Goal: Task Accomplishment & Management: Use online tool/utility

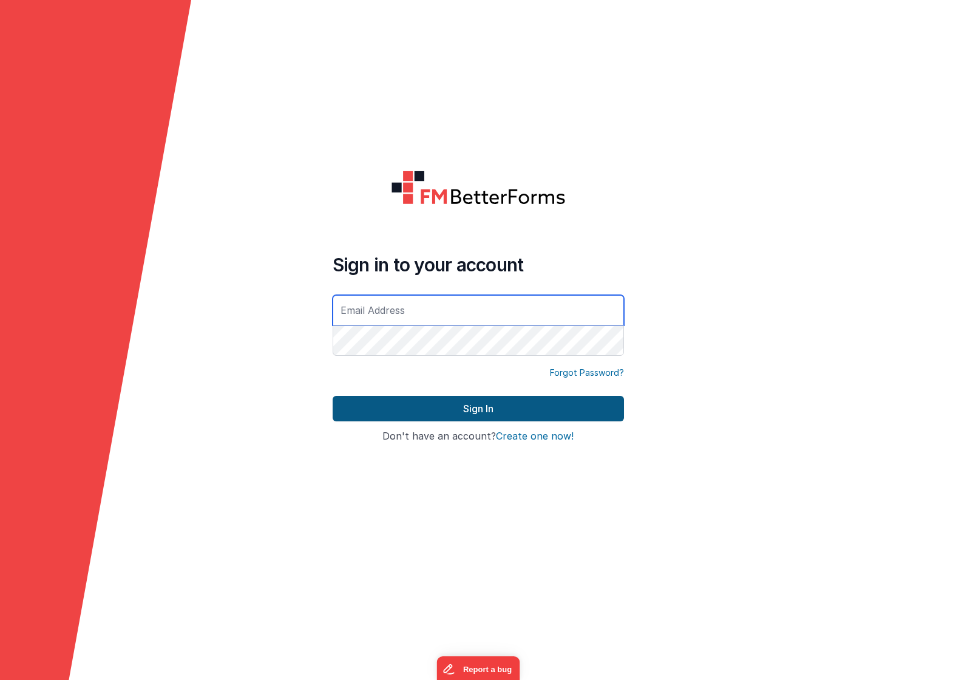
type input "[PERSON_NAME][EMAIL_ADDRESS][DOMAIN_NAME]"
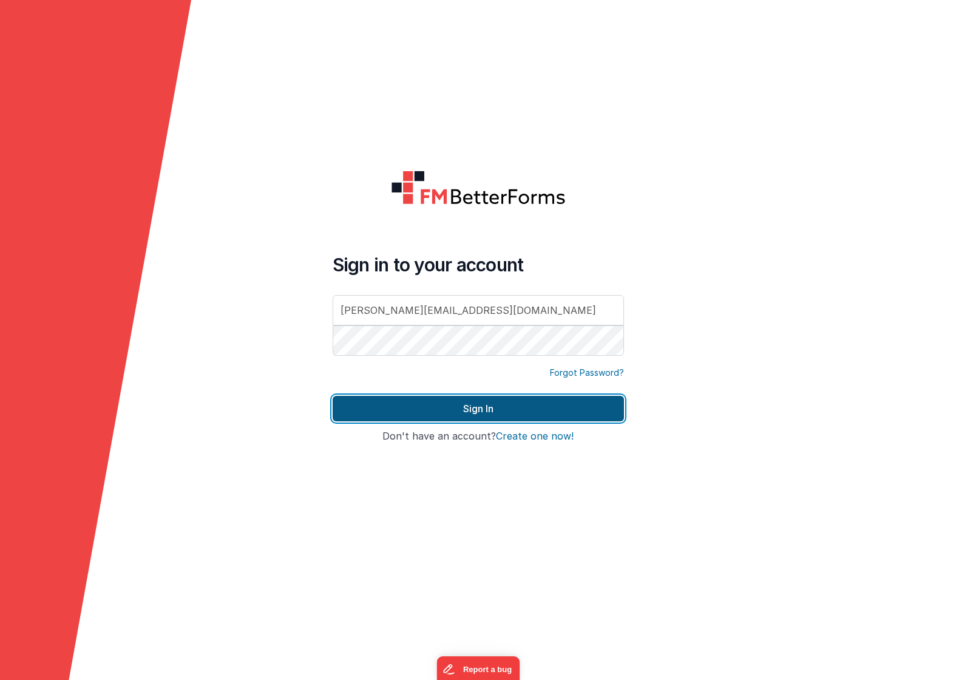
click at [474, 407] on button "Sign In" at bounding box center [478, 408] width 291 height 25
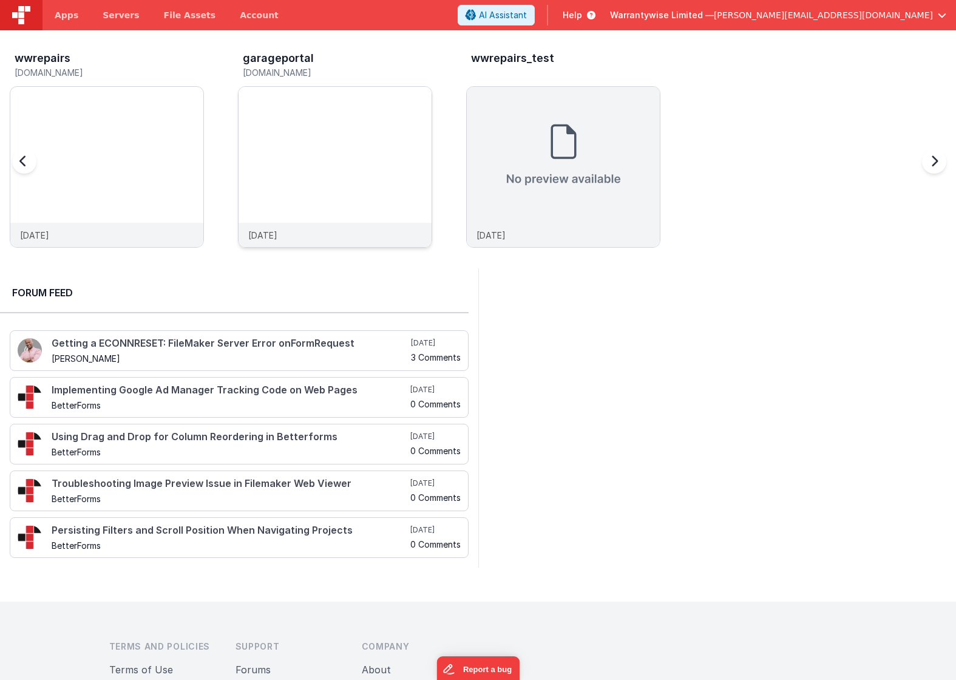
click at [285, 126] on img at bounding box center [334, 183] width 193 height 193
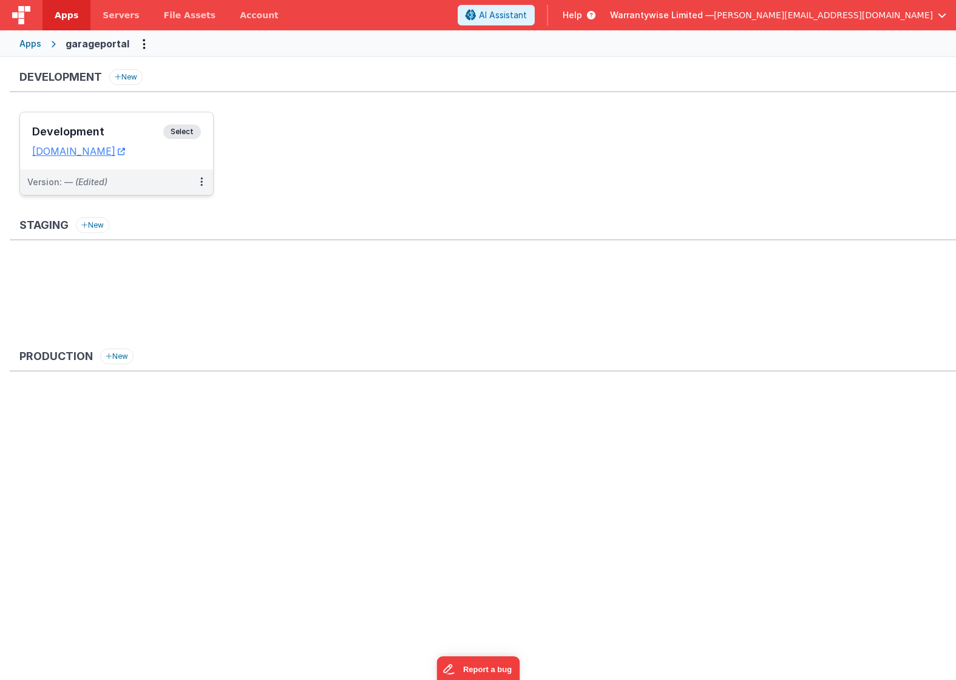
click at [125, 132] on h3 "Development" at bounding box center [97, 132] width 131 height 12
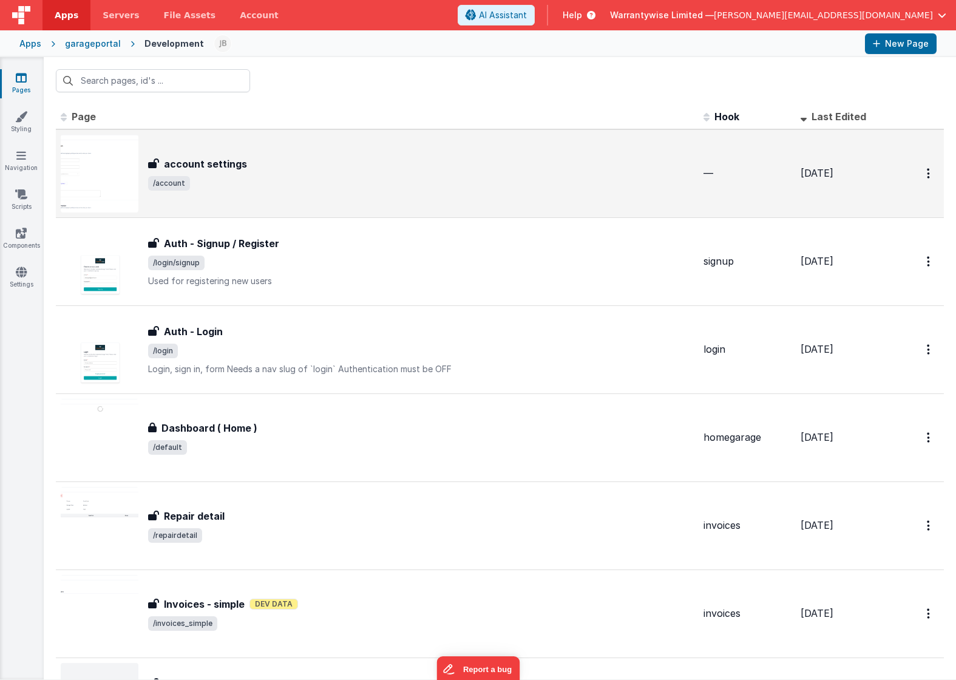
click at [317, 177] on span "/account" at bounding box center [421, 183] width 546 height 15
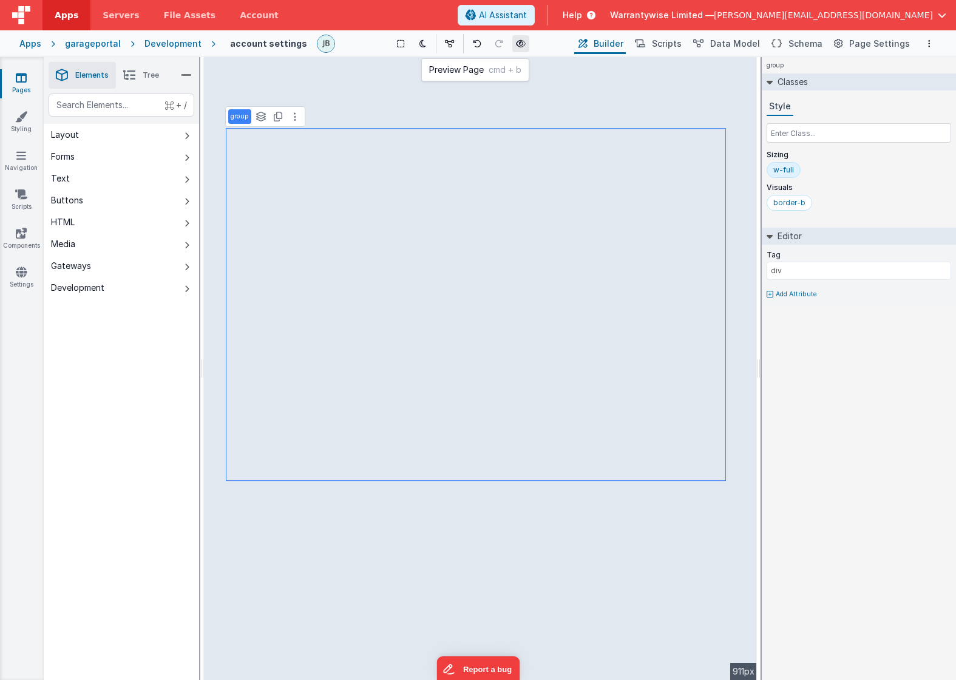
click at [512, 41] on button at bounding box center [520, 43] width 17 height 17
click at [177, 46] on div "Development" at bounding box center [172, 44] width 57 height 12
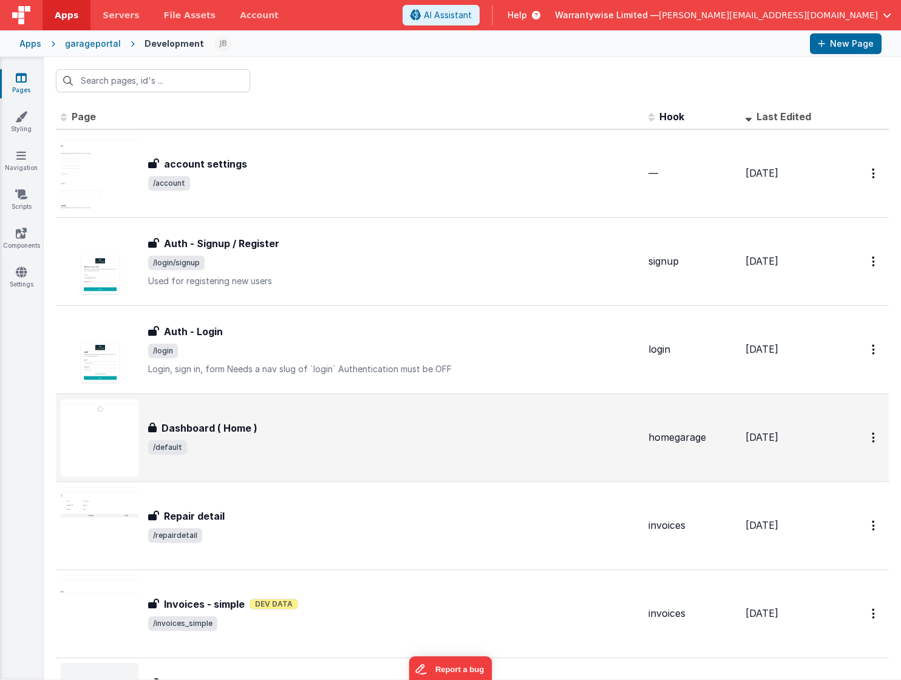
click at [277, 435] on div "Dashboard ( Home )" at bounding box center [393, 428] width 490 height 15
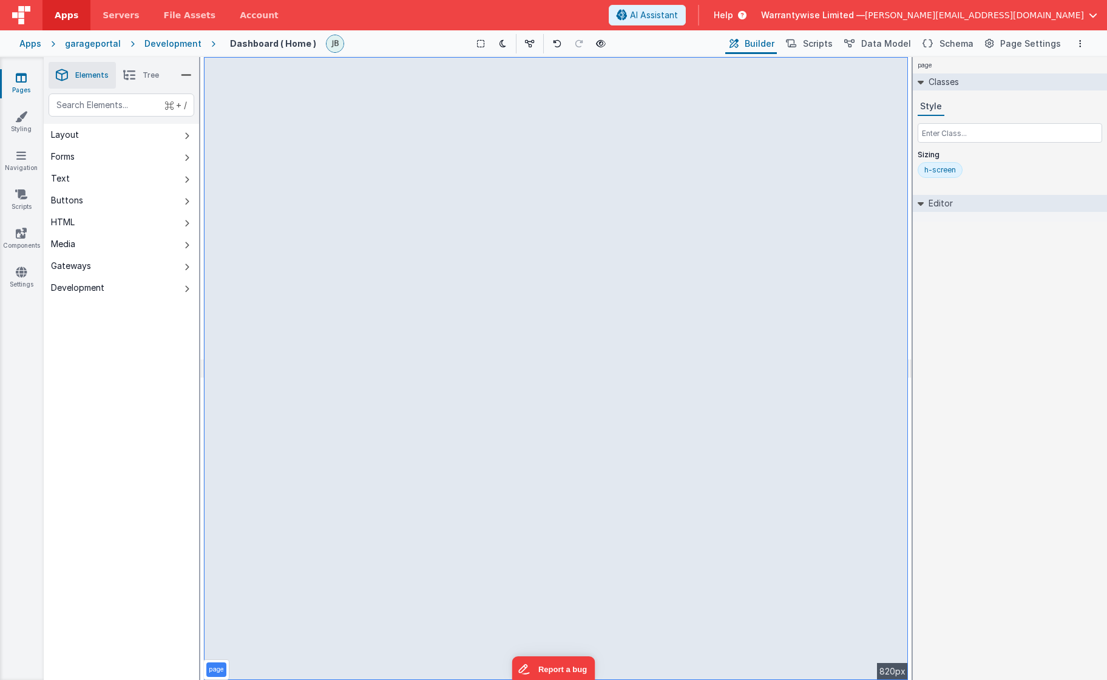
click at [456, 442] on div "page --> 820px" at bounding box center [556, 368] width 704 height 623
click at [686, 22] on button "AI Assistant" at bounding box center [647, 15] width 77 height 21
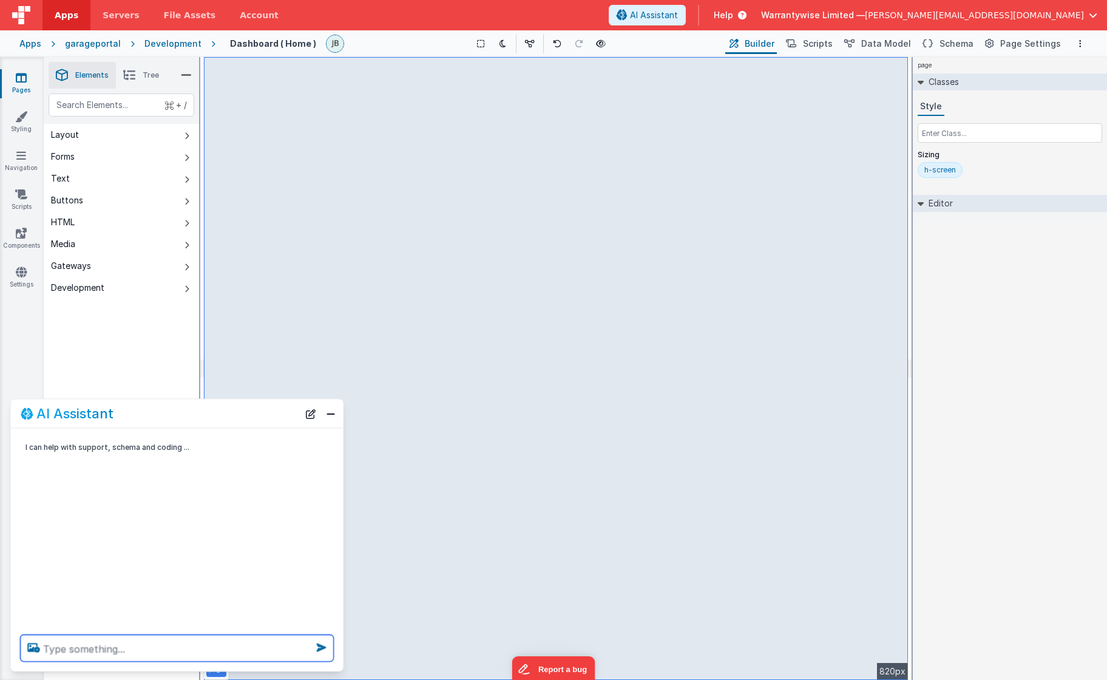
click at [165, 647] on textarea at bounding box center [177, 648] width 313 height 27
type textarea "remove the cards for Leads, Total Clients, and Earnings"
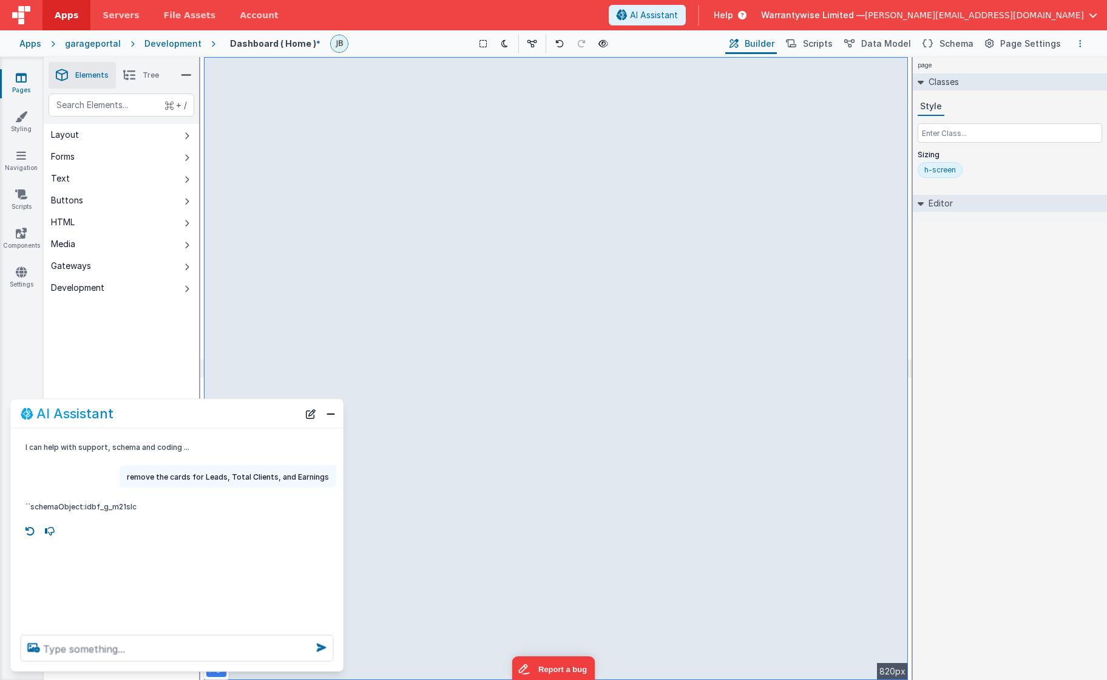
click at [955, 47] on icon "Options" at bounding box center [1080, 43] width 2 height 8
click at [955, 70] on p "Save" at bounding box center [1010, 67] width 76 height 12
click at [155, 45] on div "Development" at bounding box center [172, 44] width 57 height 12
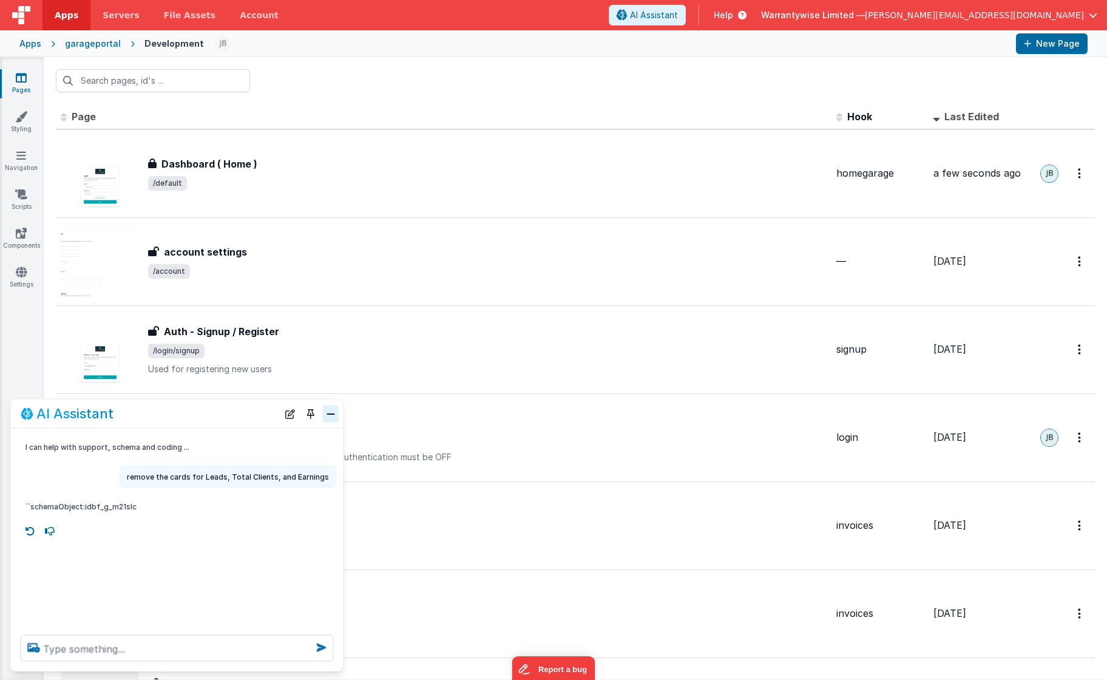
click at [330, 415] on button "Close" at bounding box center [331, 413] width 16 height 17
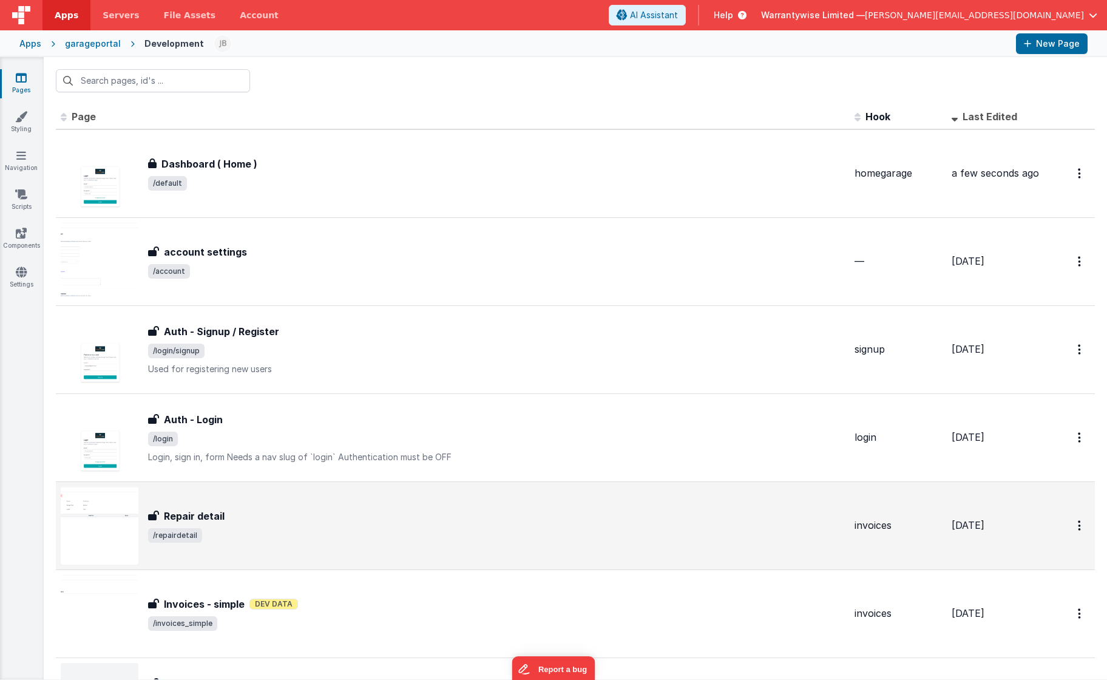
click at [464, 533] on span "/repairdetail" at bounding box center [496, 535] width 697 height 15
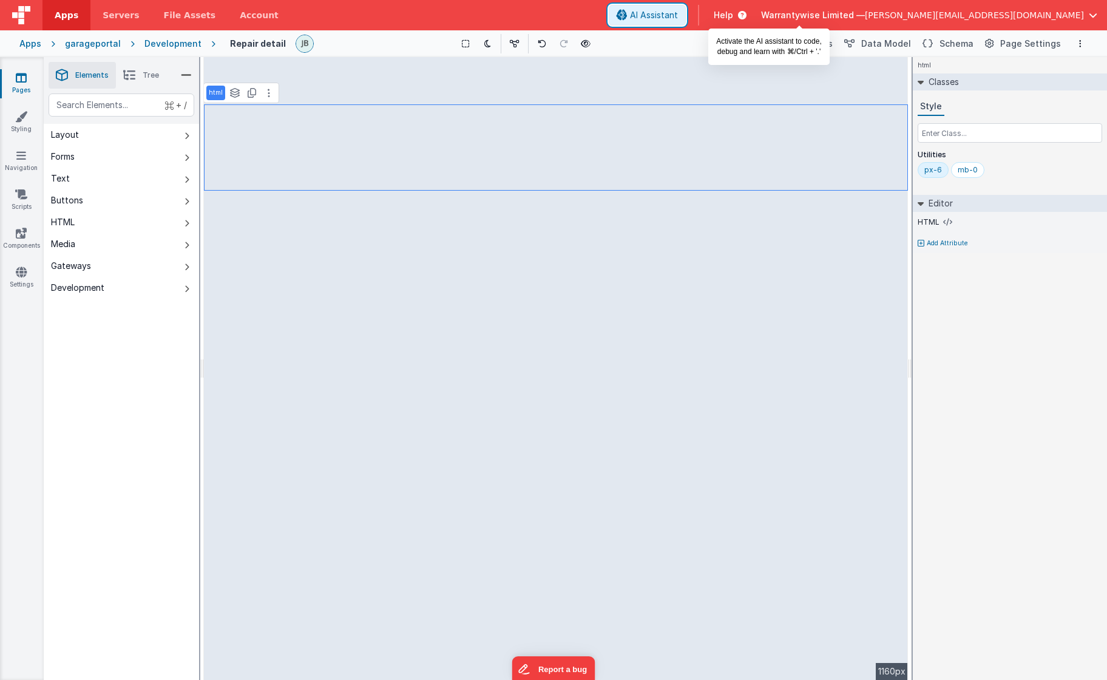
click at [678, 19] on span "AI Assistant" at bounding box center [654, 15] width 48 height 12
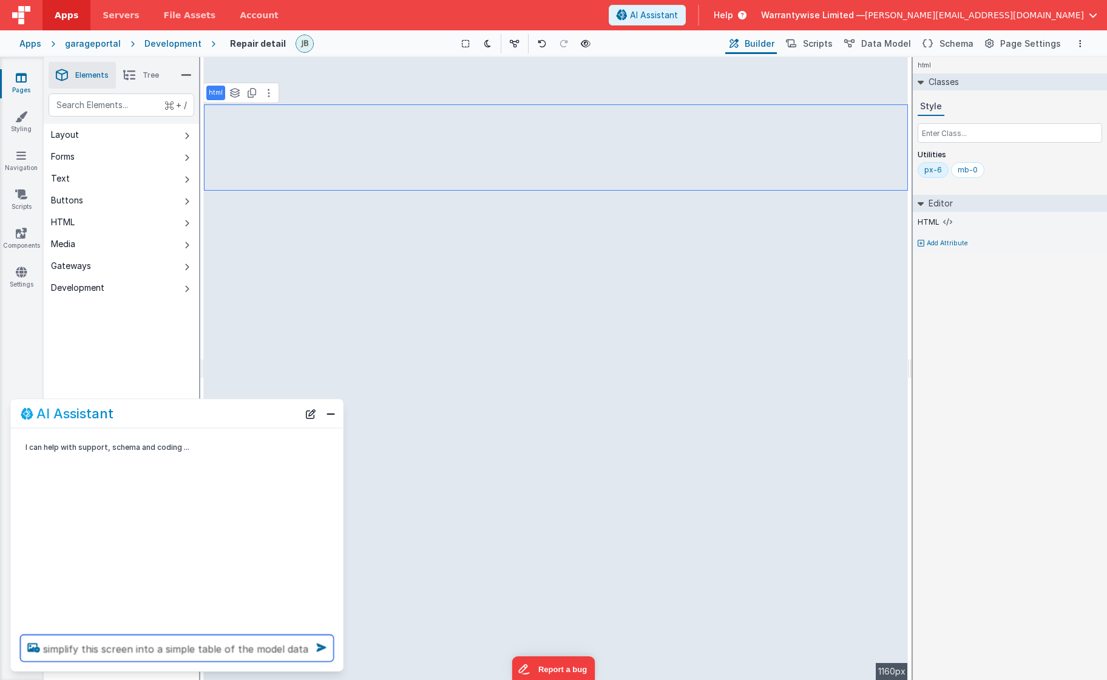
type textarea "simplify this screen into a simple table of the model data"
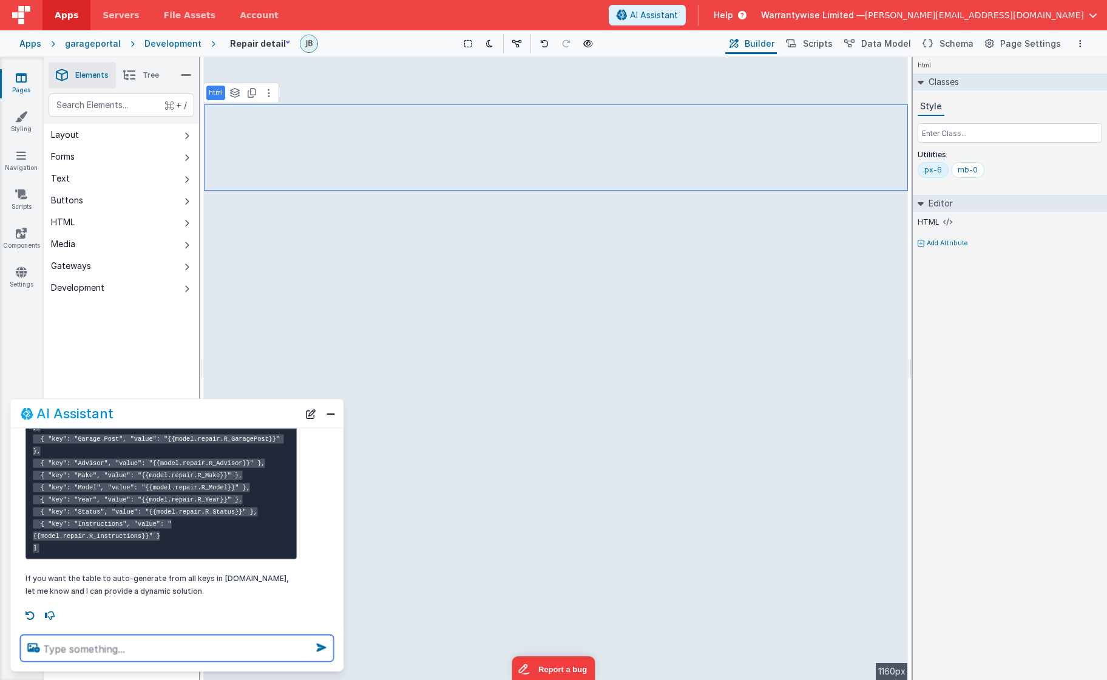
scroll to position [322, 0]
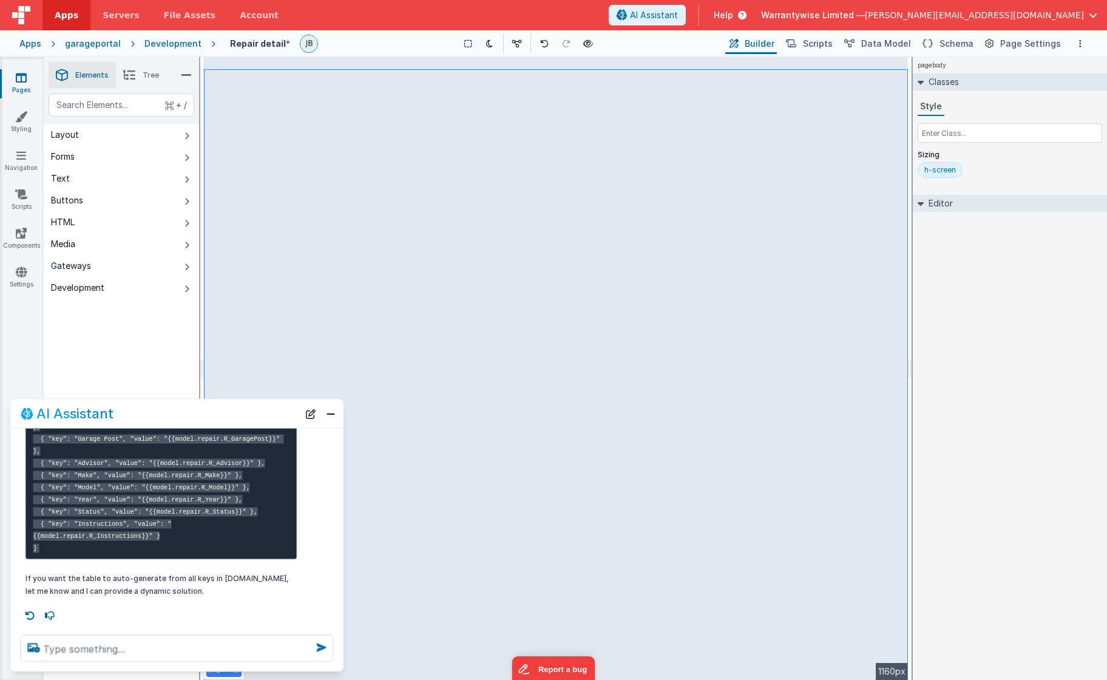
click at [175, 47] on div "Development" at bounding box center [172, 44] width 57 height 12
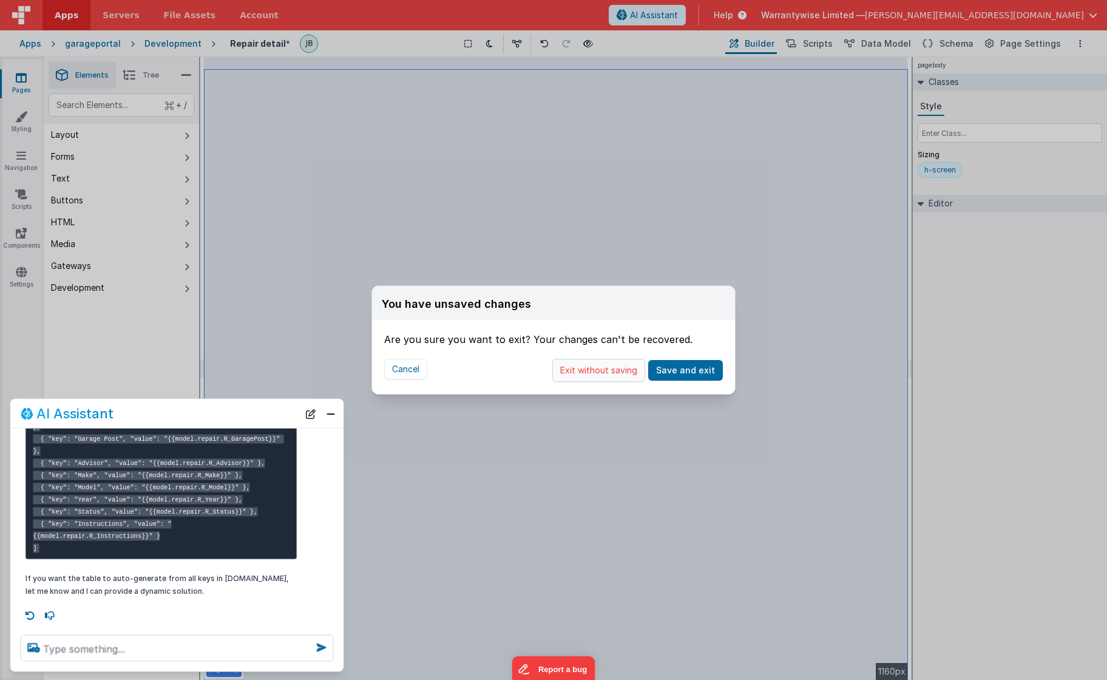
click at [592, 368] on button "Exit without saving" at bounding box center [598, 370] width 93 height 23
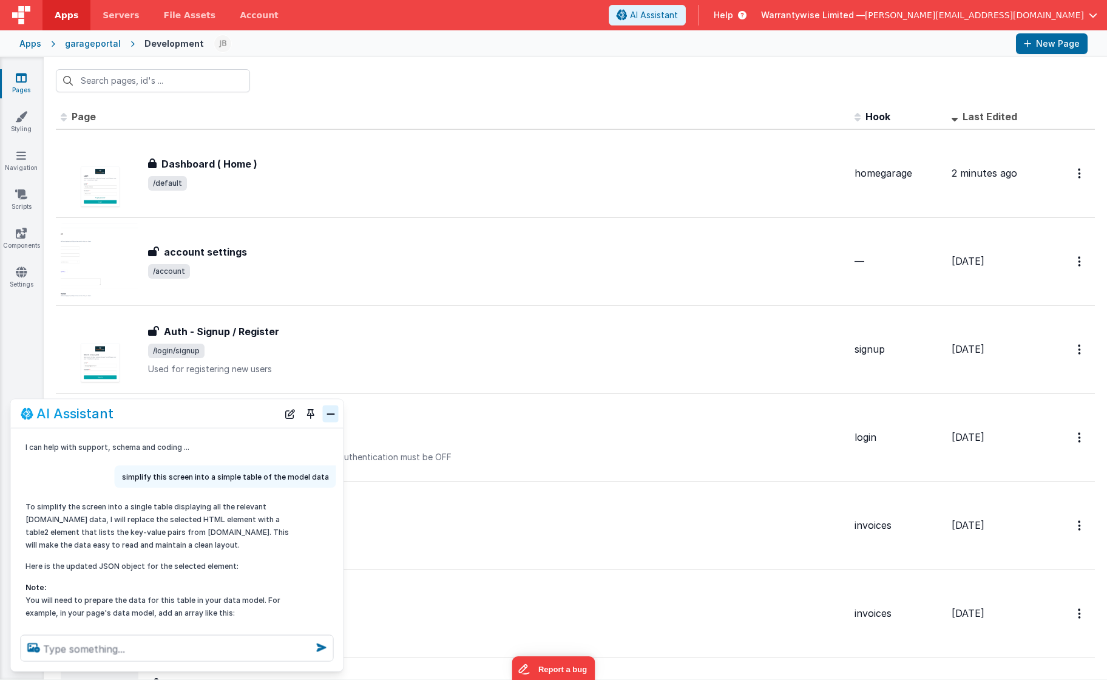
click at [330, 414] on button "Close" at bounding box center [331, 413] width 16 height 17
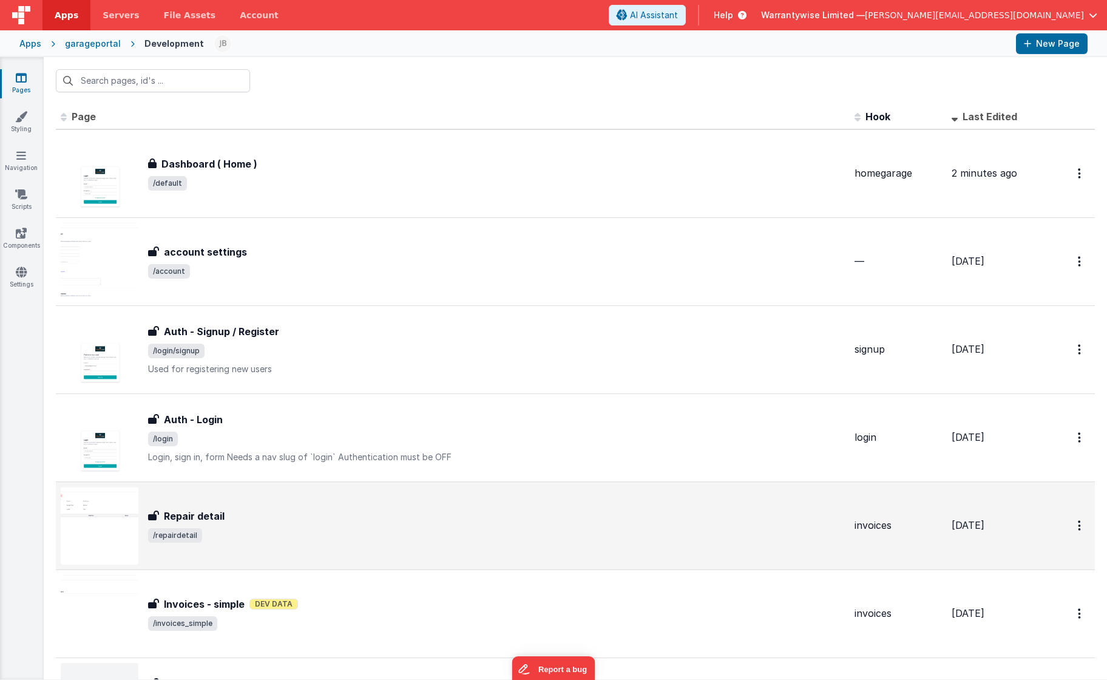
click at [328, 544] on div "Repair detail Repair detail /repairdetail" at bounding box center [453, 526] width 784 height 78
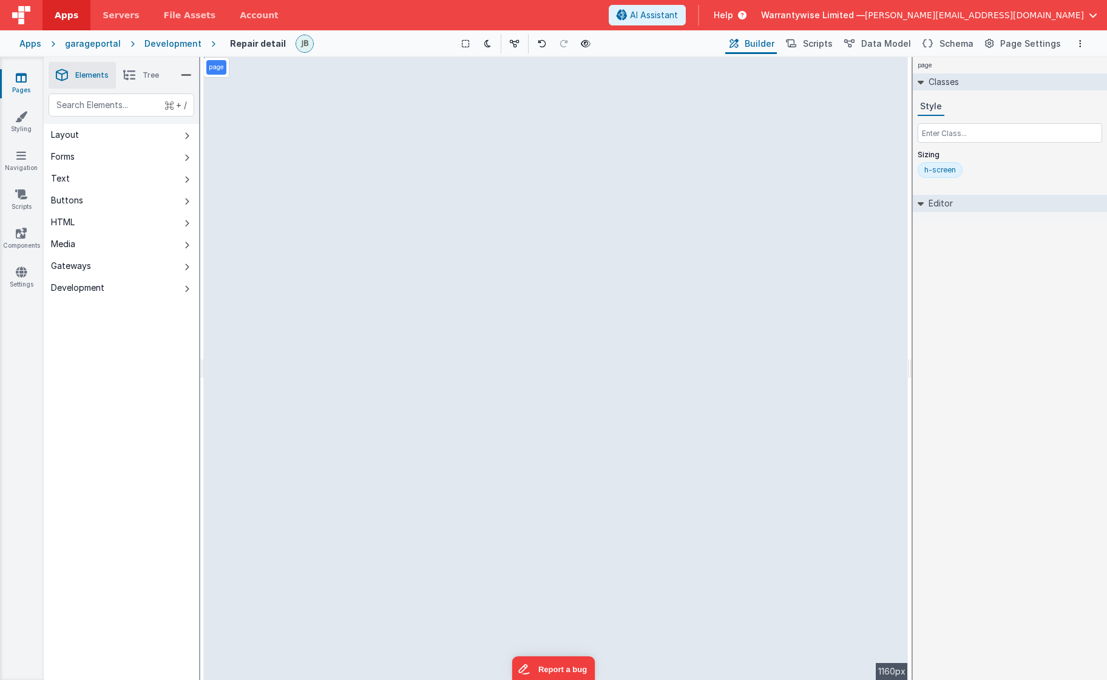
click at [313, 174] on div "page --> 1160px" at bounding box center [556, 368] width 704 height 623
click at [893, 43] on span "Data Model" at bounding box center [886, 44] width 50 height 12
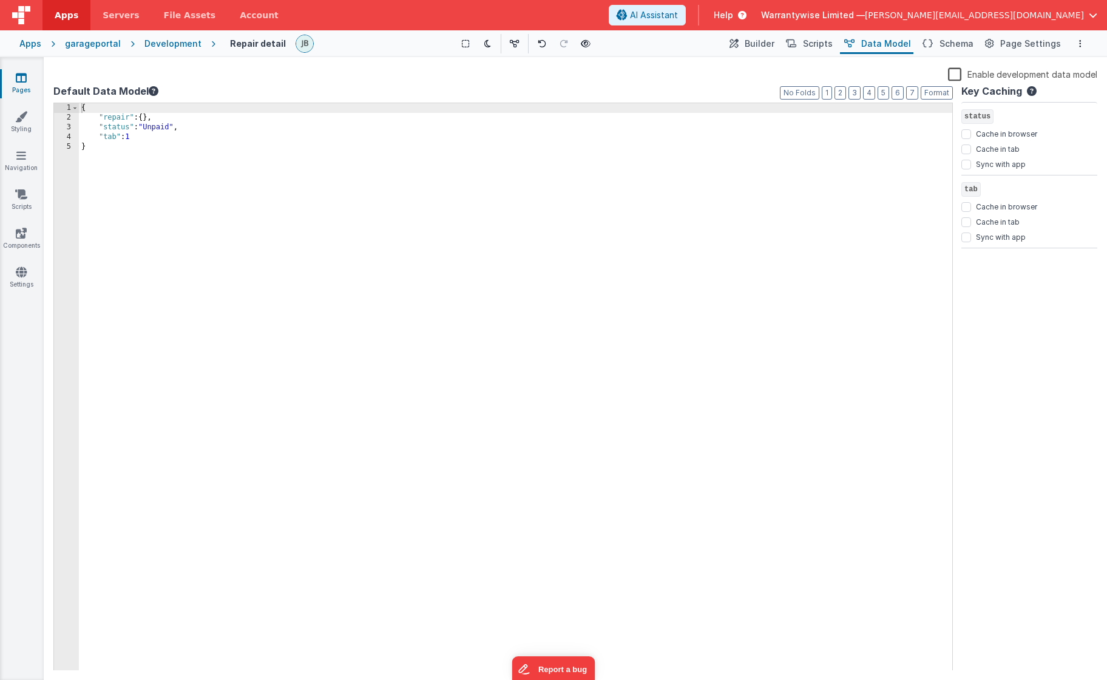
click at [955, 76] on label "Enable development data model" at bounding box center [1022, 74] width 149 height 14
click at [0, 0] on input "Enable development data model" at bounding box center [0, 0] width 0 height 0
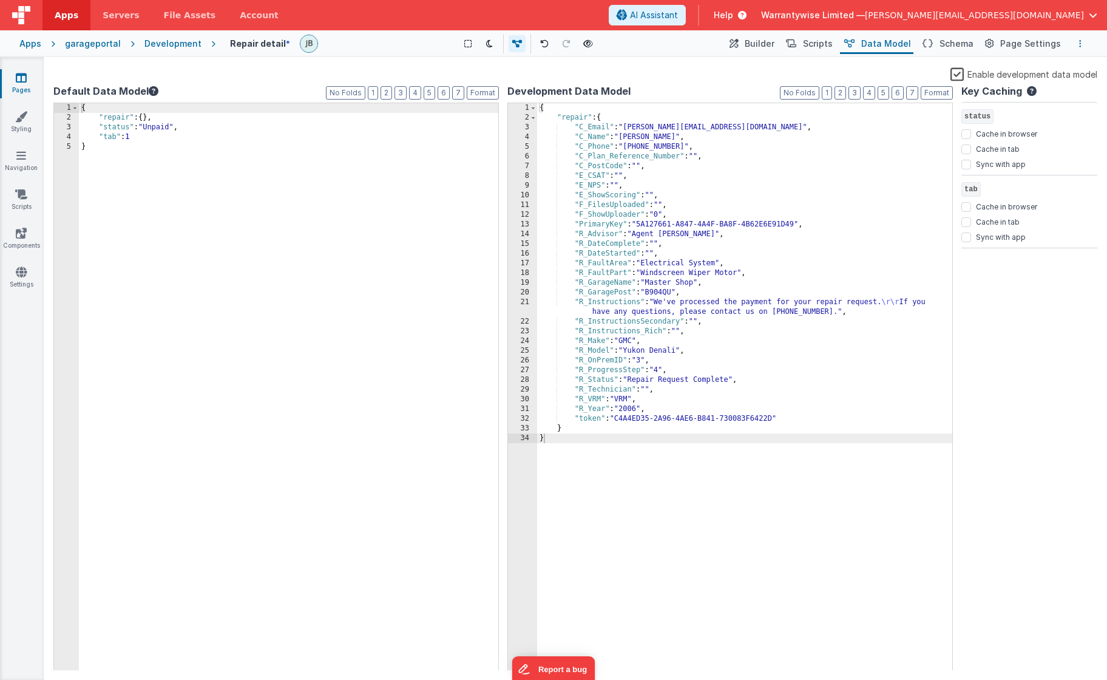
click at [955, 44] on icon "Options" at bounding box center [1080, 43] width 2 height 8
click at [955, 69] on p "Save" at bounding box center [1010, 67] width 76 height 12
click at [757, 43] on span "Builder" at bounding box center [760, 44] width 30 height 12
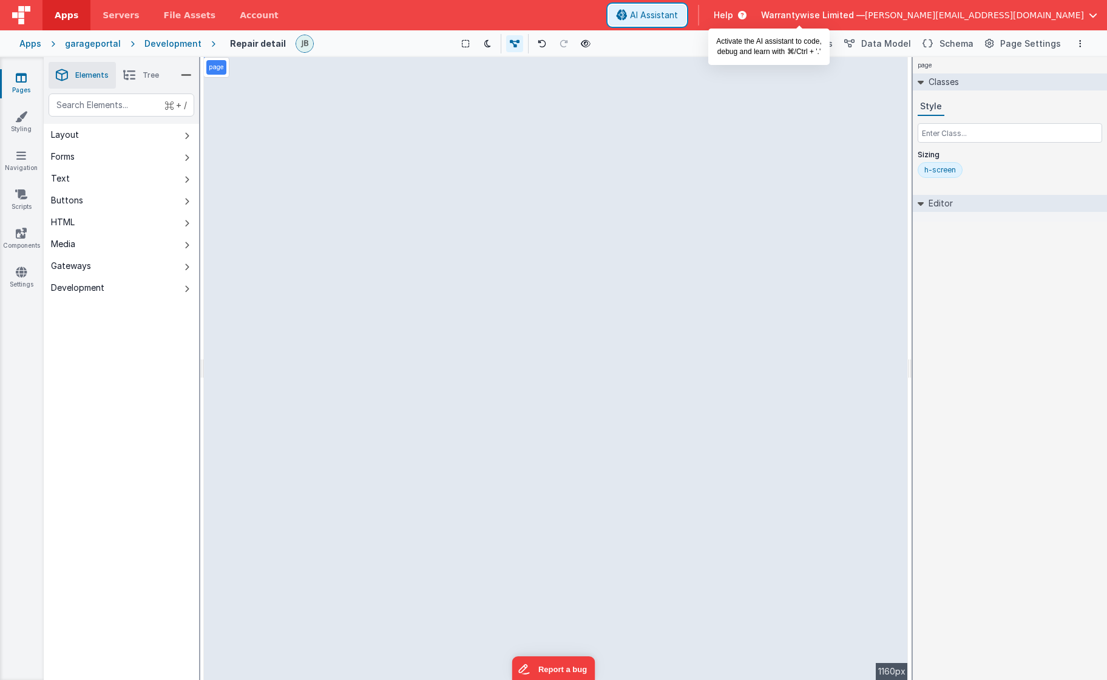
click at [678, 16] on span "AI Assistant" at bounding box center [654, 15] width 48 height 12
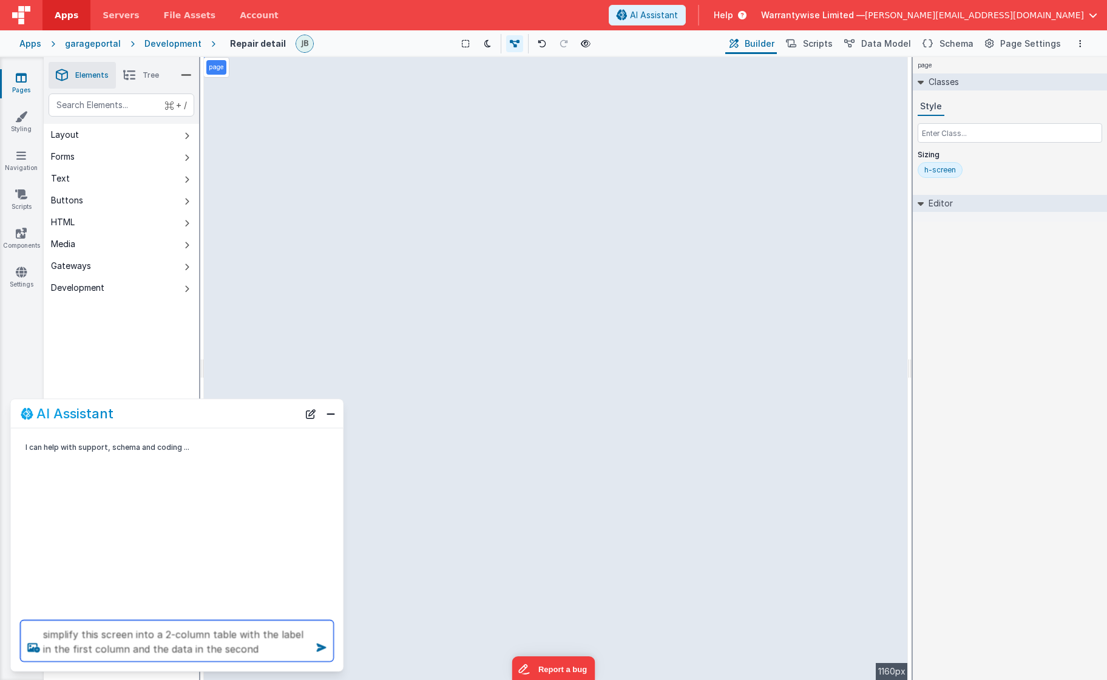
type textarea "simplify this screen into a 2-column table with the label in the first column a…"
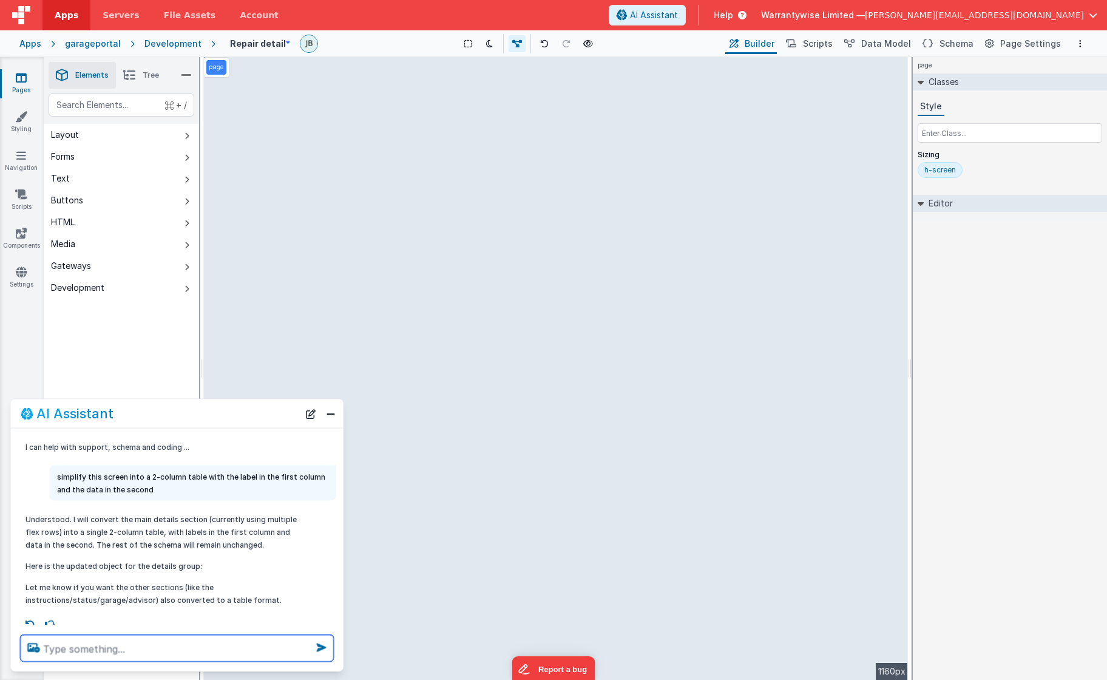
scroll to position [9, 0]
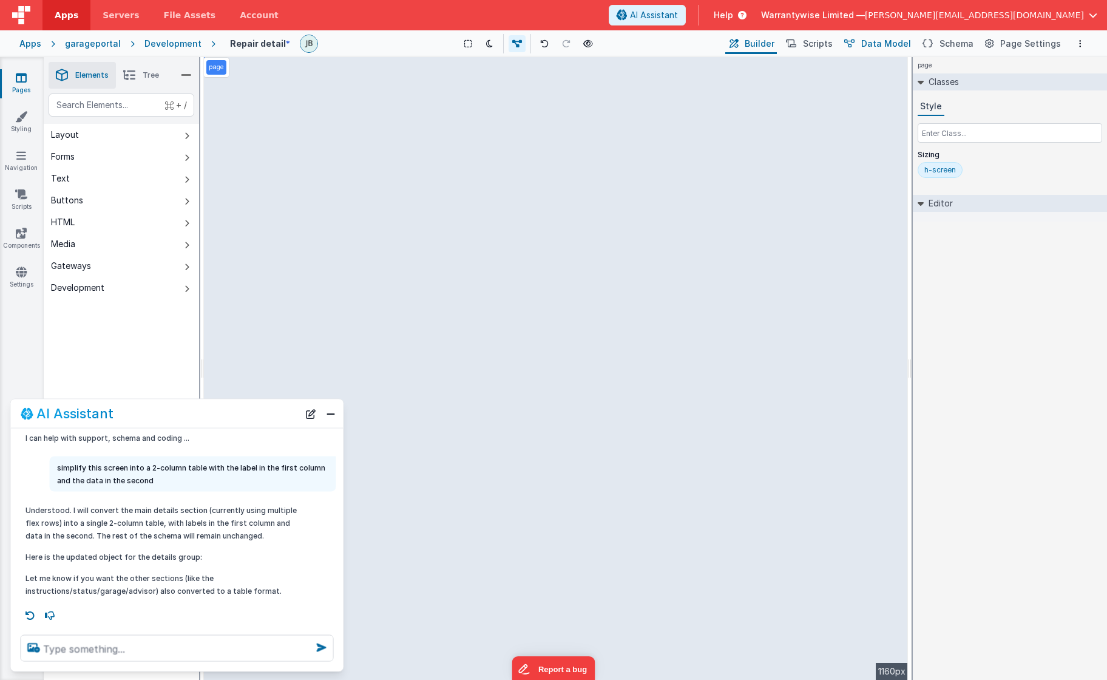
click at [887, 41] on span "Data Model" at bounding box center [886, 44] width 50 height 12
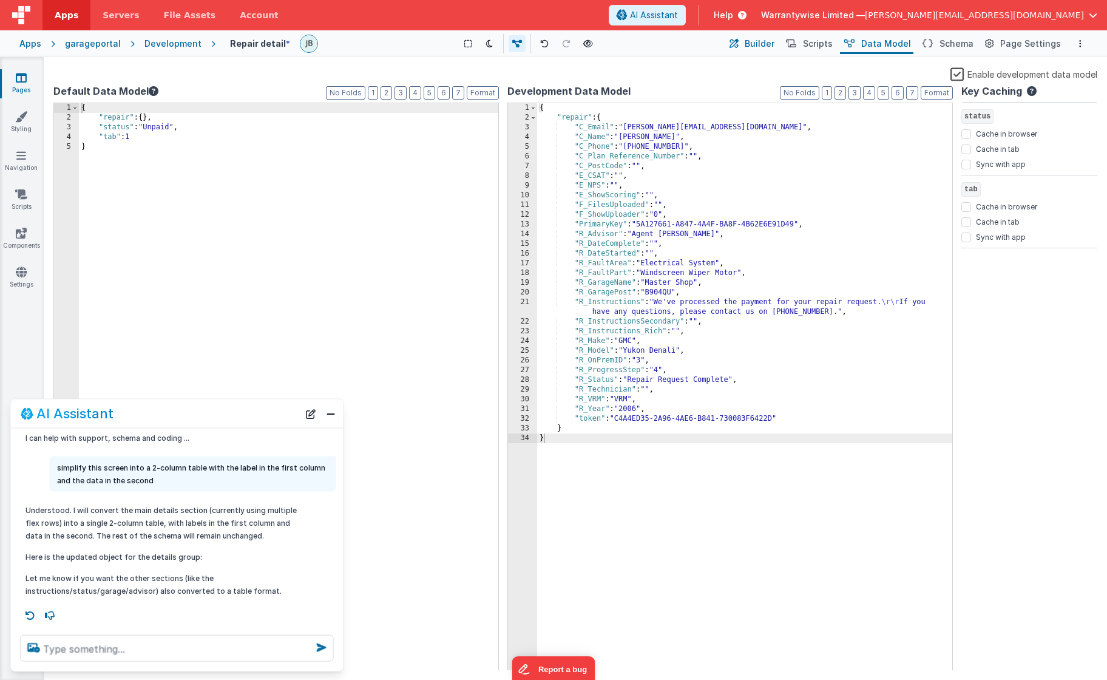
click at [757, 43] on button "Builder" at bounding box center [751, 43] width 52 height 21
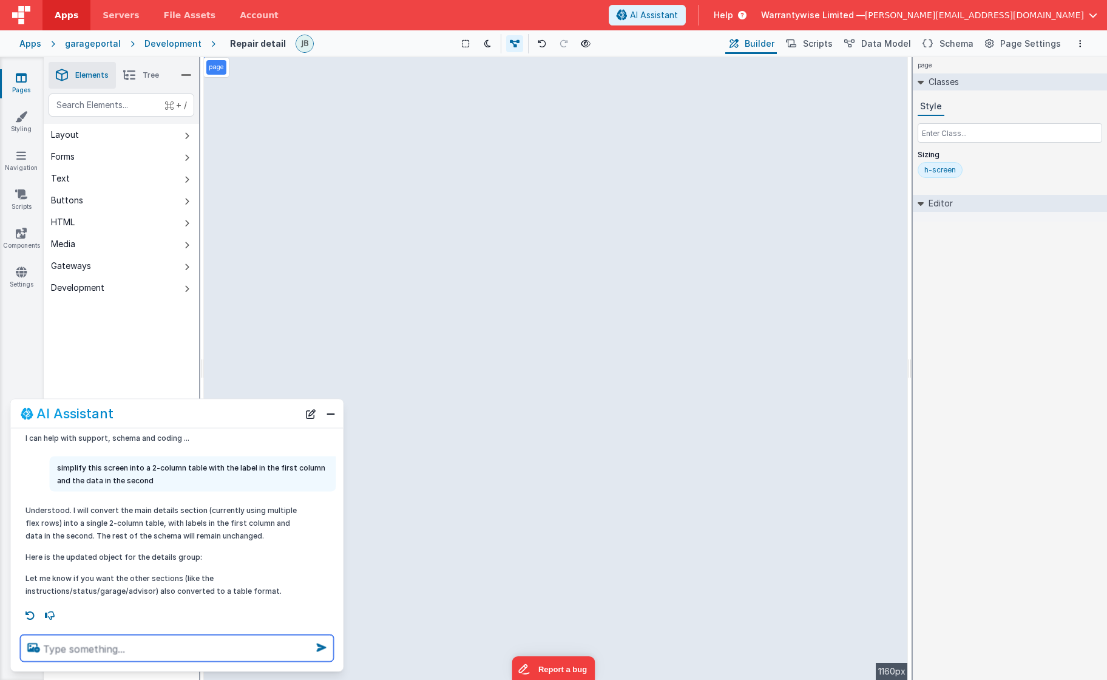
click at [142, 652] on textarea at bounding box center [177, 648] width 313 height 27
type textarea "put the Fault Area, Fault Part into the table"
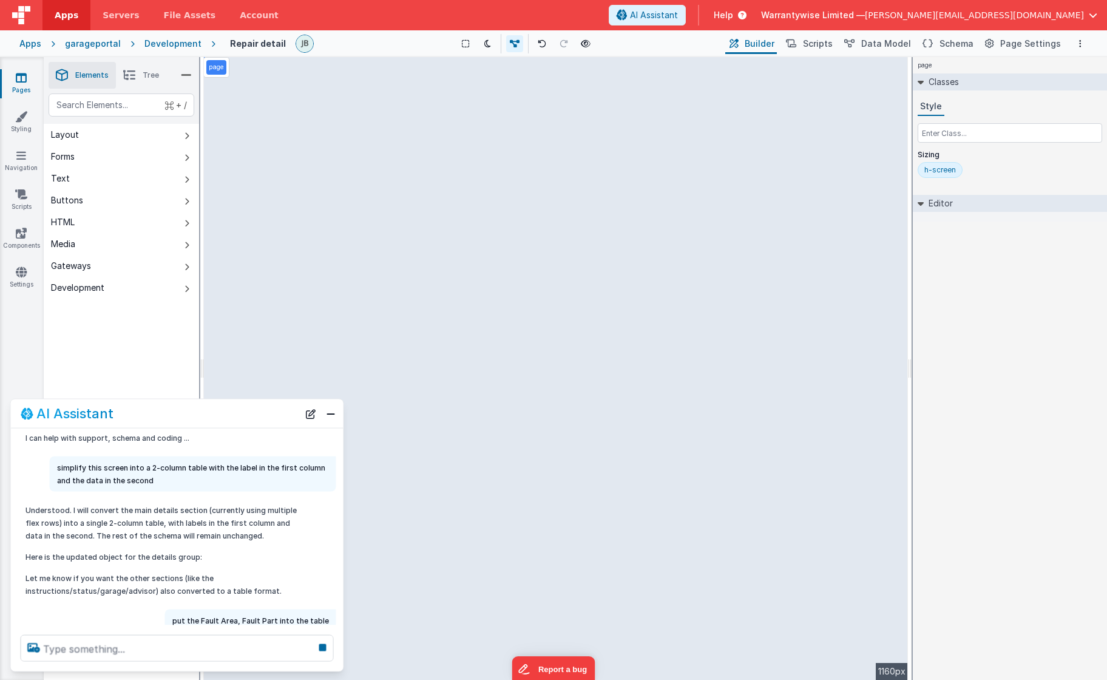
scroll to position [50, 0]
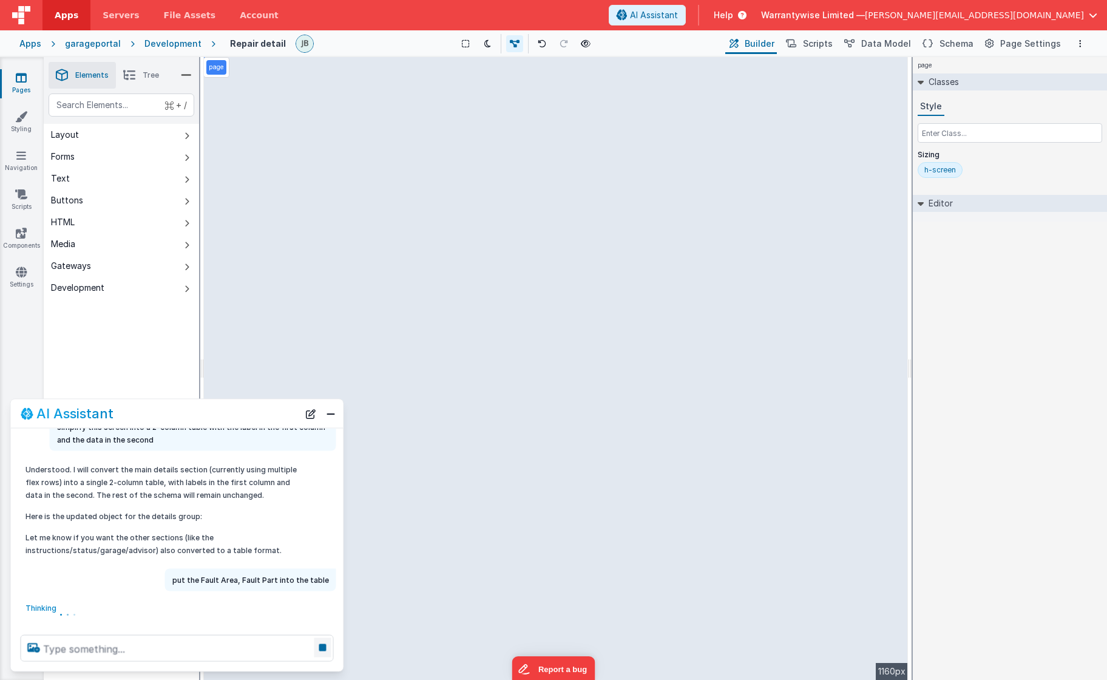
click at [320, 652] on icon at bounding box center [322, 647] width 17 height 19
click at [329, 415] on button "Close" at bounding box center [331, 413] width 16 height 17
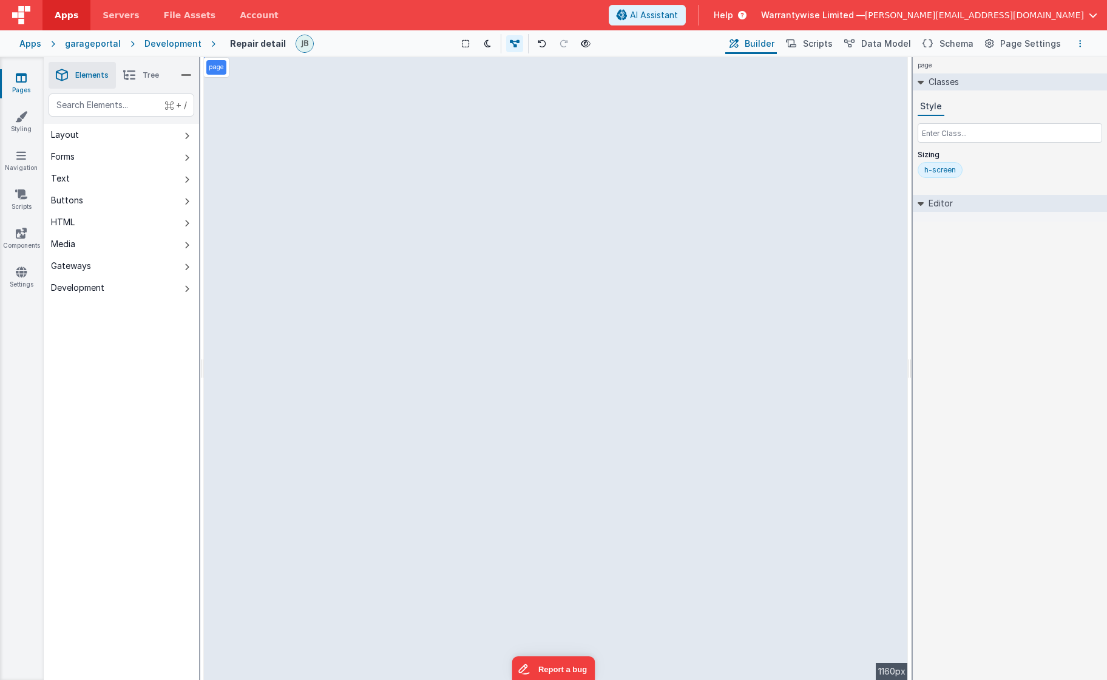
click at [955, 44] on button "Options" at bounding box center [1080, 43] width 15 height 15
click at [955, 69] on p "Save" at bounding box center [1010, 67] width 76 height 12
click at [449, 232] on div "page --> 1160px" at bounding box center [556, 368] width 704 height 623
click at [946, 44] on span "Schema" at bounding box center [956, 44] width 34 height 12
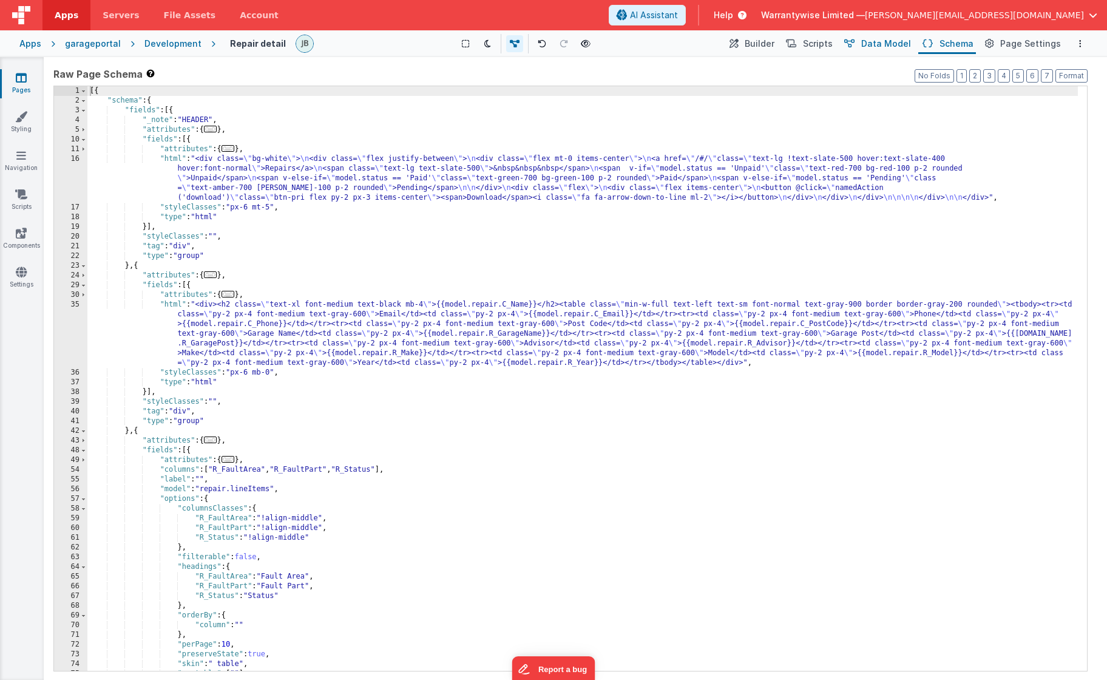
click at [890, 49] on span "Data Model" at bounding box center [886, 44] width 50 height 12
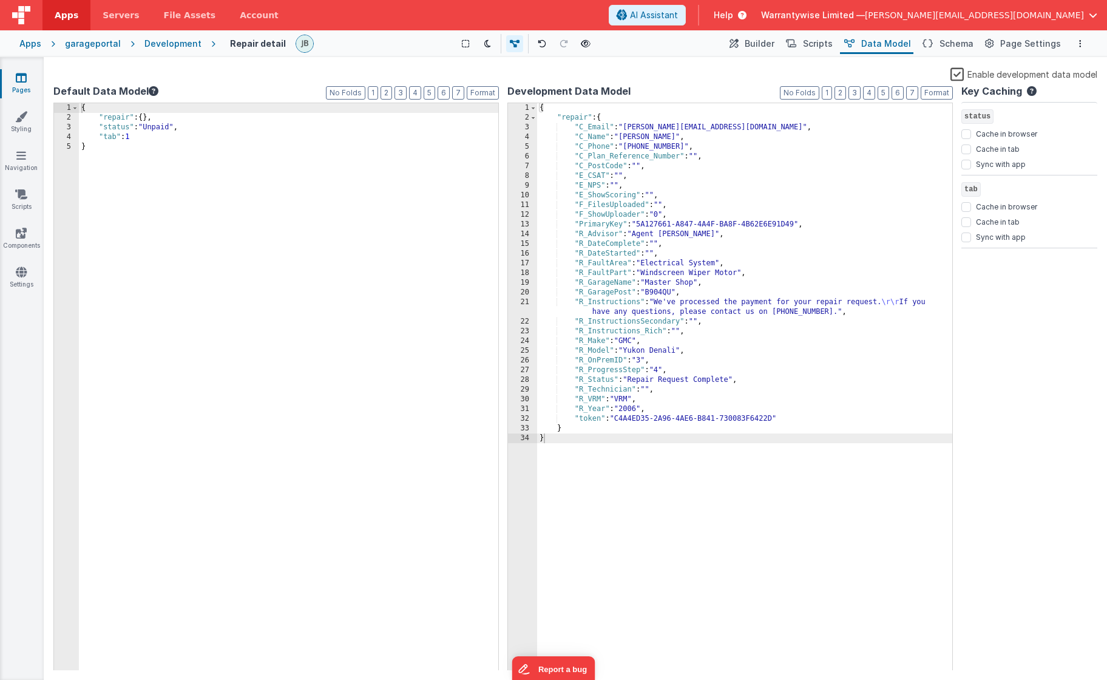
click at [955, 75] on label "Enable development data model" at bounding box center [1023, 74] width 147 height 14
click at [0, 0] on input "Enable development data model" at bounding box center [0, 0] width 0 height 0
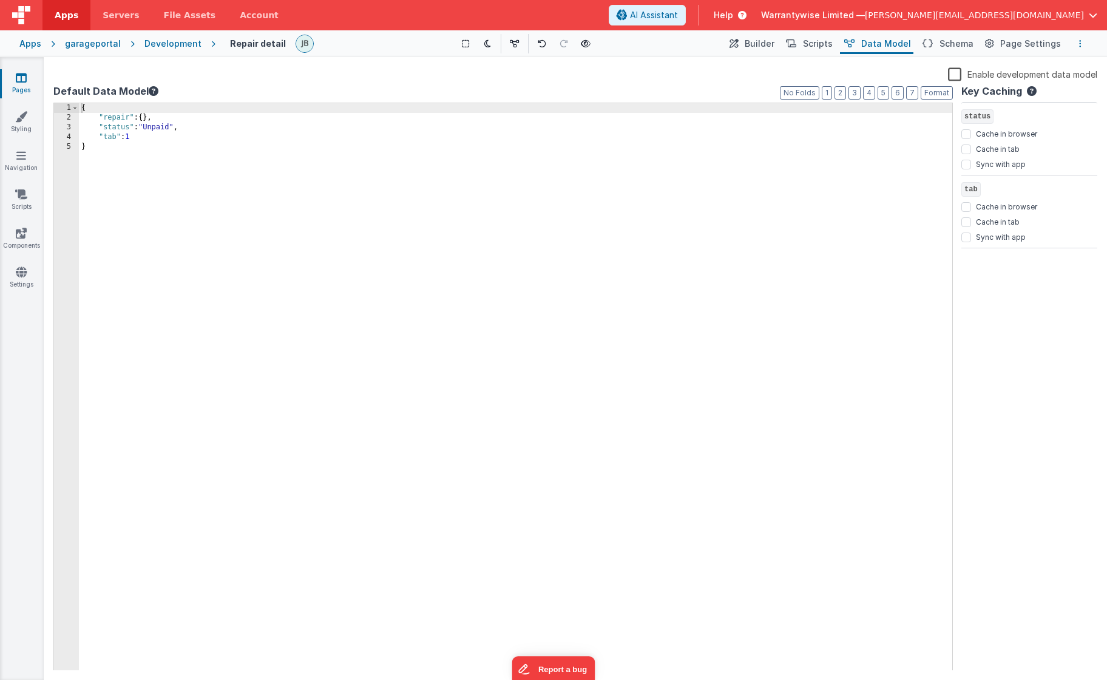
click at [955, 47] on button "Options" at bounding box center [1080, 43] width 15 height 15
click at [955, 70] on p "Save" at bounding box center [1010, 67] width 76 height 12
click at [762, 47] on span "Builder" at bounding box center [760, 44] width 30 height 12
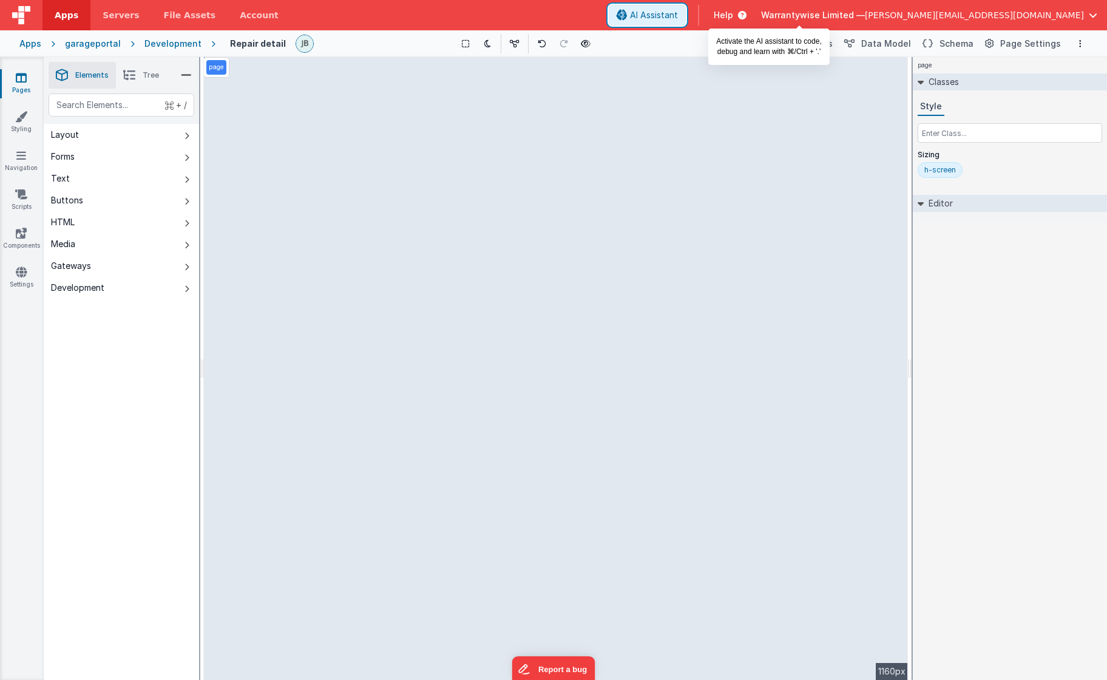
click at [678, 15] on span "AI Assistant" at bounding box center [654, 15] width 48 height 12
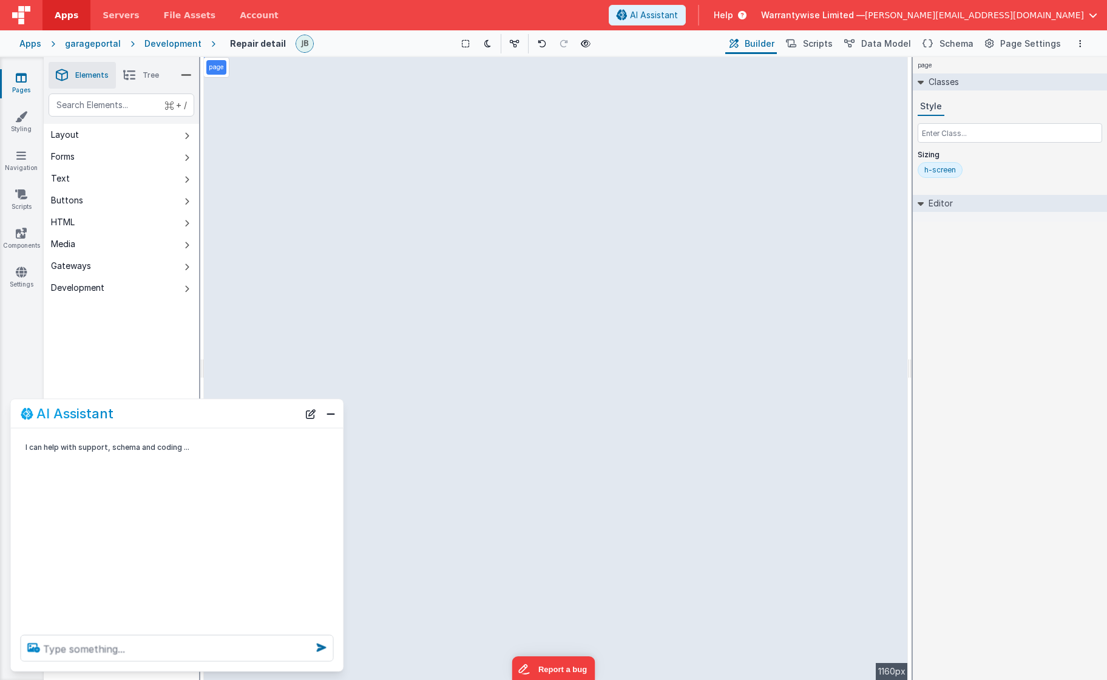
click at [34, 650] on icon at bounding box center [34, 647] width 22 height 19
click at [0, 0] on input "file" at bounding box center [0, 0] width 0 height 0
click at [227, 649] on textarea at bounding box center [177, 648] width 313 height 27
click at [521, 425] on div "page --> 1160px" at bounding box center [556, 368] width 704 height 623
click at [393, 347] on div "page --> 1160px" at bounding box center [556, 368] width 704 height 623
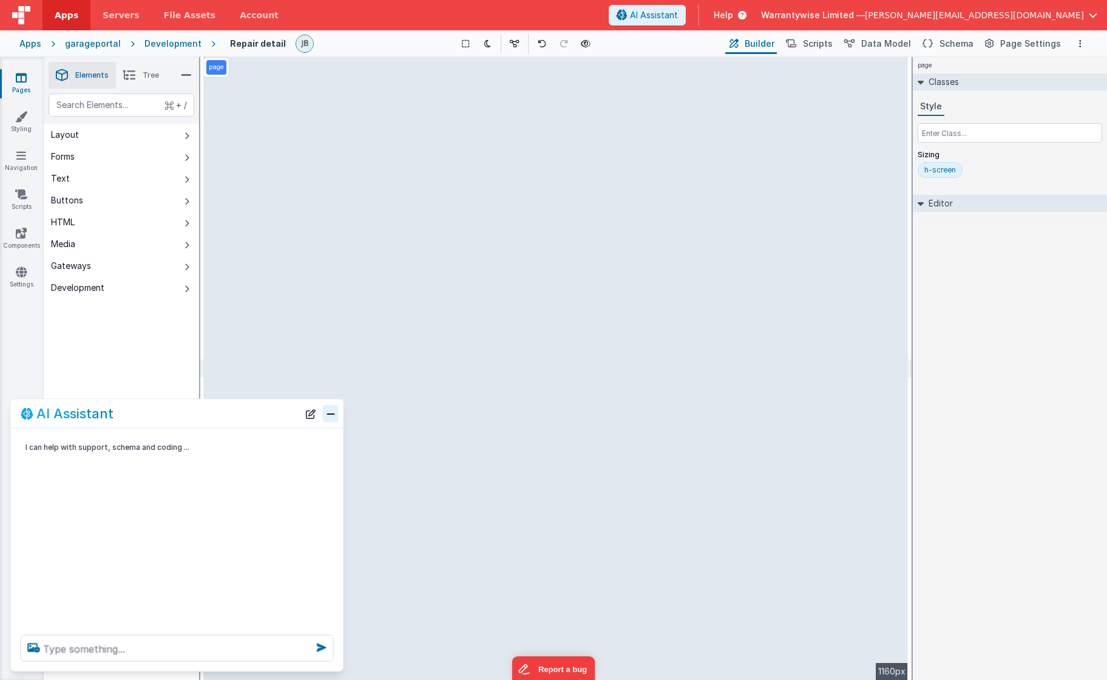
click at [329, 416] on button "Close" at bounding box center [331, 413] width 16 height 17
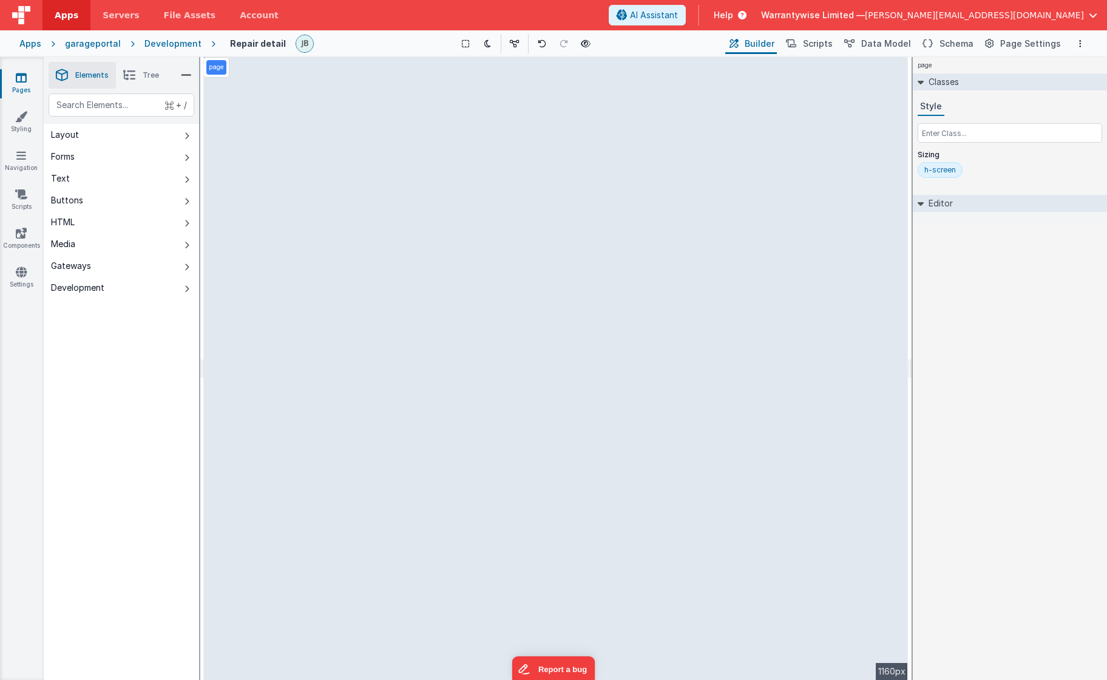
click at [338, 341] on div "page --> 1160px" at bounding box center [556, 368] width 704 height 623
click at [955, 37] on button "Schema" at bounding box center [947, 43] width 58 height 21
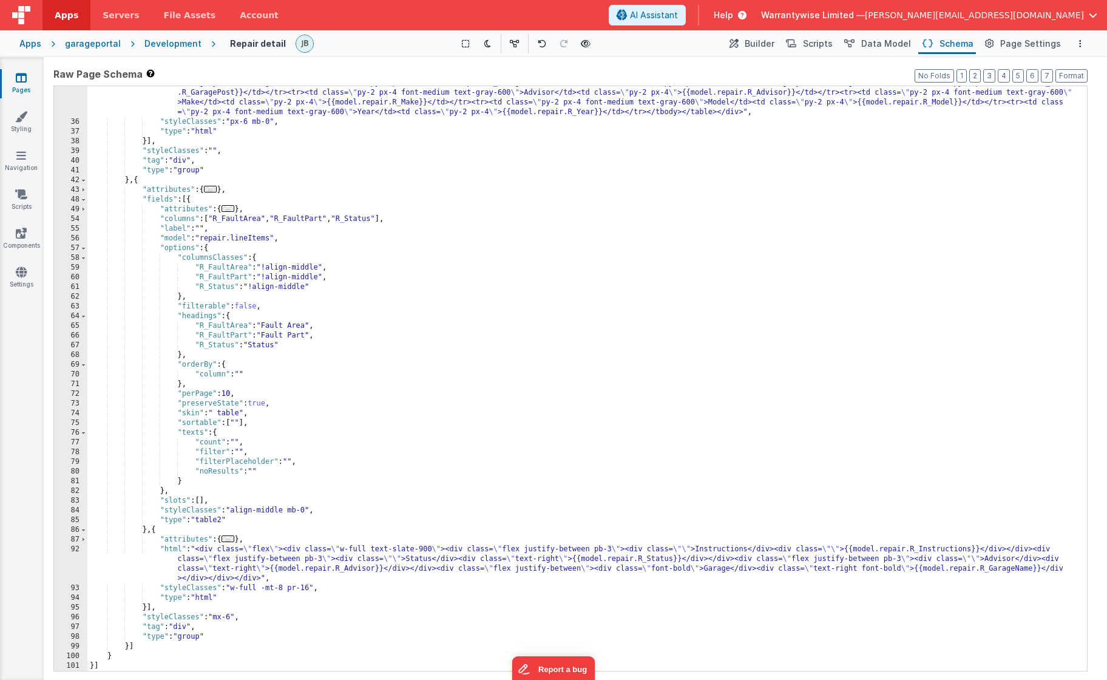
scroll to position [0, 0]
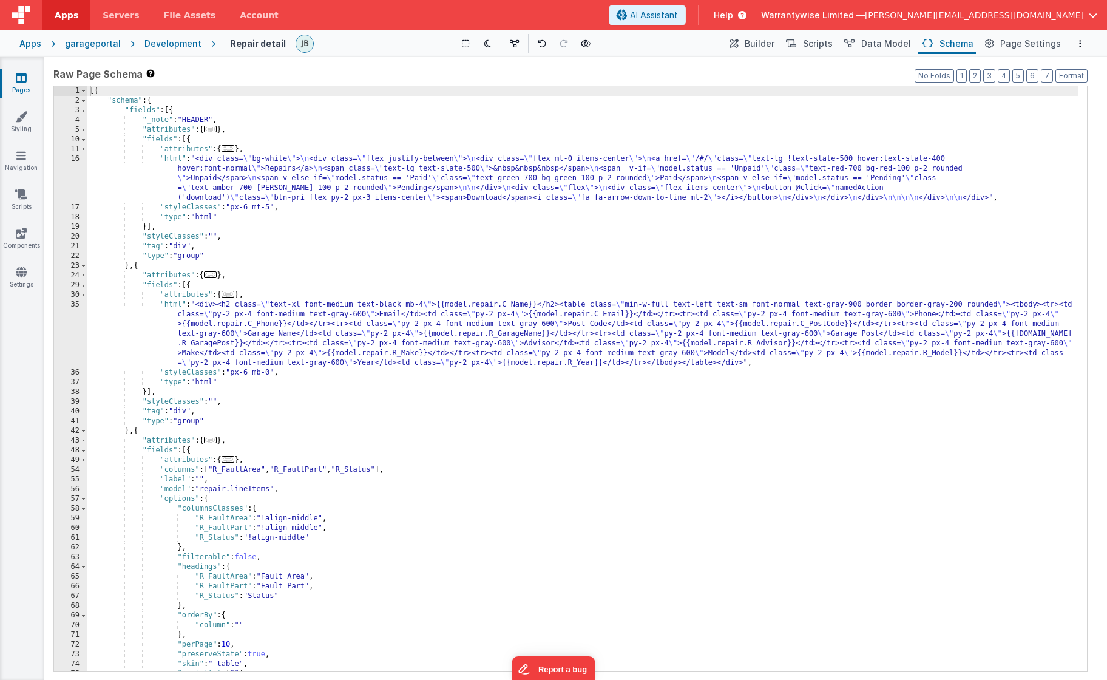
click at [286, 347] on div "[{ "schema" : { "fields" : [{ "_note" : "HEADER" , "attributes" : { ... } , "fi…" at bounding box center [582, 388] width 990 height 604
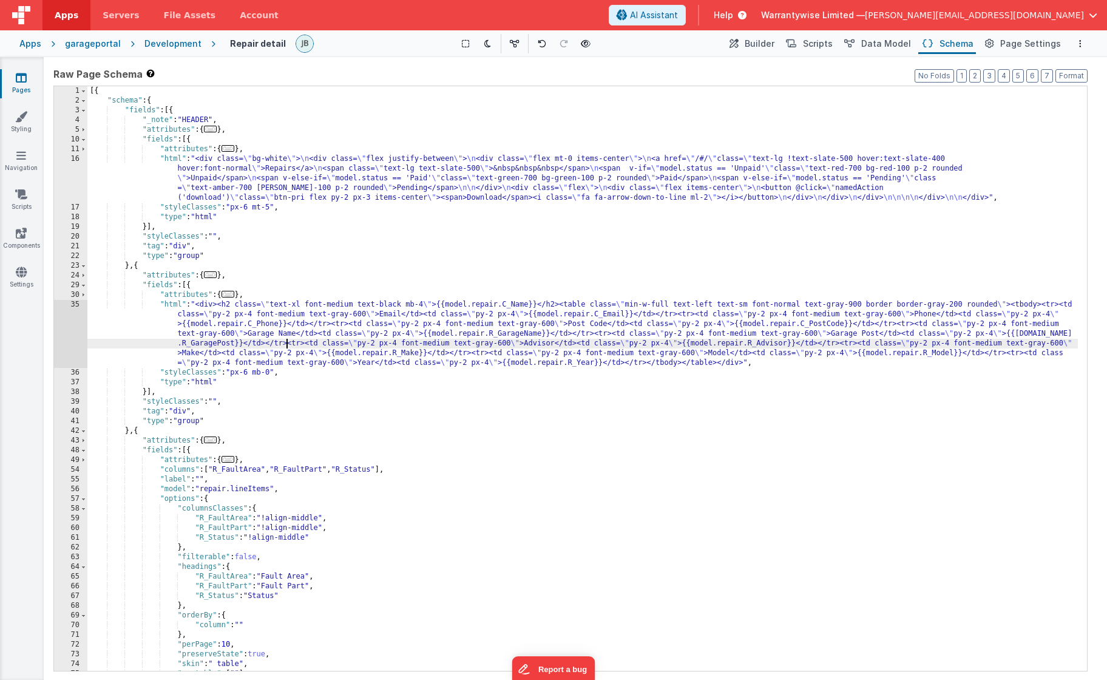
click at [60, 309] on div "35" at bounding box center [70, 334] width 33 height 68
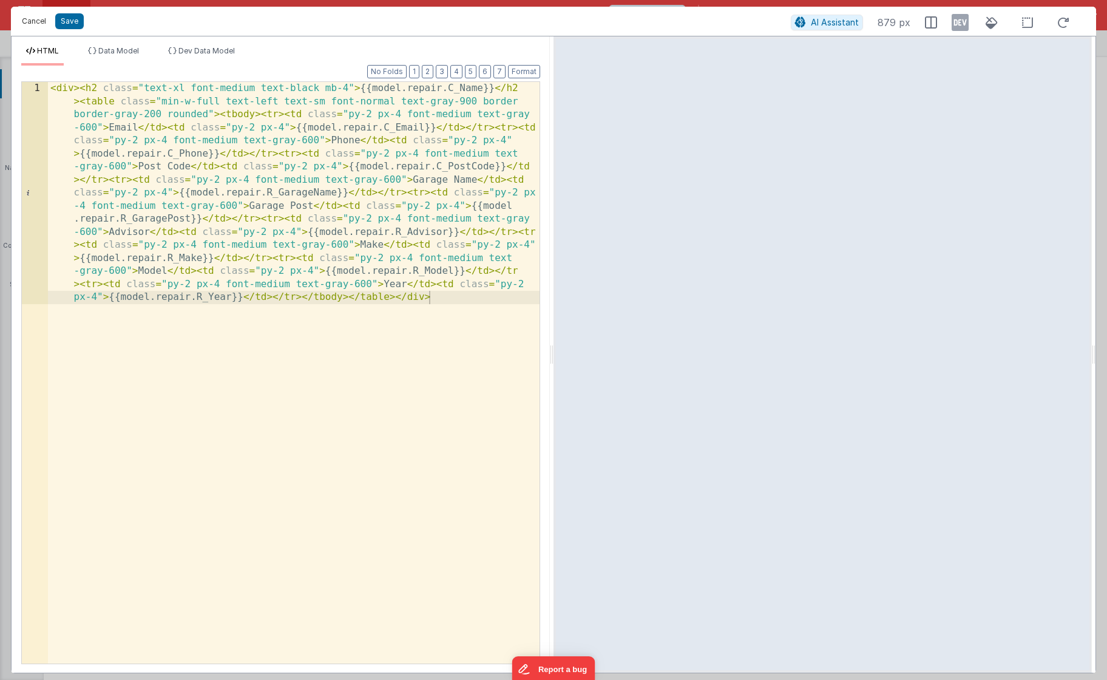
click at [33, 24] on button "Cancel" at bounding box center [34, 21] width 36 height 17
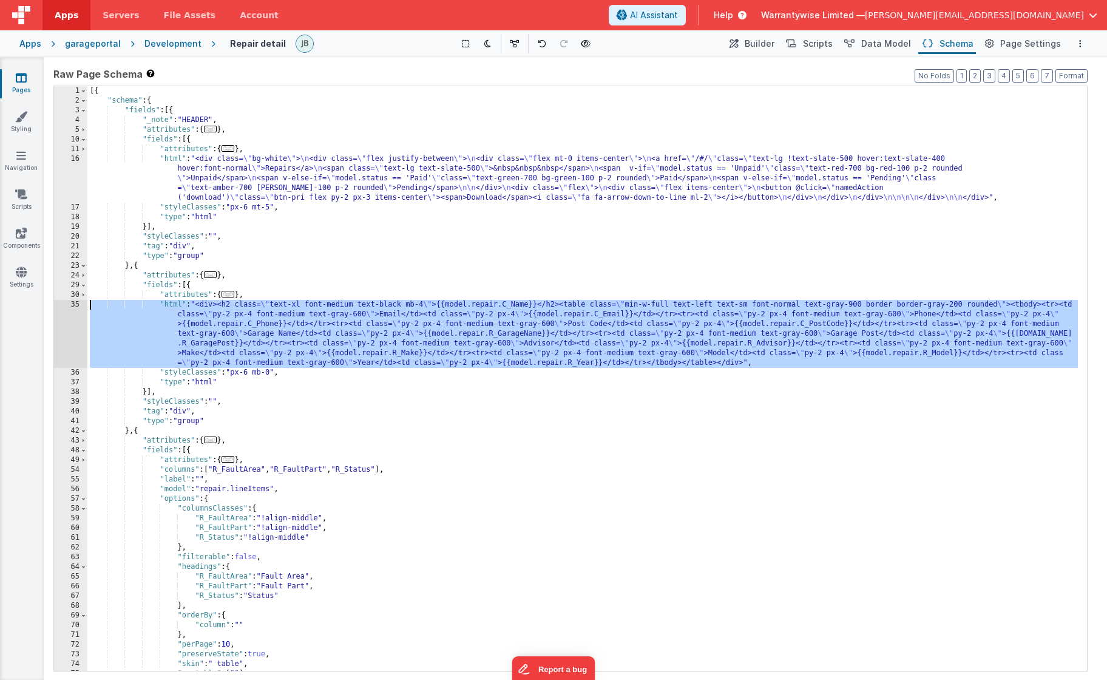
click at [320, 324] on div "[{ "schema" : { "fields" : [{ "_note" : "HEADER" , "attributes" : { ... } , "fi…" at bounding box center [582, 388] width 990 height 604
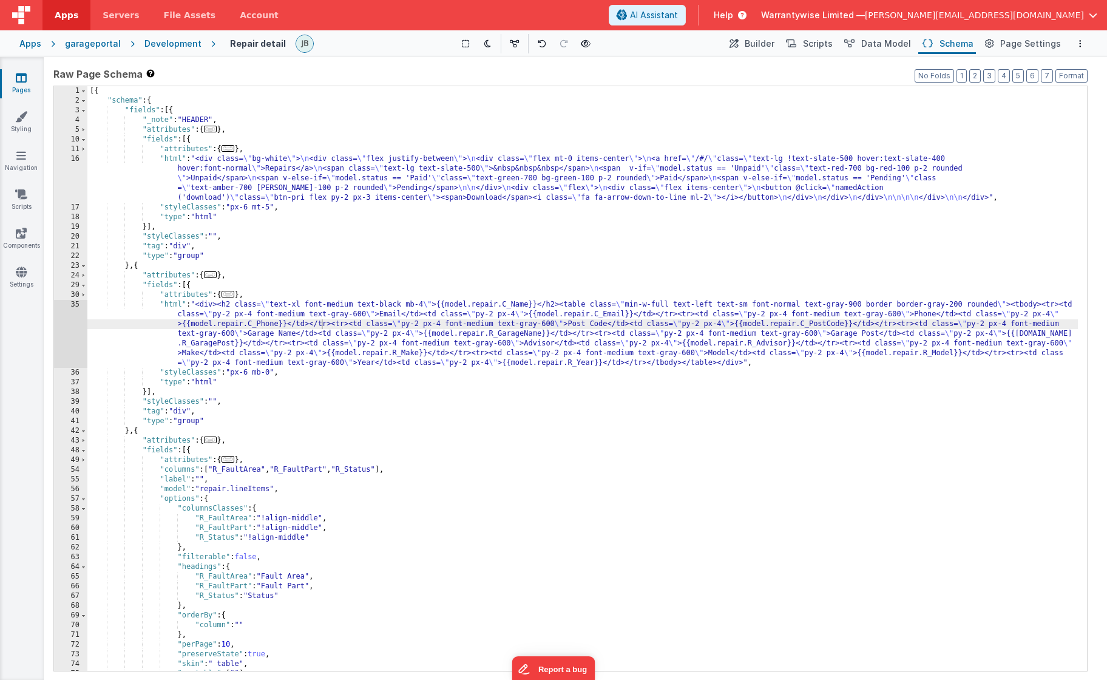
click at [174, 47] on div "Development" at bounding box center [172, 44] width 57 height 12
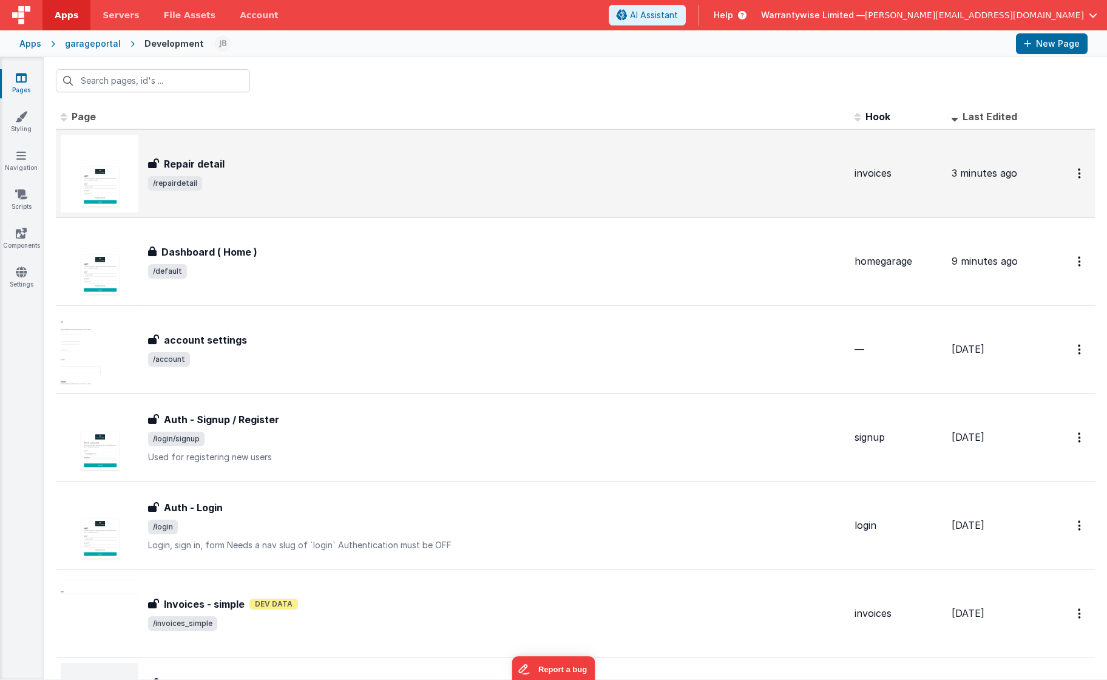
click at [329, 180] on span "/repairdetail" at bounding box center [496, 183] width 697 height 15
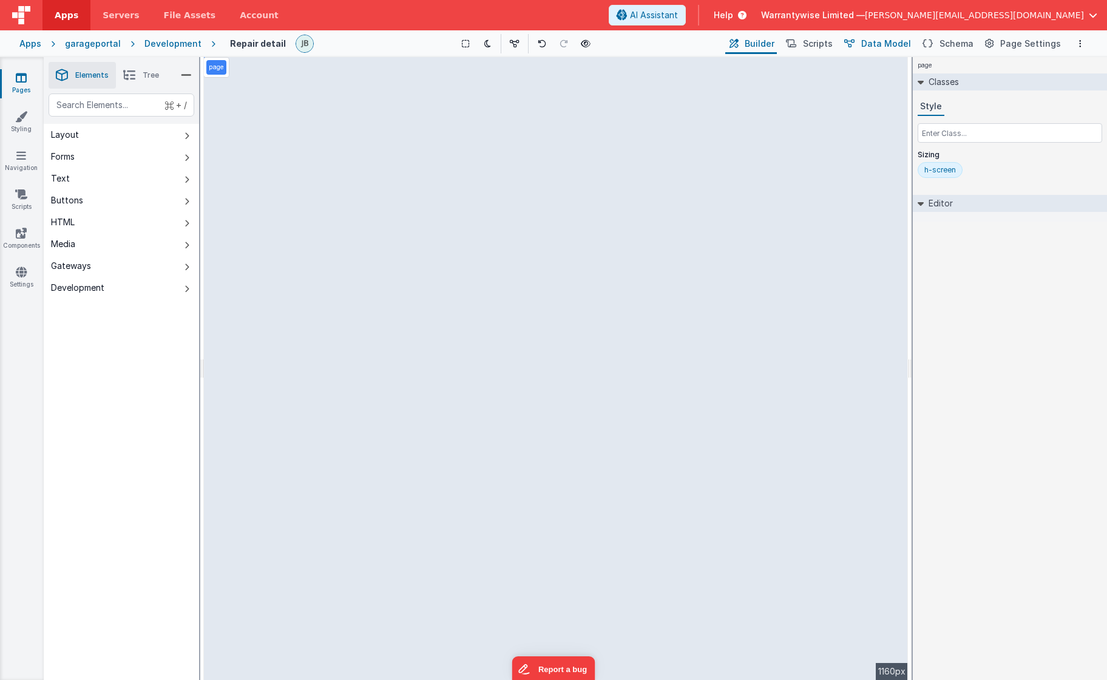
click at [895, 44] on span "Data Model" at bounding box center [886, 44] width 50 height 12
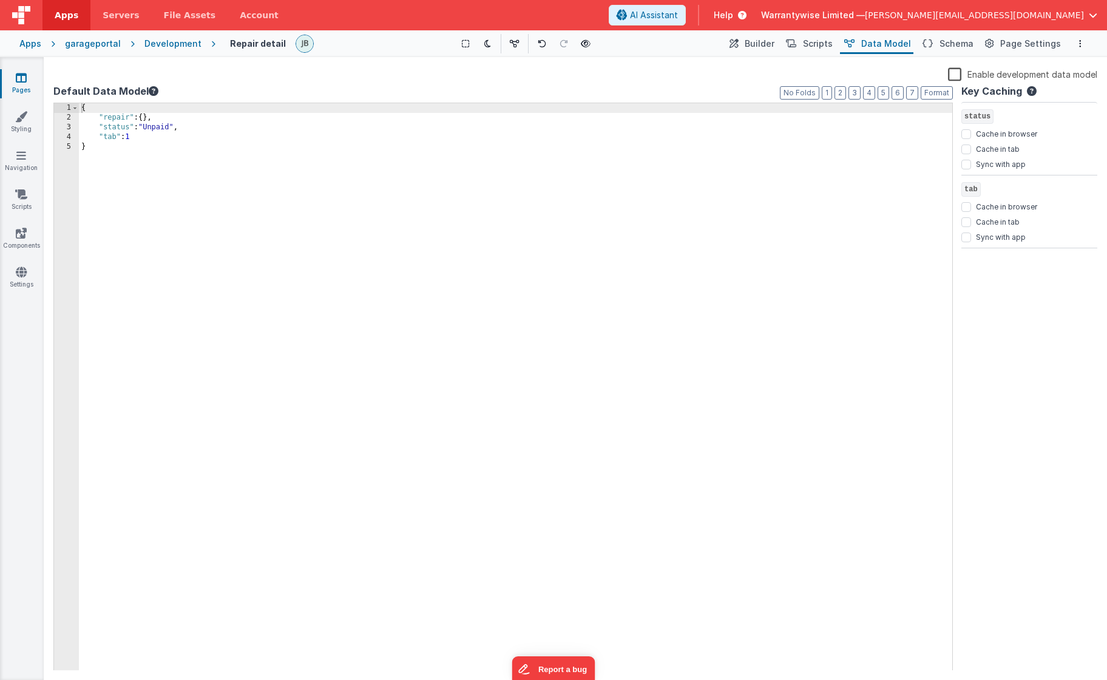
click at [955, 73] on label "Enable development data model" at bounding box center [1022, 74] width 149 height 14
click at [0, 0] on input "Enable development data model" at bounding box center [0, 0] width 0 height 0
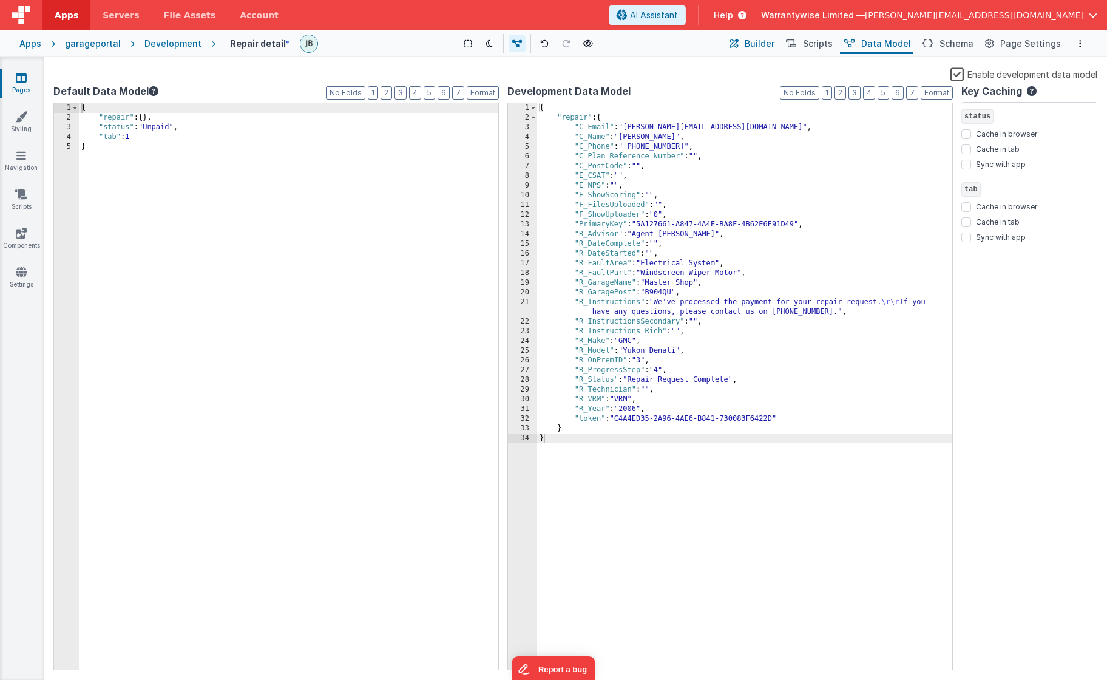
click at [766, 45] on span "Builder" at bounding box center [760, 44] width 30 height 12
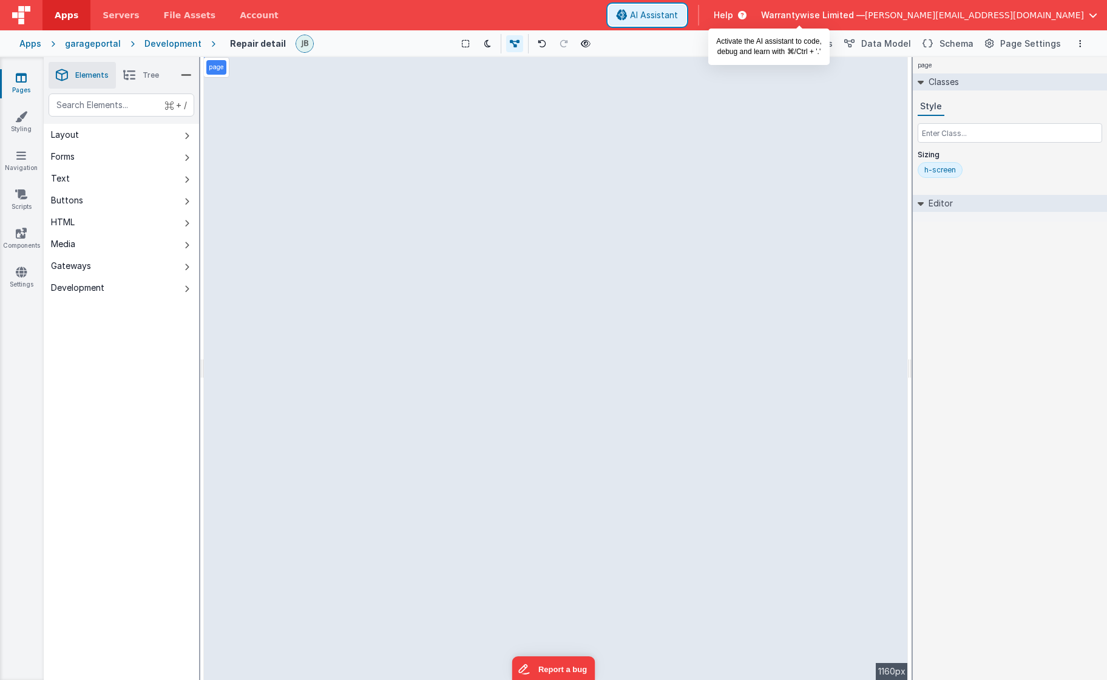
click at [678, 11] on span "AI Assistant" at bounding box center [654, 15] width 48 height 12
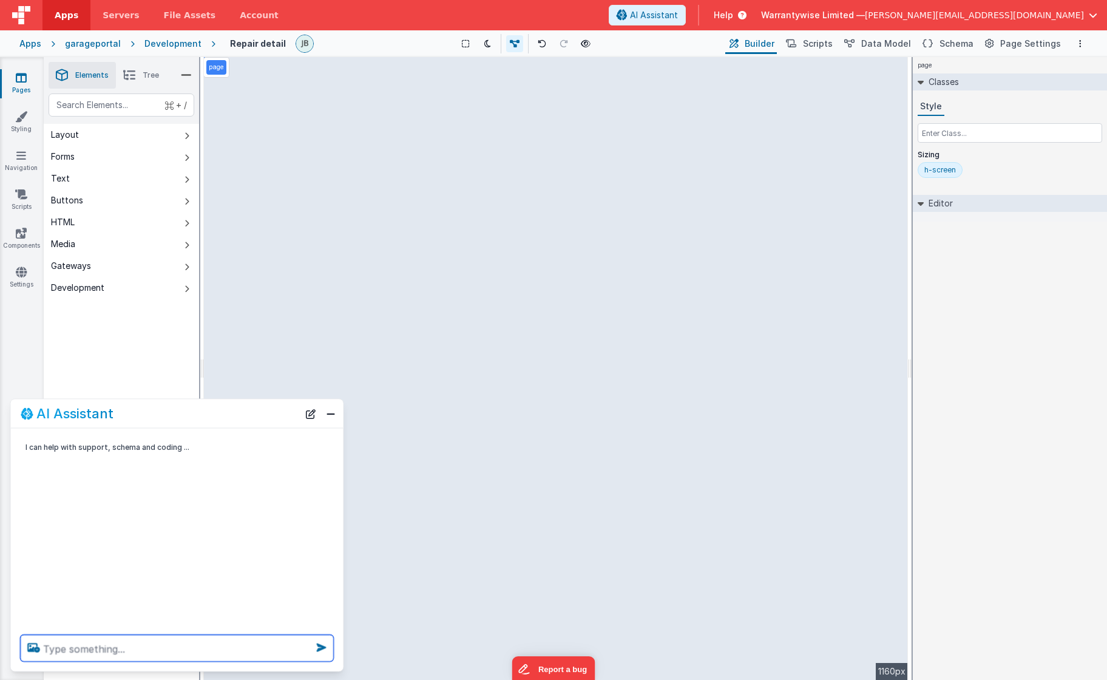
click at [158, 644] on textarea at bounding box center [177, 648] width 313 height 27
type textarea "remove the repair line items section"
type textarea "p"
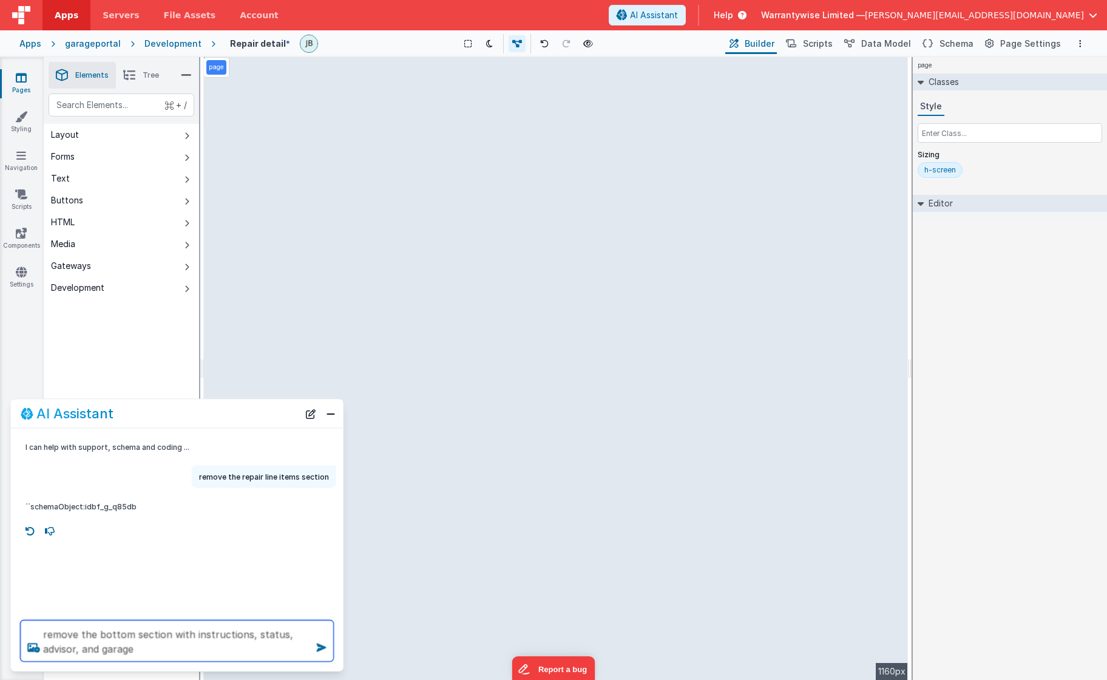
type textarea "remove the bottom section with instructions, status, advisor, and garage"
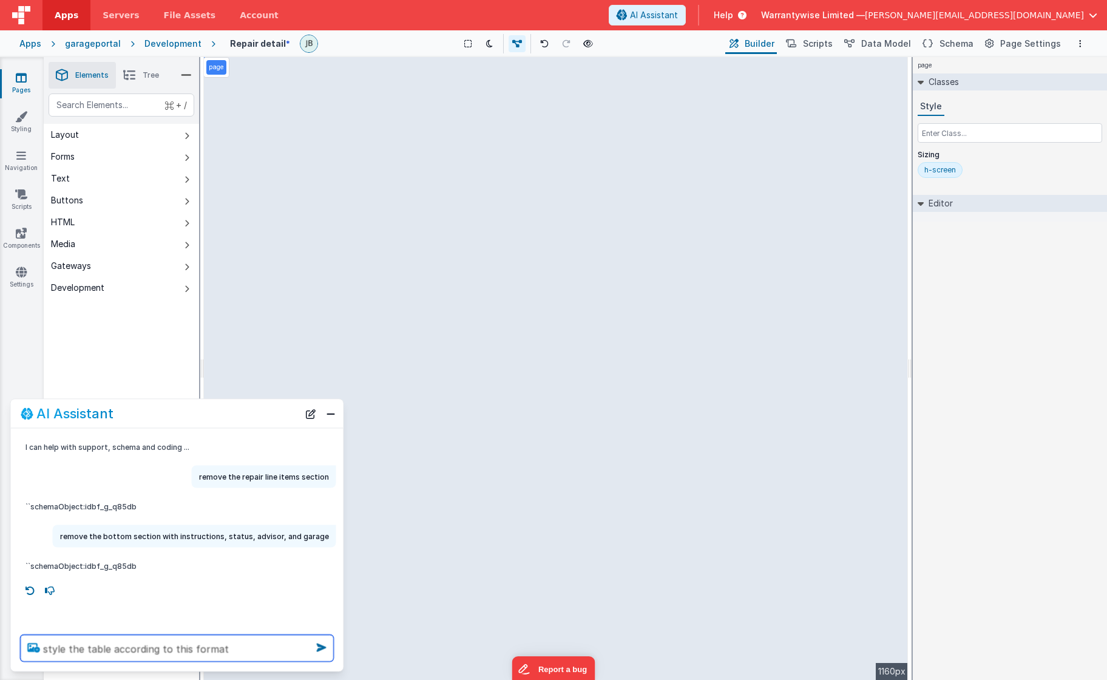
type textarea "style the table according to this format"
click at [29, 645] on icon at bounding box center [34, 647] width 22 height 19
click at [0, 0] on input "file" at bounding box center [0, 0] width 0 height 0
click at [275, 652] on textarea "style the table according to this format" at bounding box center [177, 648] width 313 height 27
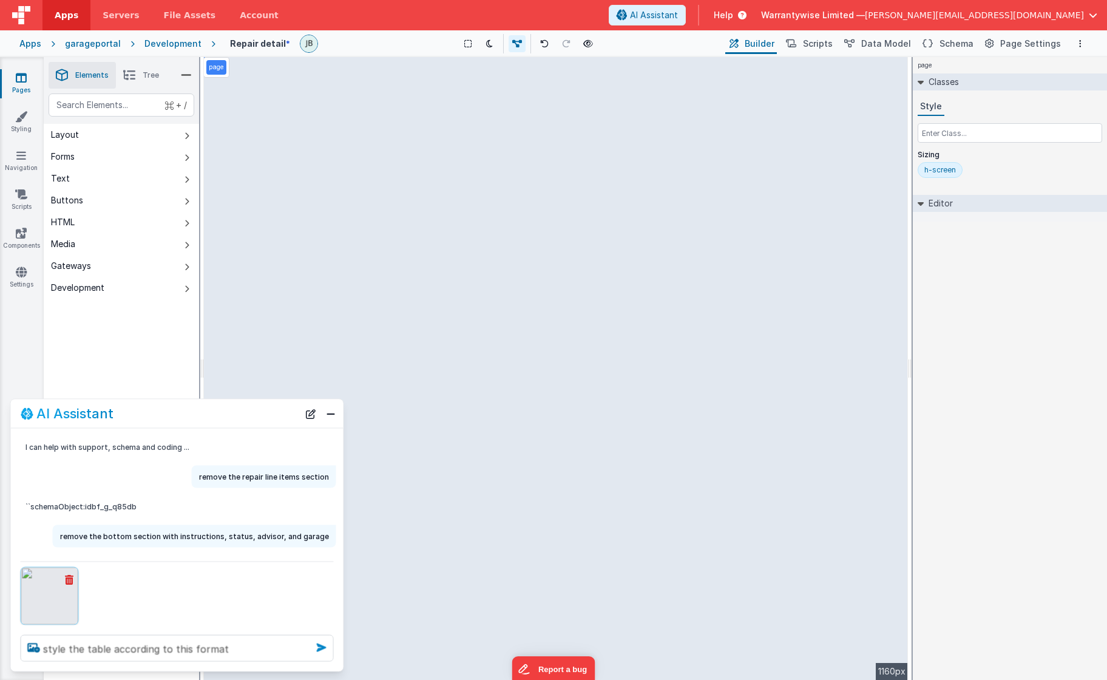
click at [323, 649] on icon at bounding box center [321, 647] width 19 height 19
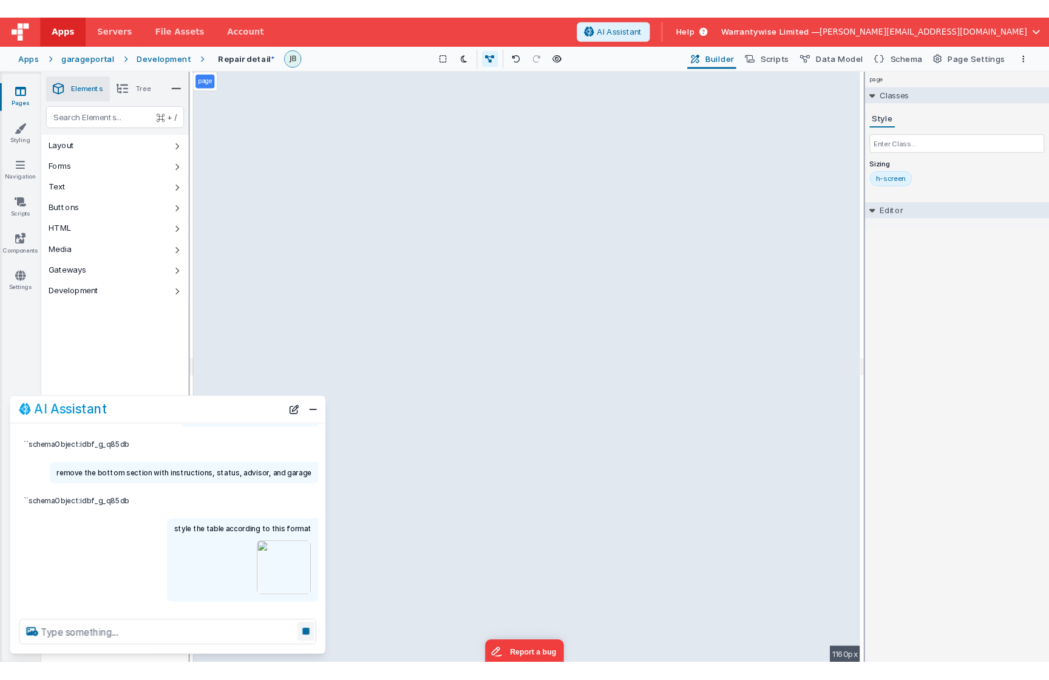
scroll to position [81, 0]
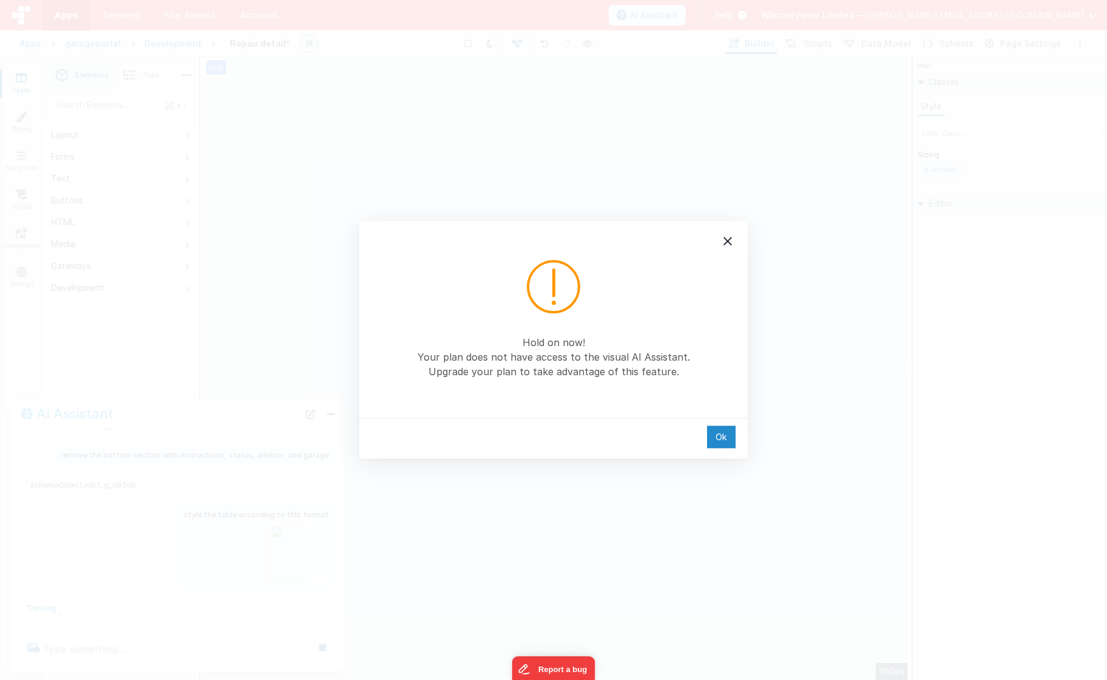
click at [723, 442] on div "Ok" at bounding box center [721, 436] width 29 height 22
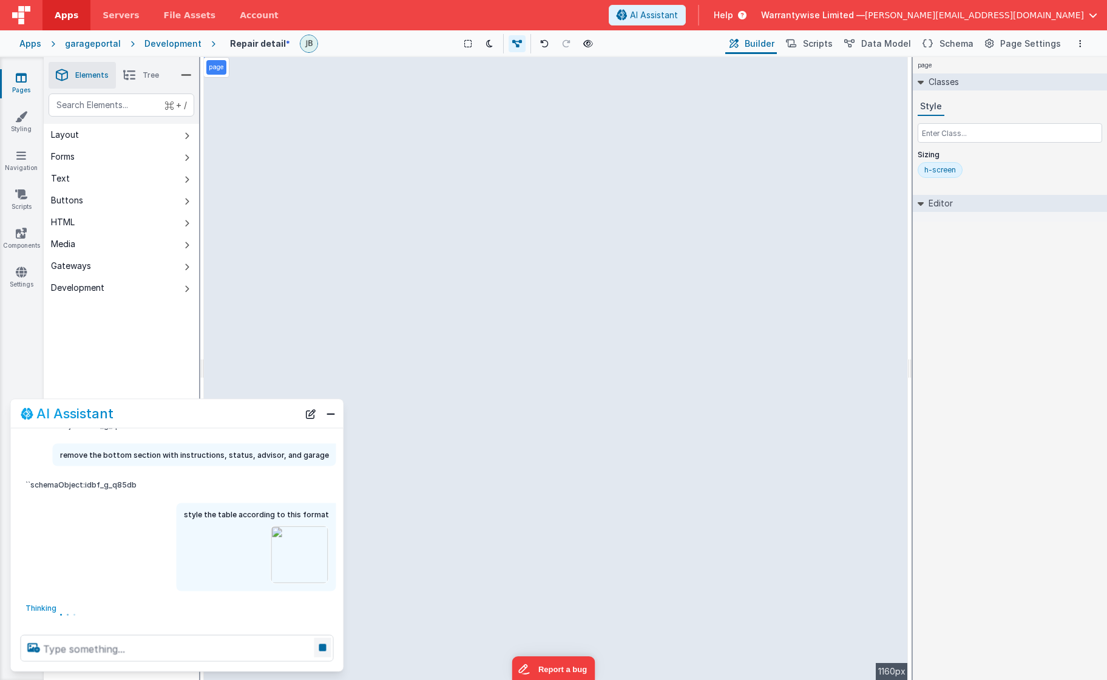
click at [317, 644] on icon at bounding box center [322, 647] width 17 height 19
click at [330, 418] on button "Close" at bounding box center [331, 413] width 16 height 17
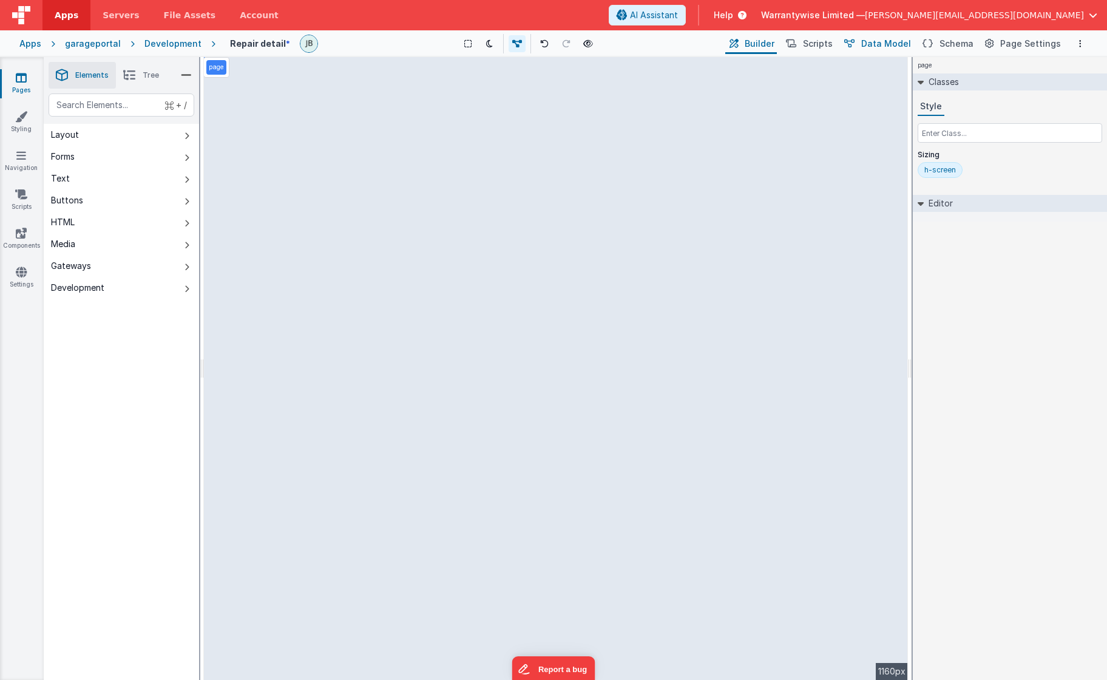
click at [907, 47] on span "Data Model" at bounding box center [886, 44] width 50 height 12
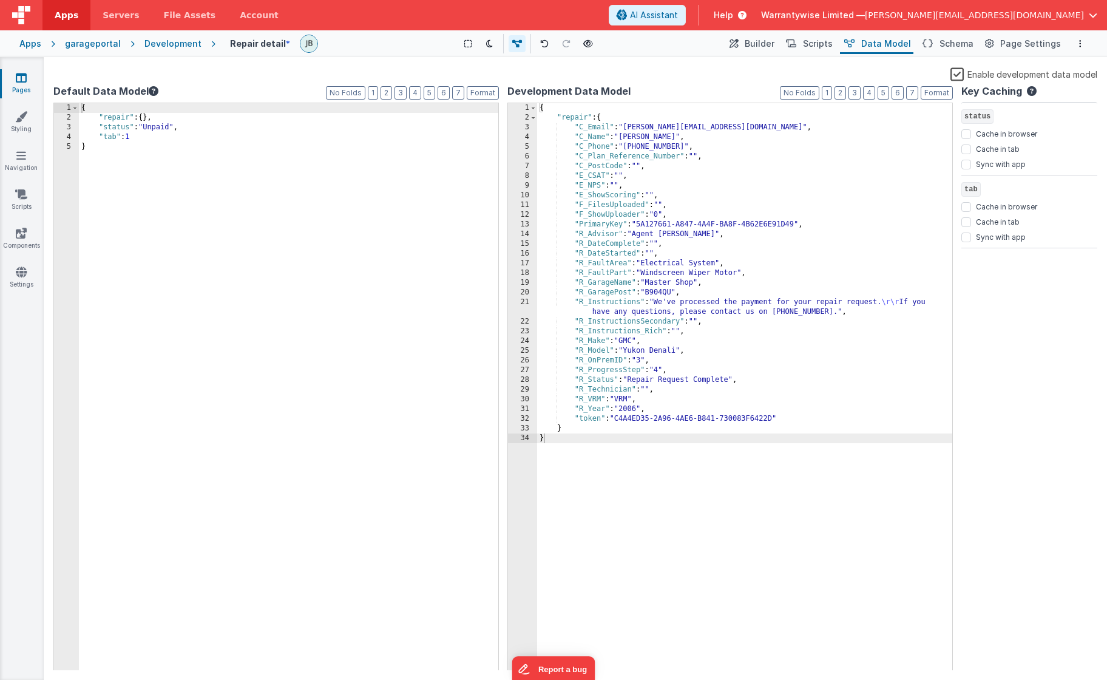
click at [955, 78] on label "Enable development data model" at bounding box center [1023, 74] width 147 height 14
click at [0, 0] on input "Enable development data model" at bounding box center [0, 0] width 0 height 0
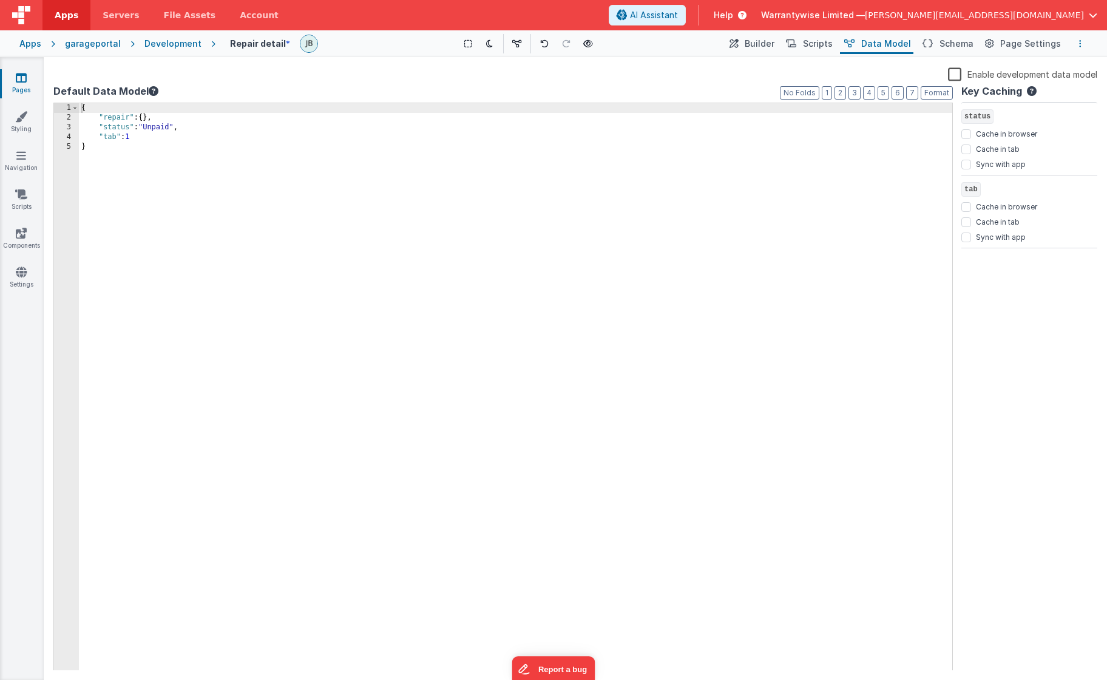
click at [955, 42] on icon "Options" at bounding box center [1080, 43] width 2 height 8
click at [955, 63] on p "Save" at bounding box center [1010, 67] width 76 height 12
click at [768, 45] on span "Builder" at bounding box center [760, 44] width 30 height 12
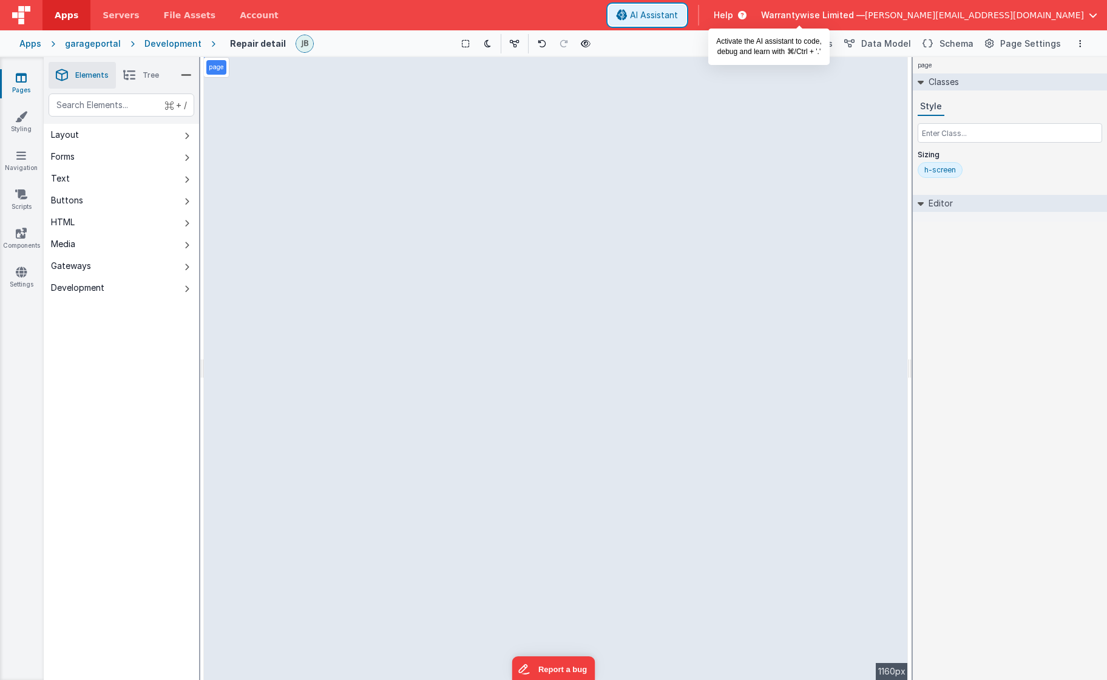
click at [678, 21] on span "AI Assistant" at bounding box center [654, 15] width 48 height 12
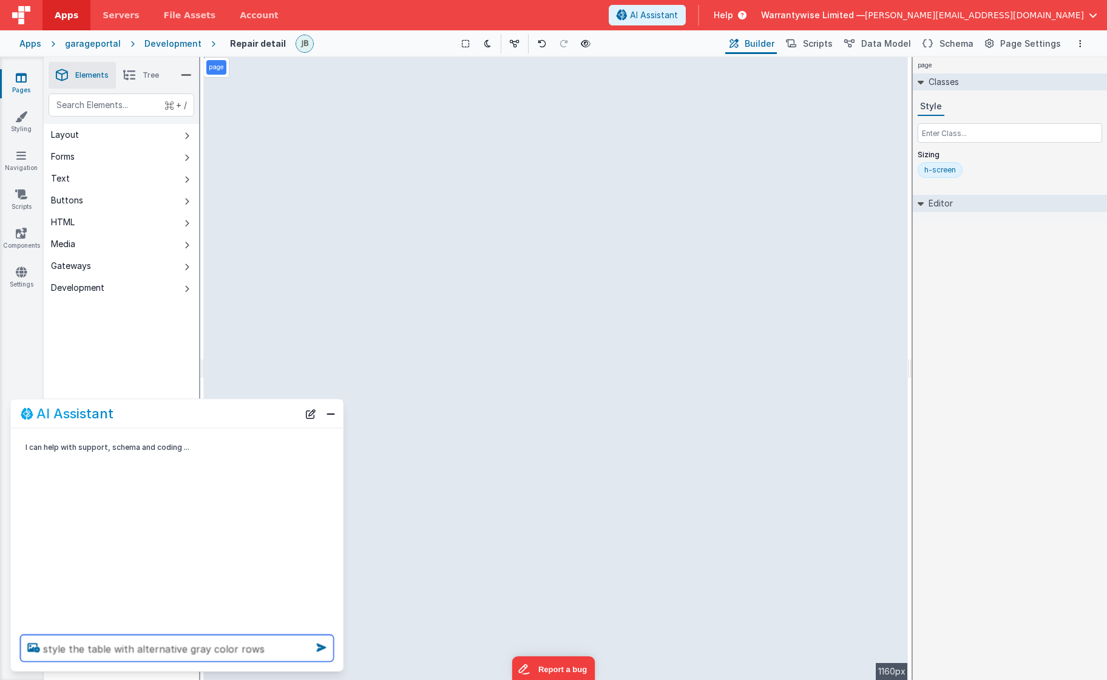
type textarea "style the table with alternative gray color rows"
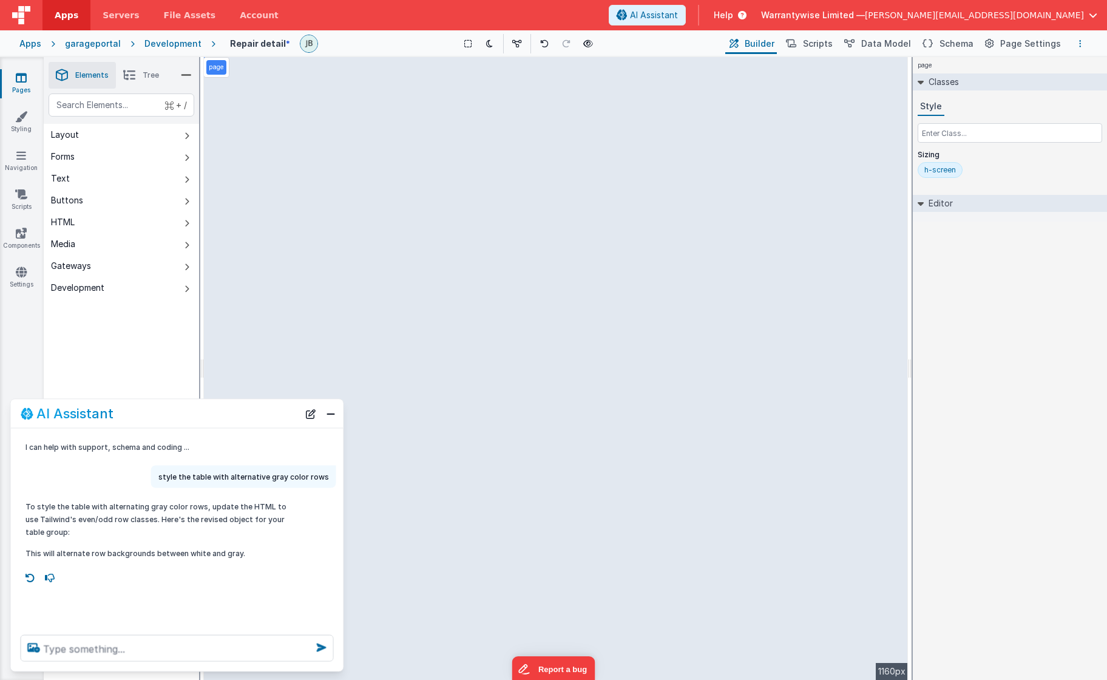
click at [955, 43] on icon "Options" at bounding box center [1080, 43] width 2 height 8
click at [955, 65] on p "cmd + s" at bounding box center [1064, 67] width 32 height 12
click at [955, 44] on span "Schema" at bounding box center [956, 44] width 34 height 12
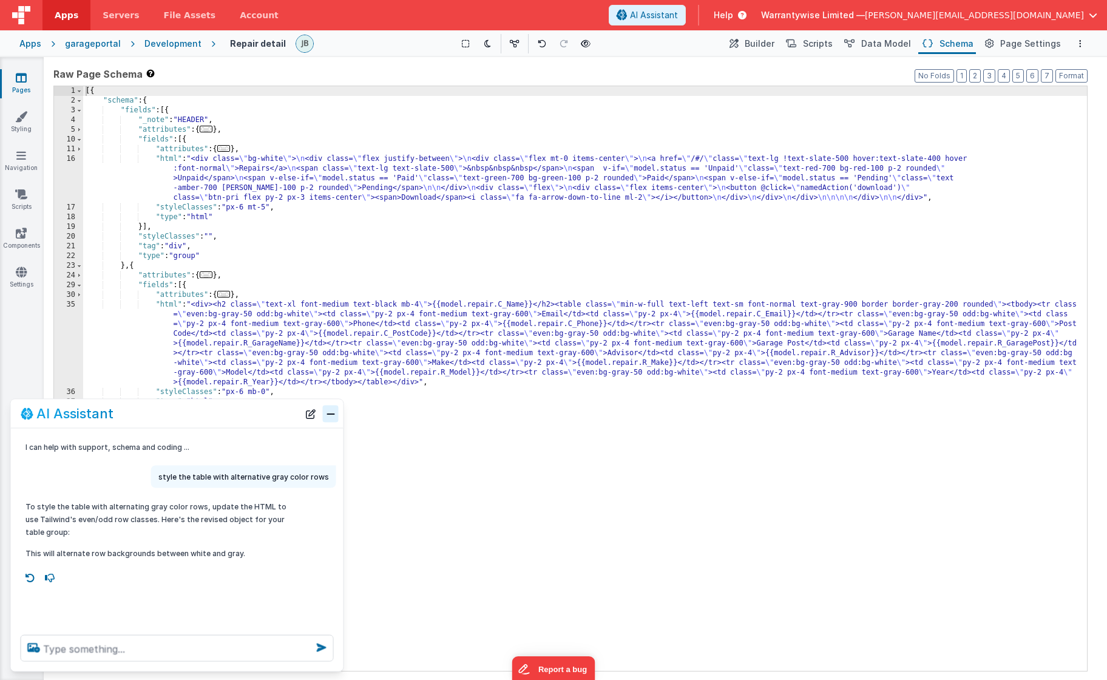
click at [333, 416] on button "Close" at bounding box center [331, 413] width 16 height 17
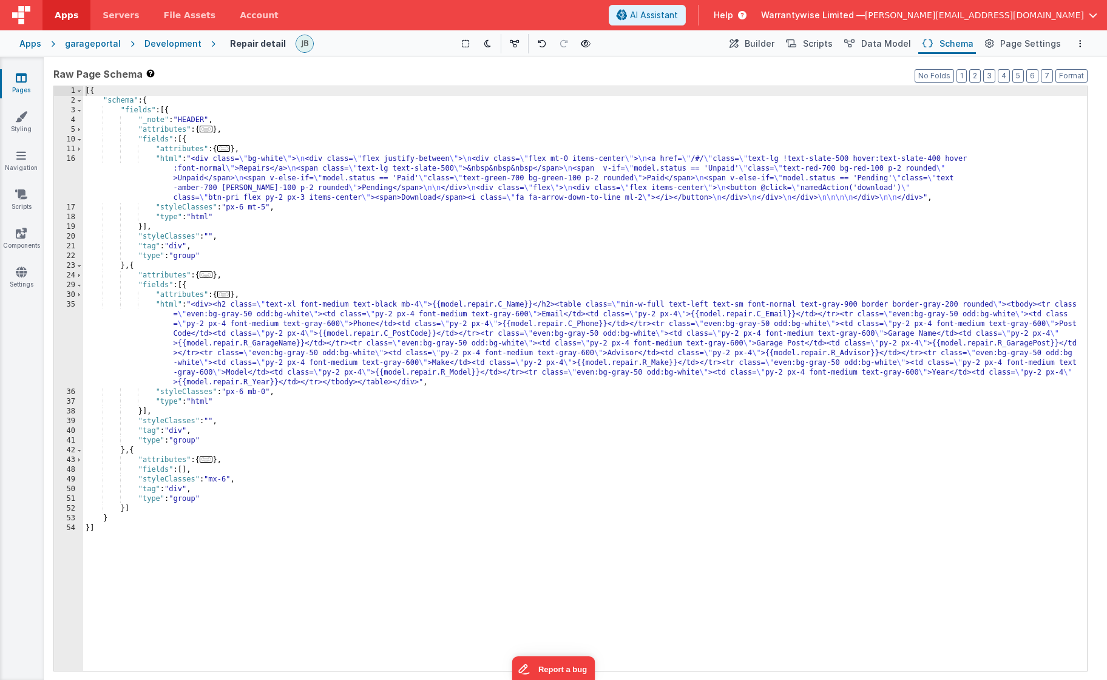
click at [212, 176] on div "[{ "schema" : { "fields" : [{ "_note" : "HEADER" , "attributes" : { ... } , "fi…" at bounding box center [585, 388] width 1004 height 604
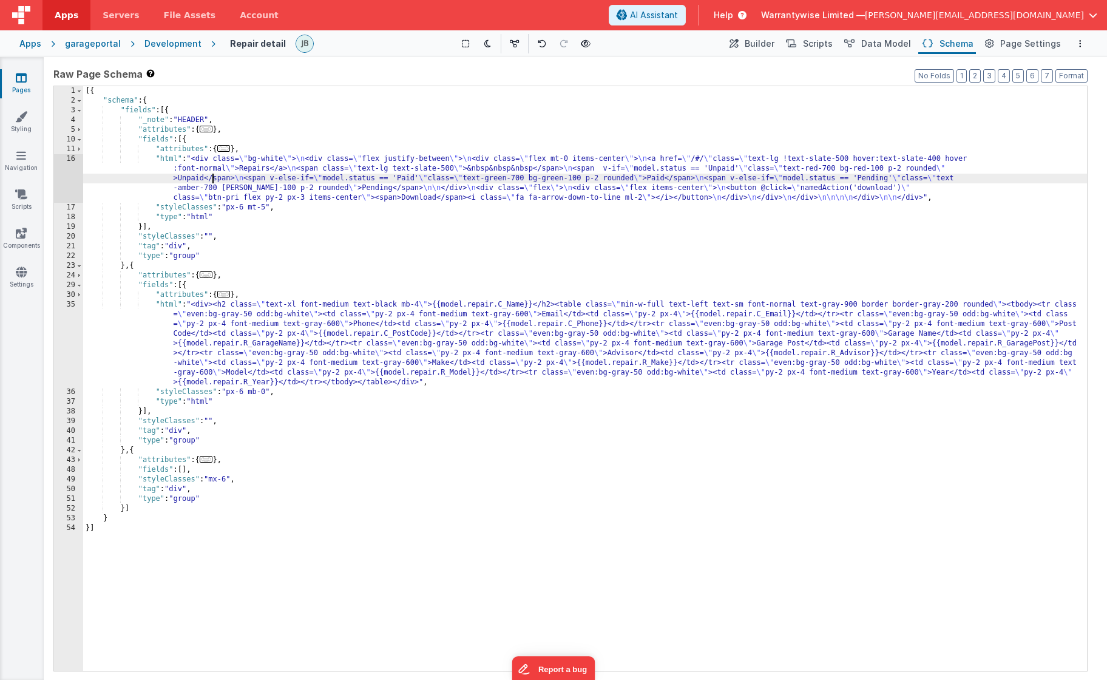
click at [59, 161] on div "16" at bounding box center [68, 178] width 29 height 49
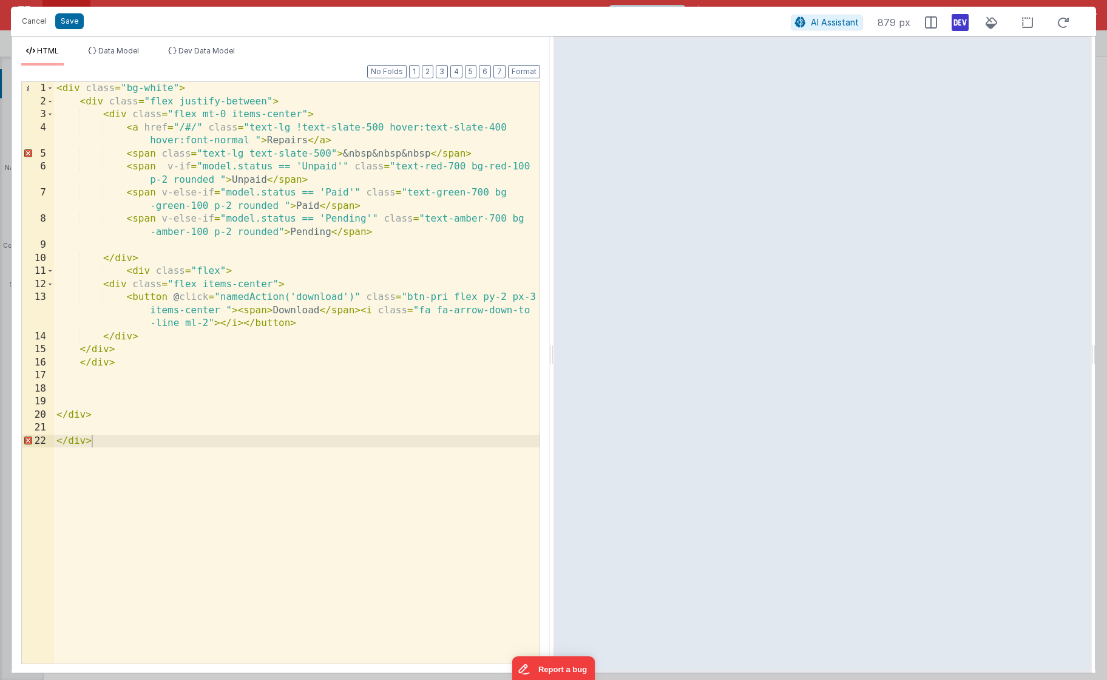
click at [955, 25] on icon at bounding box center [960, 22] width 17 height 19
click at [955, 24] on icon at bounding box center [960, 22] width 17 height 19
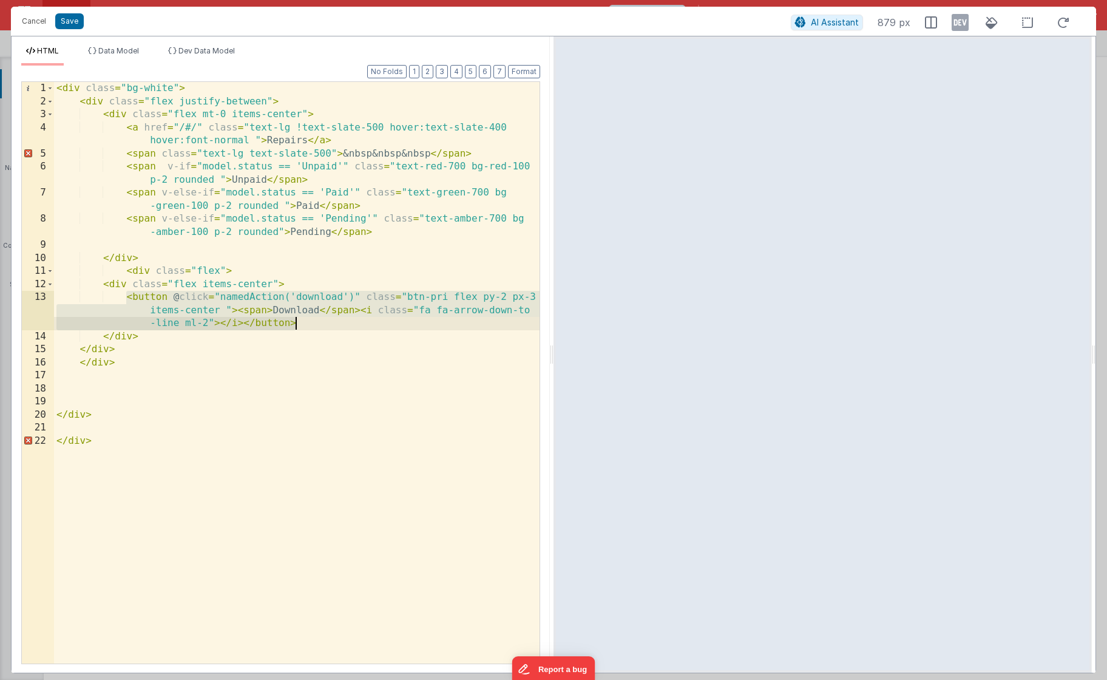
drag, startPoint x: 127, startPoint y: 296, endPoint x: 328, endPoint y: 327, distance: 202.6
click at [328, 327] on div "< div class = "bg-white" > < div class = "flex justify-between" > < div class =…" at bounding box center [296, 385] width 485 height 607
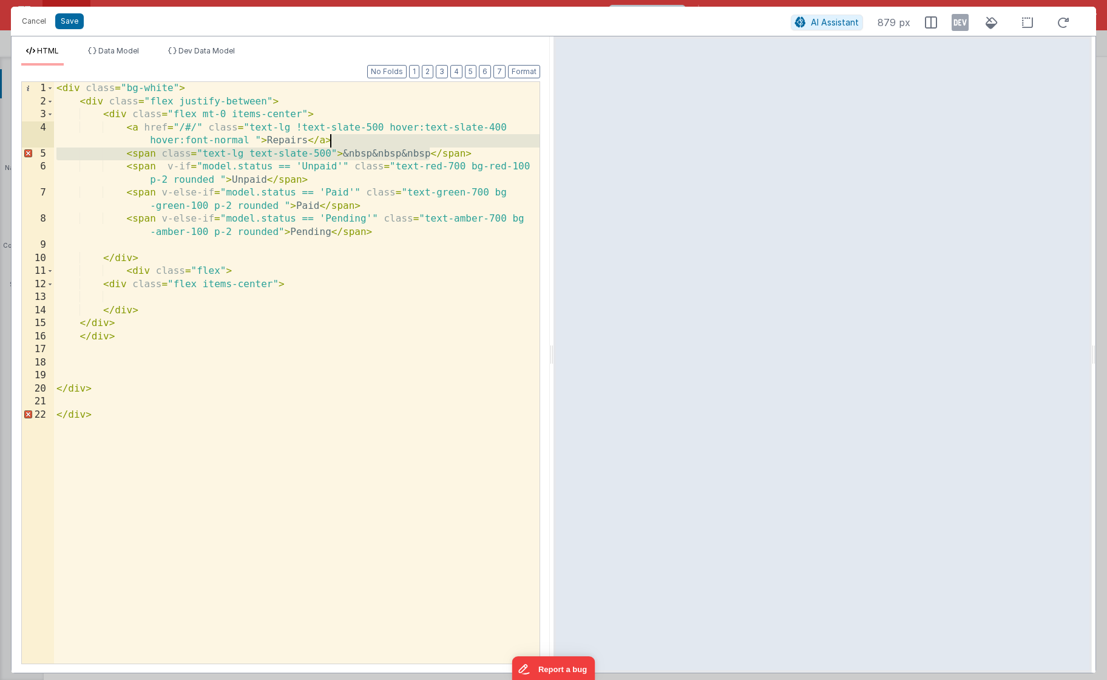
drag, startPoint x: 431, startPoint y: 155, endPoint x: 353, endPoint y: 146, distance: 79.4
click at [353, 146] on div "< div class = "bg-white" > < div class = "flex justify-between" > < div class =…" at bounding box center [296, 385] width 485 height 607
click at [370, 155] on div "< div class = "bg-white" > < div class = "flex justify-between" > < div class =…" at bounding box center [296, 385] width 485 height 607
drag, startPoint x: 483, startPoint y: 155, endPoint x: 484, endPoint y: 144, distance: 11.6
click at [484, 144] on div "< div class = "bg-white" > < div class = "flex justify-between" > < div class =…" at bounding box center [296, 385] width 485 height 607
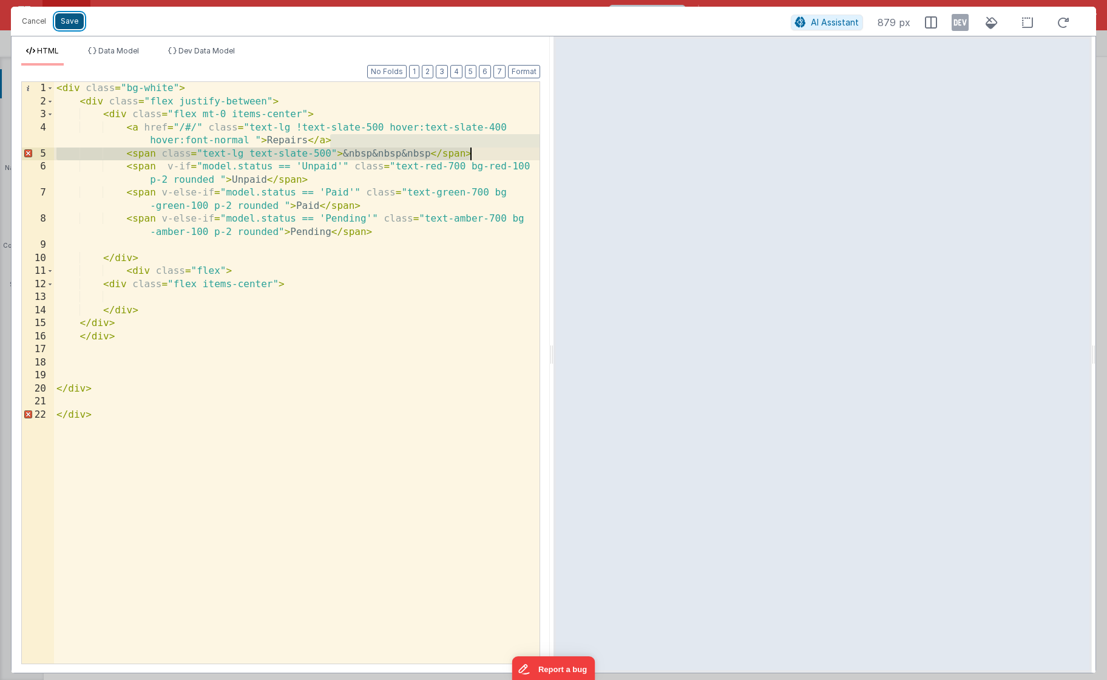
click at [70, 22] on button "Save" at bounding box center [69, 21] width 29 height 16
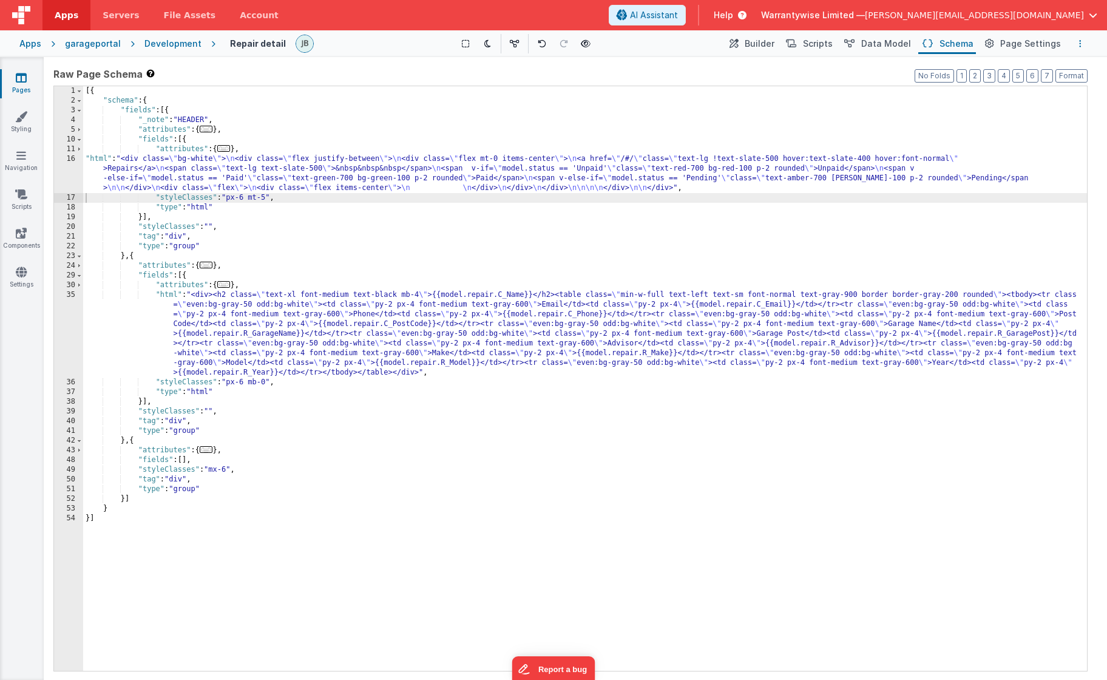
click at [955, 44] on icon "Options" at bounding box center [1080, 43] width 2 height 8
click at [955, 64] on p "cmd + s" at bounding box center [1064, 67] width 32 height 12
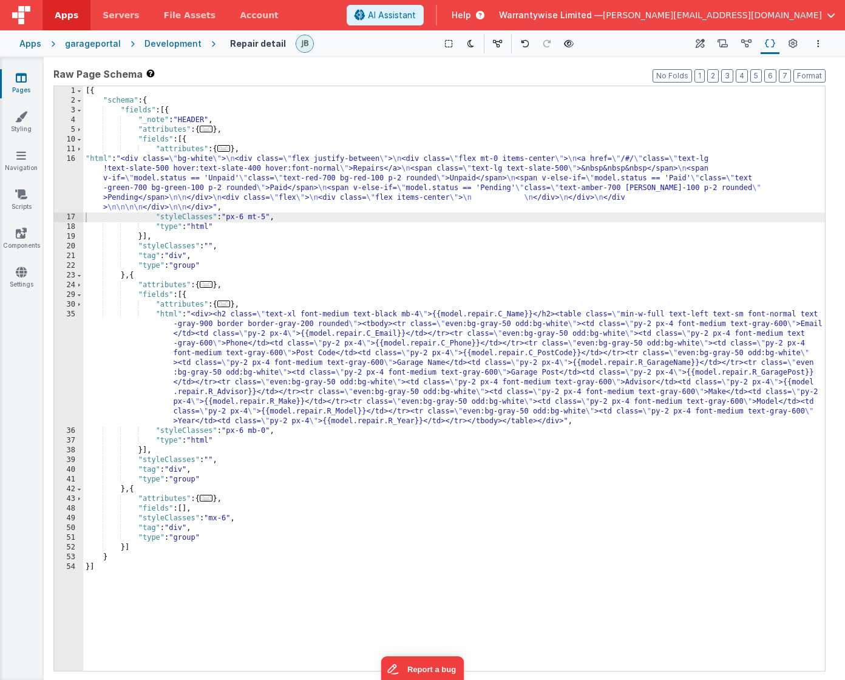
click at [212, 178] on div "[{ "schema" : { "fields" : [{ "_note" : "HEADER" , "attributes" : { ... } , "fi…" at bounding box center [454, 388] width 742 height 604
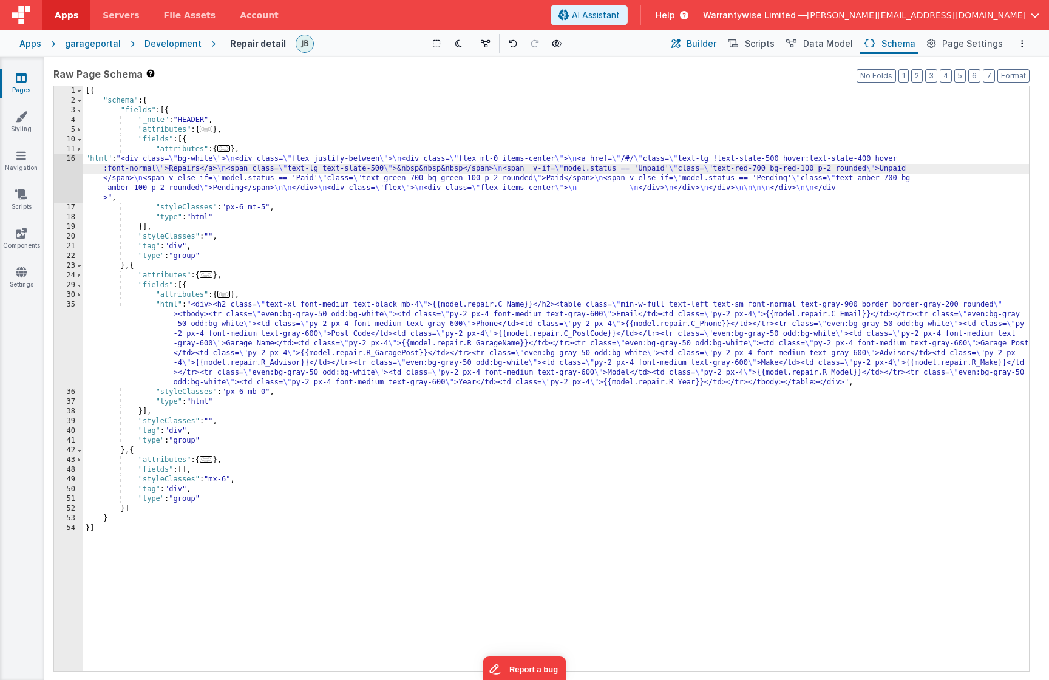
click at [714, 44] on span "Builder" at bounding box center [701, 44] width 30 height 12
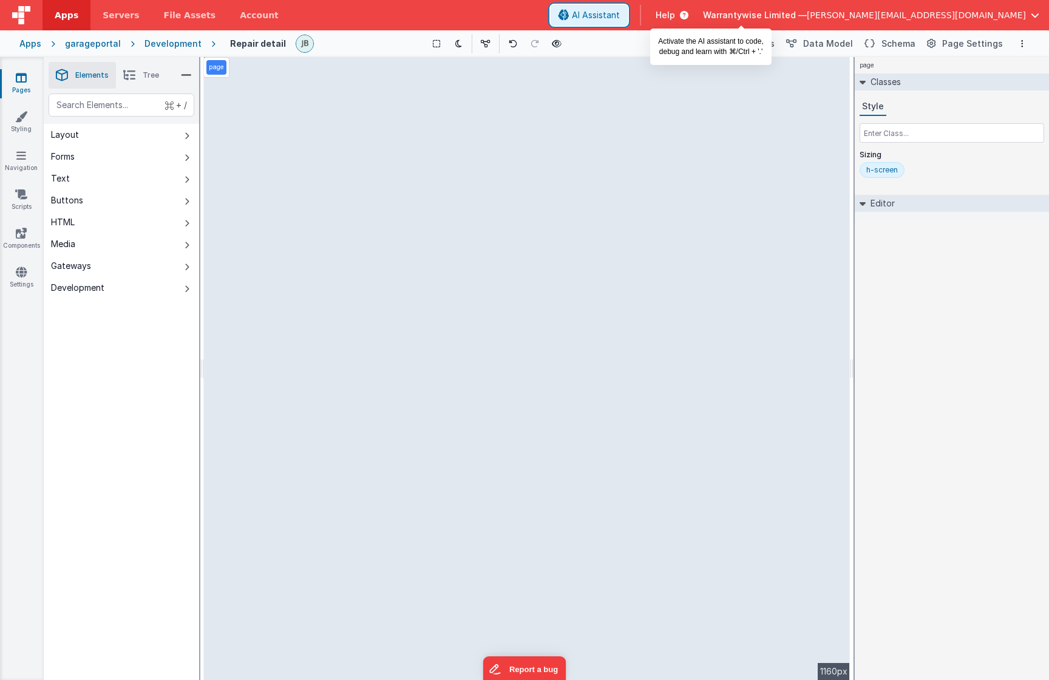
click at [620, 15] on span "AI Assistant" at bounding box center [596, 15] width 48 height 12
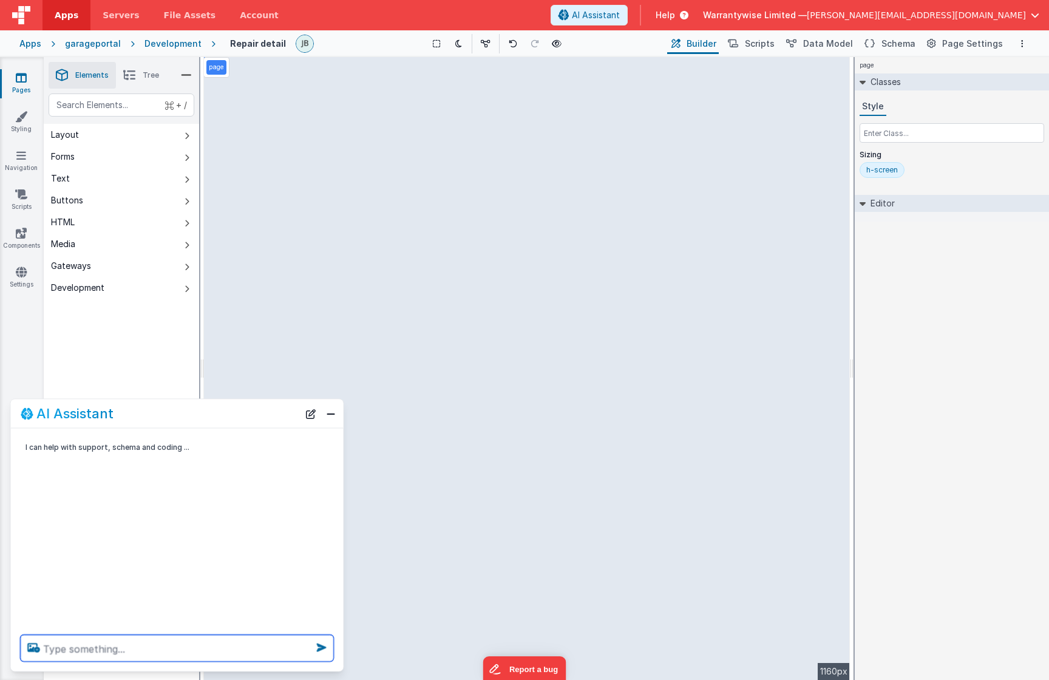
click at [141, 649] on textarea at bounding box center [177, 648] width 313 height 27
type textarea "replace "unpaid" with the Status field"
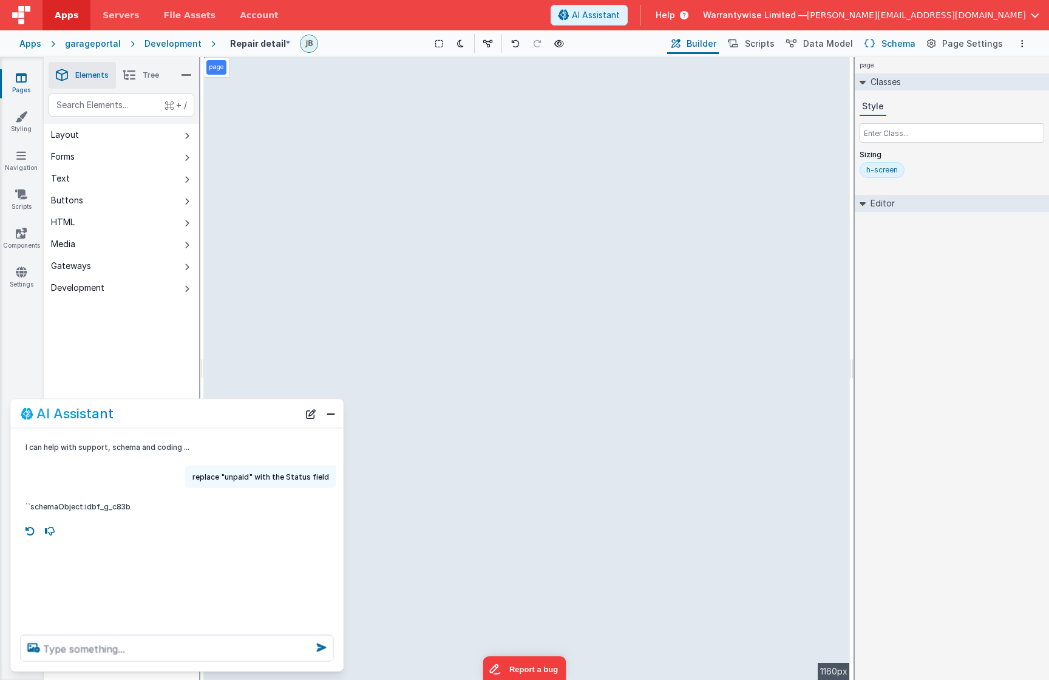
click at [880, 44] on button "Schema" at bounding box center [889, 43] width 58 height 21
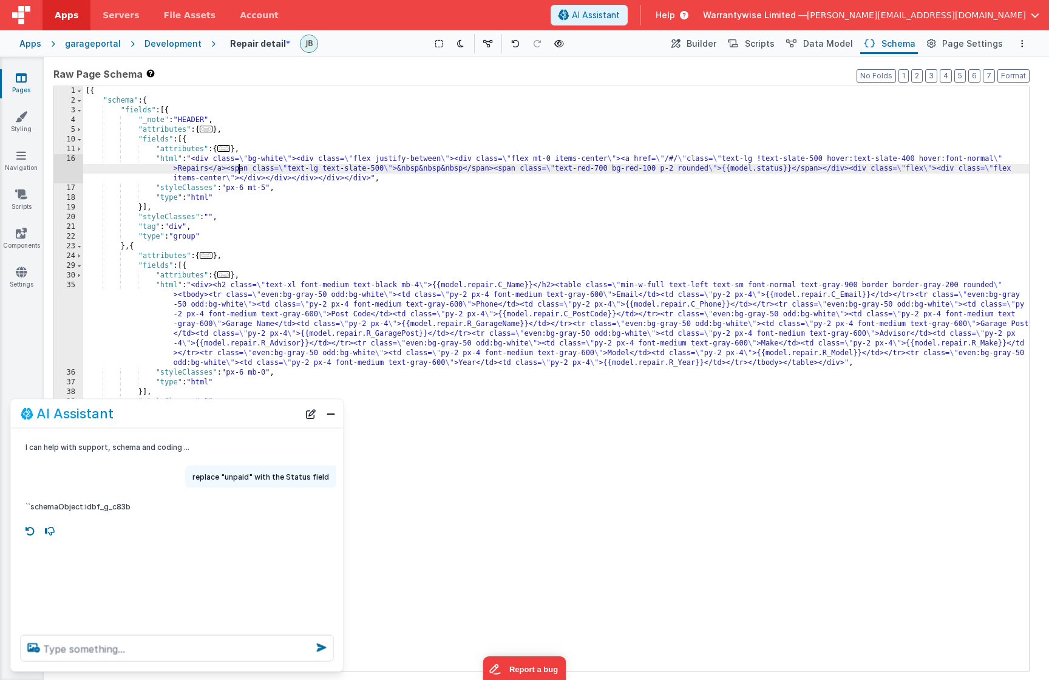
click at [238, 173] on div "[{ "schema" : { "fields" : [{ "_note" : "HEADER" , "attributes" : { ... } , "fi…" at bounding box center [556, 388] width 946 height 604
click at [58, 160] on div "16" at bounding box center [68, 168] width 29 height 29
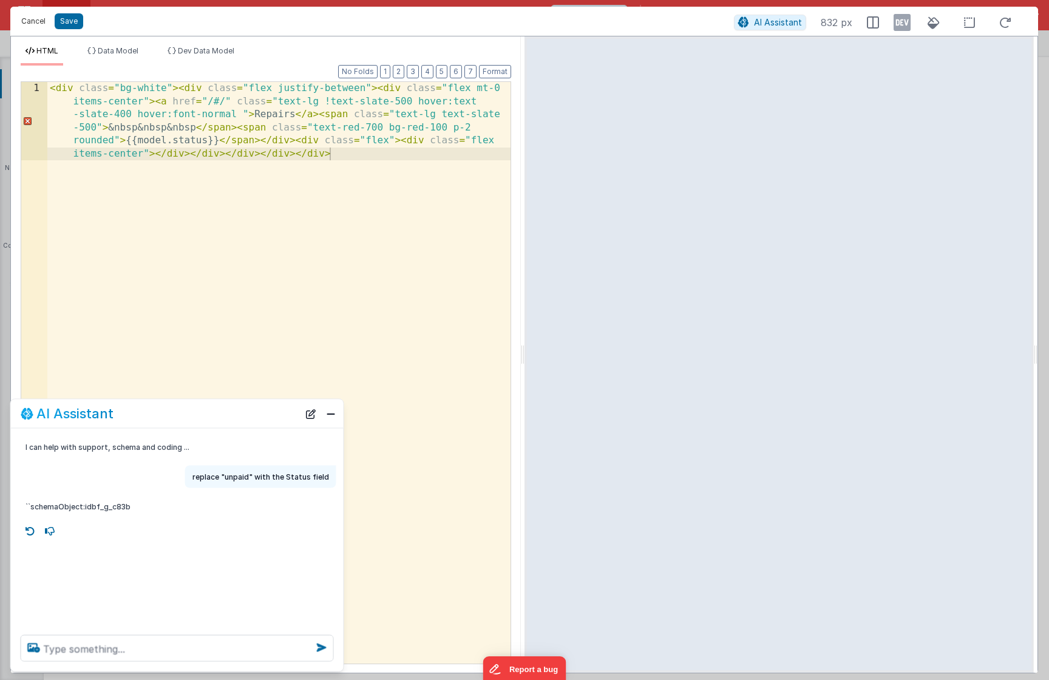
click at [33, 22] on button "Cancel" at bounding box center [33, 21] width 36 height 17
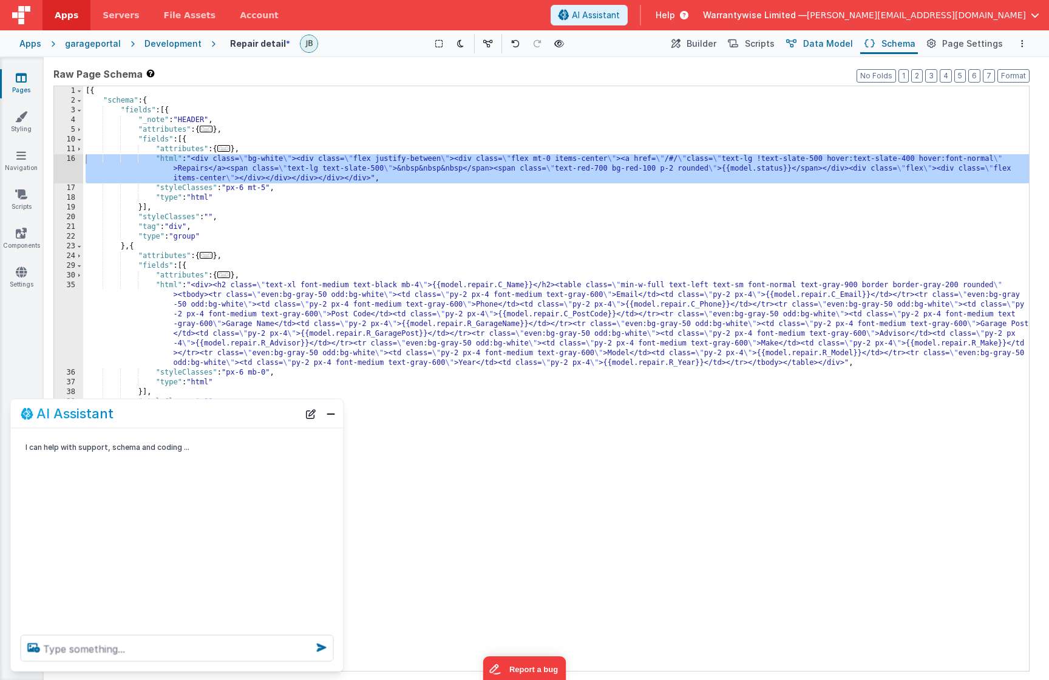
click at [836, 46] on span "Data Model" at bounding box center [828, 44] width 50 height 12
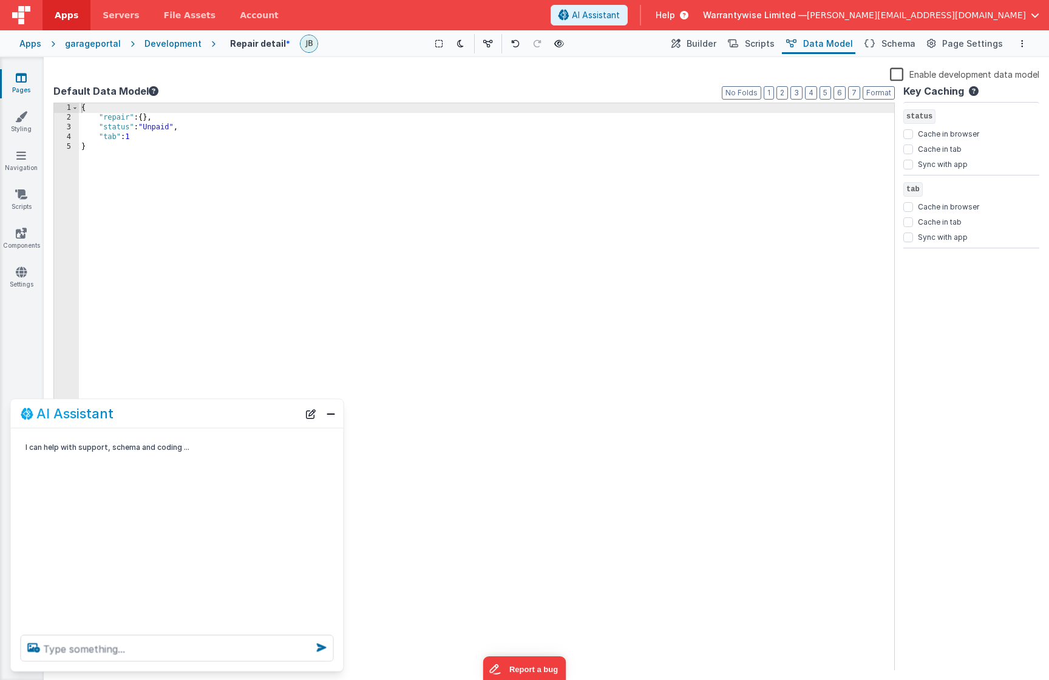
click at [899, 75] on label "Enable development data model" at bounding box center [964, 74] width 149 height 14
click at [0, 0] on input "Enable development data model" at bounding box center [0, 0] width 0 height 0
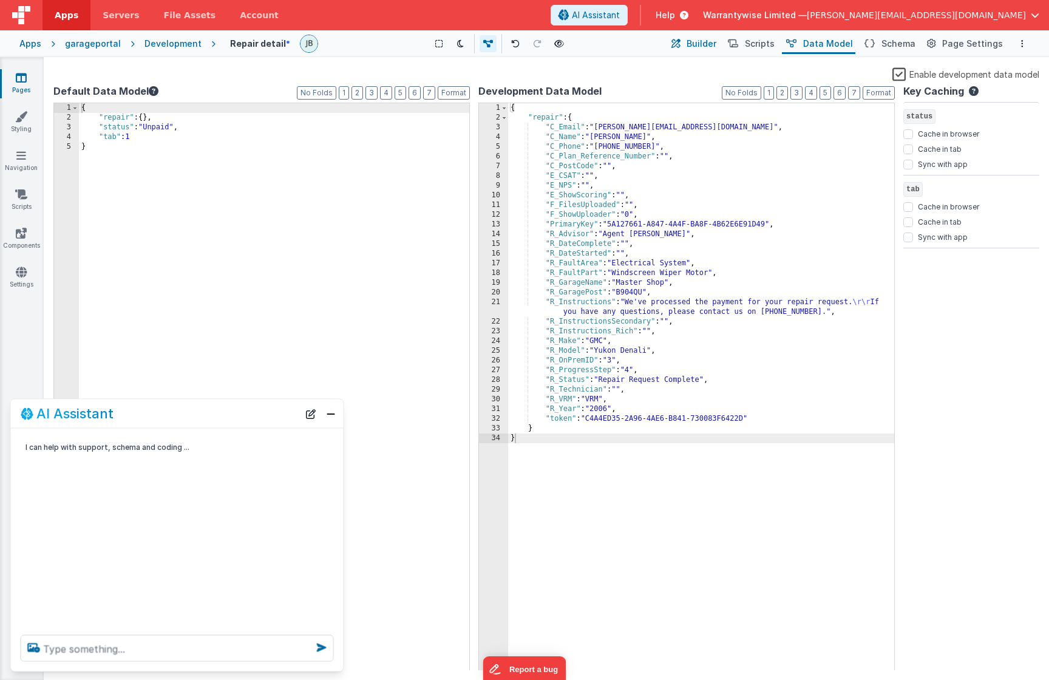
click at [706, 44] on span "Builder" at bounding box center [701, 44] width 30 height 12
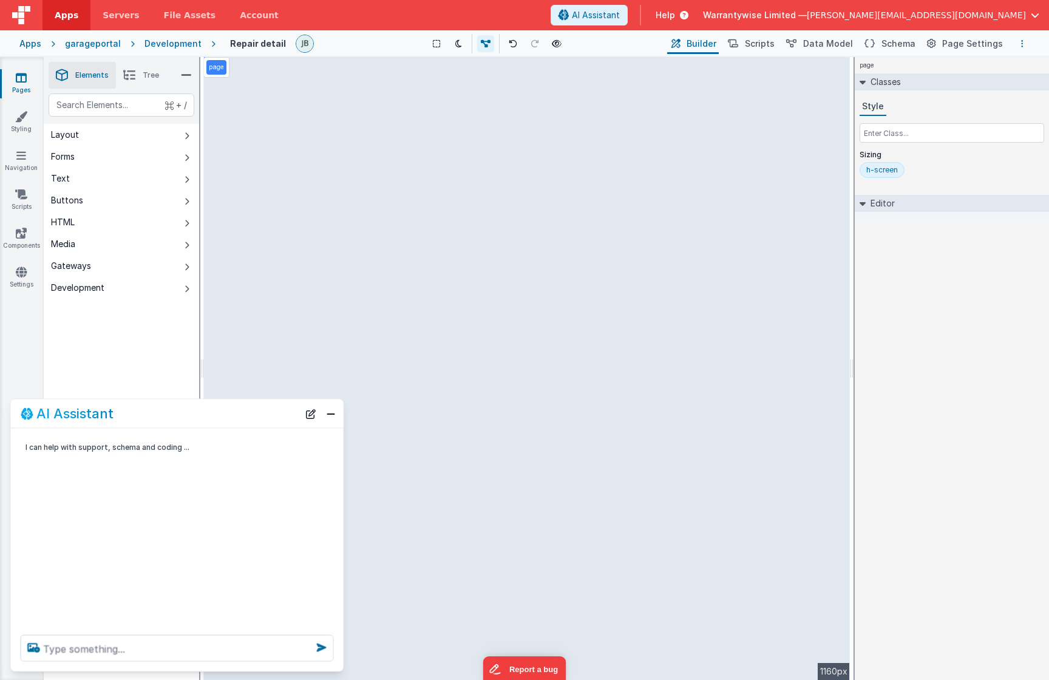
click at [955, 44] on icon "Options" at bounding box center [1022, 43] width 2 height 8
click at [955, 67] on p "Save" at bounding box center [951, 67] width 76 height 12
click at [891, 48] on span "Schema" at bounding box center [898, 44] width 34 height 12
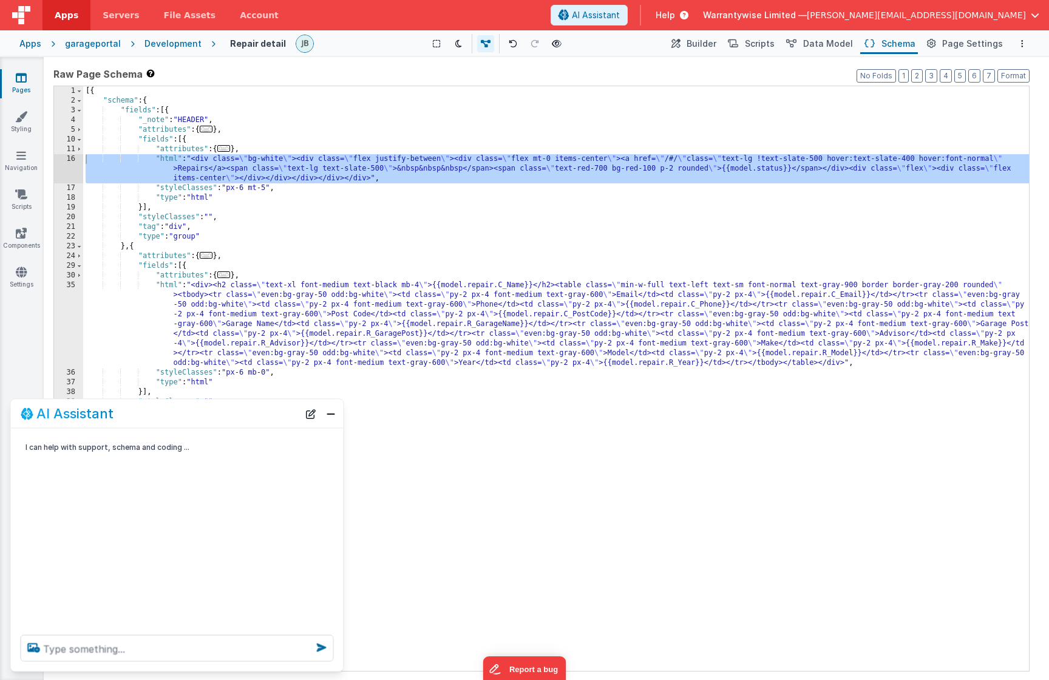
click at [755, 169] on div "[{ "schema" : { "fields" : [{ "_note" : "HEADER" , "attributes" : { ... } , "fi…" at bounding box center [556, 388] width 946 height 604
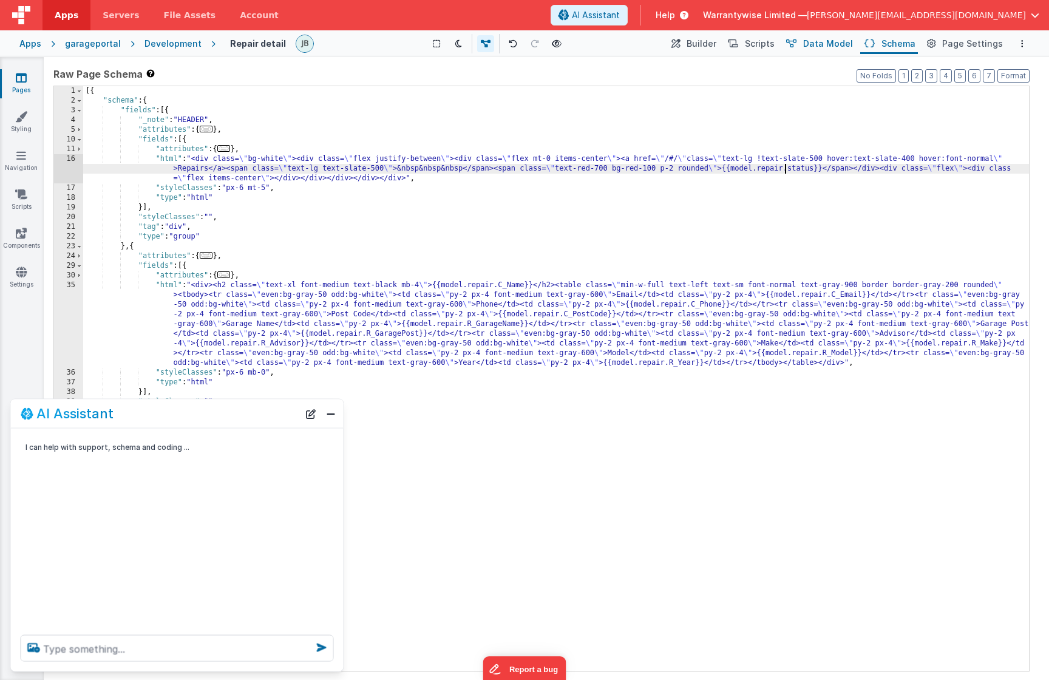
click at [829, 46] on span "Data Model" at bounding box center [828, 44] width 50 height 12
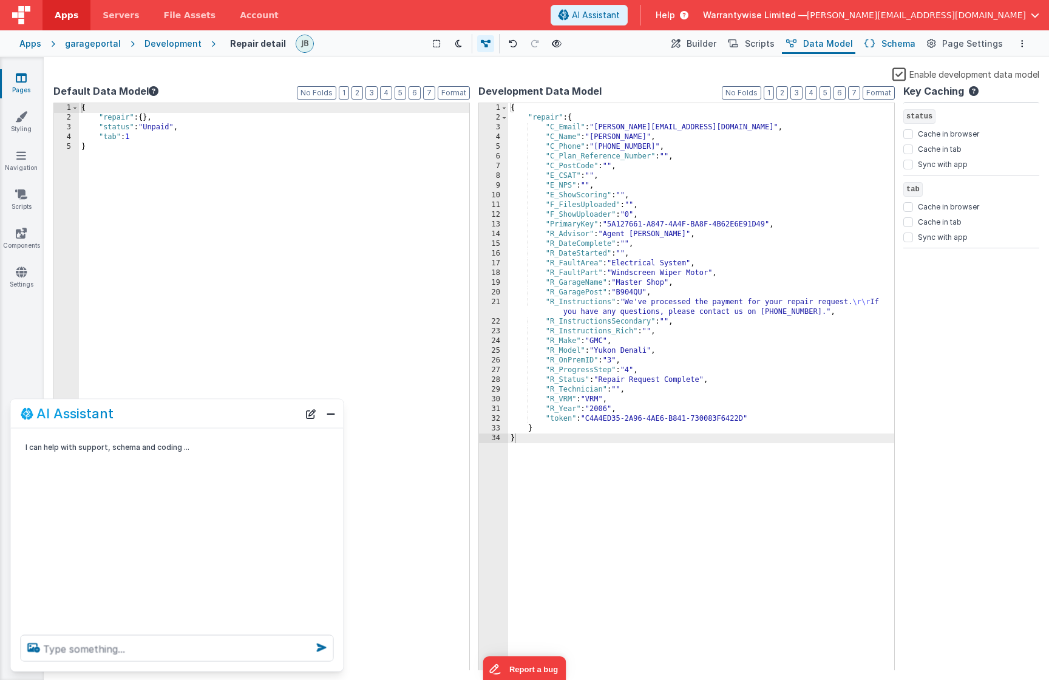
click at [912, 50] on button "Schema" at bounding box center [889, 43] width 58 height 21
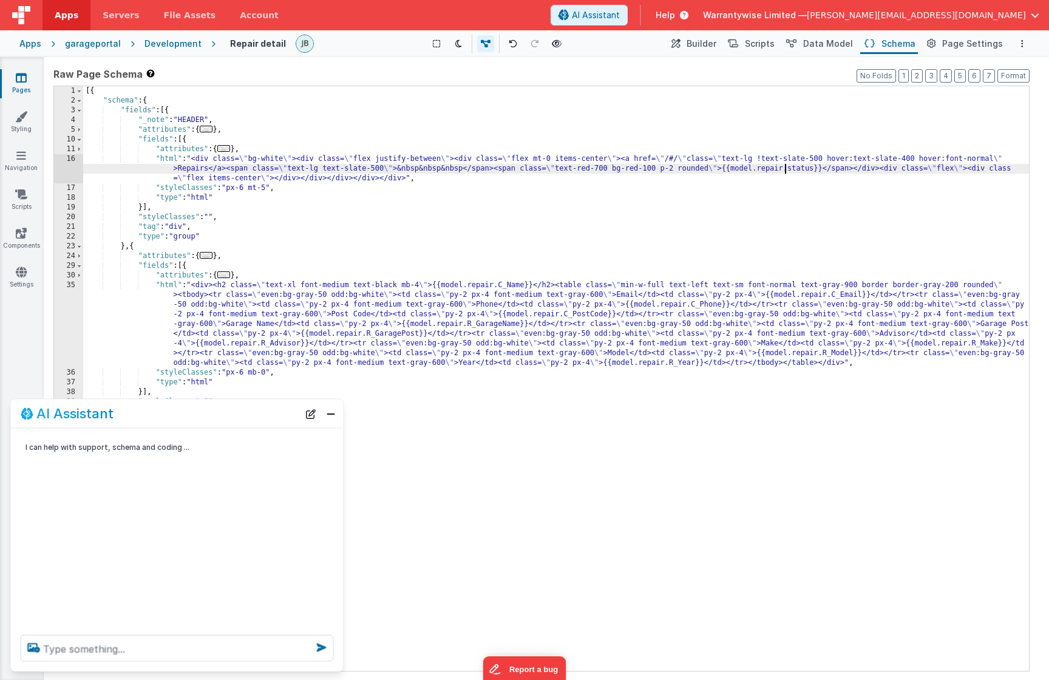
click at [786, 169] on div "[{ "schema" : { "fields" : [{ "_note" : "HEADER" , "attributes" : { ... } , "fi…" at bounding box center [556, 388] width 946 height 604
click at [955, 38] on button "Options" at bounding box center [1022, 43] width 15 height 15
click at [955, 68] on p "Save" at bounding box center [951, 67] width 76 height 12
click at [354, 166] on div "[{ "schema" : { "fields" : [{ "_note" : "HEADER" , "attributes" : { ... } , "fi…" at bounding box center [556, 388] width 946 height 604
click at [61, 161] on div "16" at bounding box center [68, 168] width 29 height 29
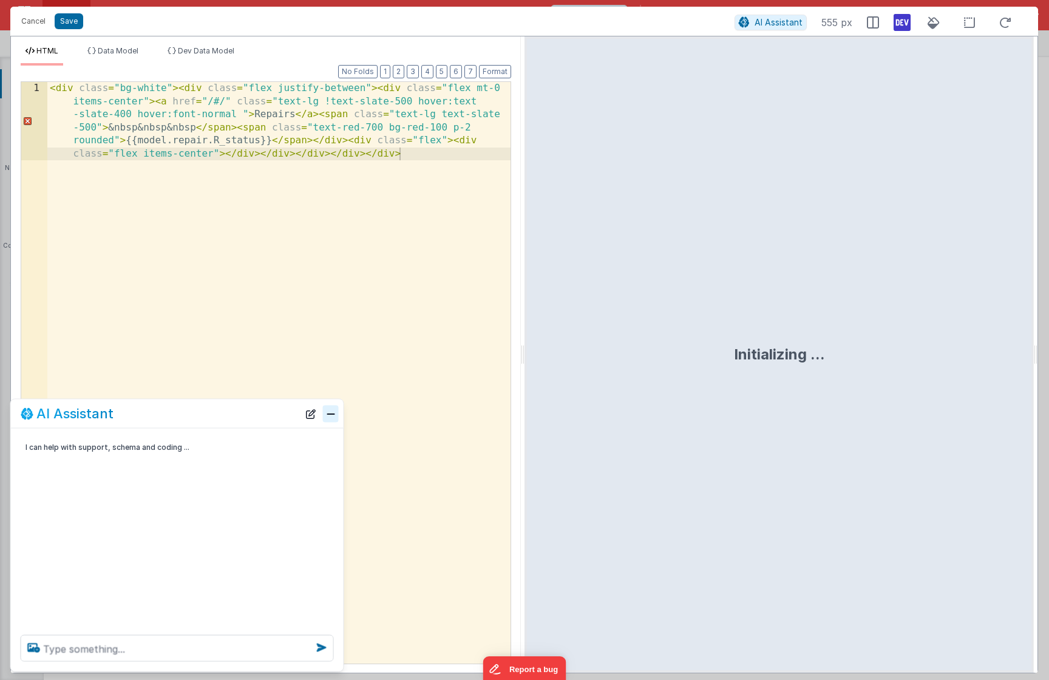
click at [331, 418] on button "Close" at bounding box center [331, 413] width 16 height 17
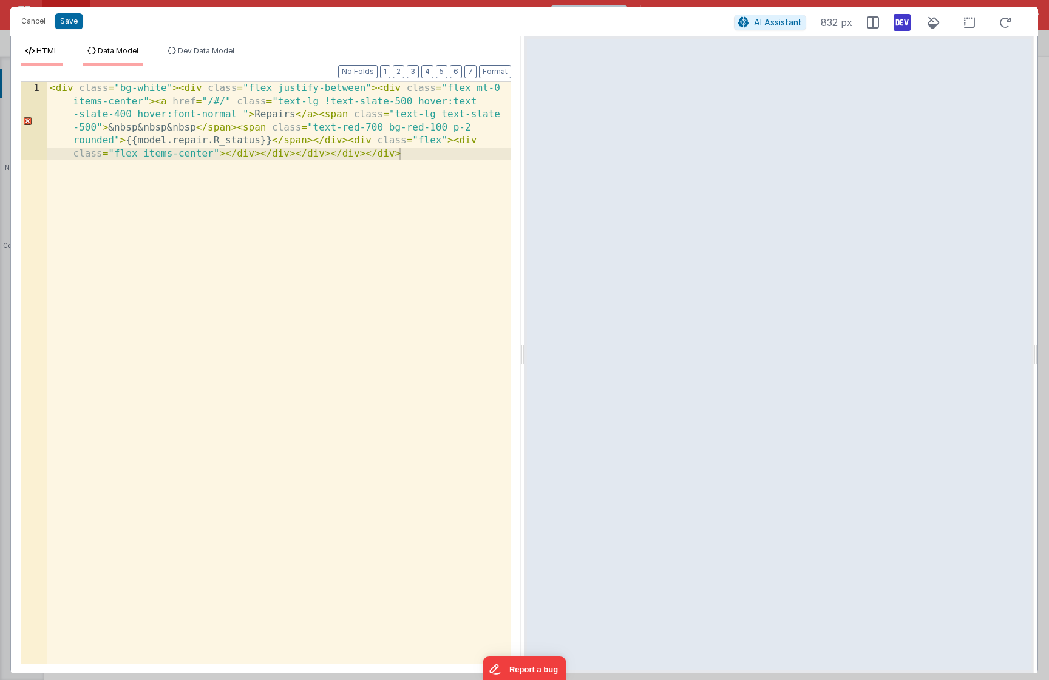
click at [117, 51] on span "Data Model" at bounding box center [118, 50] width 41 height 9
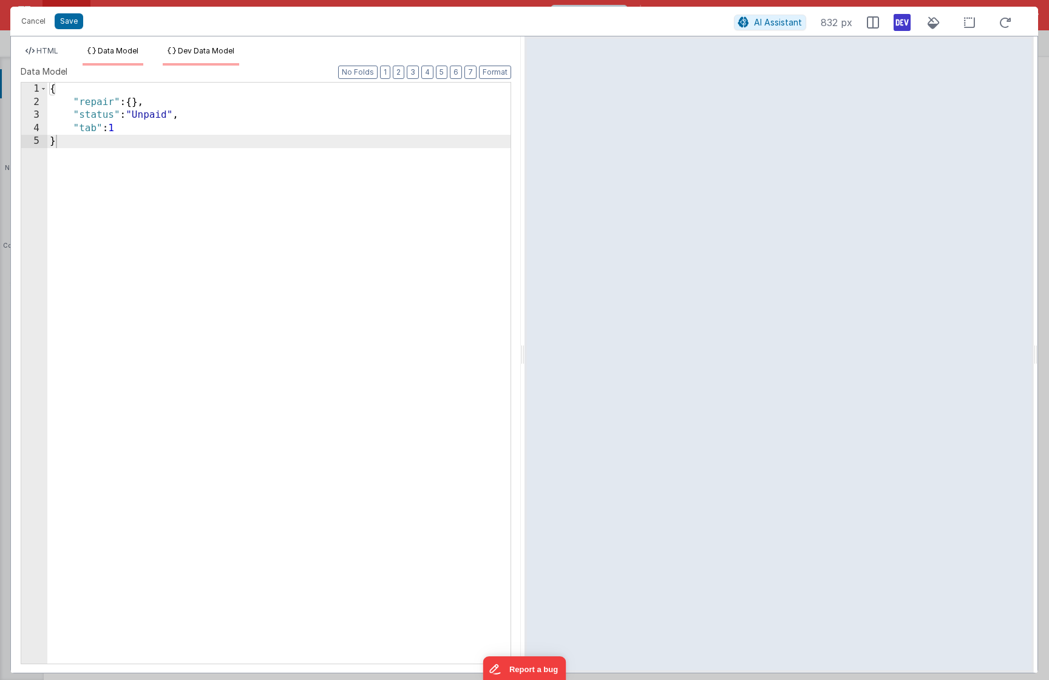
click at [209, 46] on span "Dev Data Model" at bounding box center [206, 50] width 56 height 9
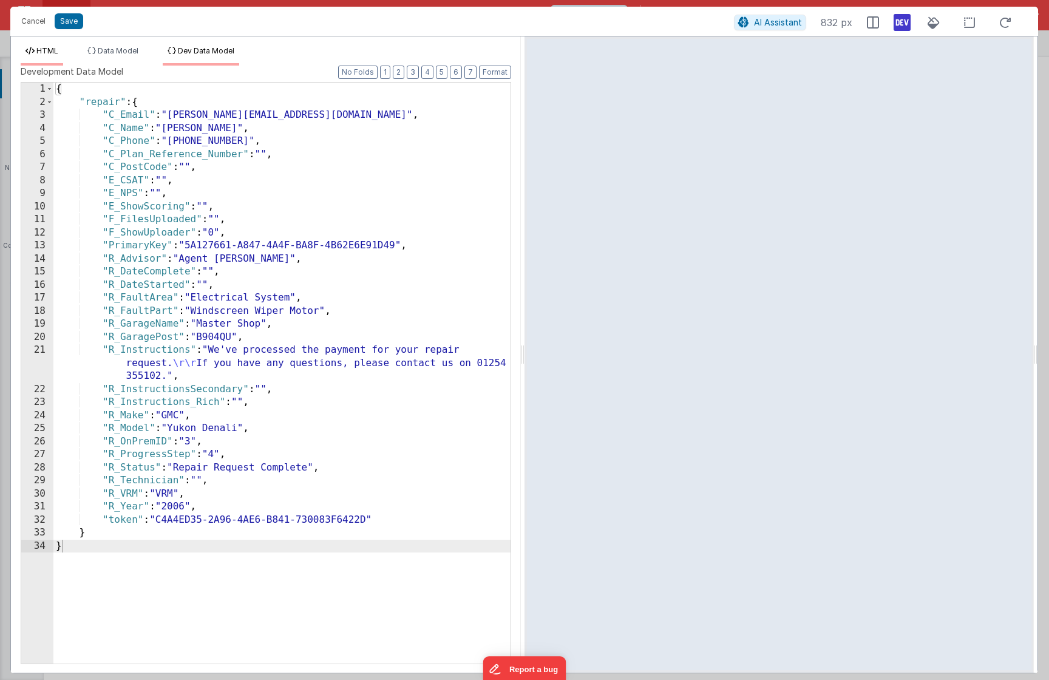
click at [55, 46] on span "HTML" at bounding box center [47, 50] width 22 height 9
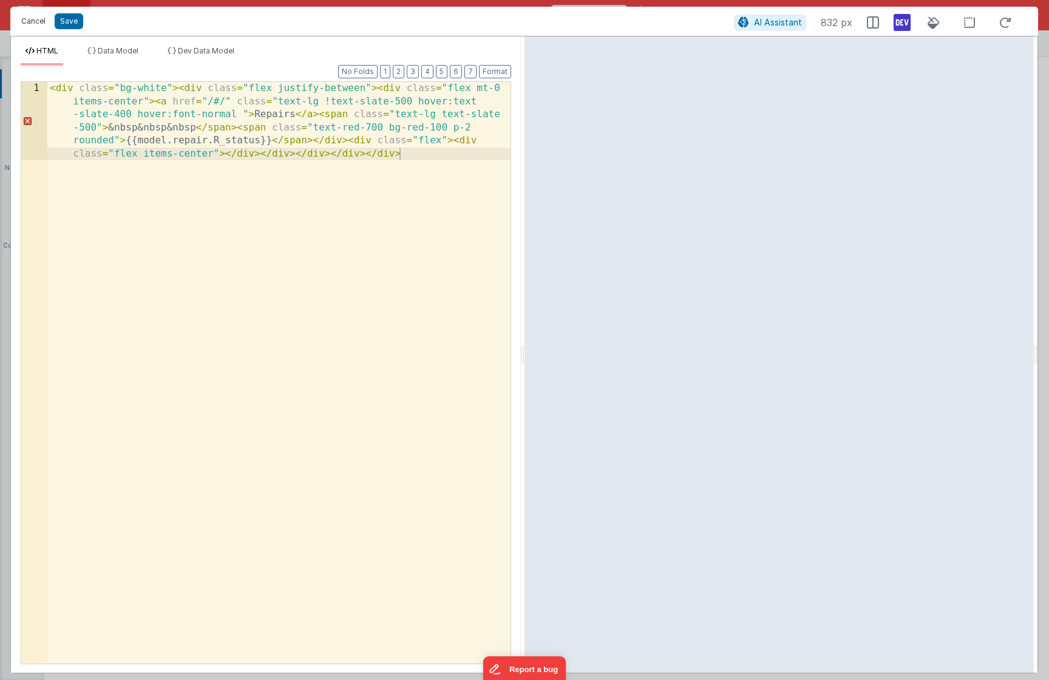
click at [33, 16] on button "Cancel" at bounding box center [33, 21] width 36 height 17
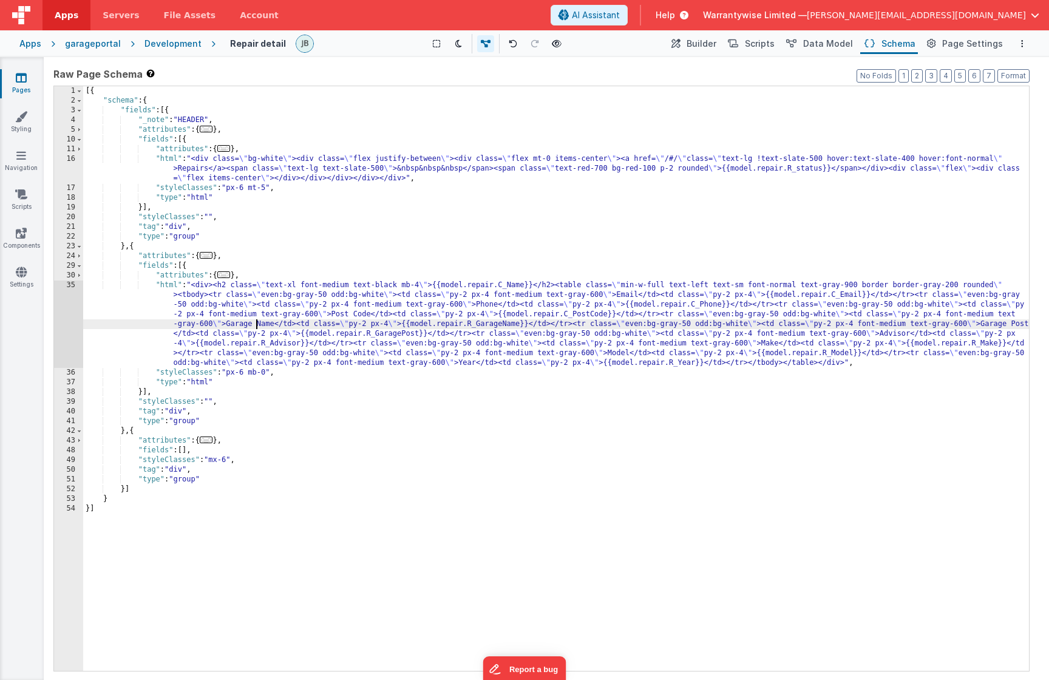
click at [255, 326] on div "[{ "schema" : { "fields" : [{ "_note" : "HEADER" , "attributes" : { ... } , "fi…" at bounding box center [556, 388] width 946 height 604
click at [57, 297] on div "35" at bounding box center [68, 323] width 29 height 87
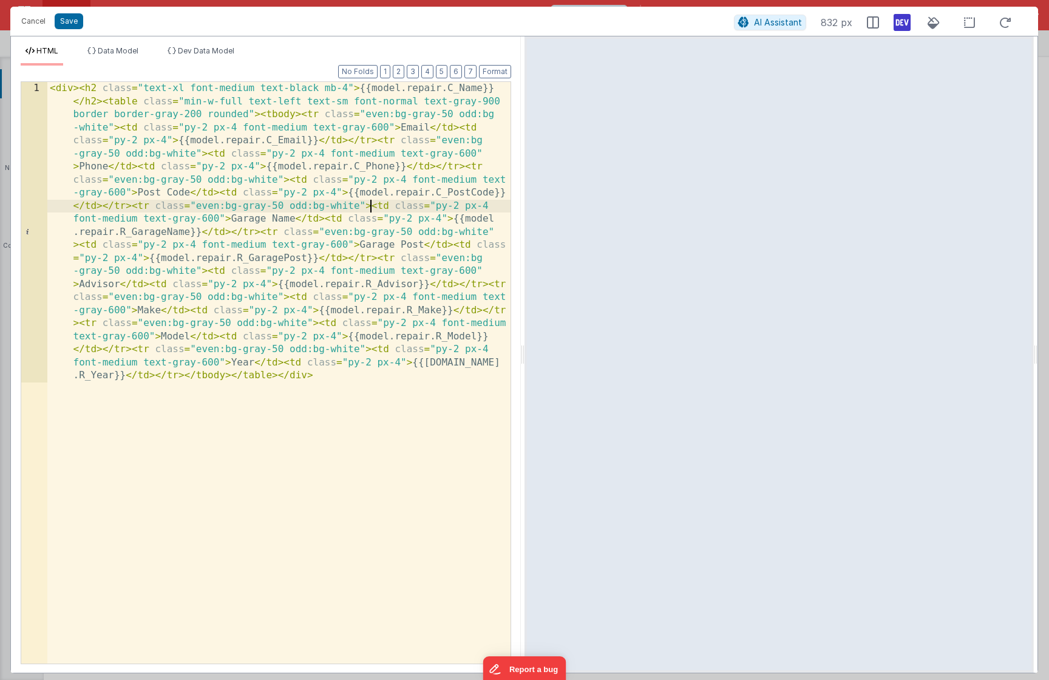
click at [371, 206] on div "< div > < h2 class = "text-xl font-medium text-black mb-4" > {{model.repair.C_N…" at bounding box center [278, 673] width 463 height 1182
click at [499, 77] on button "Format" at bounding box center [495, 71] width 32 height 13
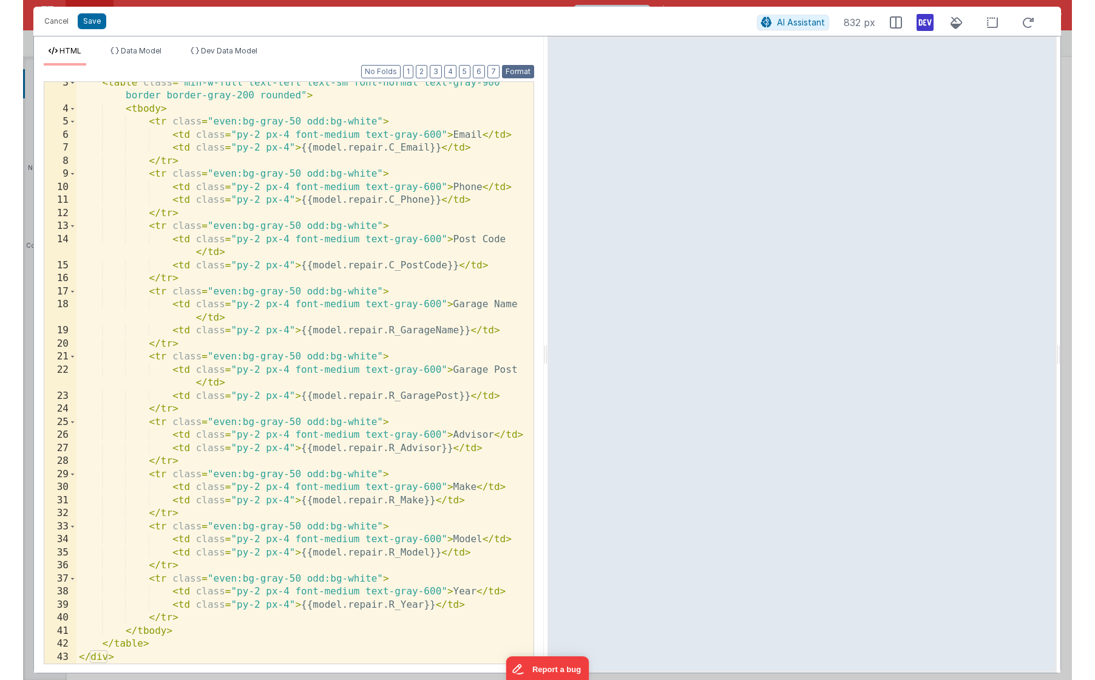
scroll to position [45, 0]
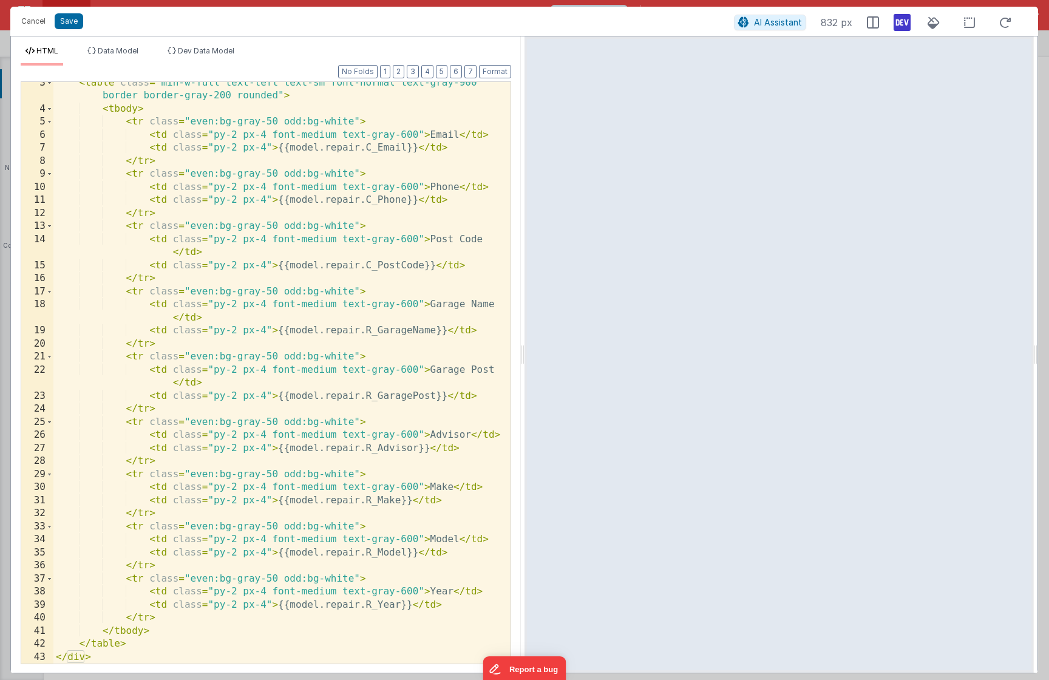
click at [254, 329] on div "< table class = "min-w-full text-left text-sm font-normal text-gray-900 border …" at bounding box center [277, 386] width 448 height 621
click at [138, 320] on div "< table class = "min-w-full text-left text-sm font-normal text-gray-900 border …" at bounding box center [277, 386] width 448 height 621
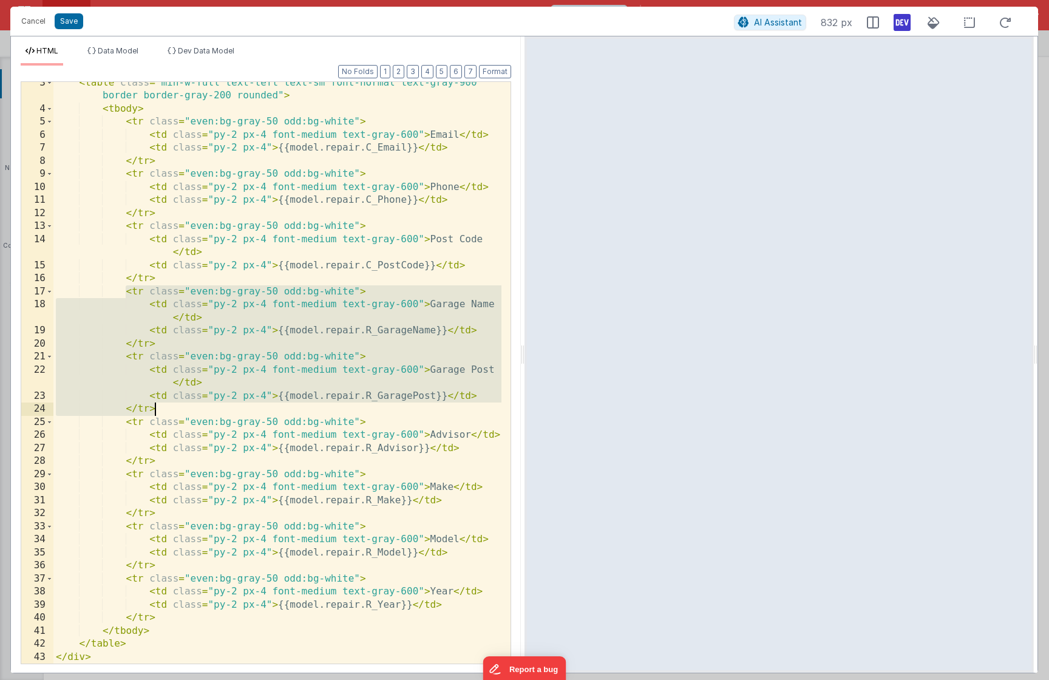
drag, startPoint x: 125, startPoint y: 293, endPoint x: 217, endPoint y: 408, distance: 148.1
click at [217, 408] on div "< table class = "min-w-full text-left text-sm font-normal text-gray-900 border …" at bounding box center [277, 386] width 448 height 621
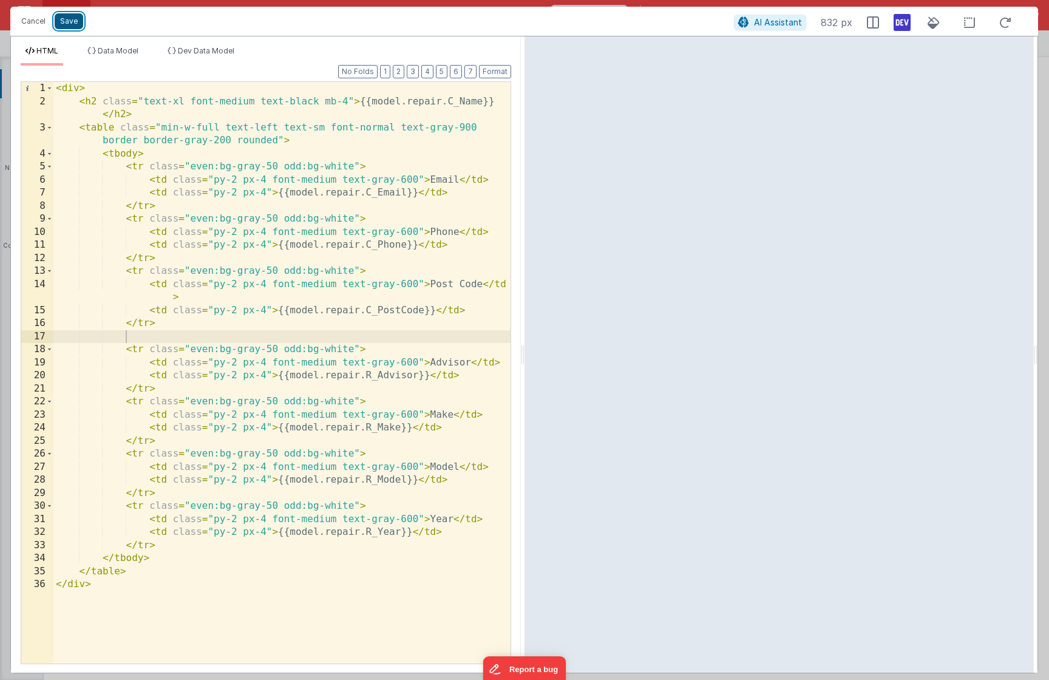
click at [69, 26] on button "Save" at bounding box center [69, 21] width 29 height 16
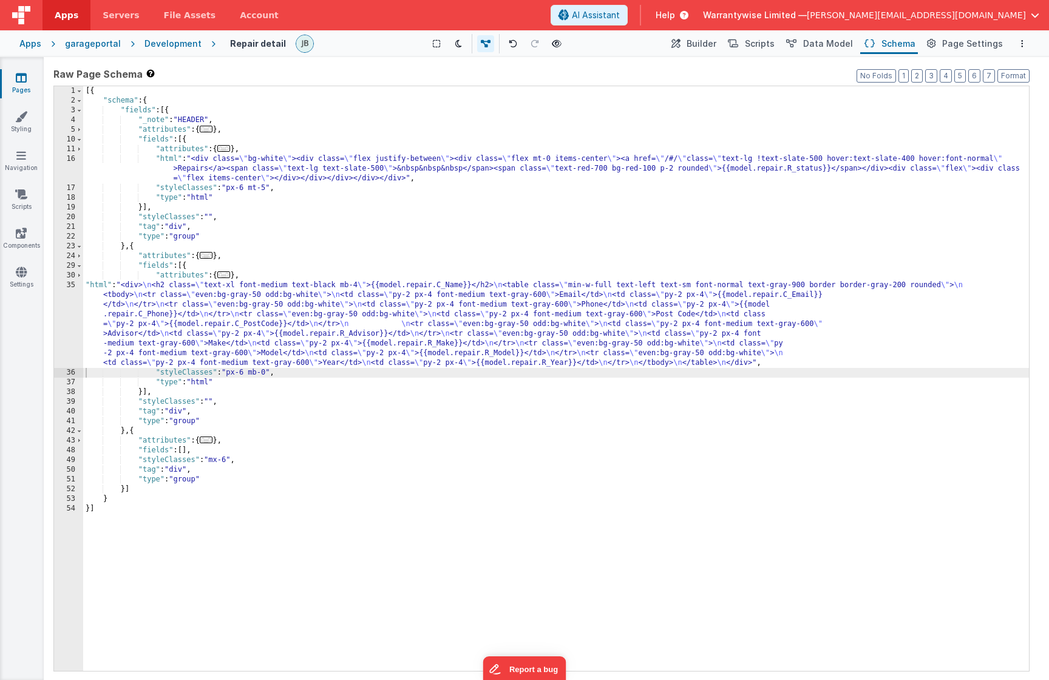
click at [135, 323] on div "[{ "schema" : { "fields" : [{ "_note" : "HEADER" , "attributes" : { ... } , "fi…" at bounding box center [556, 388] width 946 height 604
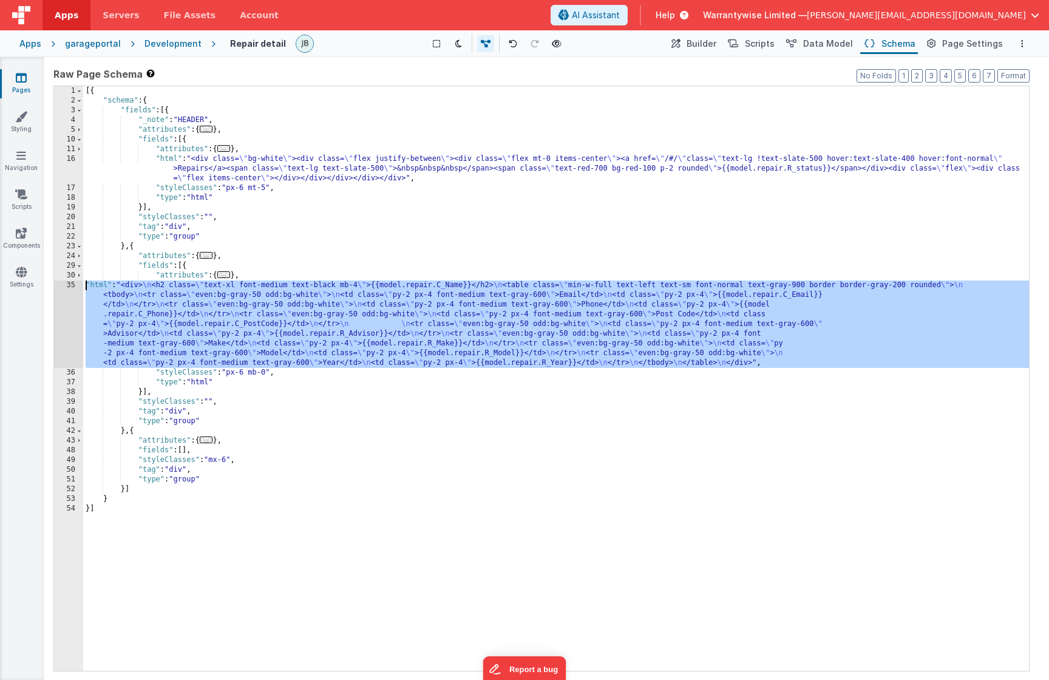
click at [58, 286] on div "35" at bounding box center [68, 323] width 29 height 87
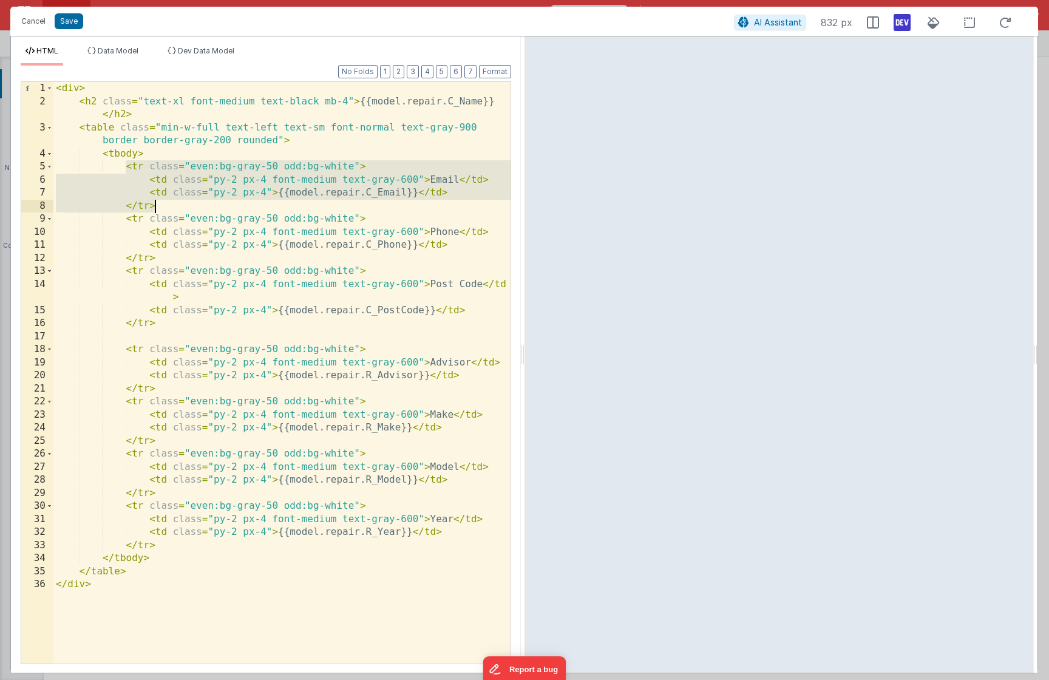
drag, startPoint x: 126, startPoint y: 168, endPoint x: 174, endPoint y: 209, distance: 63.3
click at [174, 209] on div "< div > < h2 class = "text-xl font-medium text-black mb-4" > {{model.repair.C_N…" at bounding box center [281, 385] width 457 height 607
click at [169, 154] on div "< div > < h2 class = "text-xl font-medium text-black mb-4" > {{model.repair.C_N…" at bounding box center [281, 385] width 457 height 607
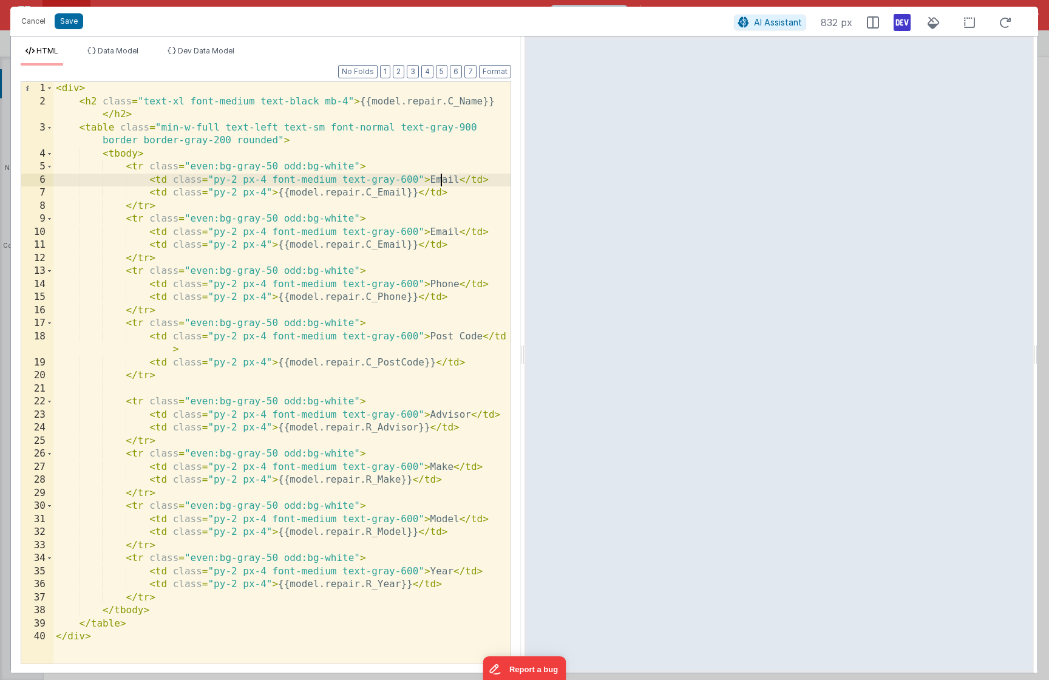
click at [438, 176] on div "< div > < h2 class = "text-xl font-medium text-black mb-4" > {{model.repair.C_N…" at bounding box center [281, 385] width 457 height 607
drag, startPoint x: 367, startPoint y: 192, endPoint x: 405, endPoint y: 194, distance: 38.9
click at [405, 194] on div "< div > < h2 class = "text-xl font-medium text-black mb-4" > {{model.repair.C_N…" at bounding box center [281, 385] width 457 height 607
click at [63, 18] on button "Save" at bounding box center [69, 21] width 29 height 16
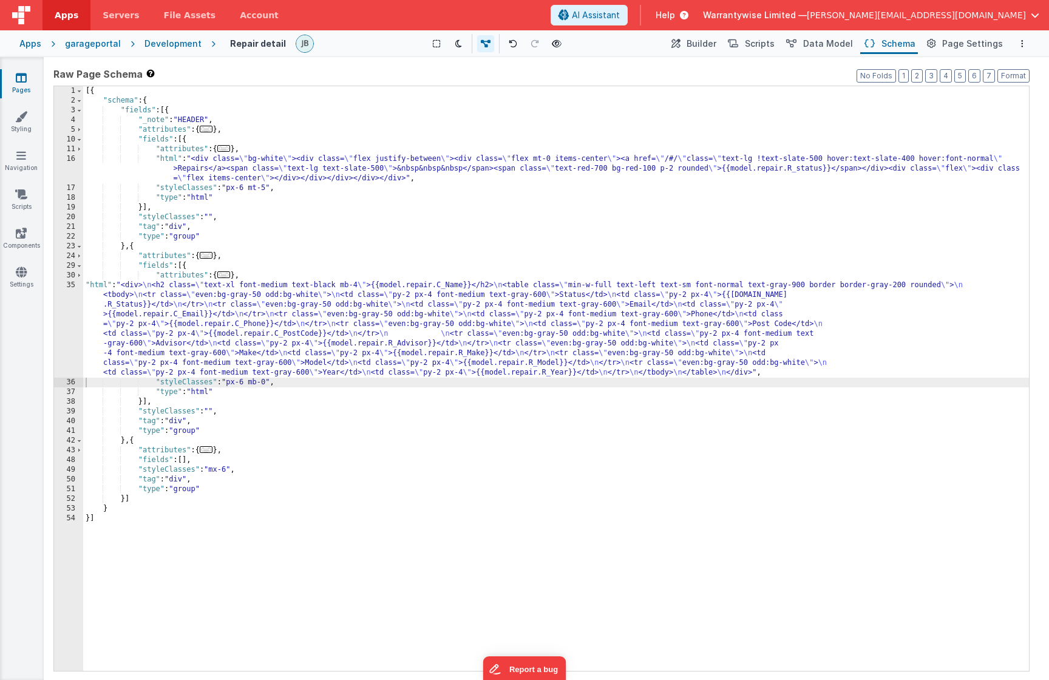
click at [228, 164] on div "[{ "schema" : { "fields" : [{ "_note" : "HEADER" , "attributes" : { ... } , "fi…" at bounding box center [556, 388] width 946 height 604
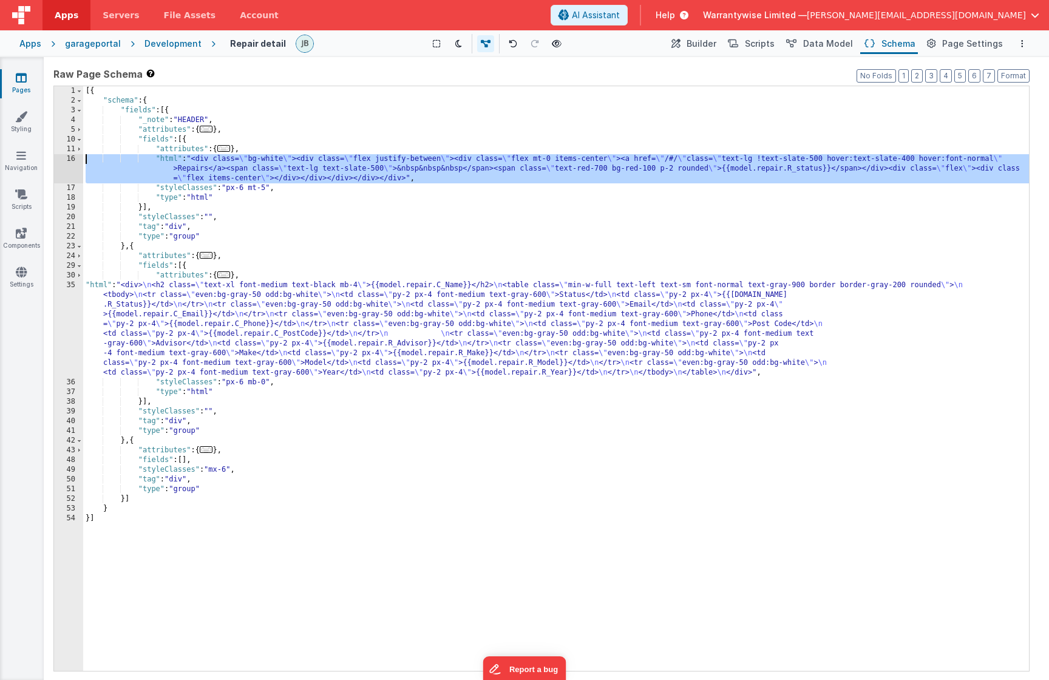
click at [60, 160] on div "16" at bounding box center [68, 168] width 29 height 29
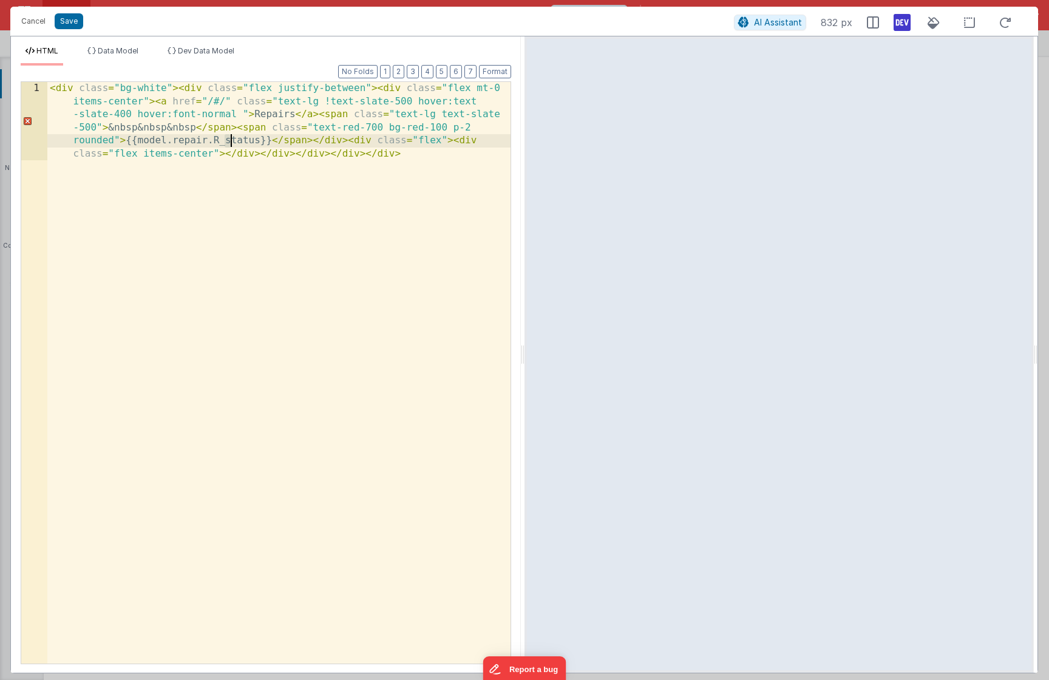
click at [228, 140] on div "< div class = "bg-white" > < div class = "flex justify-between" > < div class =…" at bounding box center [278, 451] width 463 height 738
click at [72, 23] on button "Save" at bounding box center [69, 21] width 29 height 16
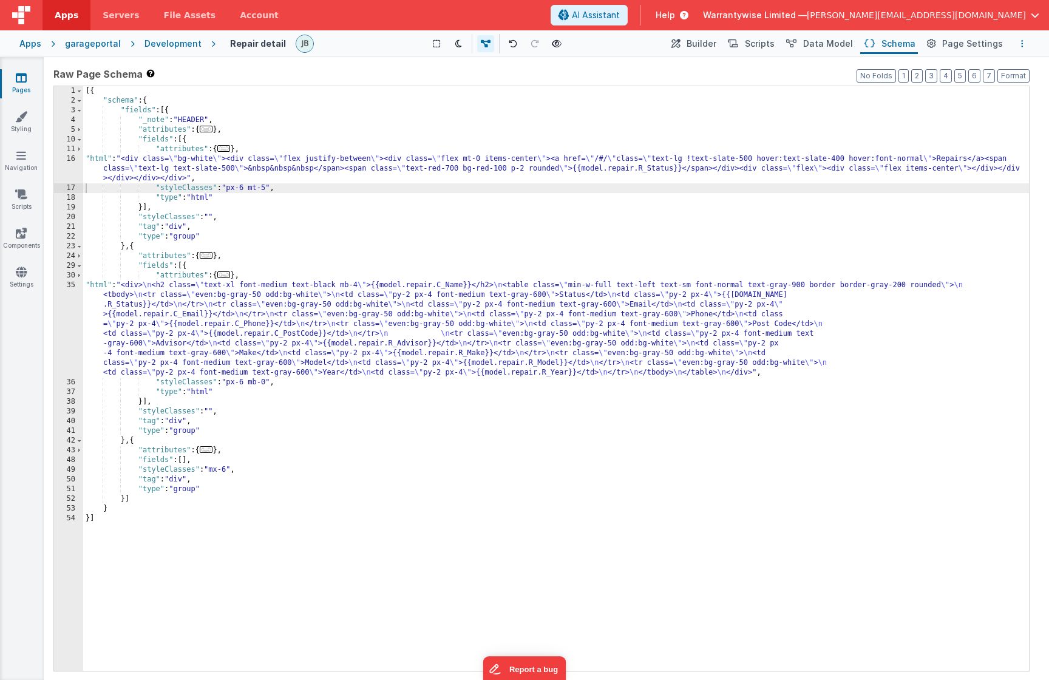
click at [955, 44] on icon "Options" at bounding box center [1022, 43] width 2 height 8
click at [955, 64] on p "cmd + s" at bounding box center [1006, 67] width 32 height 12
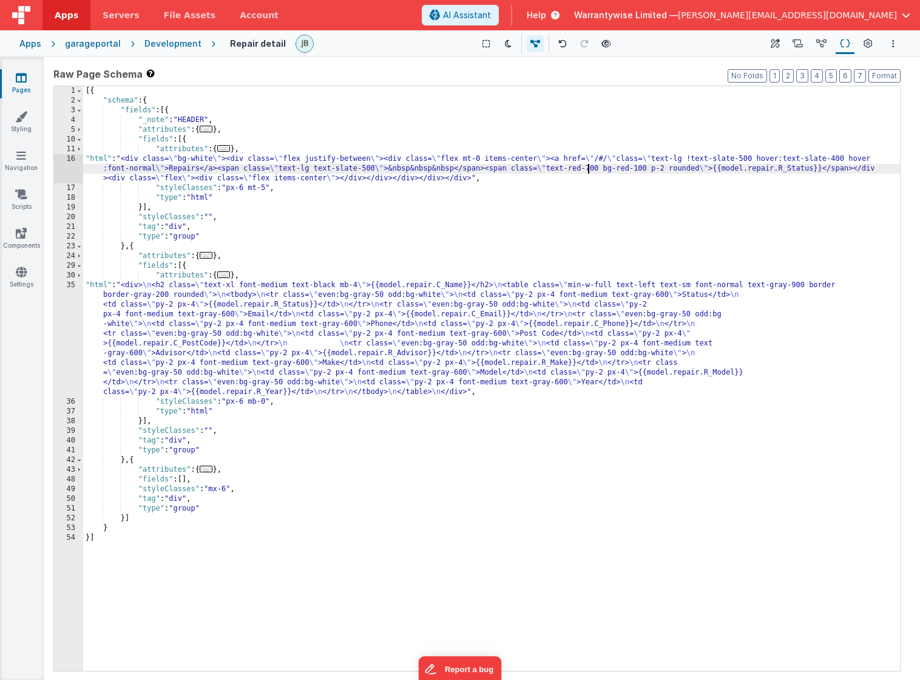
click at [587, 168] on div "[{ "schema" : { "fields" : [{ "_note" : "HEADER" , "attributes" : { ... } , "fi…" at bounding box center [491, 388] width 817 height 604
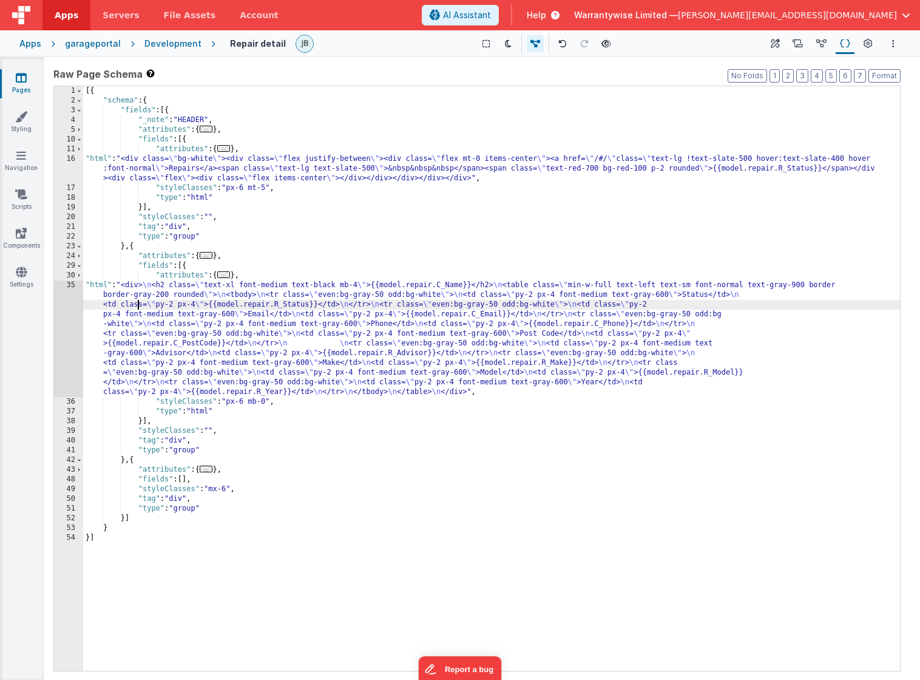
click at [138, 306] on div "[{ "schema" : { "fields" : [{ "_note" : "HEADER" , "attributes" : { ... } , "fi…" at bounding box center [491, 388] width 817 height 604
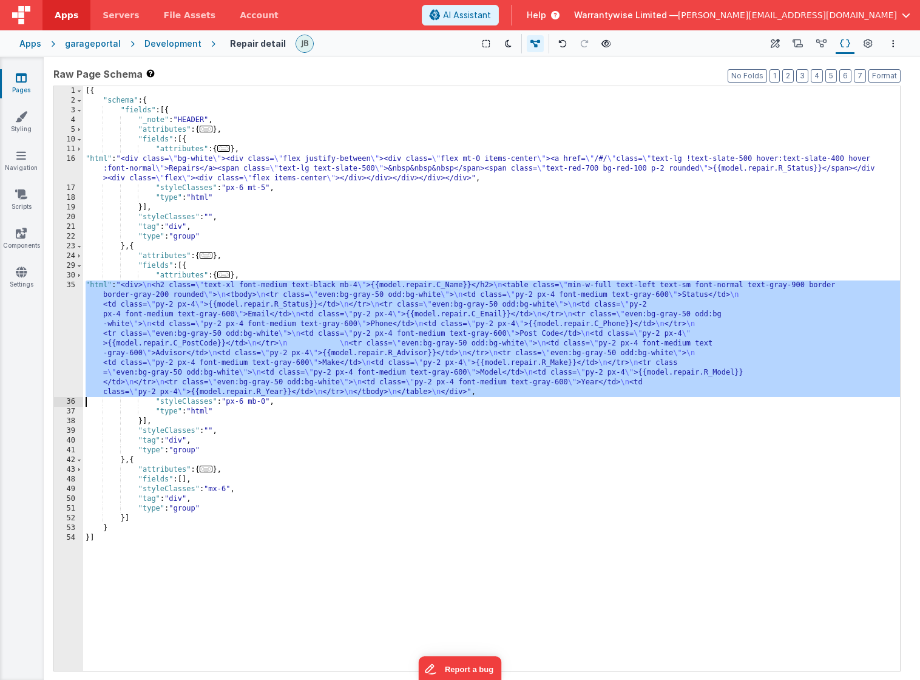
click at [57, 310] on div "35" at bounding box center [68, 338] width 29 height 117
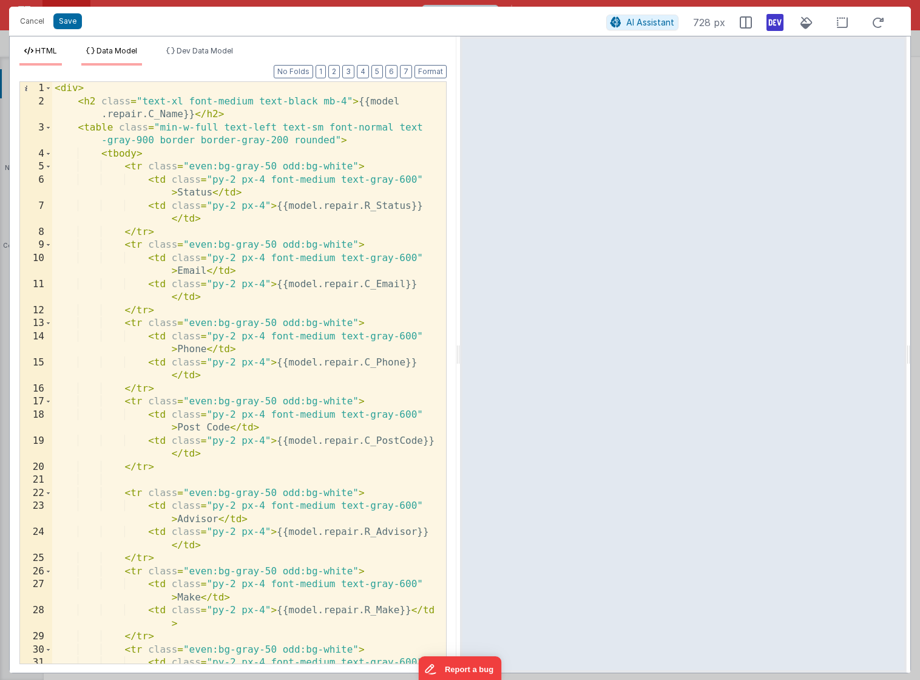
click at [118, 49] on span "Data Model" at bounding box center [116, 50] width 41 height 9
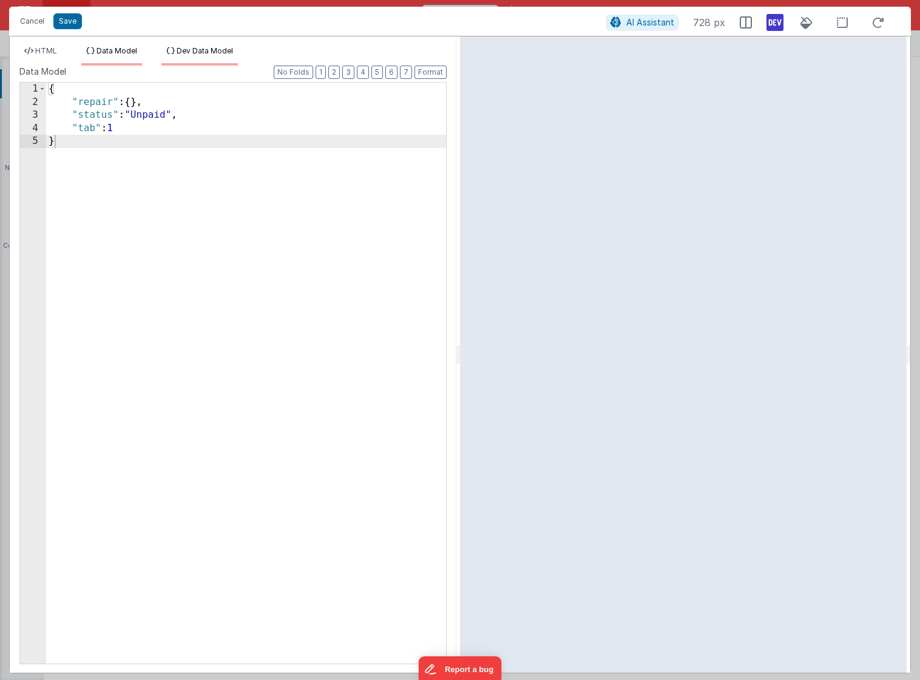
click at [196, 52] on span "Dev Data Model" at bounding box center [205, 50] width 56 height 9
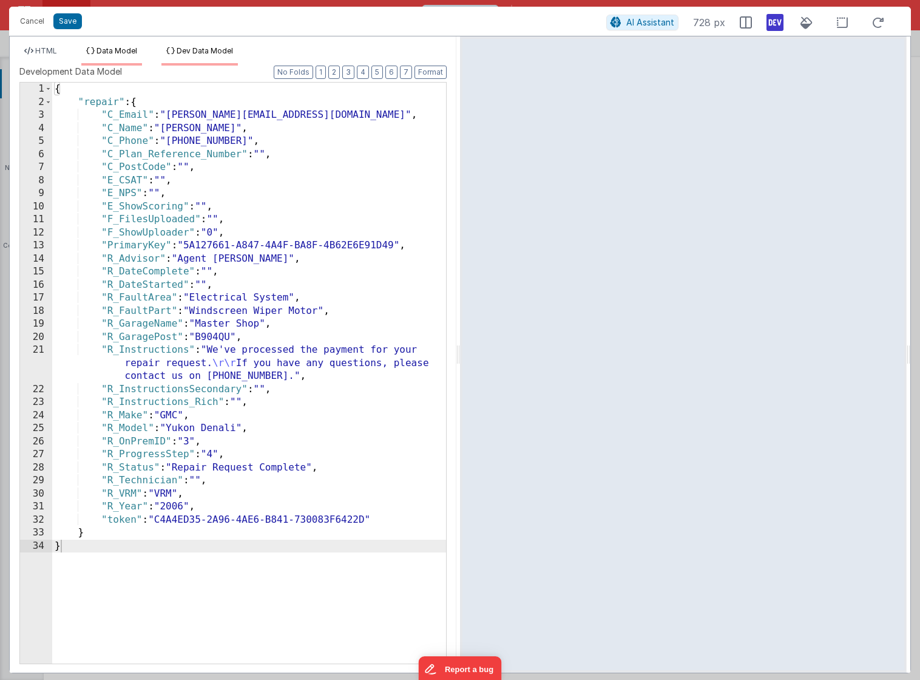
click at [110, 51] on span "Data Model" at bounding box center [116, 50] width 41 height 9
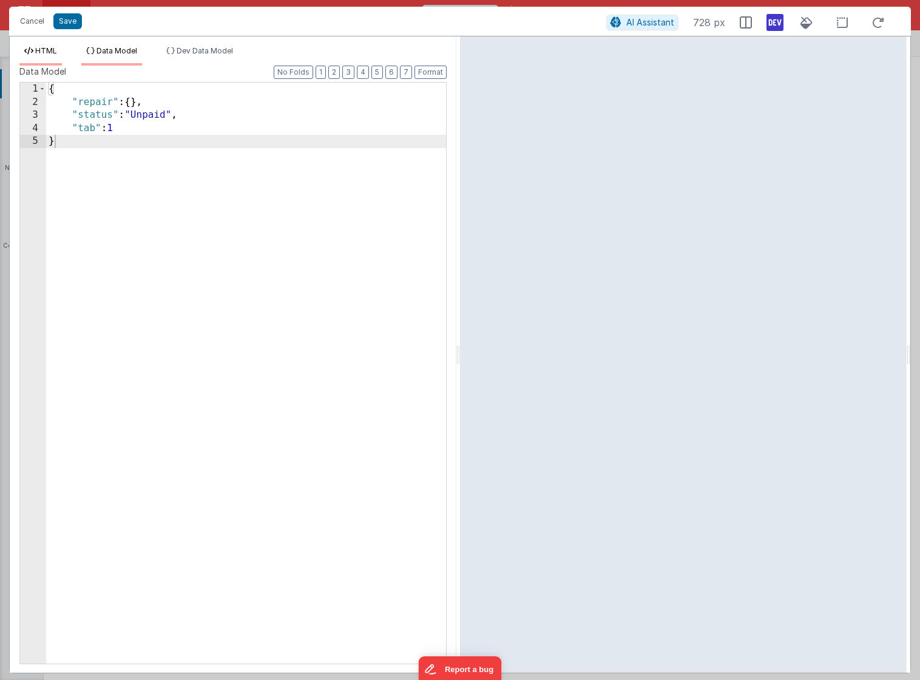
click at [46, 53] on span "HTML" at bounding box center [46, 50] width 22 height 9
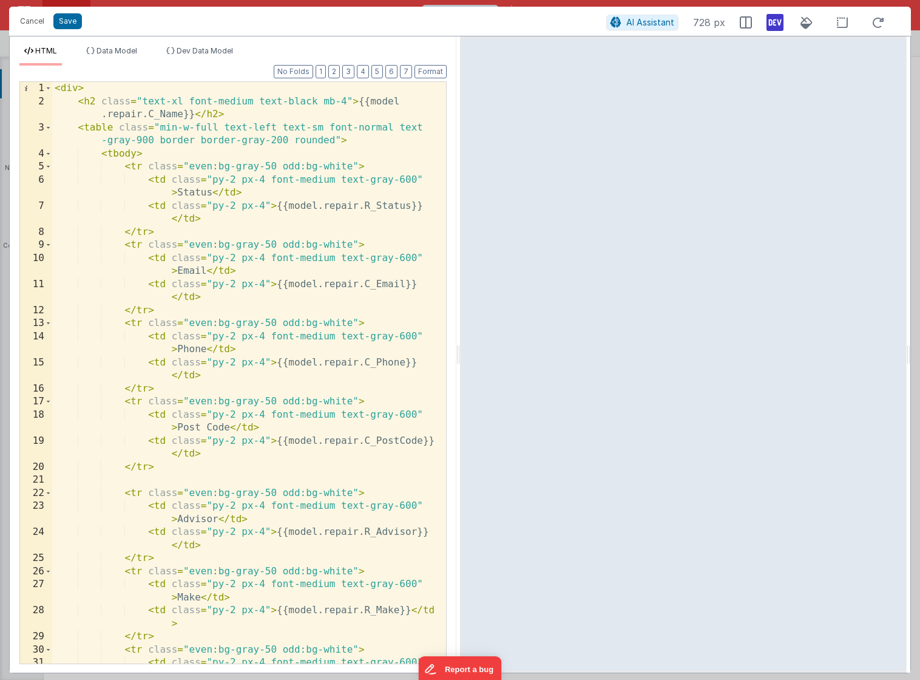
drag, startPoint x: 907, startPoint y: 334, endPoint x: 1013, endPoint y: 340, distance: 106.4
click at [920, 340] on html "Hold on now! Your plan does not have access to the visual AI Assistant. Upgrade…" at bounding box center [460, 340] width 920 height 680
drag, startPoint x: 908, startPoint y: 416, endPoint x: 1000, endPoint y: 417, distance: 91.6
click at [920, 417] on html "Hold on now! Your plan does not have access to the visual AI Assistant. Upgrade…" at bounding box center [460, 340] width 920 height 680
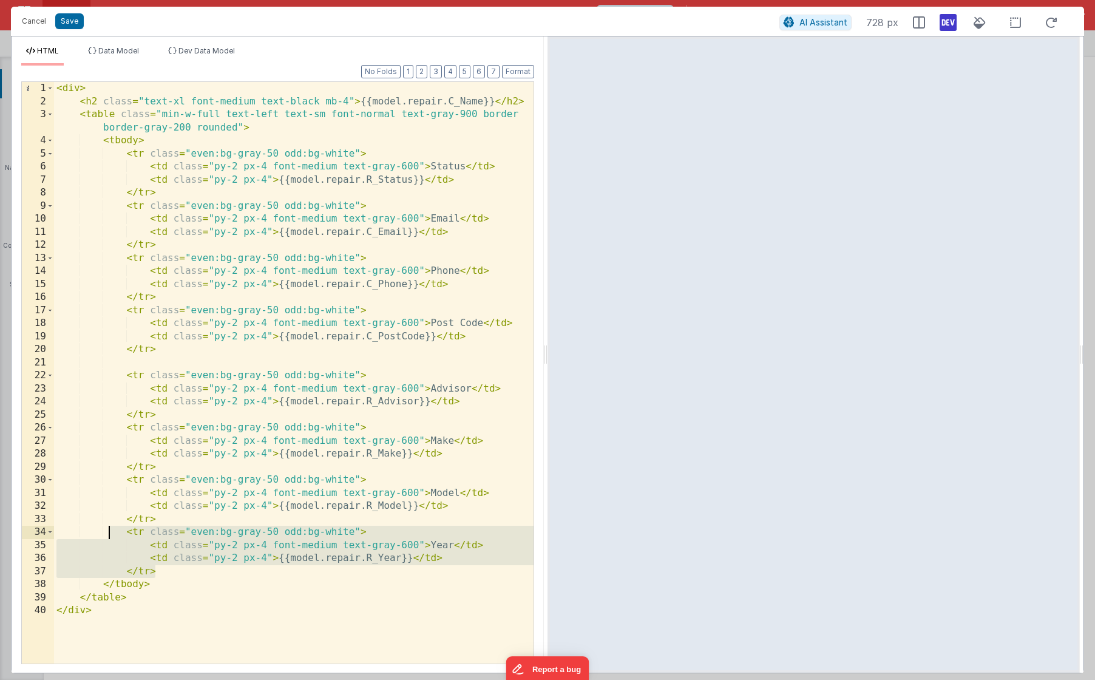
drag, startPoint x: 178, startPoint y: 567, endPoint x: 109, endPoint y: 530, distance: 78.2
click at [109, 530] on div "< div > < h2 class = "text-xl font-medium text-black mb-4" > {{model.repair.C_N…" at bounding box center [293, 385] width 479 height 607
click at [176, 572] on div "< div > < h2 class = "text-xl font-medium text-black mb-4" > {{model.repair.C_N…" at bounding box center [293, 385] width 479 height 607
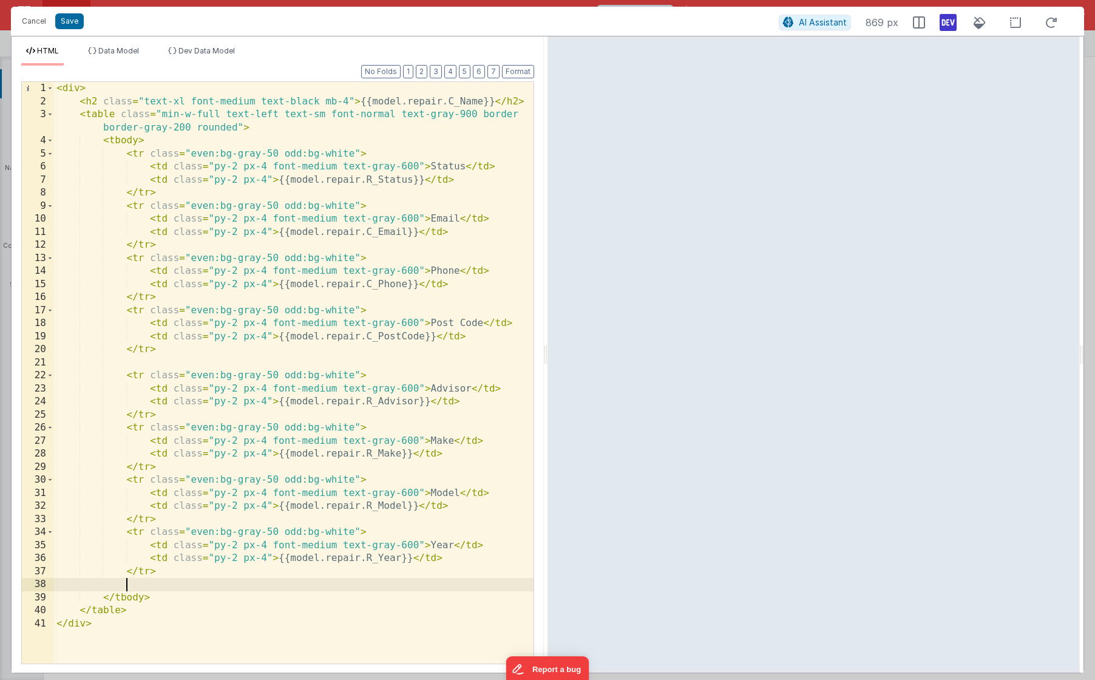
paste textarea
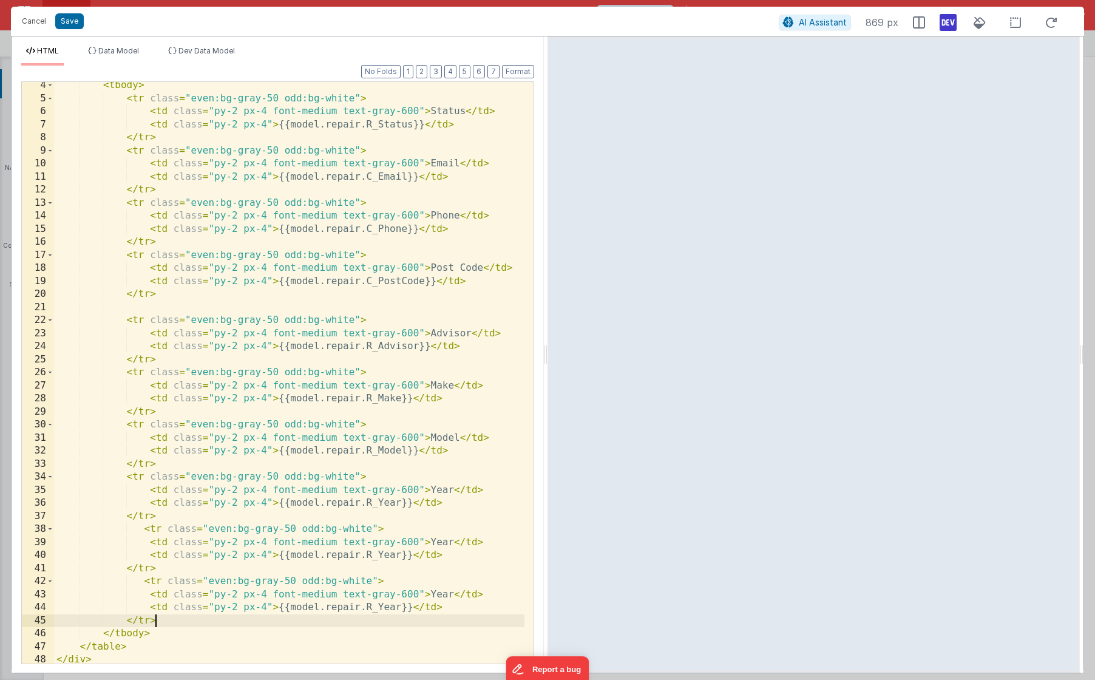
scroll to position [71, 0]
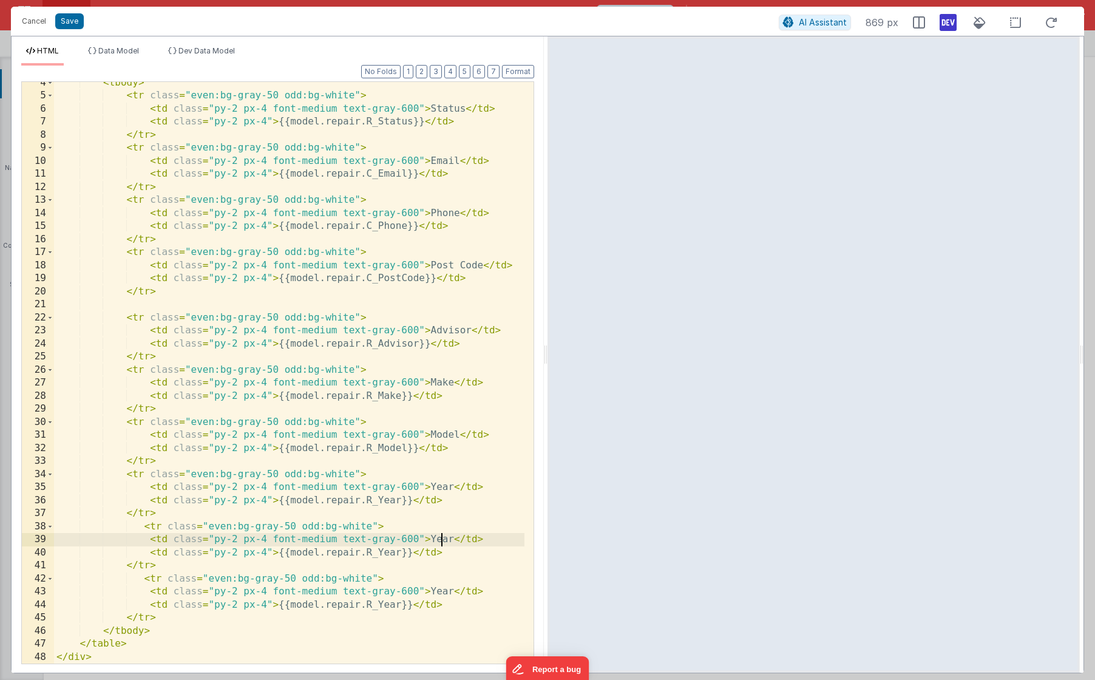
click at [444, 541] on div "< tbody > < tr class = "even:bg-gray-50 odd:bg-white" > < td class = "py-2 px-4…" at bounding box center [289, 379] width 470 height 607
click at [437, 594] on div "< tbody > < tr class = "even:bg-gray-50 odd:bg-white" > < td class = "py-2 px-4…" at bounding box center [289, 379] width 470 height 607
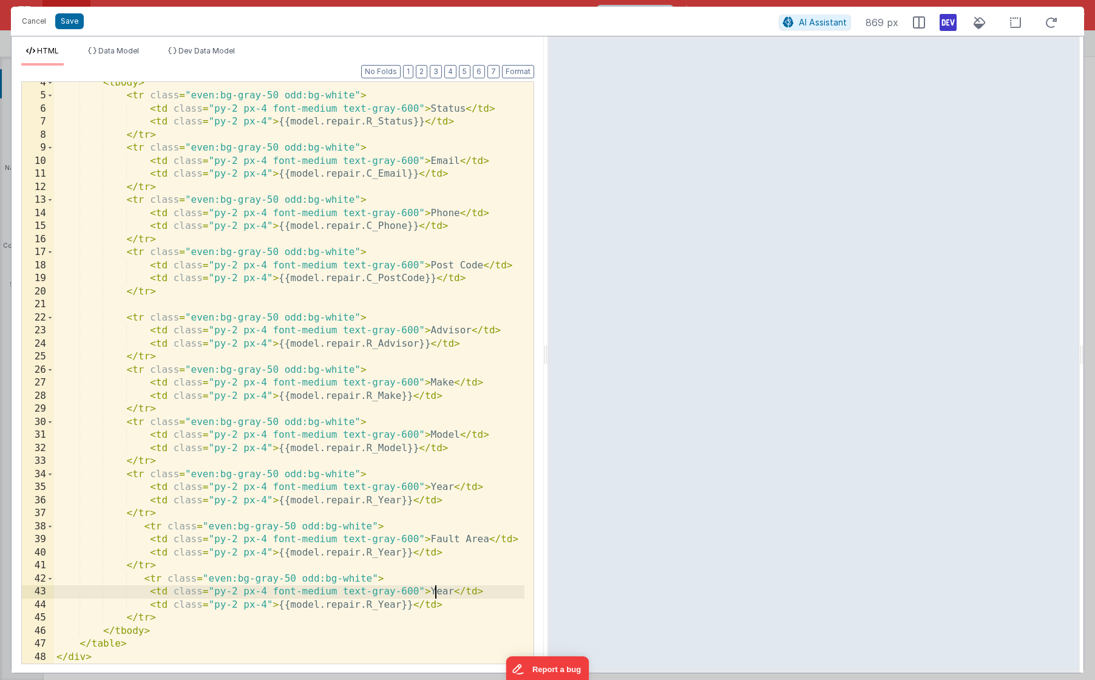
click at [437, 594] on div "< tbody > < tr class = "even:bg-gray-50 odd:bg-white" > < td class = "py-2 px-4…" at bounding box center [289, 379] width 470 height 607
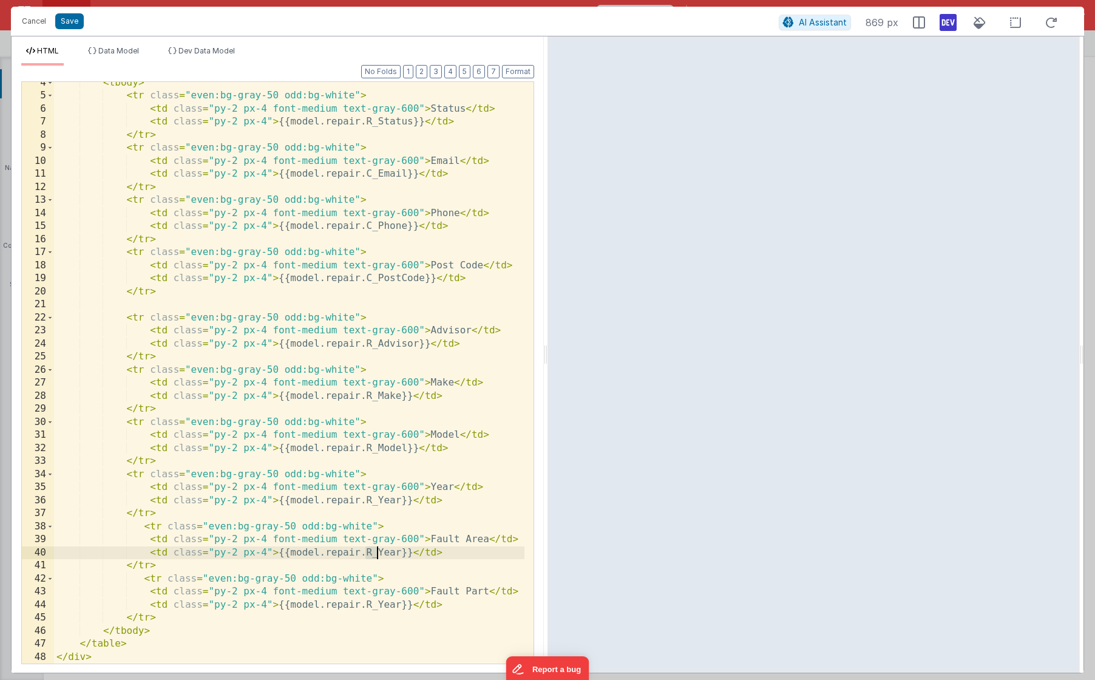
drag, startPoint x: 366, startPoint y: 554, endPoint x: 379, endPoint y: 553, distance: 12.8
click at [379, 553] on div "< tbody > < tr class = "even:bg-gray-50 odd:bg-white" > < td class = "py-2 px-4…" at bounding box center [289, 379] width 470 height 607
click at [391, 556] on div "< tbody > < tr class = "even:bg-gray-50 odd:bg-white" > < td class = "py-2 px-4…" at bounding box center [289, 379] width 470 height 607
click at [387, 555] on div "< tbody > < tr class = "even:bg-gray-50 odd:bg-white" > < td class = "py-2 px-4…" at bounding box center [289, 379] width 470 height 607
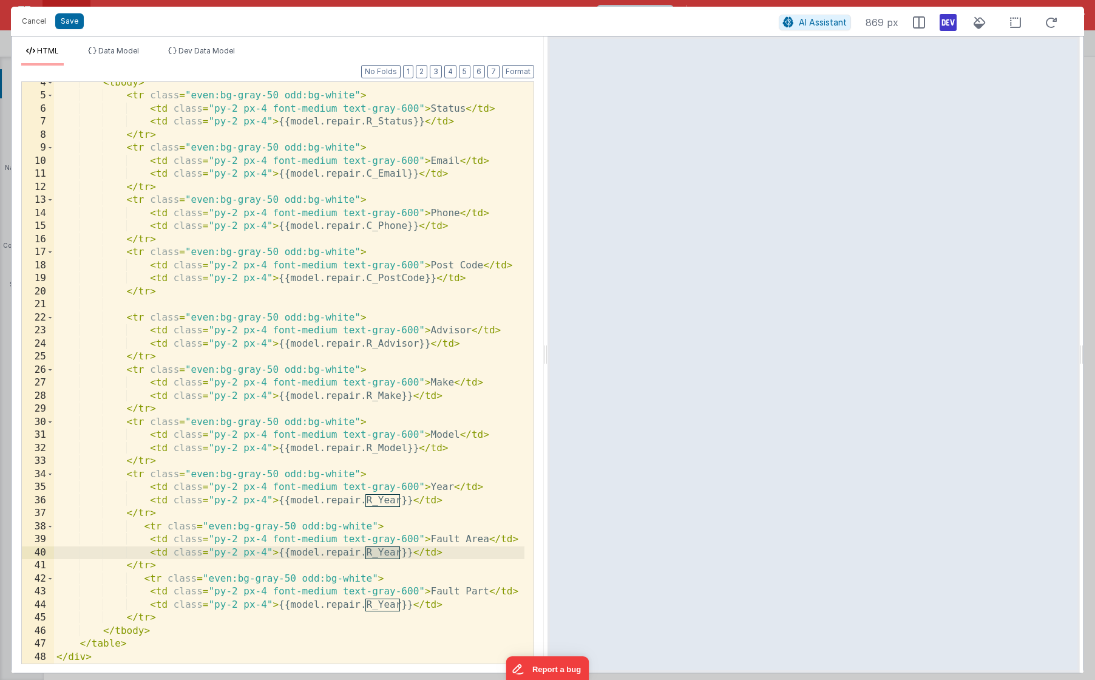
click at [188, 45] on div "HTML Data Model Dev Data Model Format 7 6 5 4 3 2 1 No Folds 4 5 6 7 8 9 10 11 …" at bounding box center [278, 354] width 532 height 636
click at [189, 47] on span "Dev Data Model" at bounding box center [206, 50] width 56 height 9
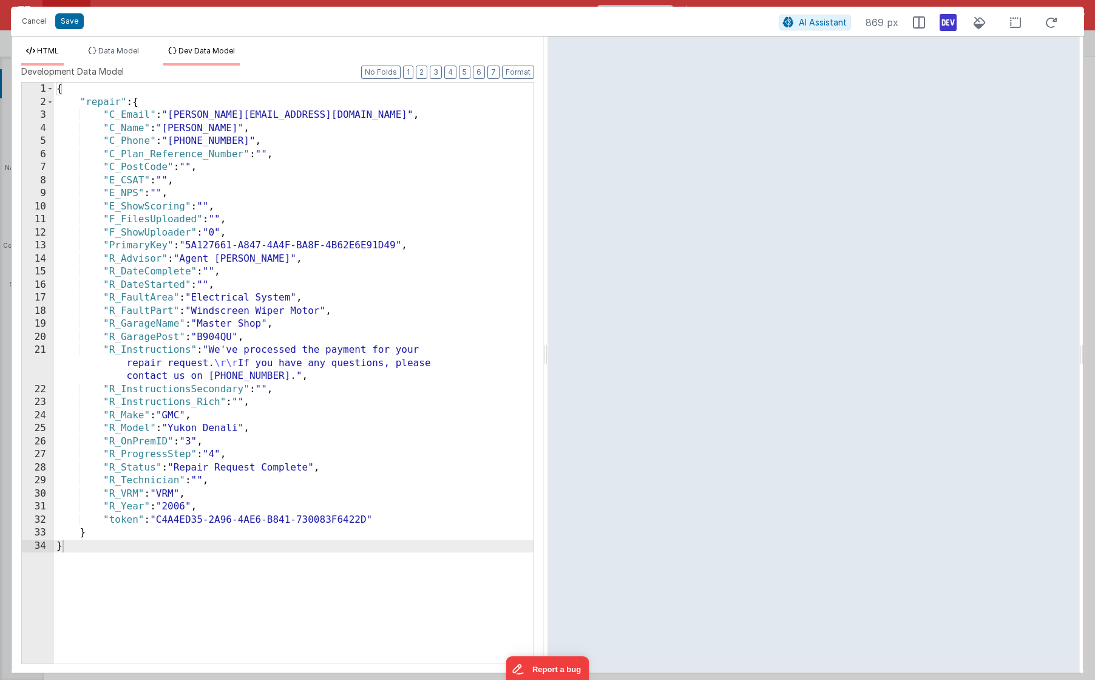
click at [49, 52] on span "HTML" at bounding box center [48, 50] width 22 height 9
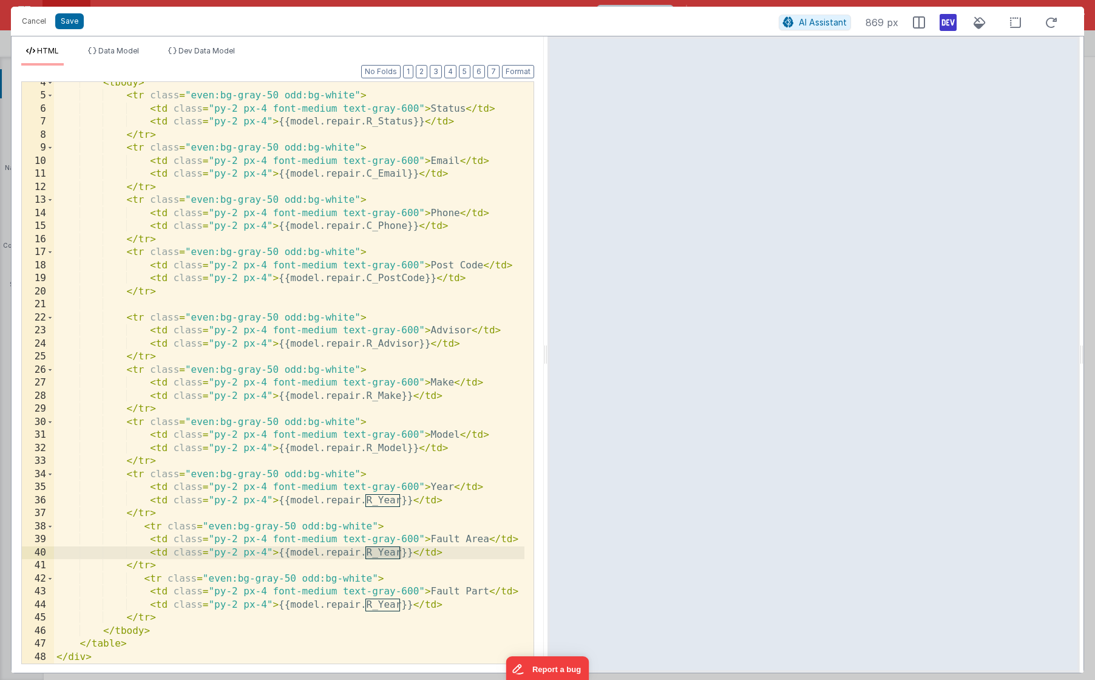
click at [347, 550] on div "< tbody > < tr class = "even:bg-gray-50 odd:bg-white" > < td class = "py-2 px-4…" at bounding box center [289, 379] width 470 height 607
drag, startPoint x: 377, startPoint y: 552, endPoint x: 399, endPoint y: 550, distance: 21.4
click at [399, 550] on div "< tbody > < tr class = "even:bg-gray-50 odd:bg-white" > < td class = "py-2 px-4…" at bounding box center [289, 379] width 470 height 607
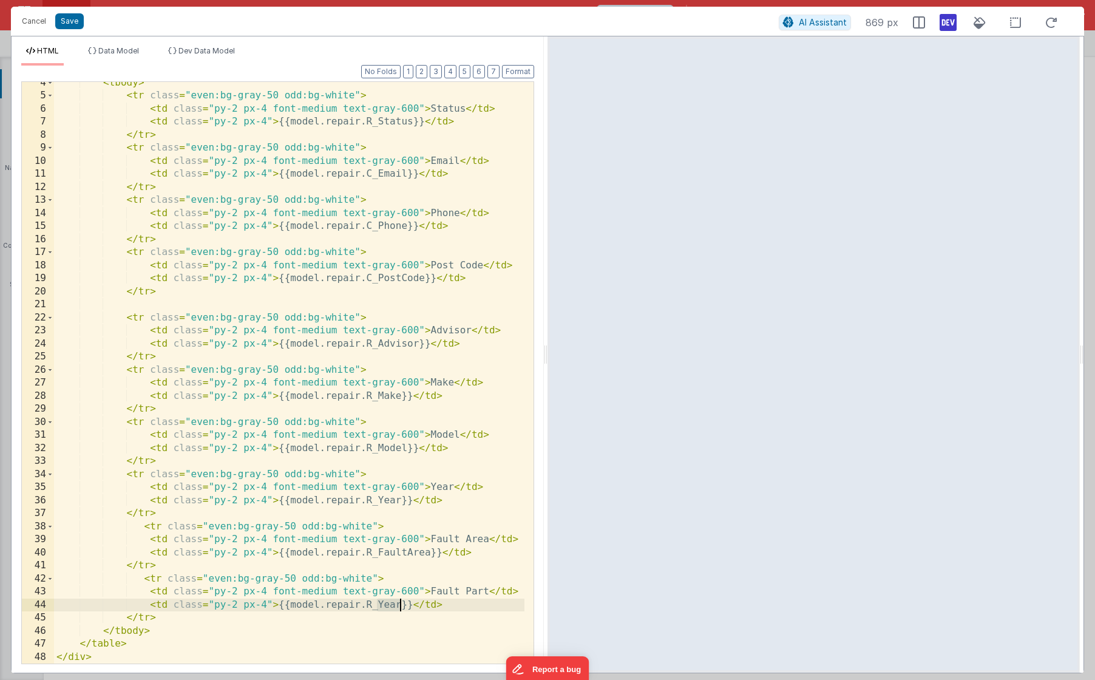
drag, startPoint x: 378, startPoint y: 606, endPoint x: 401, endPoint y: 601, distance: 23.1
click at [401, 601] on div "< tbody > < tr class = "even:bg-gray-50 odd:bg-white" > < td class = "py-2 px-4…" at bounding box center [289, 379] width 470 height 607
click at [69, 24] on button "Save" at bounding box center [69, 21] width 29 height 16
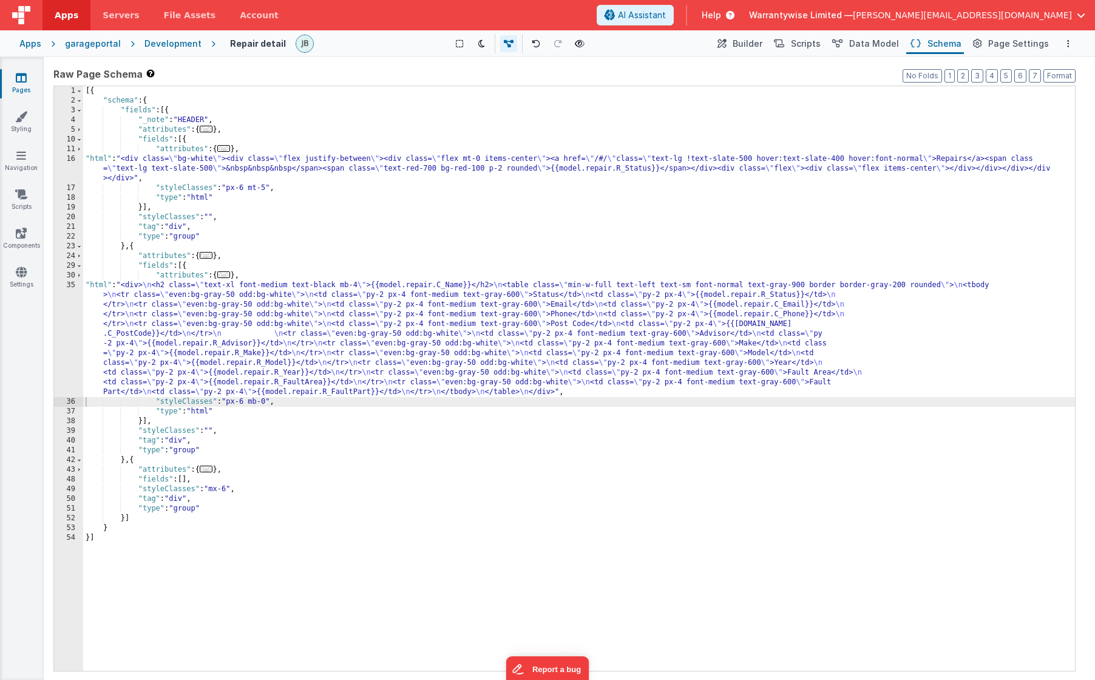
click at [447, 322] on div "[{ "schema" : { "fields" : [{ "_note" : "HEADER" , "attributes" : { ... } , "fi…" at bounding box center [579, 388] width 992 height 604
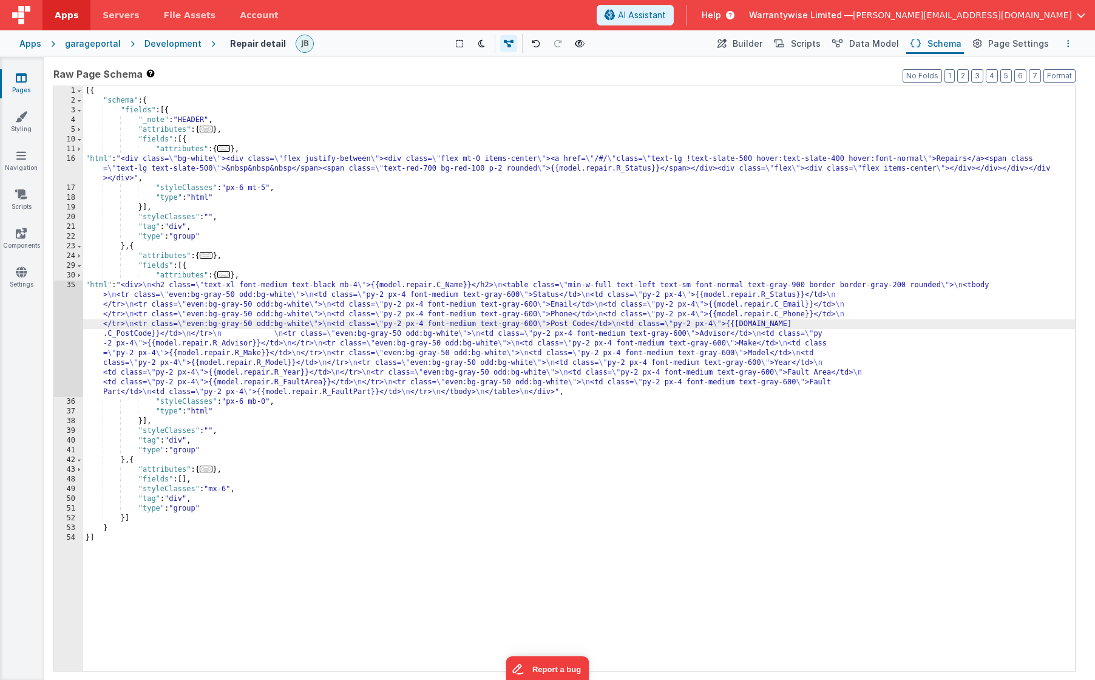
click at [955, 46] on icon "Options" at bounding box center [1068, 43] width 2 height 8
click at [955, 65] on p "Save" at bounding box center [997, 67] width 76 height 12
click at [866, 33] on button "Data Model" at bounding box center [864, 43] width 73 height 21
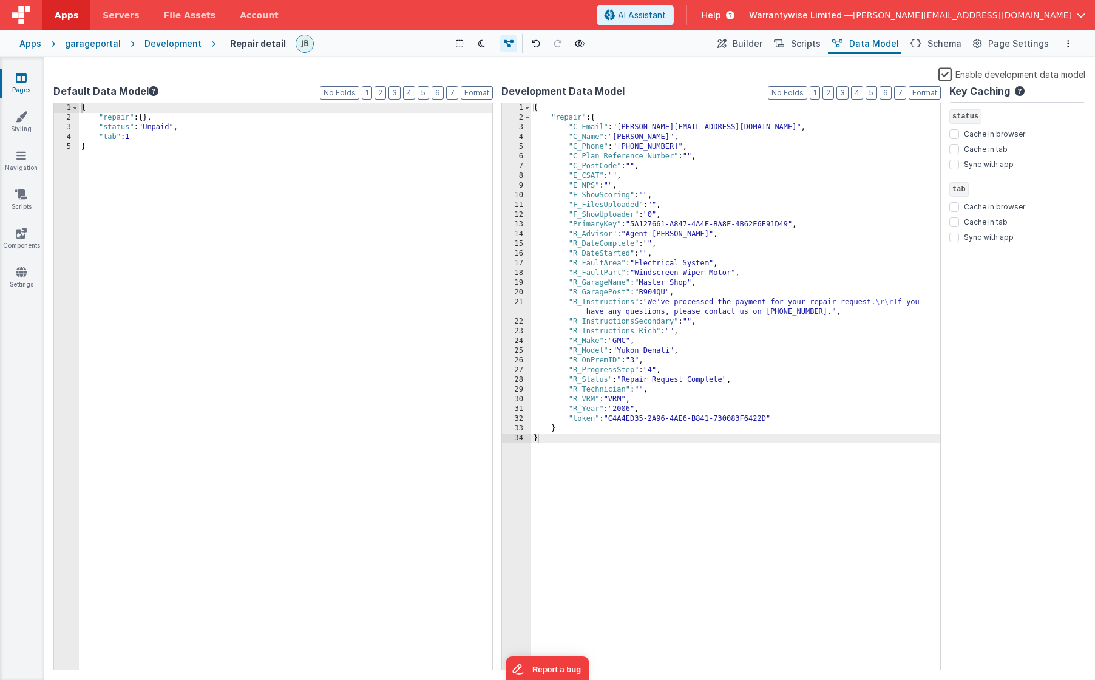
click at [952, 72] on label "Enable development data model" at bounding box center [1011, 74] width 147 height 14
click at [0, 0] on input "Enable development data model" at bounding box center [0, 0] width 0 height 0
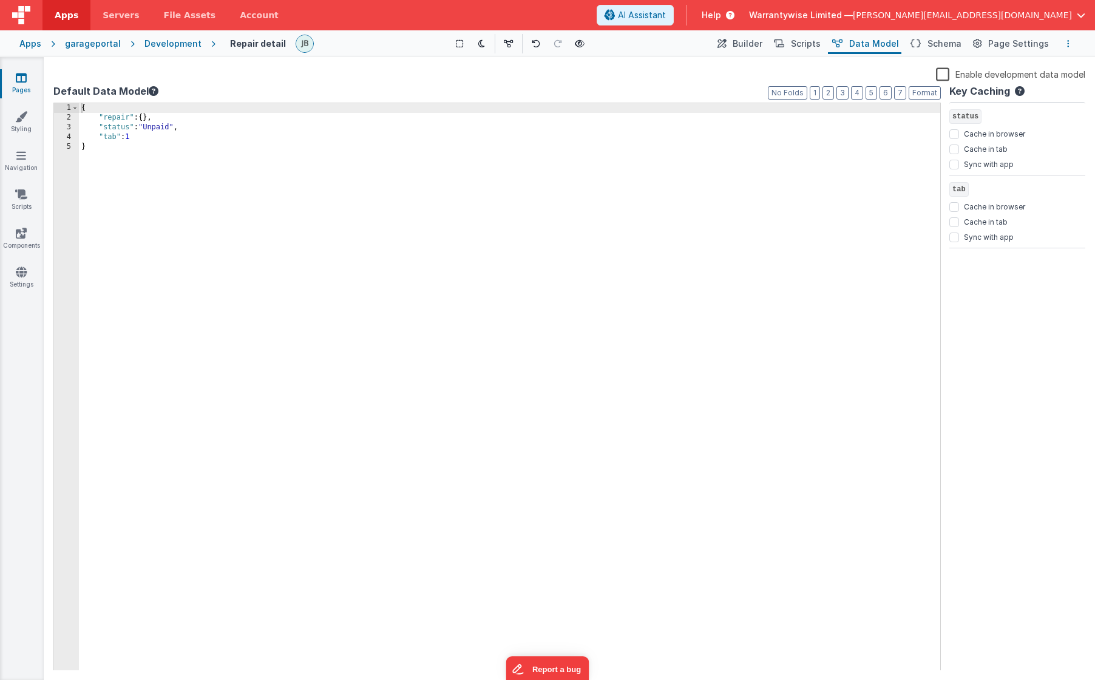
click at [955, 44] on icon "Options" at bounding box center [1068, 43] width 2 height 8
click at [955, 69] on p "Save" at bounding box center [997, 67] width 76 height 12
click at [167, 39] on div "Development" at bounding box center [172, 44] width 57 height 12
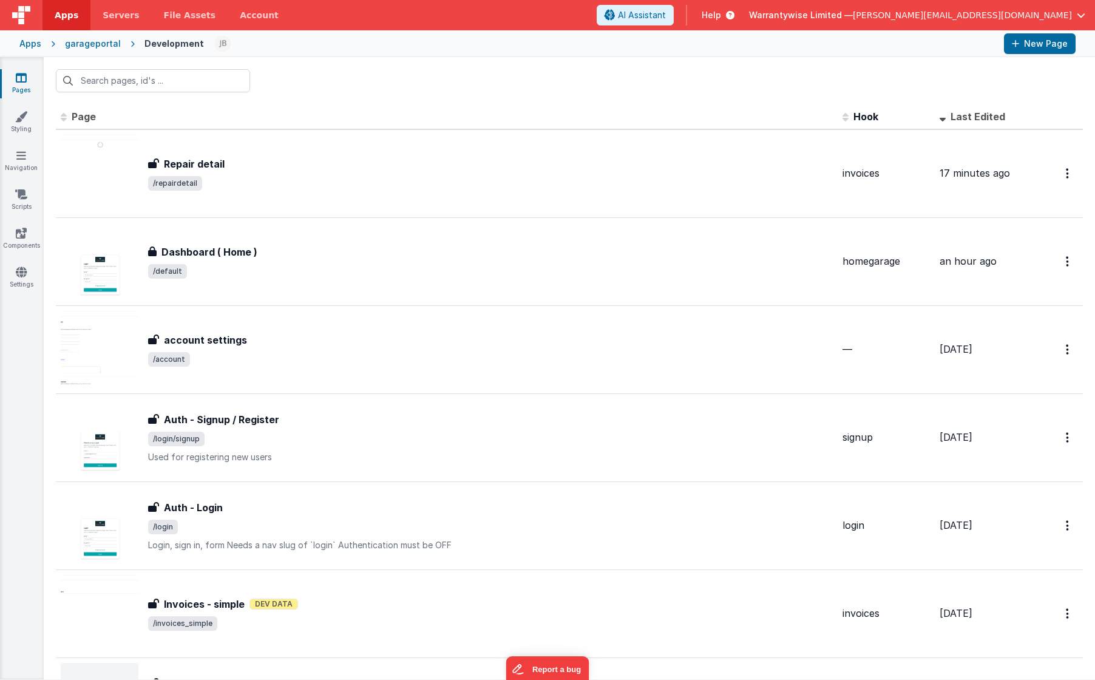
click at [89, 43] on div "garageportal" at bounding box center [93, 44] width 56 height 12
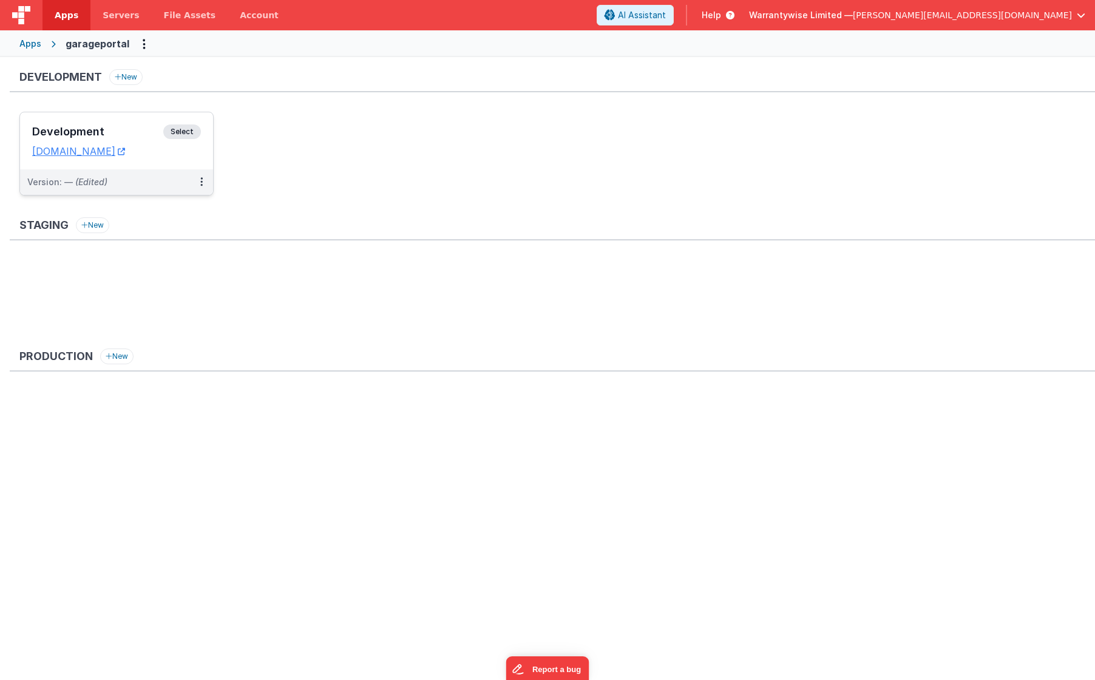
click at [132, 128] on h3 "Development" at bounding box center [97, 132] width 131 height 12
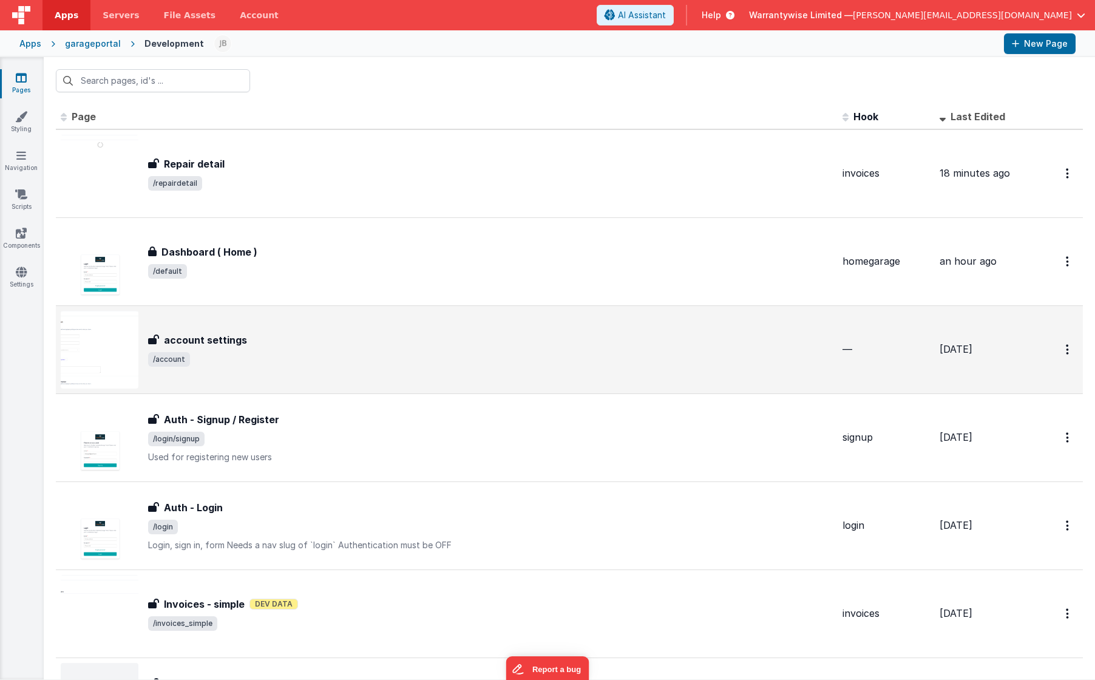
click at [412, 337] on div "account settings" at bounding box center [490, 340] width 685 height 15
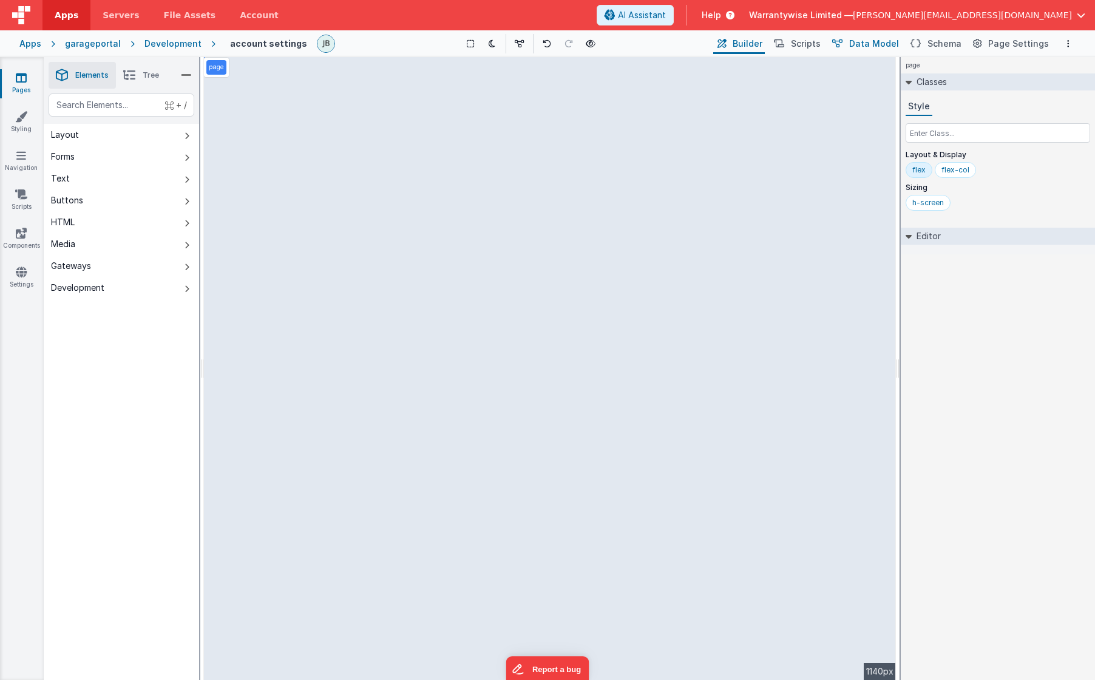
click at [885, 49] on span "Data Model" at bounding box center [874, 44] width 50 height 12
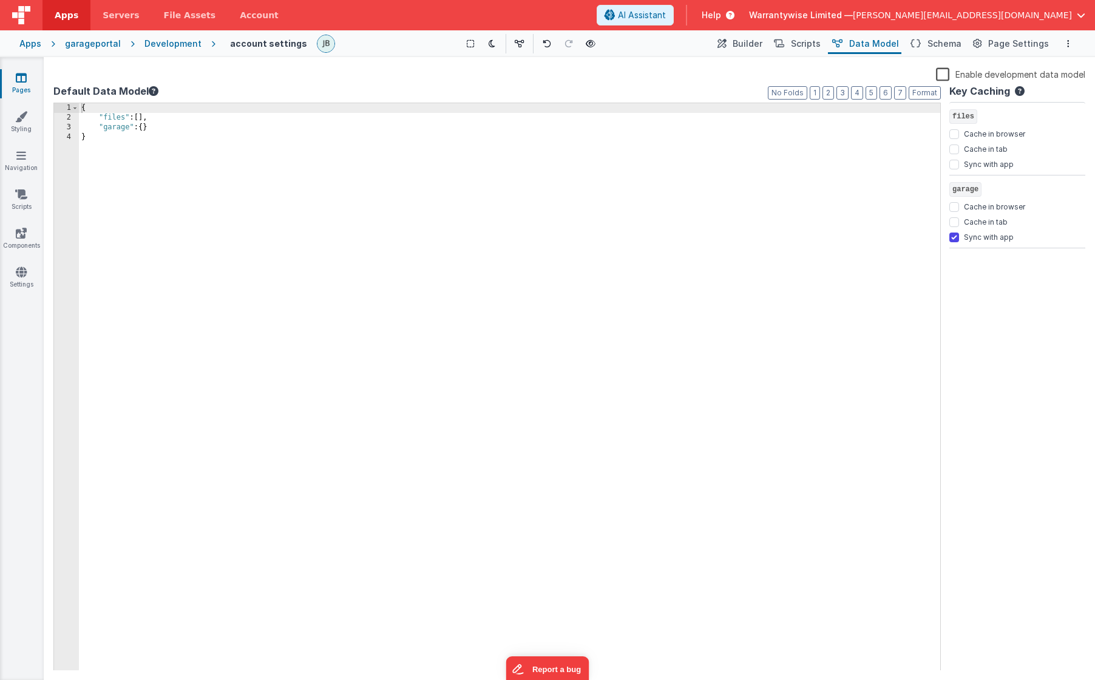
click at [947, 77] on label "Enable development data model" at bounding box center [1010, 74] width 149 height 14
click at [0, 0] on input "Enable development data model" at bounding box center [0, 0] width 0 height 0
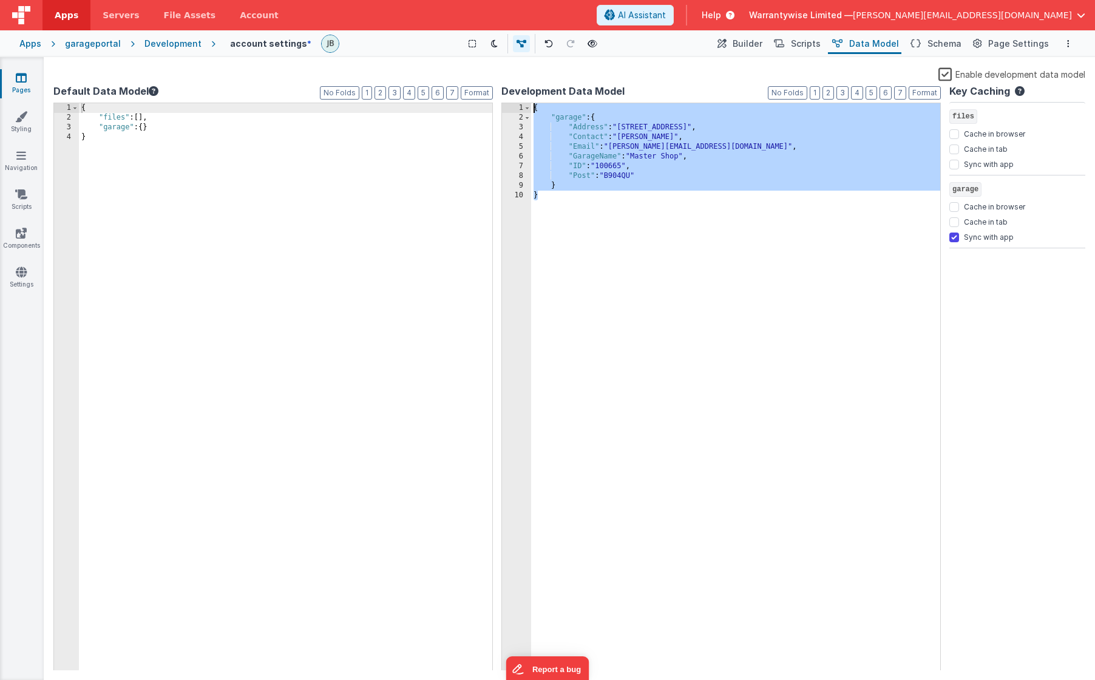
drag, startPoint x: 593, startPoint y: 215, endPoint x: 530, endPoint y: 95, distance: 134.9
click at [530, 95] on div "Development Data Model Format 7 6 5 4 3 2 1 No Folds 1 2 3 4 5 6 7 8 9 10 { "ga…" at bounding box center [720, 377] width 439 height 586
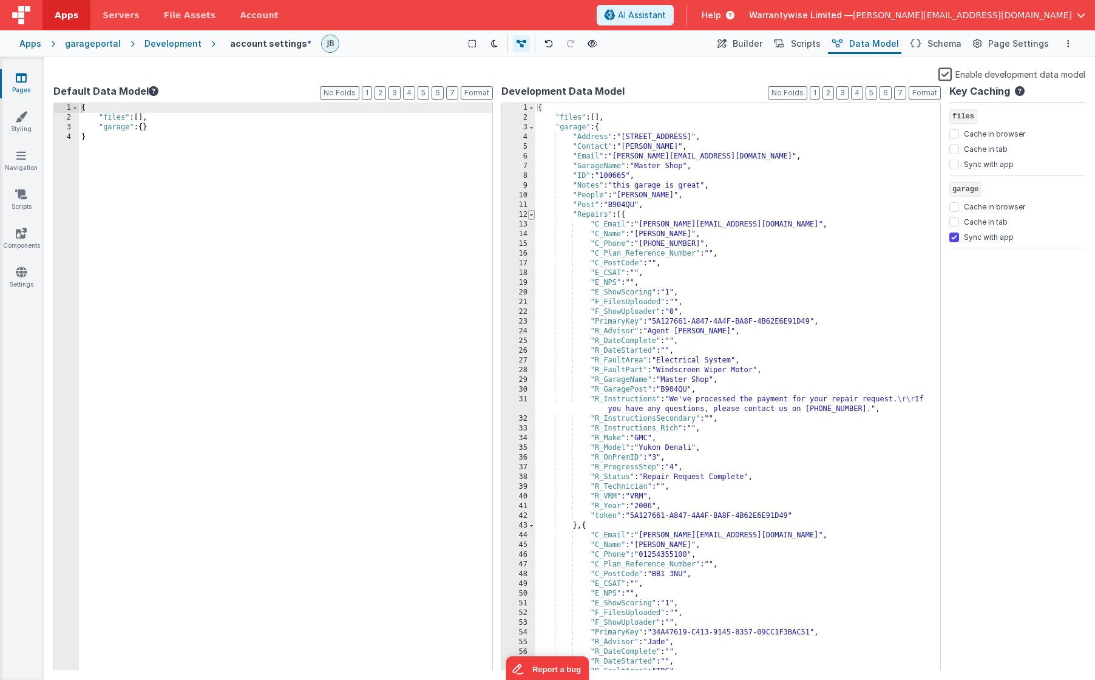
click at [531, 215] on span at bounding box center [531, 215] width 7 height 10
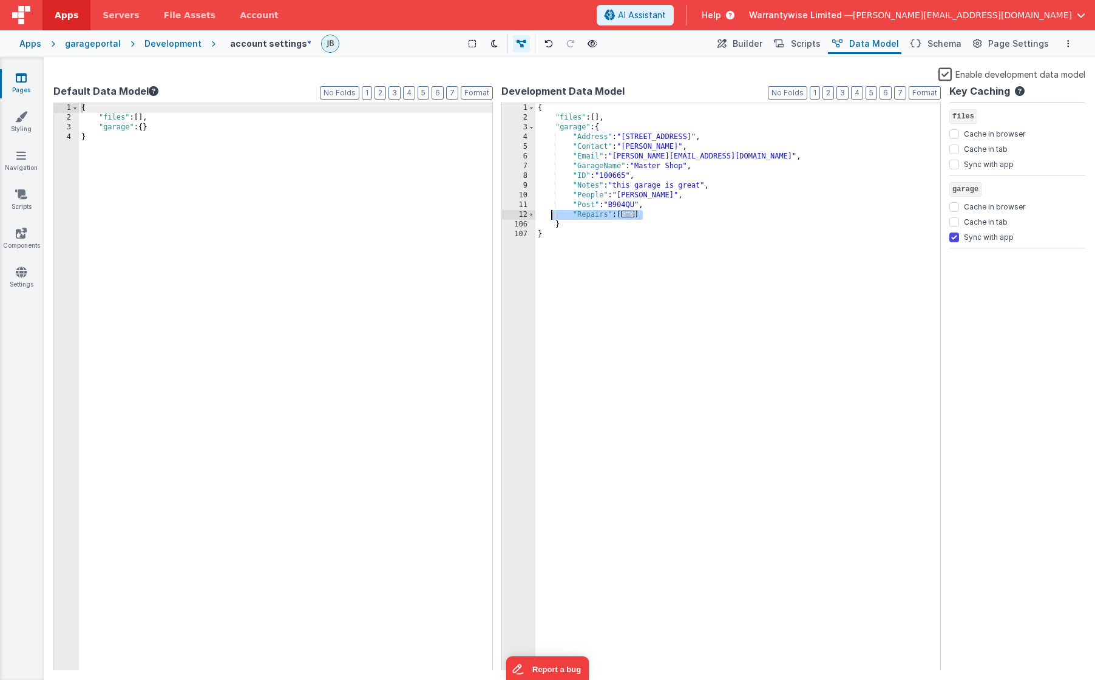
drag, startPoint x: 662, startPoint y: 213, endPoint x: 553, endPoint y: 212, distance: 109.2
click at [553, 212] on div "{ "files" : [ ] , "garage" : { "Address" : "[STREET_ADDRESS]" , "Contact" : "[P…" at bounding box center [737, 396] width 405 height 587
click at [955, 42] on button "Options" at bounding box center [1068, 43] width 15 height 15
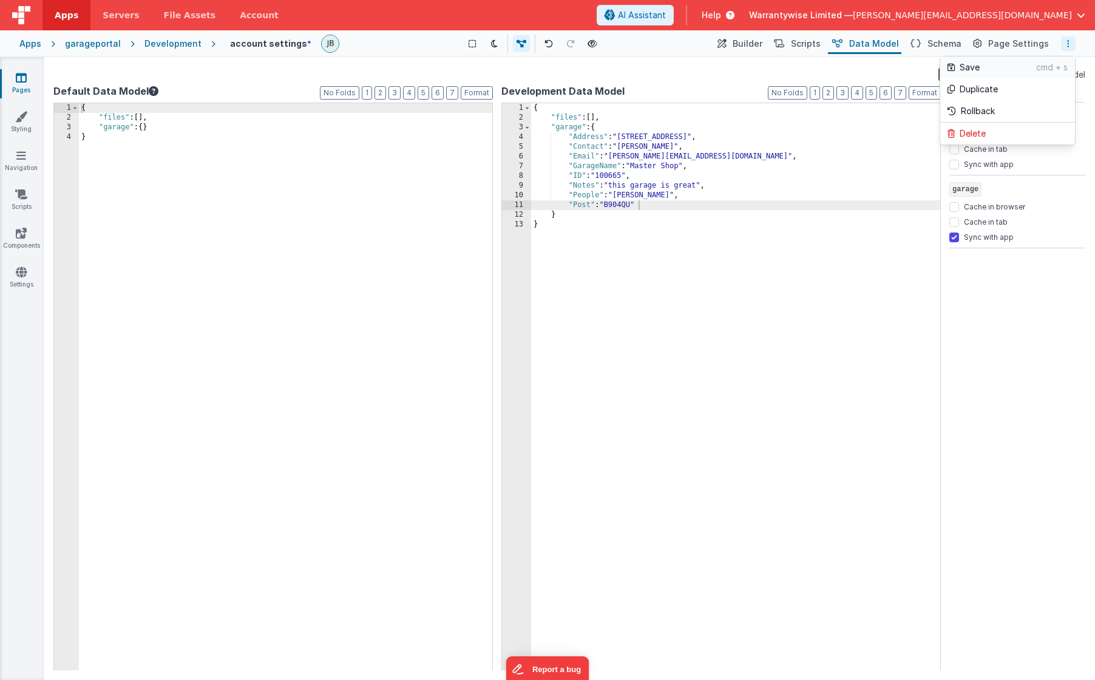
click at [955, 63] on p "cmd + s" at bounding box center [1052, 67] width 32 height 12
click at [762, 43] on span "Builder" at bounding box center [747, 44] width 30 height 12
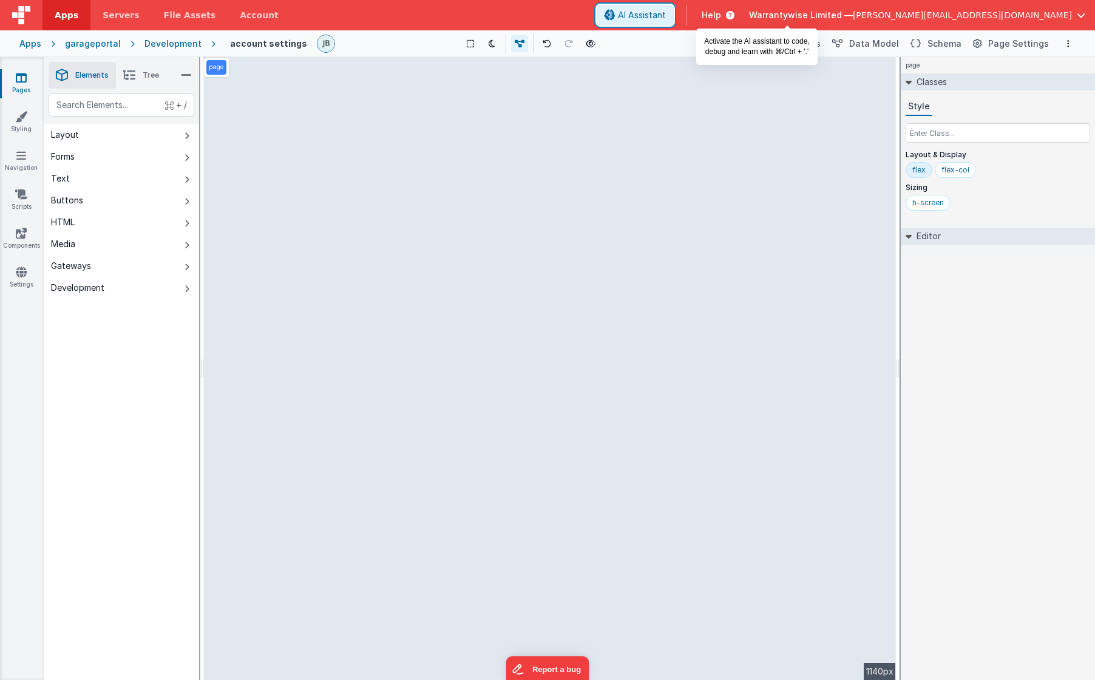
click at [666, 10] on span "AI Assistant" at bounding box center [642, 15] width 48 height 12
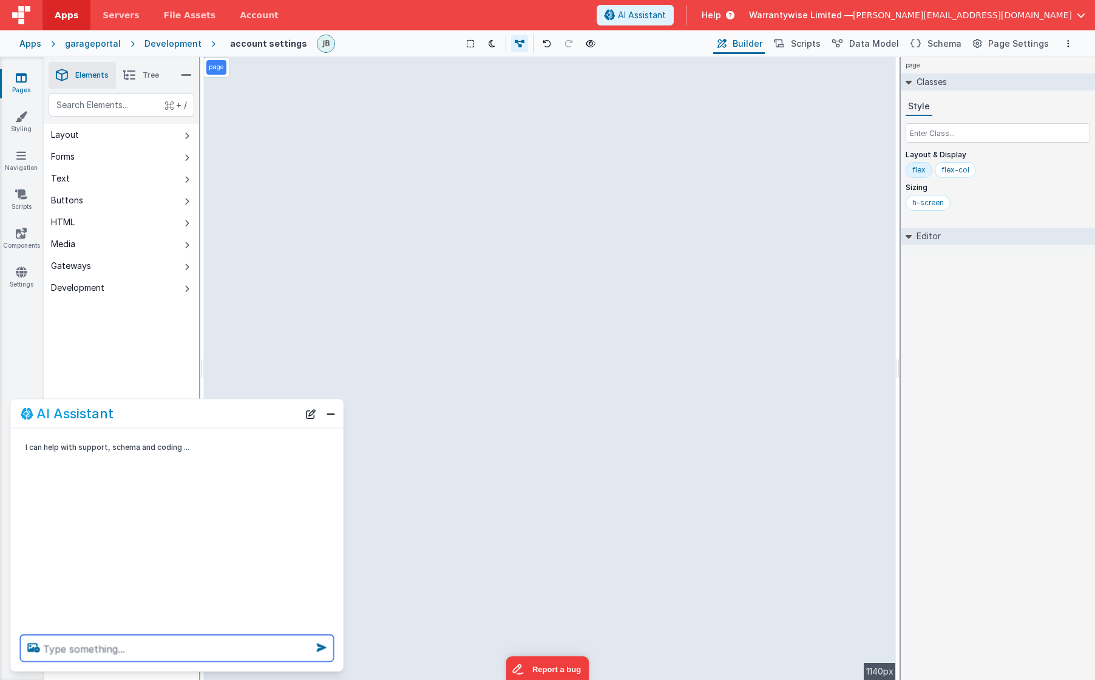
click at [169, 646] on textarea at bounding box center [177, 648] width 313 height 27
click at [334, 416] on button "Close" at bounding box center [331, 413] width 16 height 17
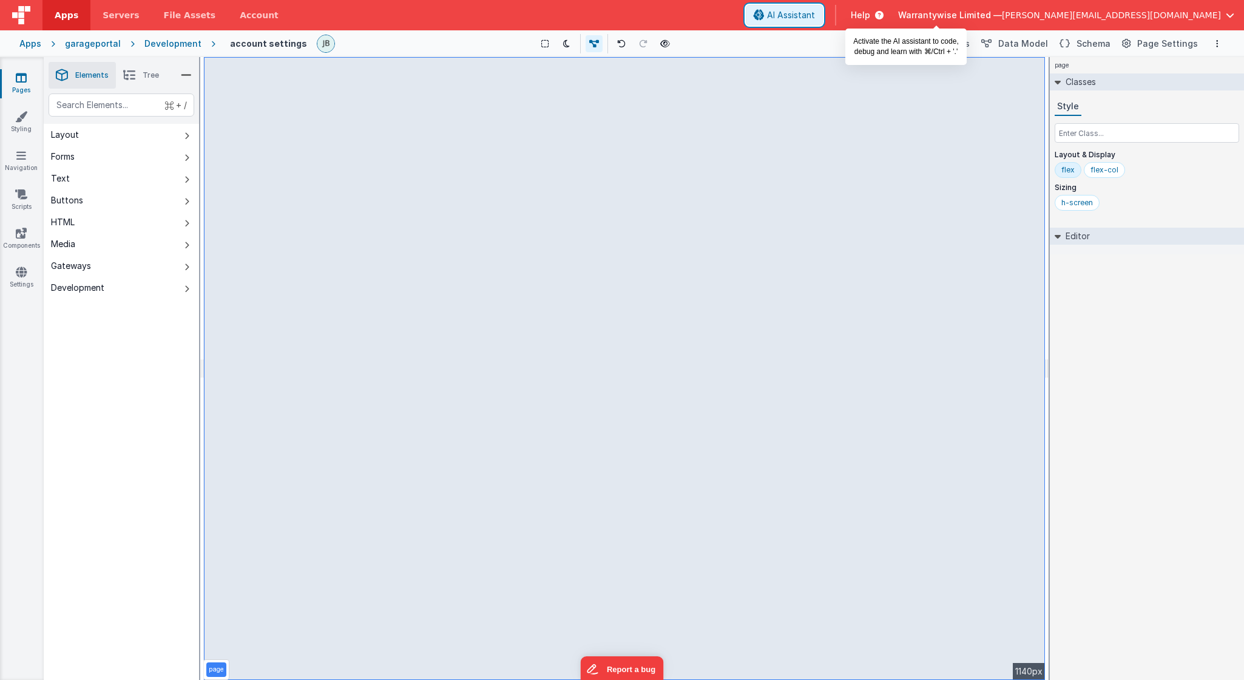
click at [815, 19] on span "AI Assistant" at bounding box center [791, 15] width 48 height 12
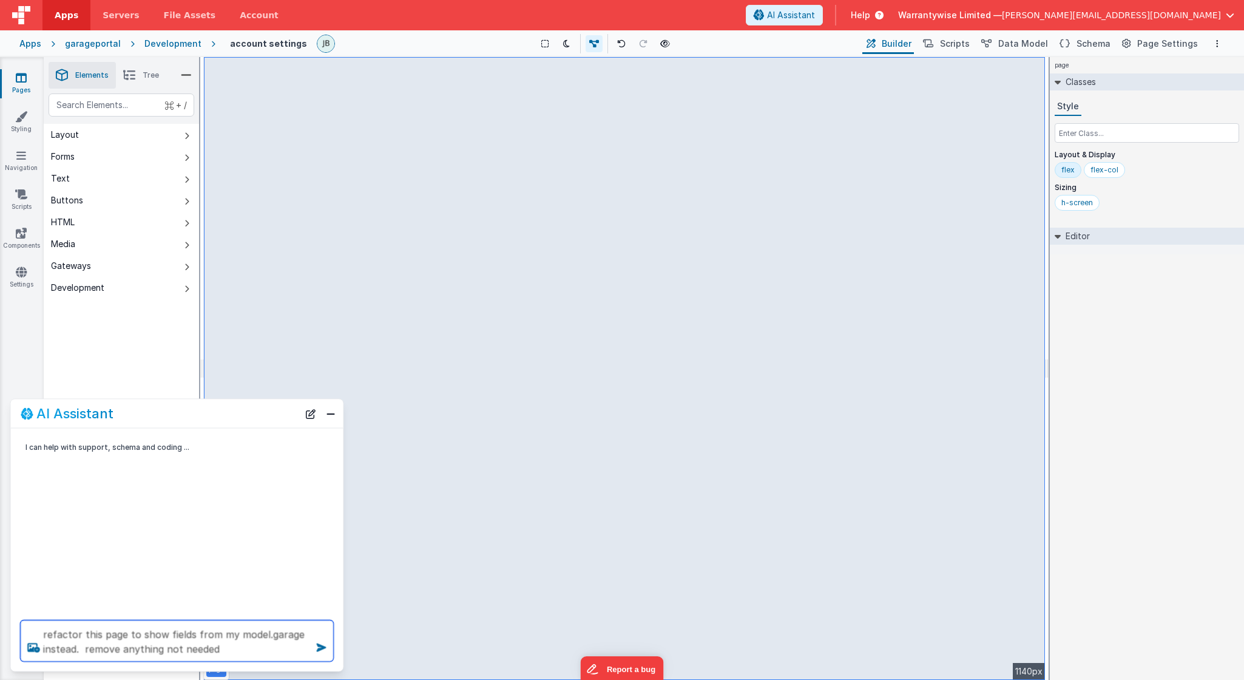
type textarea "refactor this page to show fields from my model.garage instead. remove anything…"
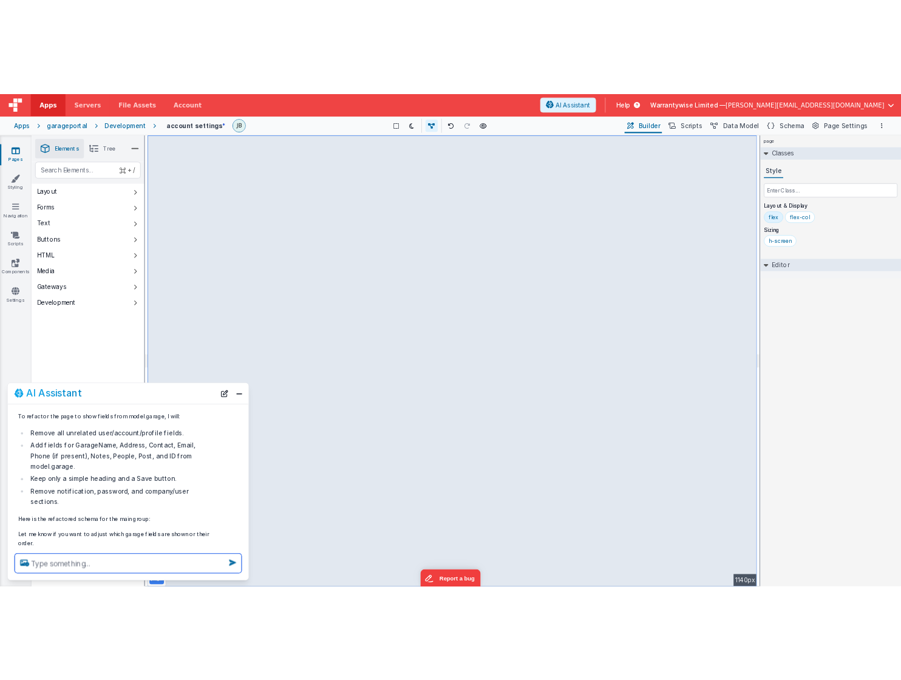
scroll to position [75, 0]
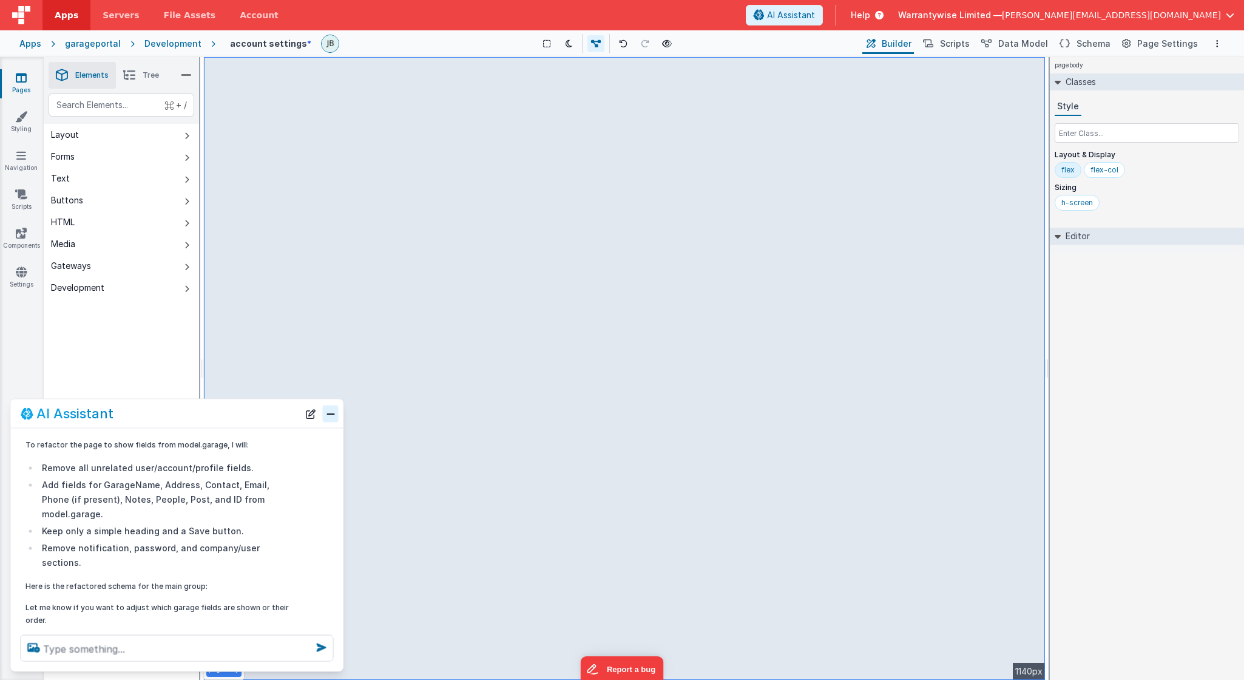
click at [334, 412] on button "Close" at bounding box center [331, 413] width 16 height 17
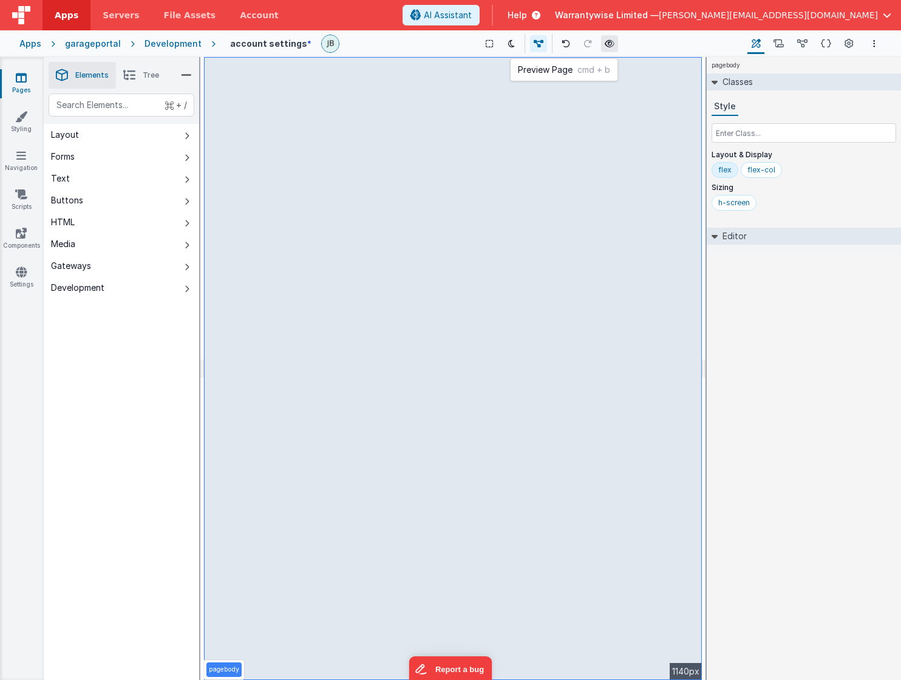
click at [604, 42] on icon at bounding box center [609, 43] width 10 height 8
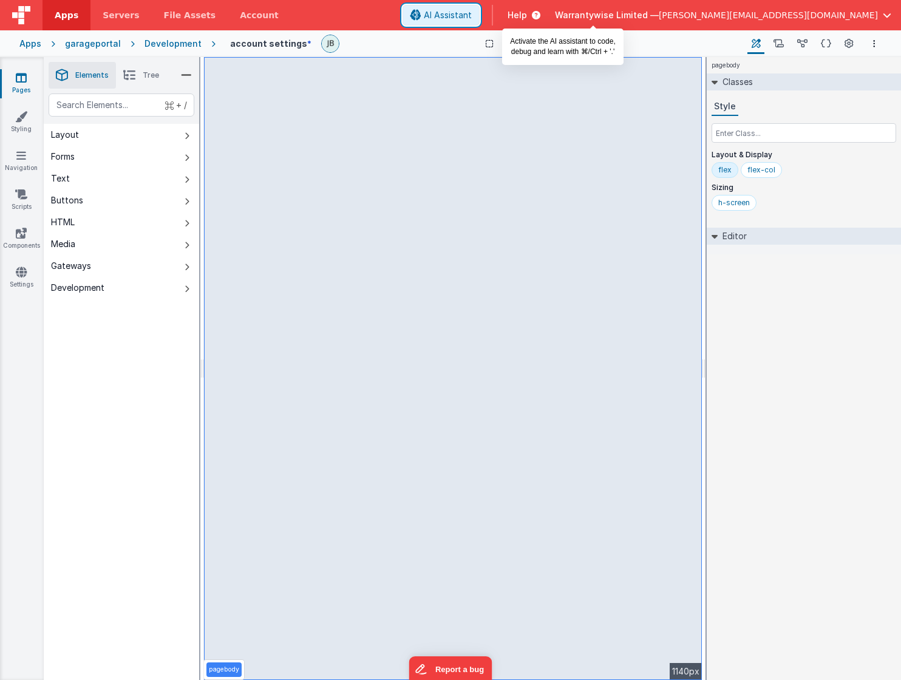
click at [472, 16] on span "AI Assistant" at bounding box center [448, 15] width 48 height 12
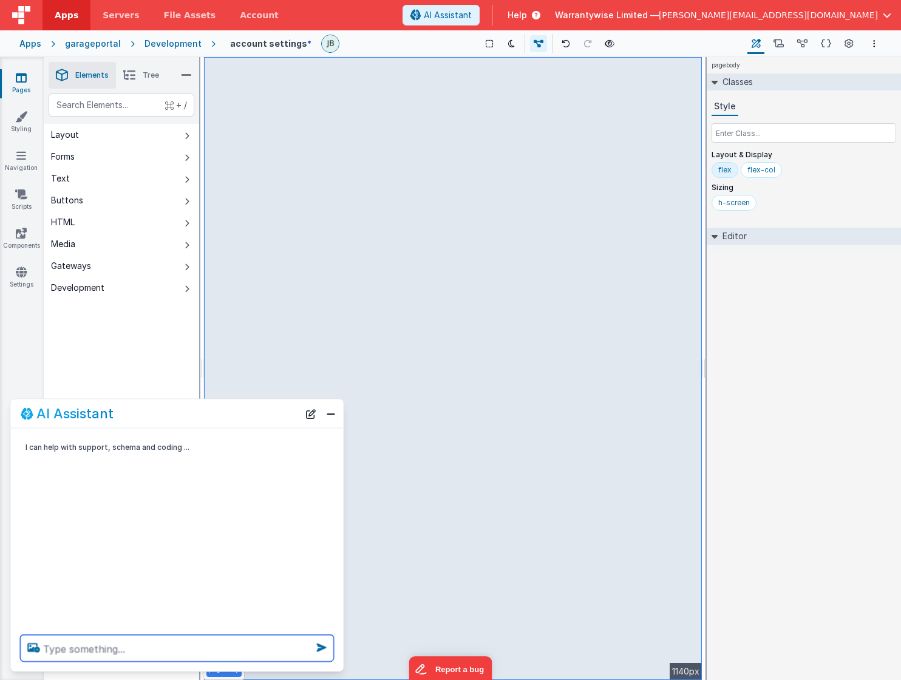
click at [132, 653] on textarea at bounding box center [177, 648] width 313 height 27
type textarea "left align these fields, separate into sections with horizontal linees"
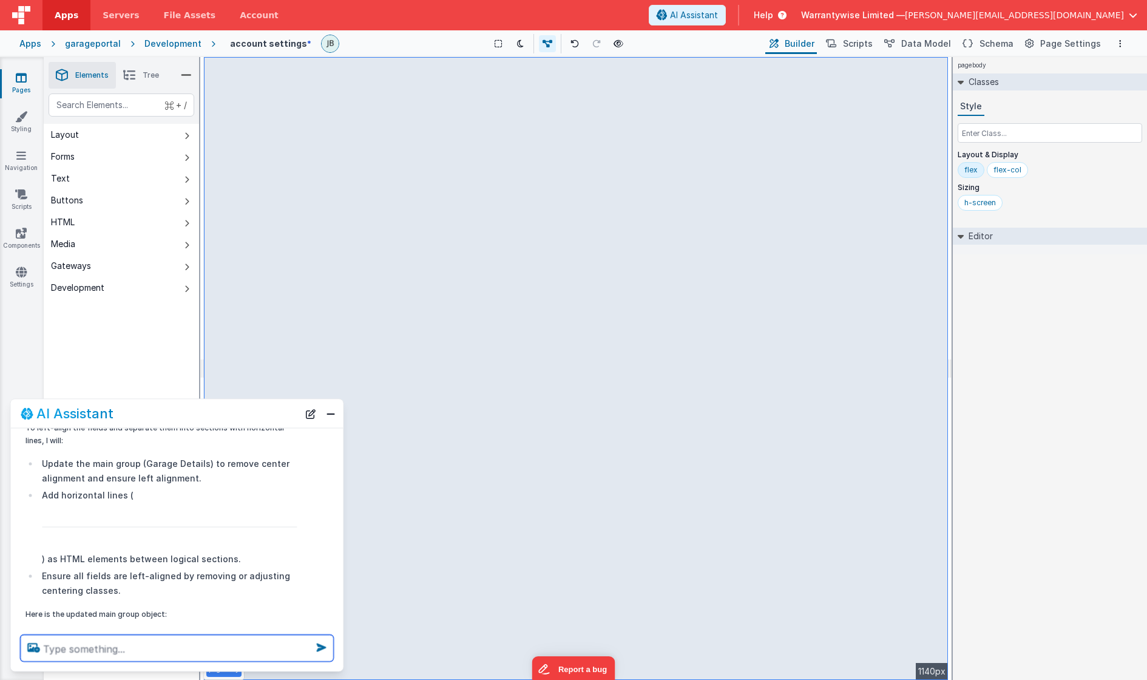
scroll to position [149, 0]
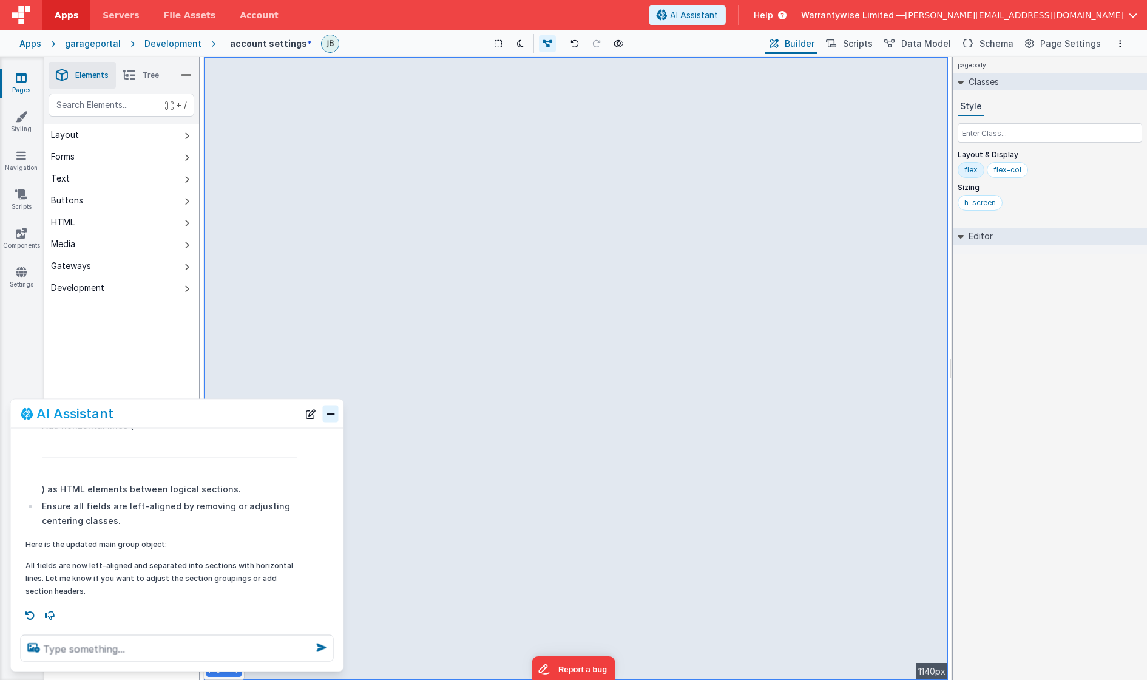
click at [329, 420] on button "Close" at bounding box center [331, 413] width 16 height 17
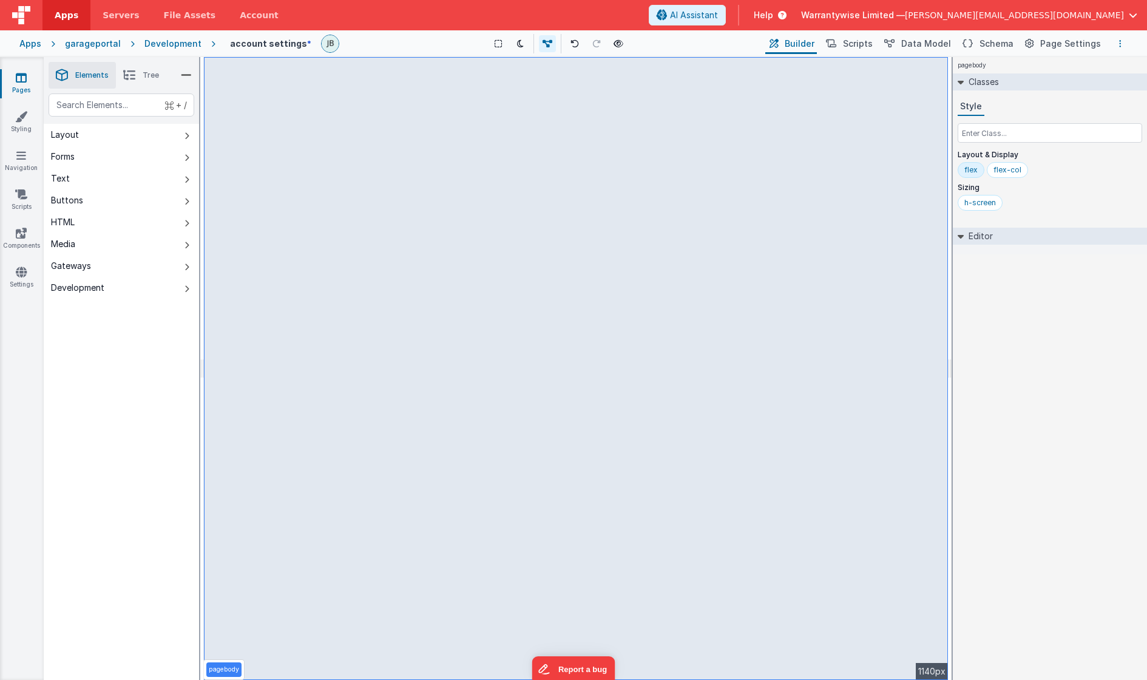
click at [955, 45] on button "Options" at bounding box center [1120, 43] width 15 height 15
click at [955, 72] on p "Save" at bounding box center [1050, 67] width 76 height 12
click at [726, 14] on button "AI Assistant" at bounding box center [687, 15] width 77 height 21
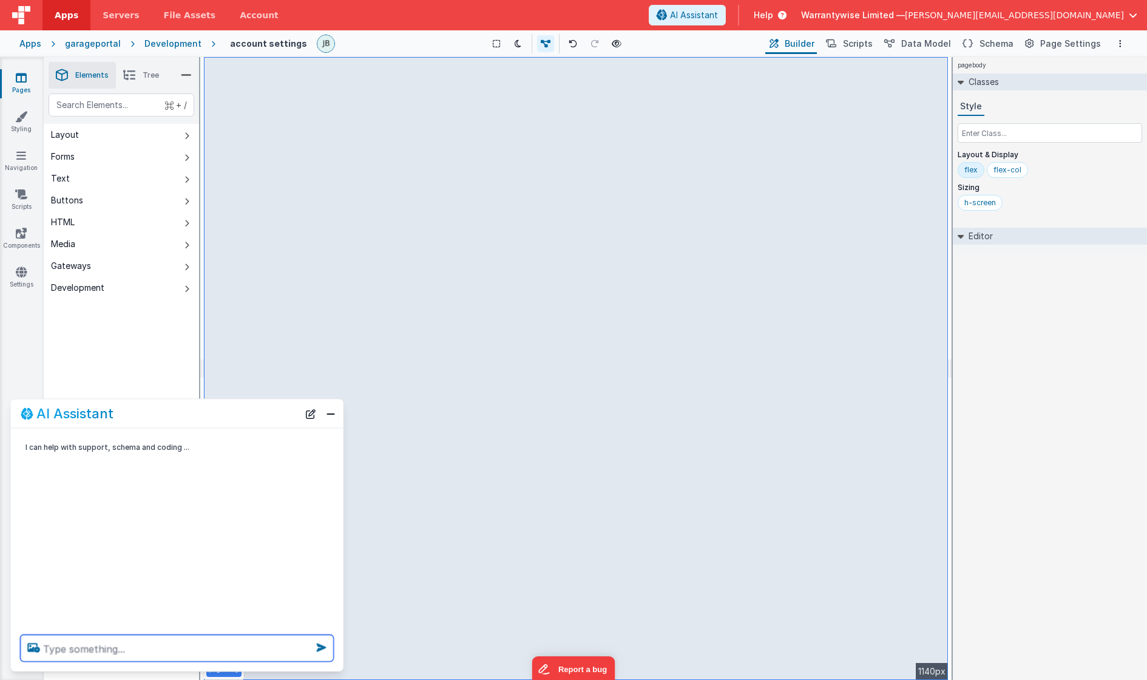
click at [142, 652] on textarea at bounding box center [177, 648] width 313 height 27
type textarea "add 16px padding on left side"
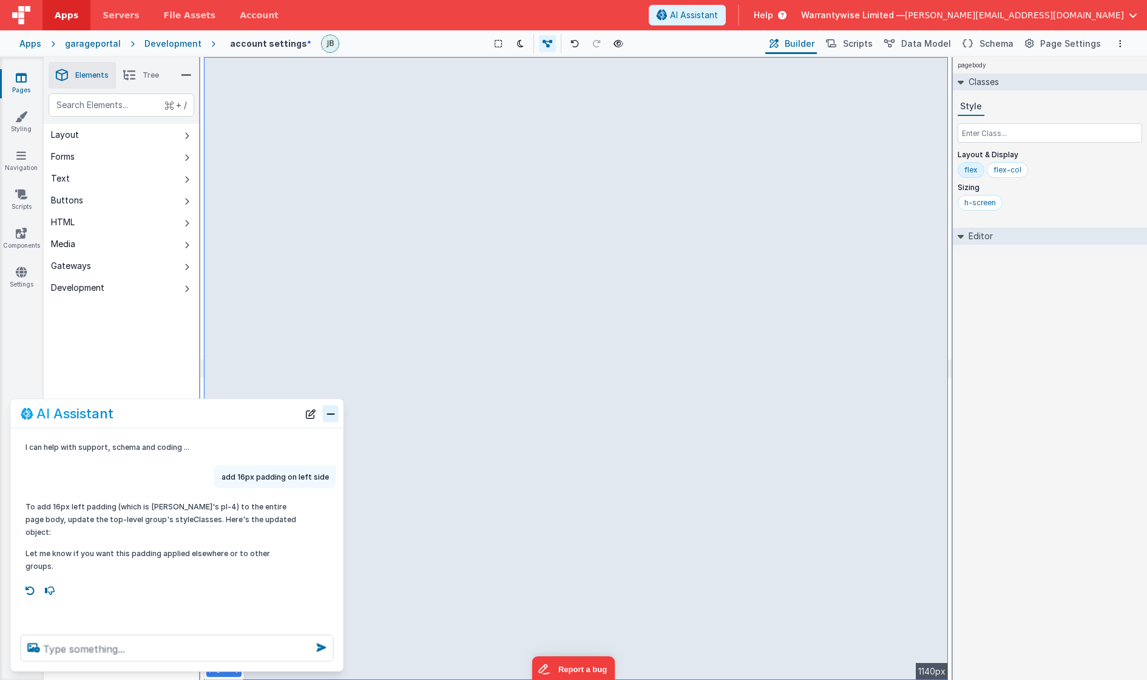
click at [332, 410] on button "Close" at bounding box center [331, 413] width 16 height 17
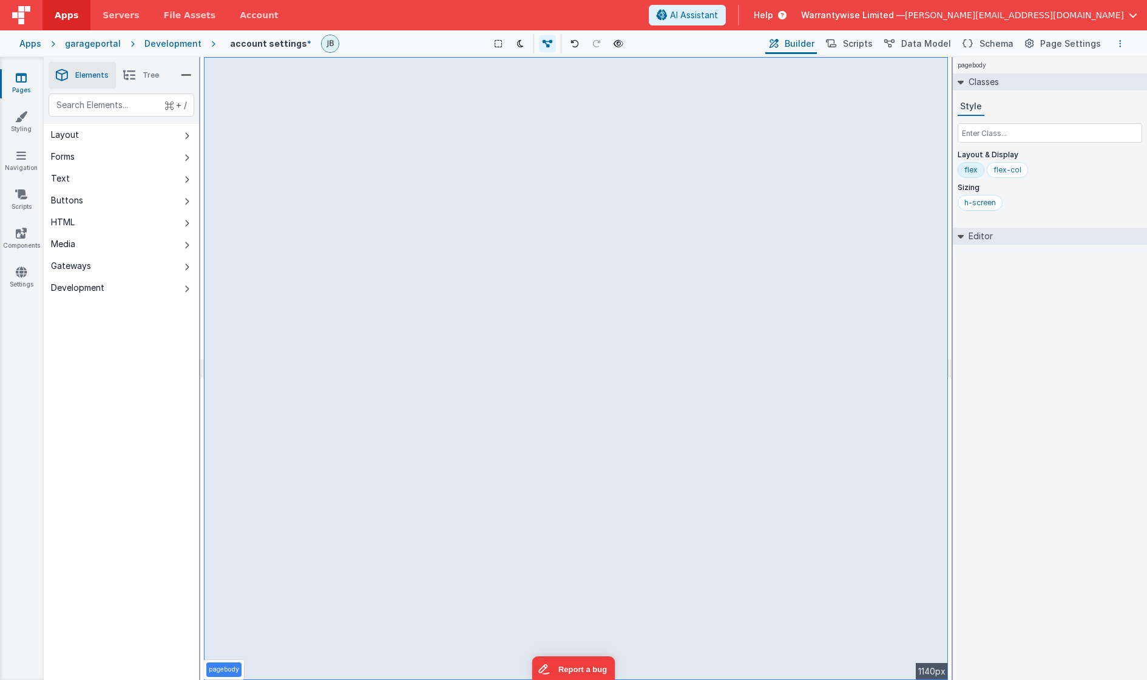
click at [955, 42] on button "Options" at bounding box center [1120, 43] width 15 height 15
click at [955, 69] on p "Save" at bounding box center [1050, 67] width 76 height 12
click at [718, 16] on span "AI Assistant" at bounding box center [694, 15] width 48 height 12
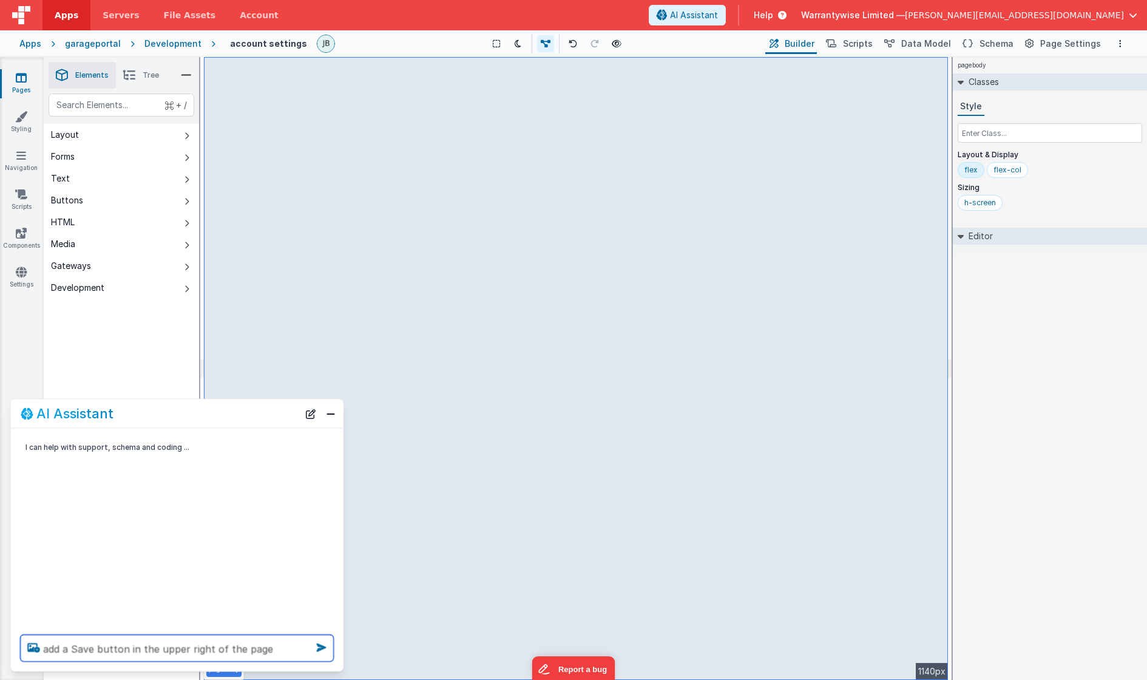
type textarea "add a Save button in the upper right of the page"
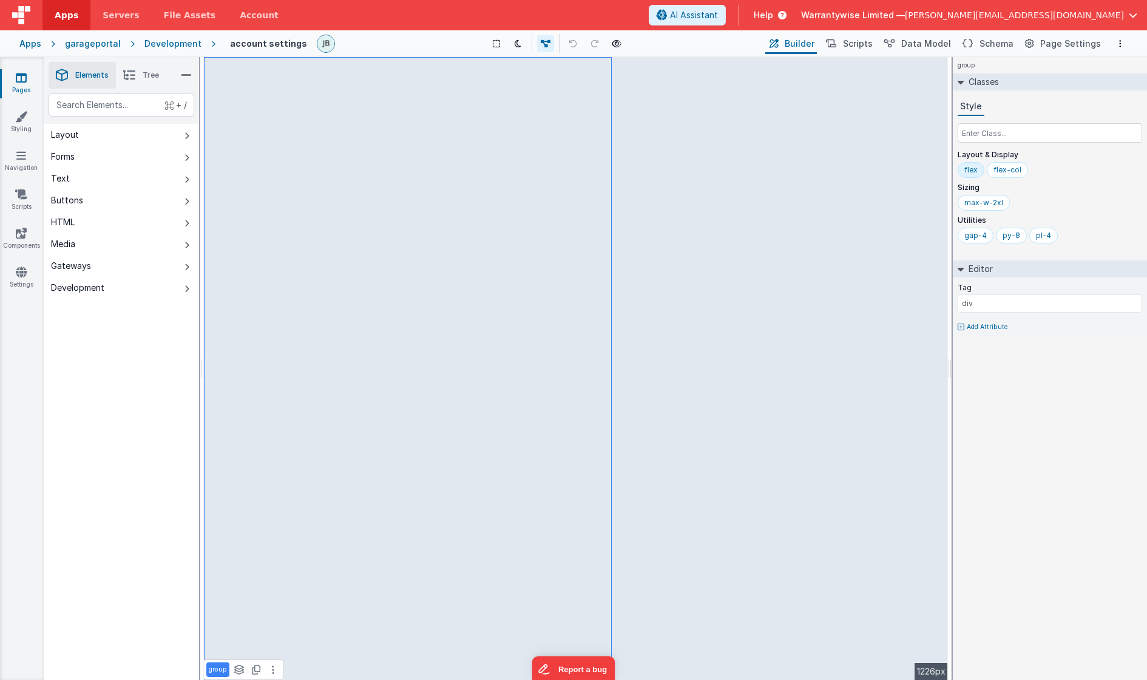
select select "email"
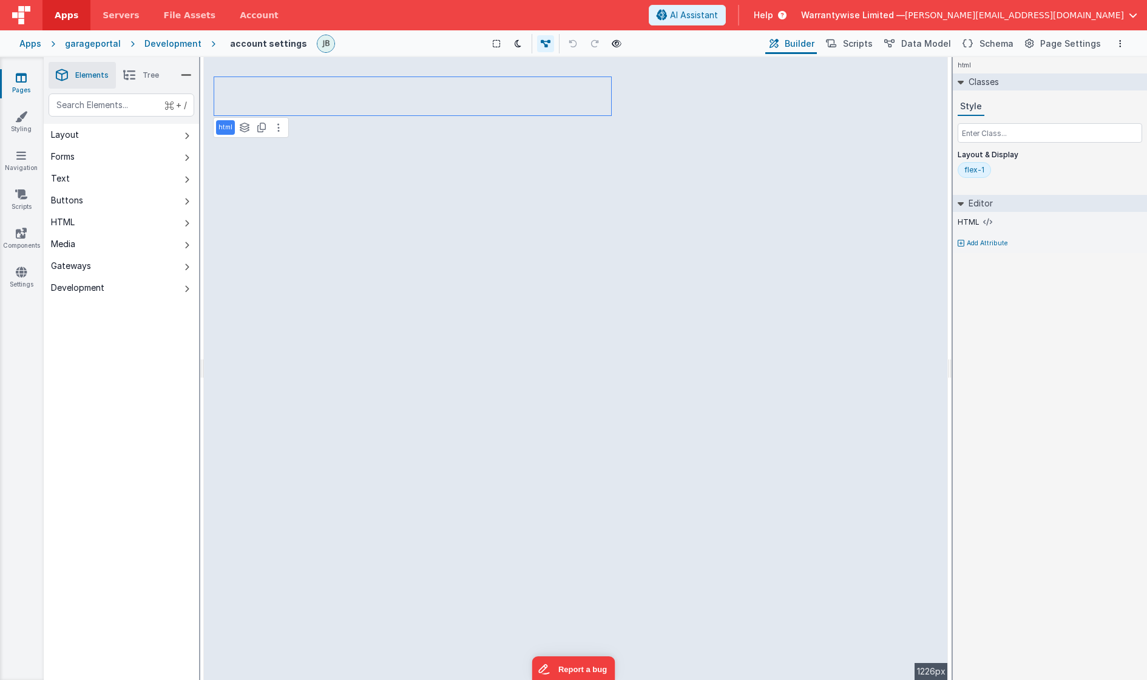
click at [145, 77] on span "Tree" at bounding box center [151, 75] width 16 height 10
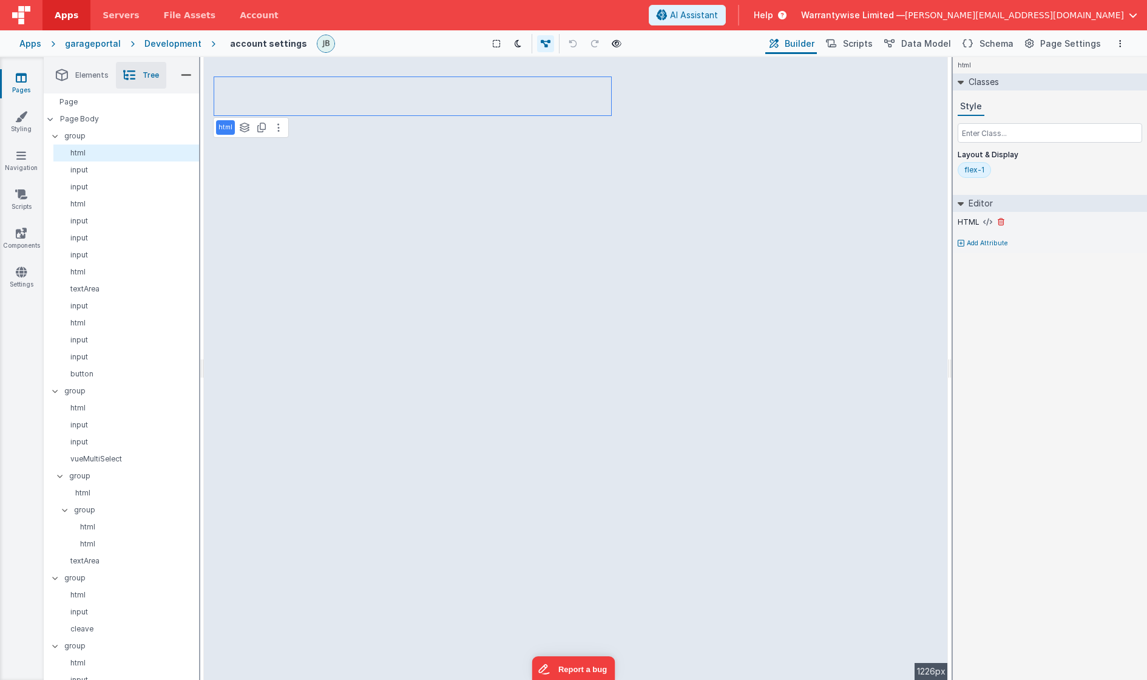
click at [979, 225] on div "HTML" at bounding box center [1050, 222] width 184 height 11
click at [989, 222] on icon at bounding box center [987, 222] width 9 height 10
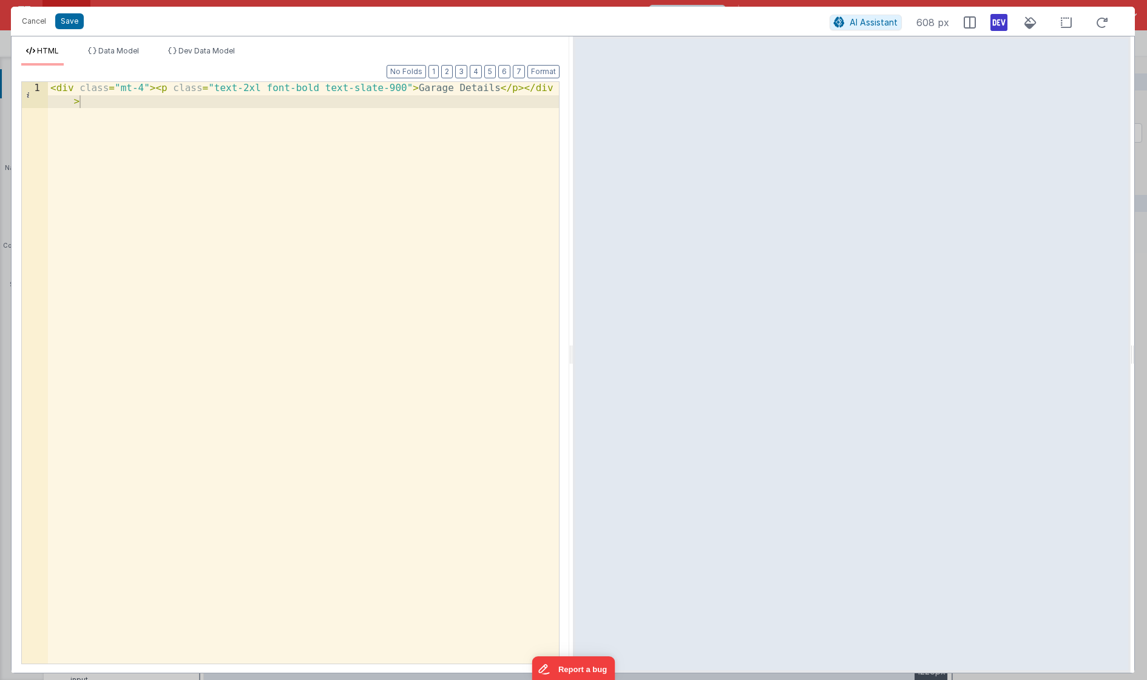
click at [145, 89] on div "< div class = "mt-4" > < p class = "text-2xl font-bold text-slate-900" > Garage…" at bounding box center [303, 399] width 511 height 634
click at [69, 16] on button "Save" at bounding box center [69, 21] width 29 height 16
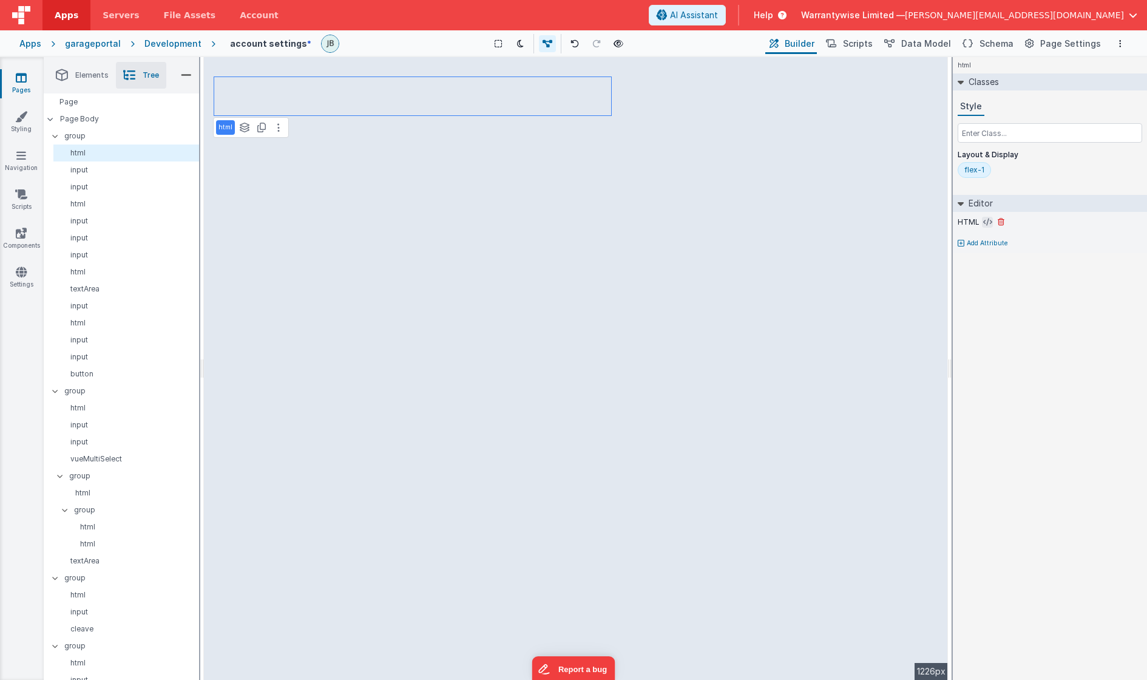
click at [984, 220] on icon at bounding box center [987, 222] width 9 height 10
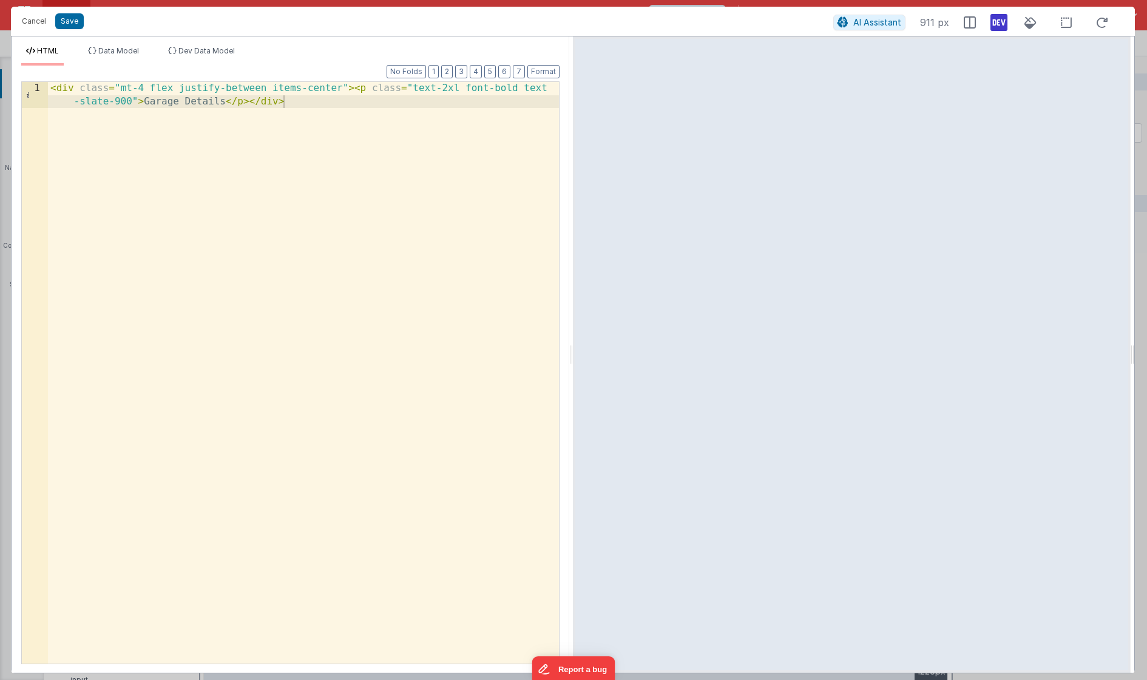
click at [328, 100] on div "< div class = "mt-4 flex justify-between items-center" > < p class = "text-2xl …" at bounding box center [303, 399] width 511 height 634
click at [243, 102] on div "< div class = "mt-4 flex justify-between items-center" > < p class = "text-2xl …" at bounding box center [303, 399] width 511 height 634
click at [248, 103] on div "< div class = "mt-4 flex justify-between items-center" > < p class = "text-2xl …" at bounding box center [303, 399] width 511 height 634
click at [64, 26] on button "Save" at bounding box center [69, 21] width 29 height 16
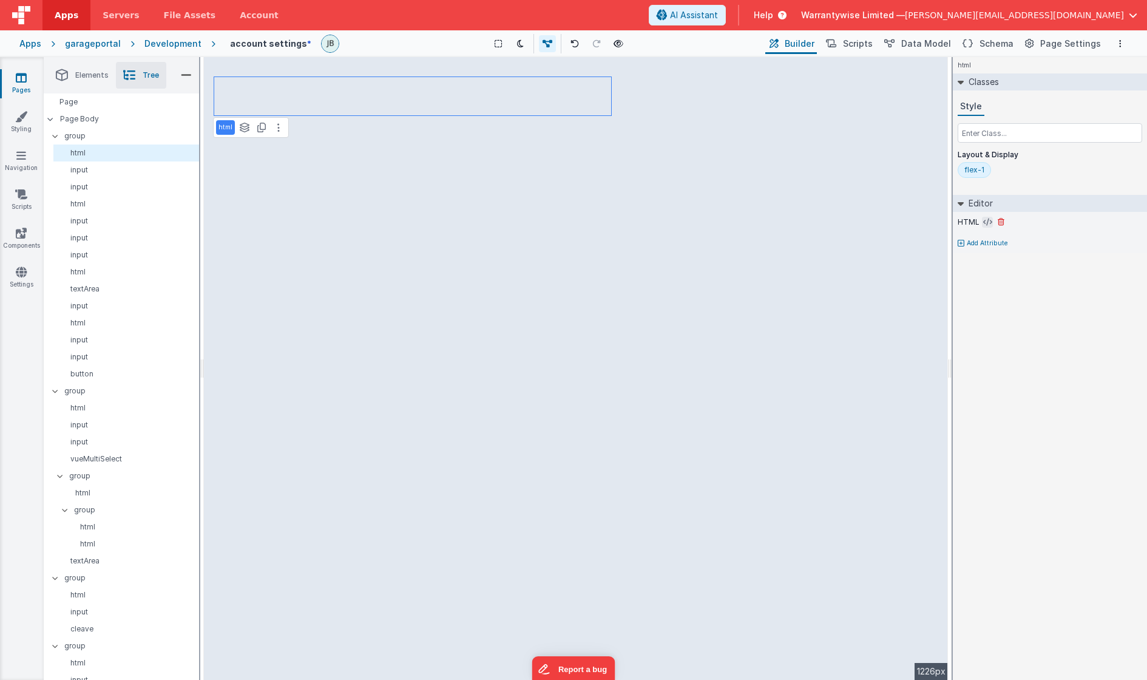
click at [987, 223] on icon at bounding box center [987, 222] width 9 height 10
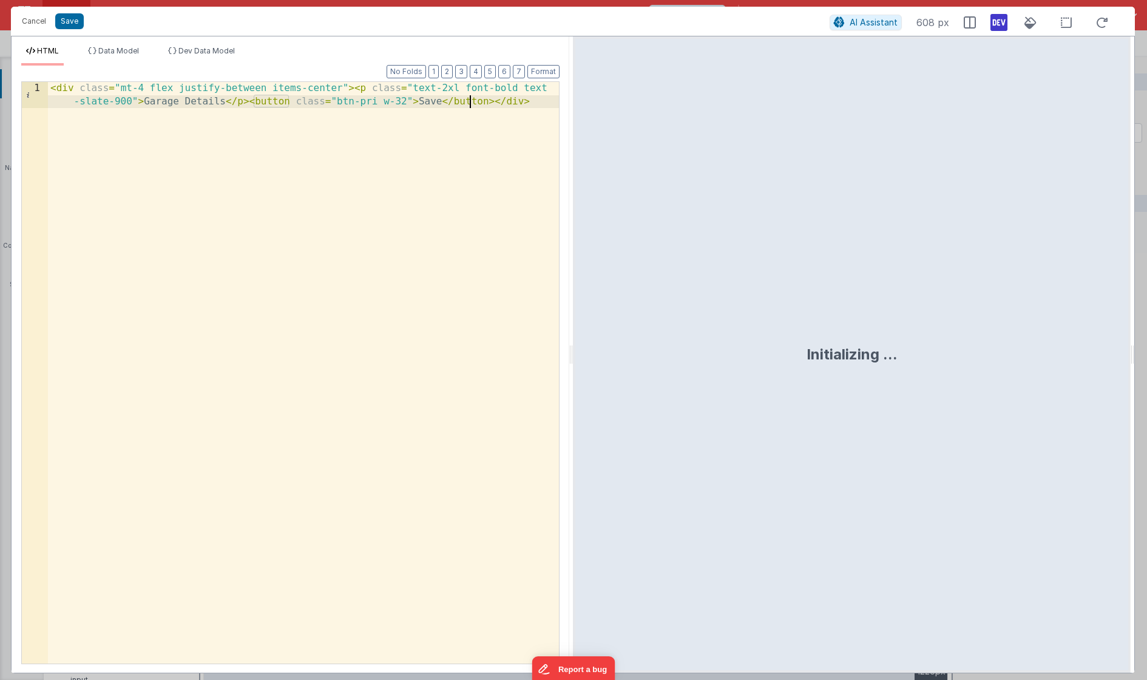
click at [467, 103] on div "< div class = "mt-4 flex justify-between items-center" > < p class = "text-2xl …" at bounding box center [303, 399] width 511 height 634
click at [412, 103] on div "< div class = "mt-4 flex justify-between items-center" > < p class = "text-2xl …" at bounding box center [303, 399] width 511 height 634
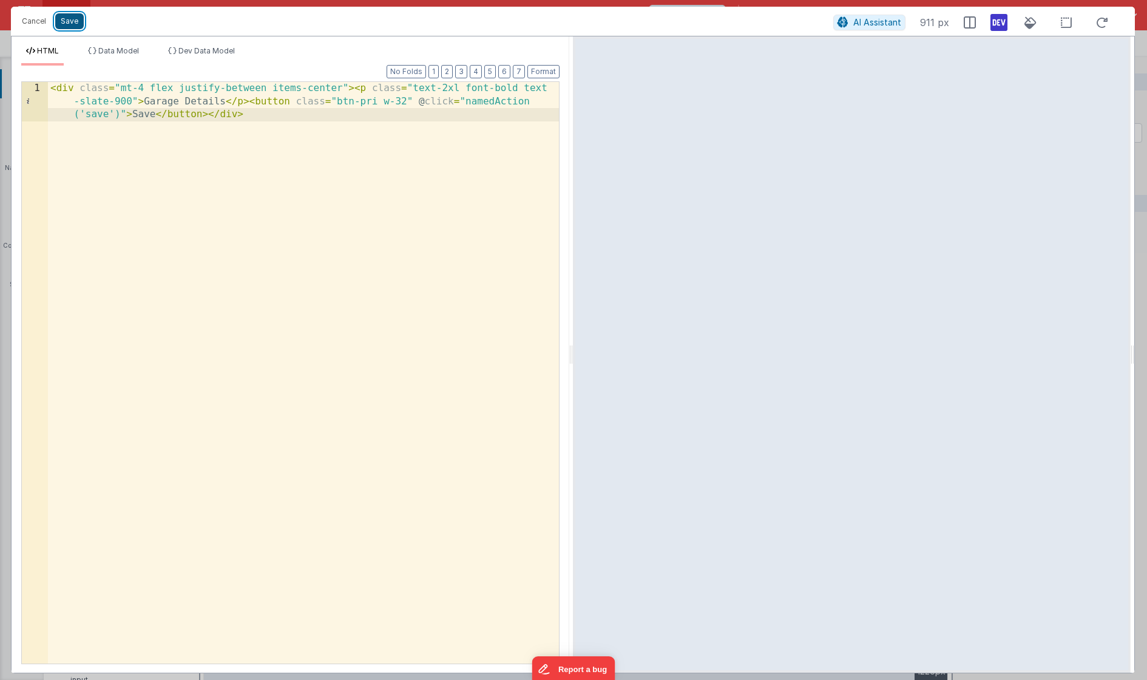
click at [65, 21] on button "Save" at bounding box center [69, 21] width 29 height 16
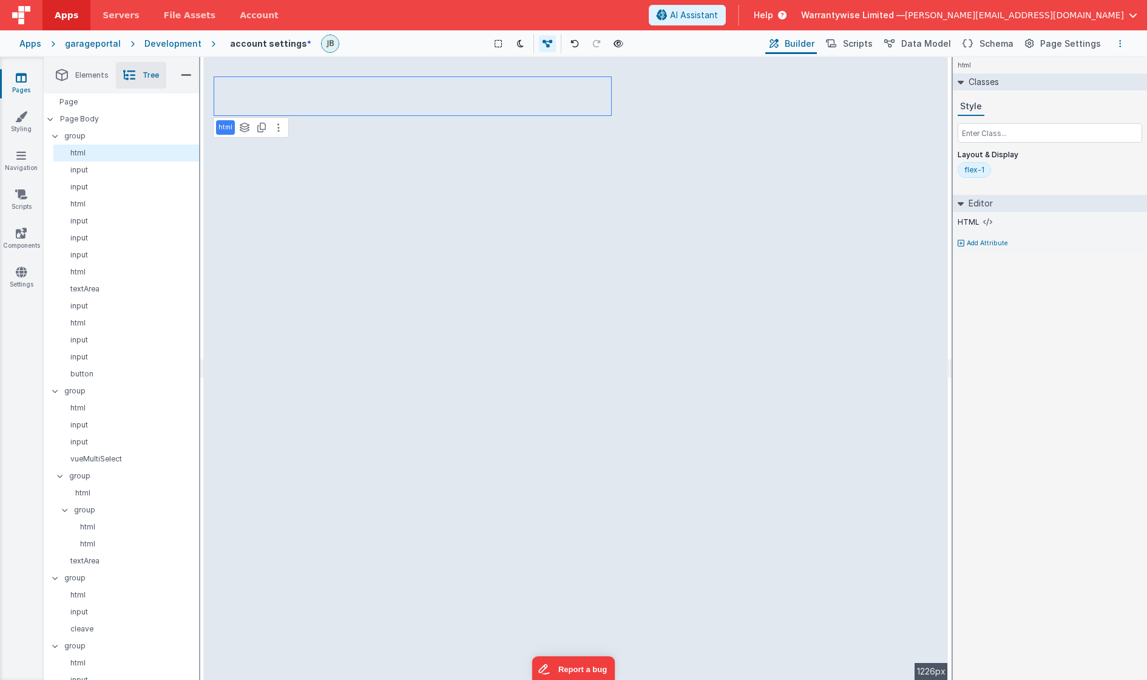
click at [1119, 41] on icon "Options" at bounding box center [1120, 43] width 2 height 8
click at [1063, 64] on p "Save" at bounding box center [1050, 67] width 76 height 12
click at [859, 40] on span "Scripts" at bounding box center [858, 44] width 30 height 12
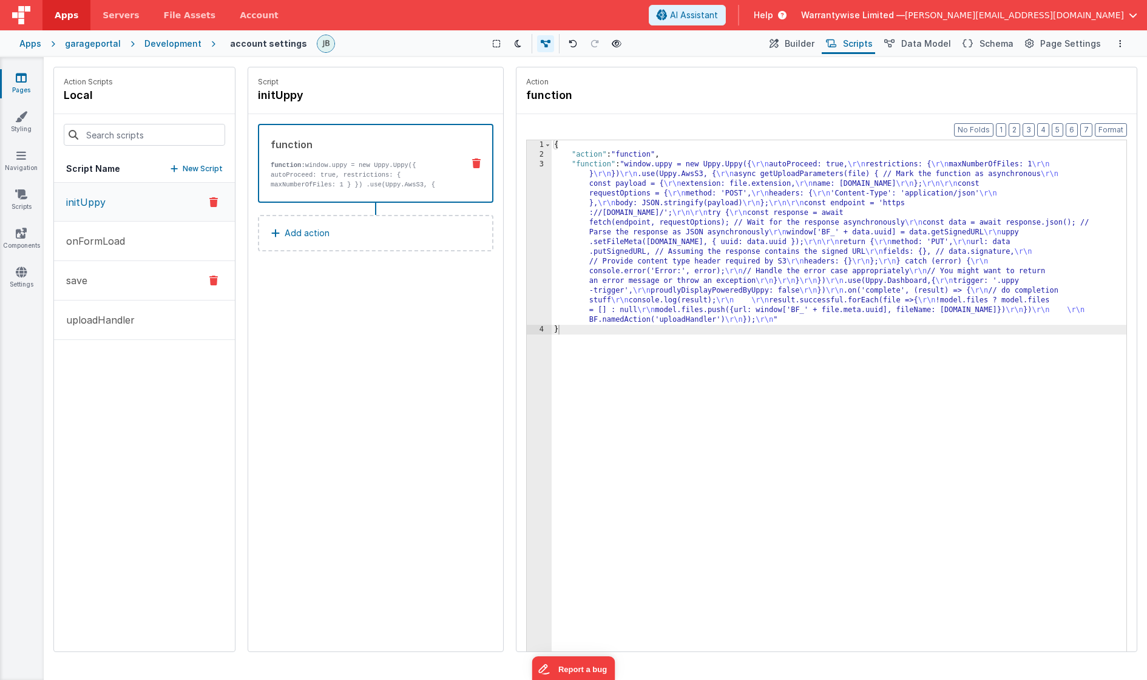
click at [93, 285] on button "save" at bounding box center [144, 280] width 181 height 39
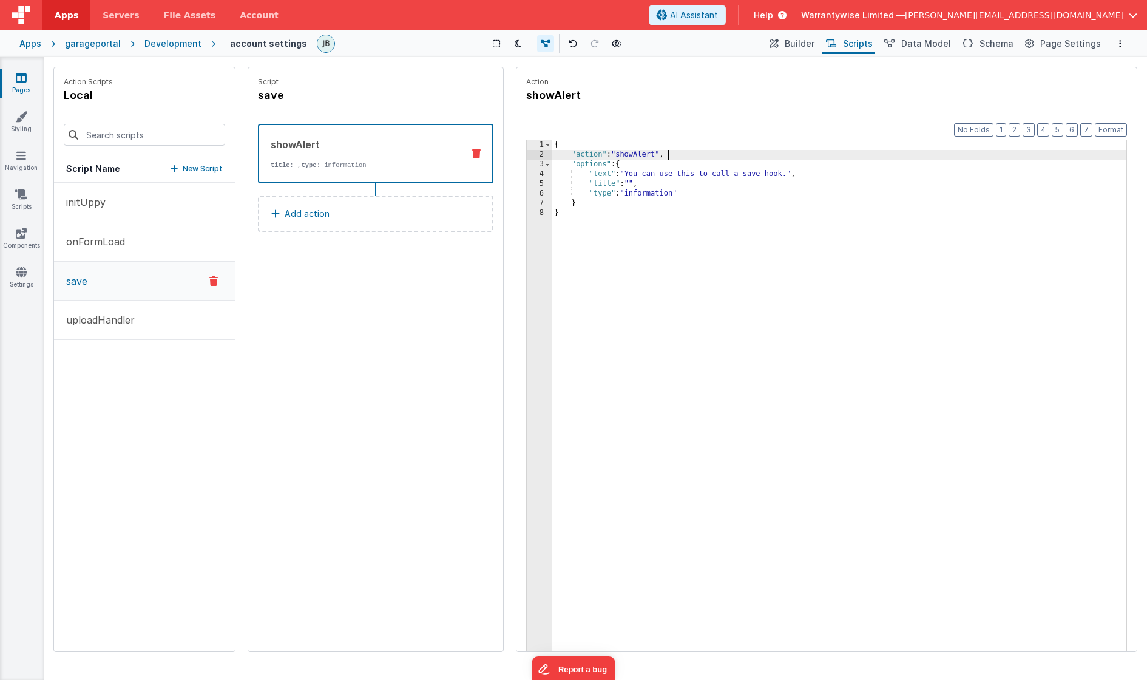
click at [685, 155] on div "{ "action" : "showAlert" , "options" : { "text" : "You can use this to call a s…" at bounding box center [839, 424] width 575 height 568
click at [354, 215] on button "Add action" at bounding box center [375, 213] width 235 height 36
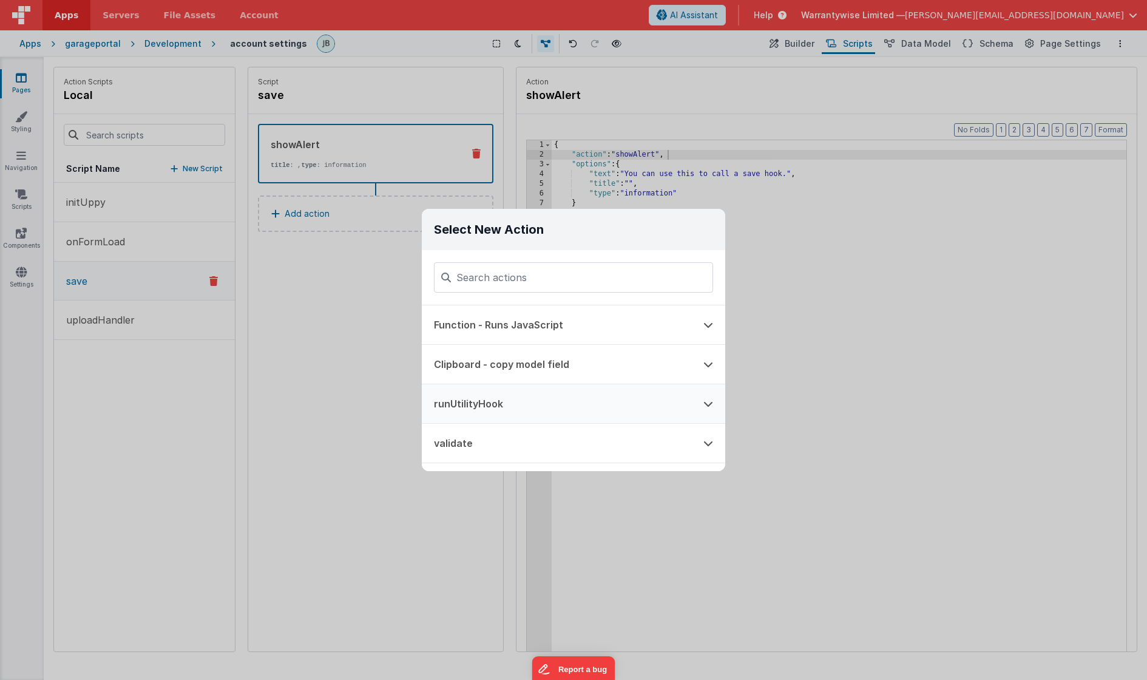
click at [513, 401] on button "runUtilityHook" at bounding box center [556, 403] width 269 height 39
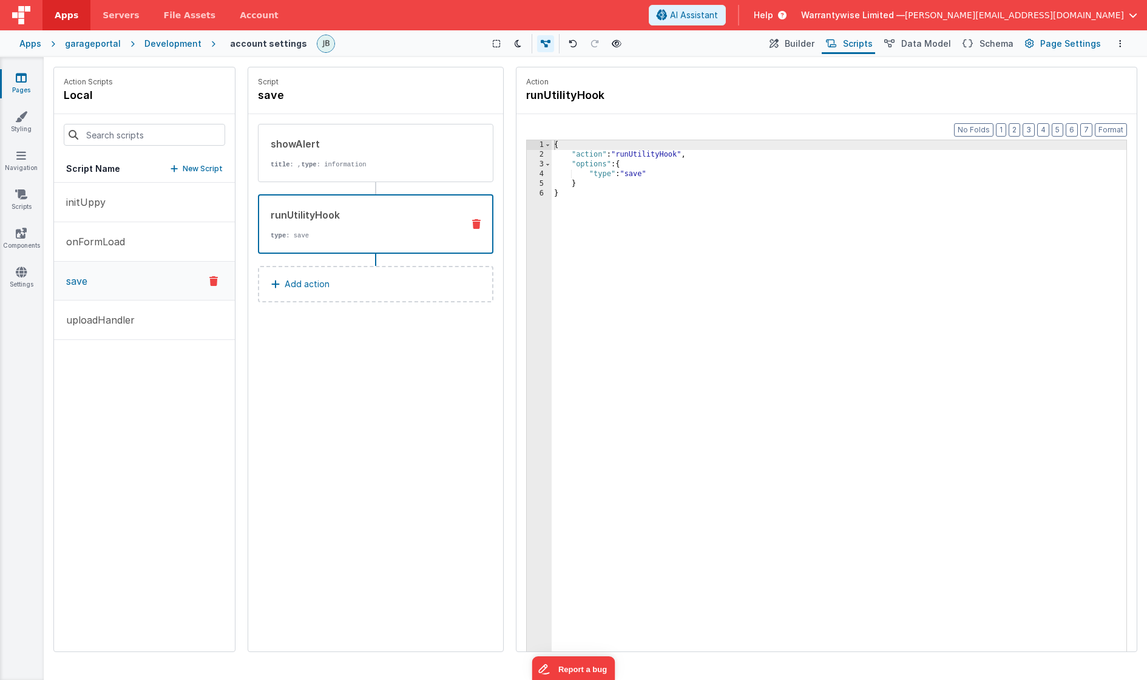
click at [1083, 46] on span "Page Settings" at bounding box center [1070, 44] width 61 height 12
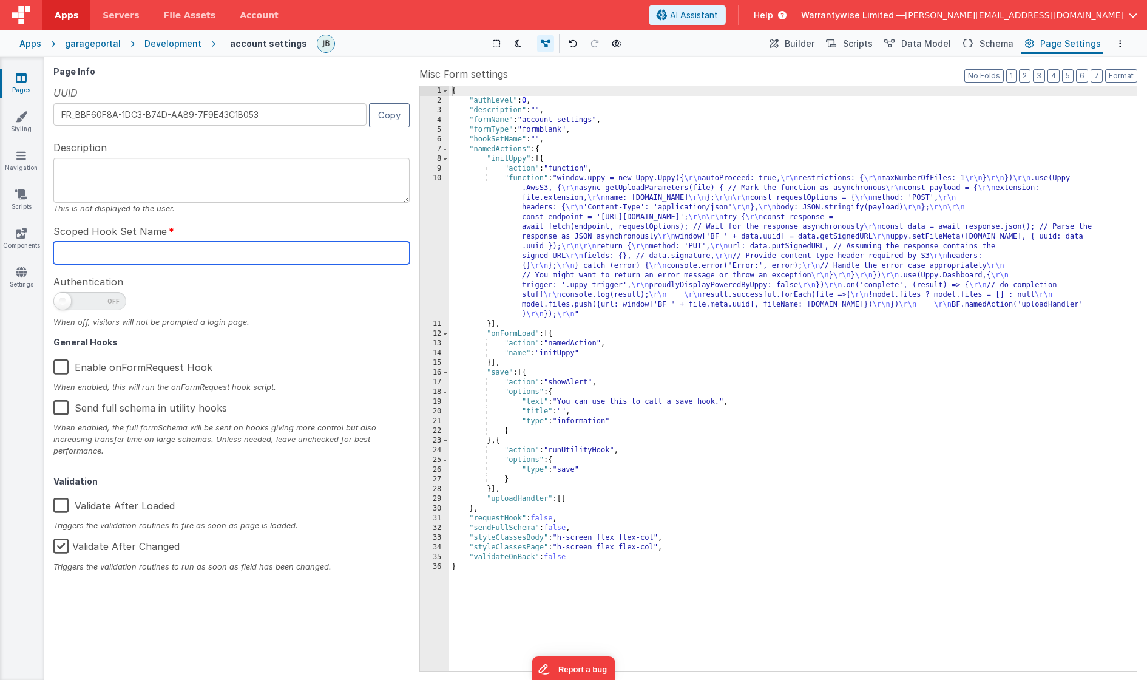
click at [127, 258] on input "text" at bounding box center [231, 253] width 356 height 22
type input "account"
click at [1121, 46] on button "Options" at bounding box center [1120, 43] width 15 height 15
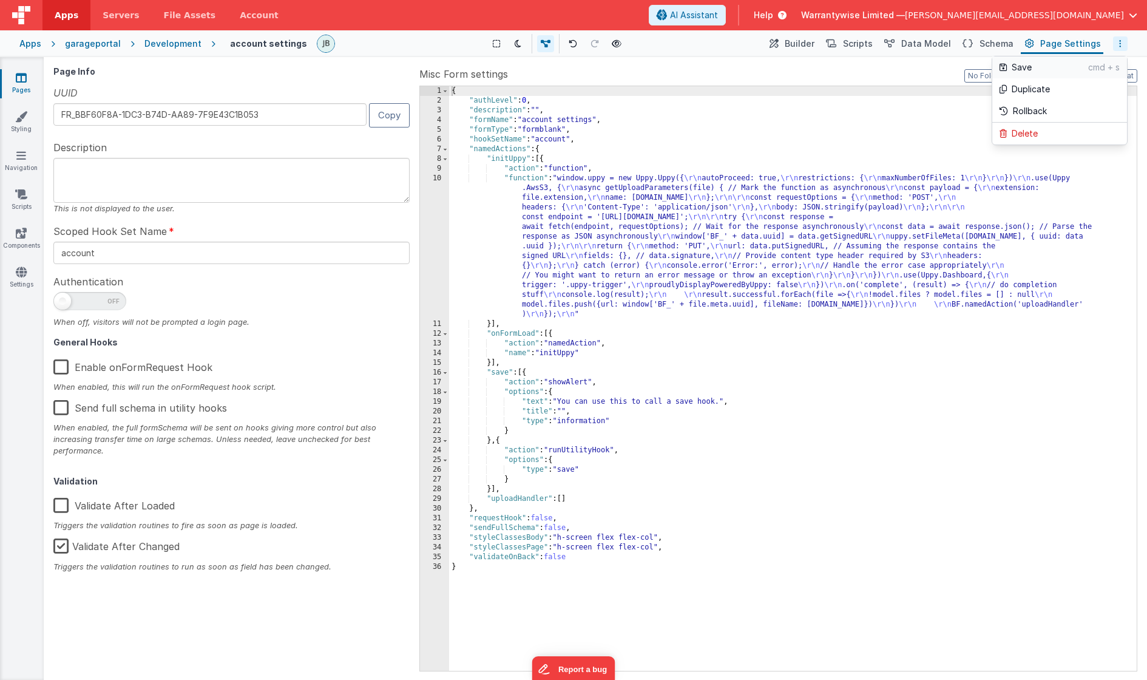
click at [1097, 64] on p "cmd + s" at bounding box center [1104, 67] width 32 height 12
click at [1120, 47] on icon "Options" at bounding box center [1120, 43] width 2 height 8
click at [1058, 64] on p "Save" at bounding box center [1050, 67] width 76 height 12
click at [927, 47] on span "Data Model" at bounding box center [926, 44] width 50 height 12
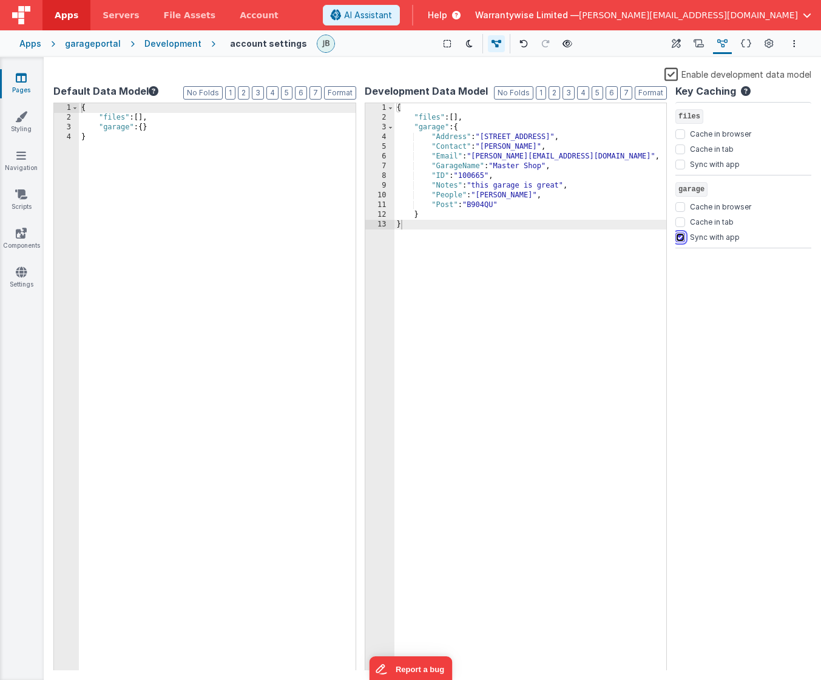
click at [678, 239] on input "Sync with app" at bounding box center [680, 237] width 10 height 10
checkbox input "false"
click at [791, 42] on button "Options" at bounding box center [794, 43] width 15 height 15
click at [759, 70] on p "Save" at bounding box center [724, 67] width 76 height 12
click at [695, 42] on icon at bounding box center [699, 44] width 10 height 13
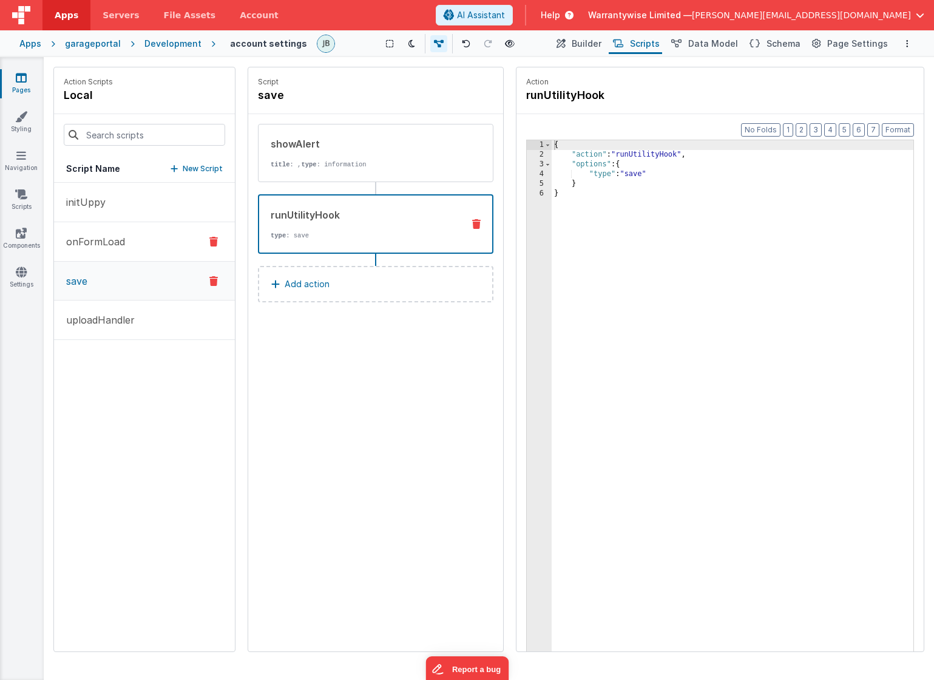
click at [151, 242] on button "onFormLoad" at bounding box center [144, 241] width 181 height 39
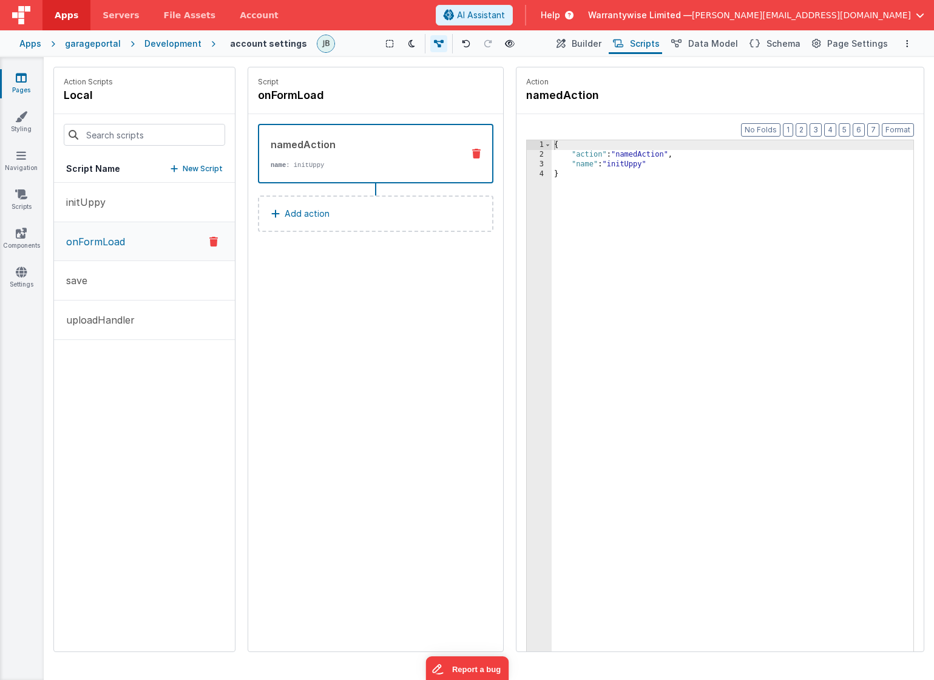
click at [342, 214] on button "Add action" at bounding box center [375, 213] width 235 height 36
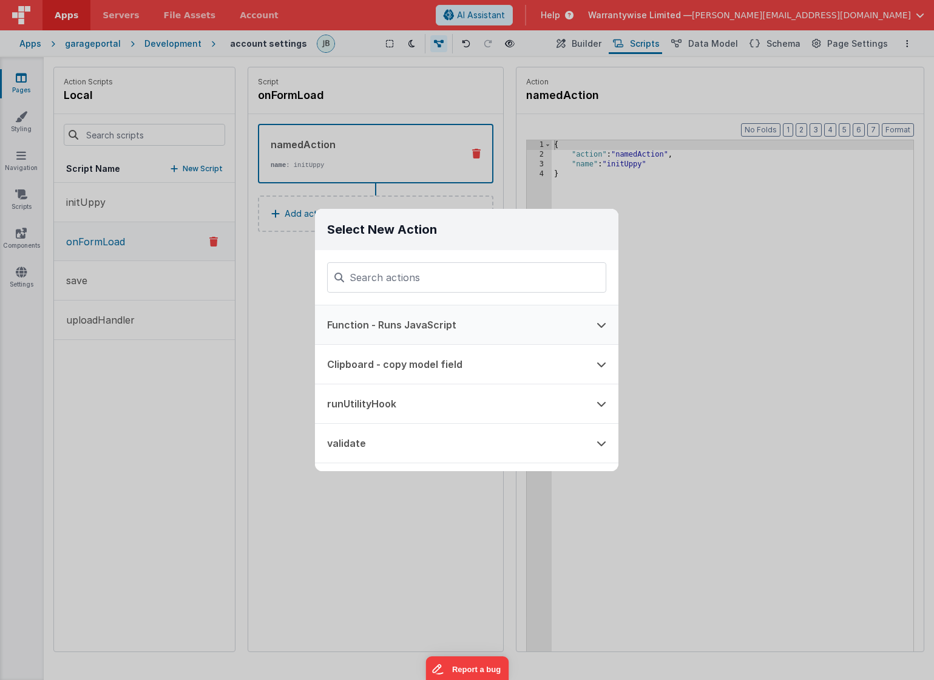
click at [431, 322] on button "Function - Runs JavaScript" at bounding box center [449, 324] width 269 height 39
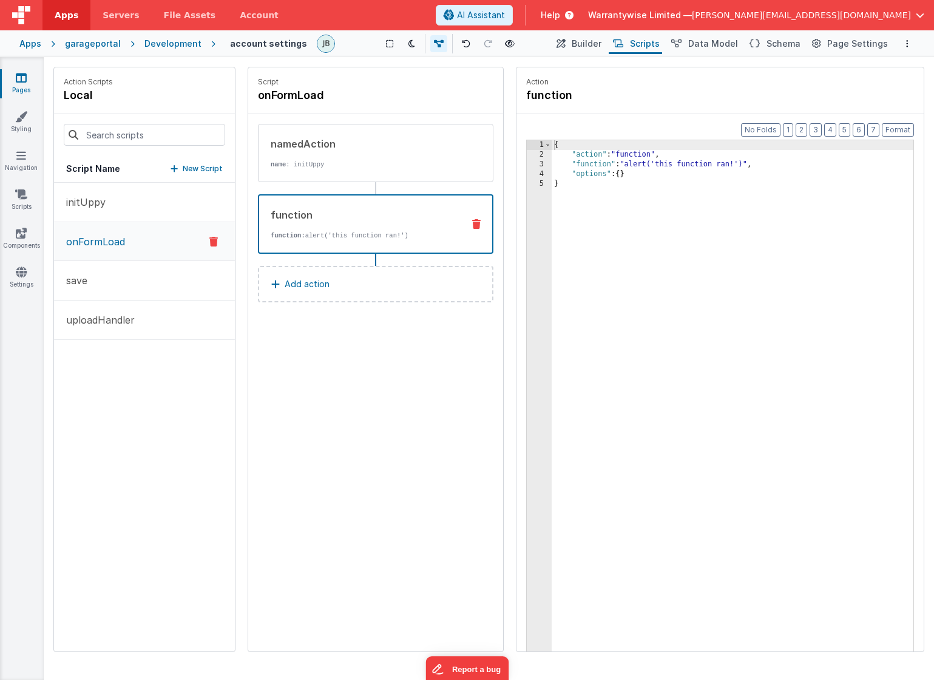
click at [682, 168] on div "{ "action" : "function" , "function" : "alert('this function ran!')" , "options…" at bounding box center [733, 424] width 362 height 568
click at [532, 165] on div "3" at bounding box center [539, 165] width 25 height 10
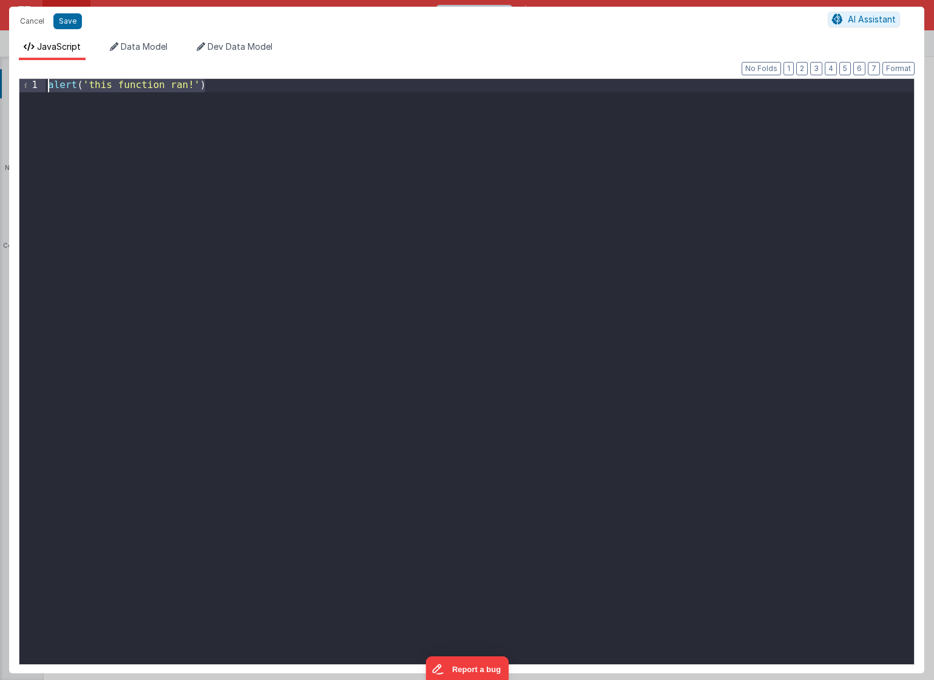
drag, startPoint x: 226, startPoint y: 86, endPoint x: 14, endPoint y: 84, distance: 211.8
click at [14, 84] on div "Format 7 6 5 4 3 2 1 No Folds 1 alert ( 'this function ran!' ) XXXXXXXXXXXXXXXX…" at bounding box center [466, 366] width 915 height 613
click at [73, 22] on button "Save" at bounding box center [67, 21] width 29 height 16
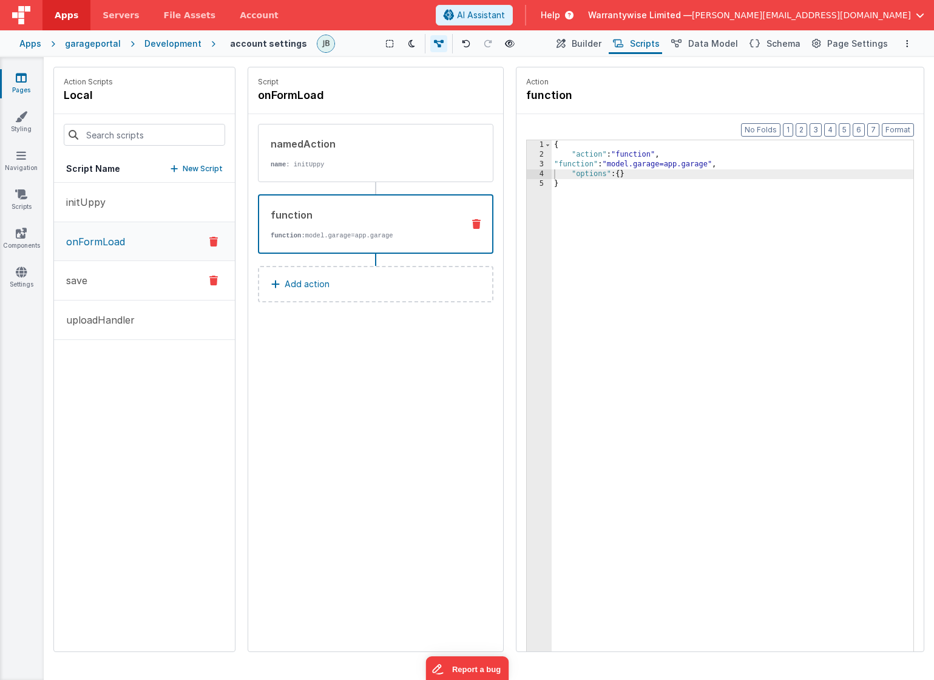
click at [118, 276] on button "save" at bounding box center [144, 280] width 181 height 39
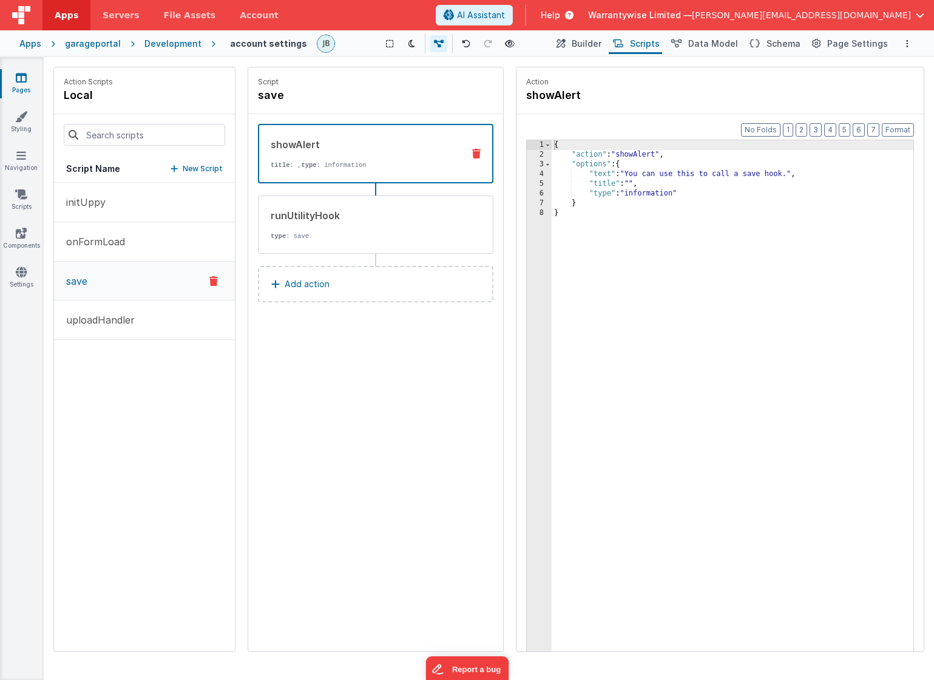
click at [478, 154] on icon at bounding box center [476, 154] width 8 height 10
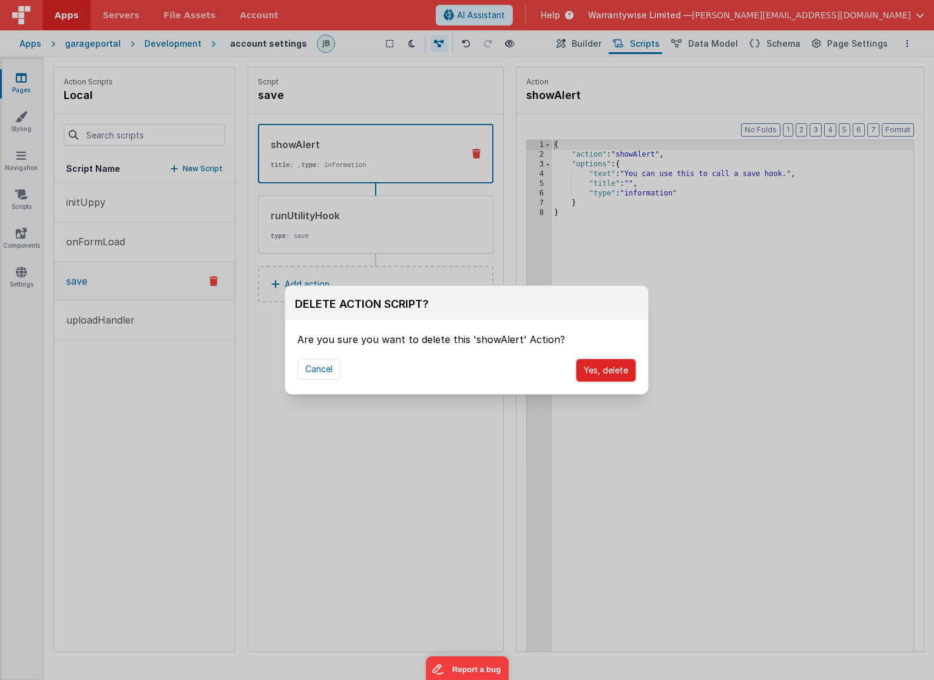
click at [601, 369] on button "Yes, delete" at bounding box center [606, 370] width 60 height 23
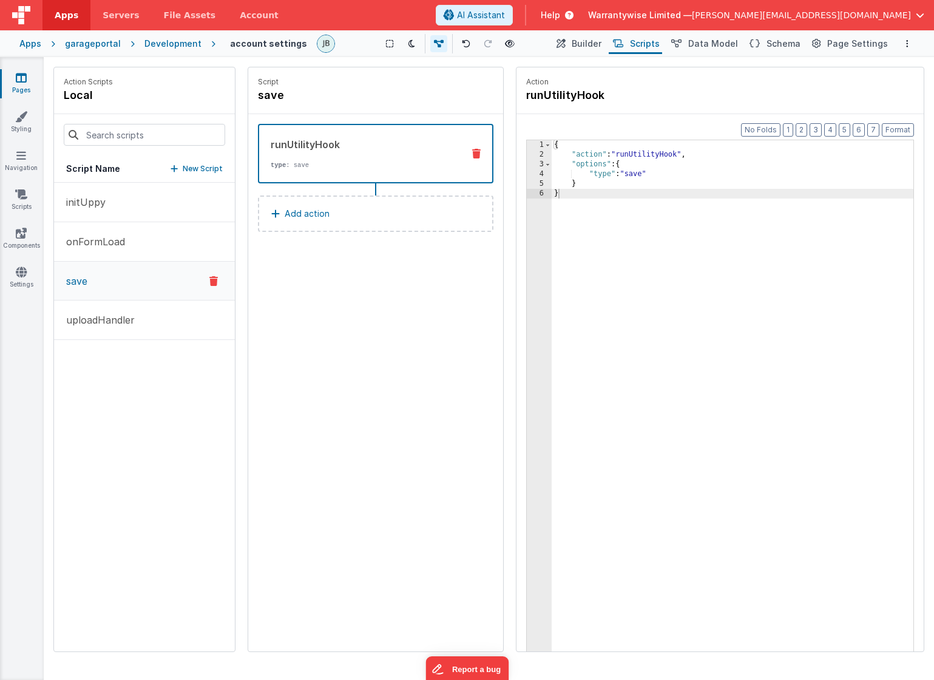
click at [360, 210] on button "Add action" at bounding box center [375, 213] width 235 height 36
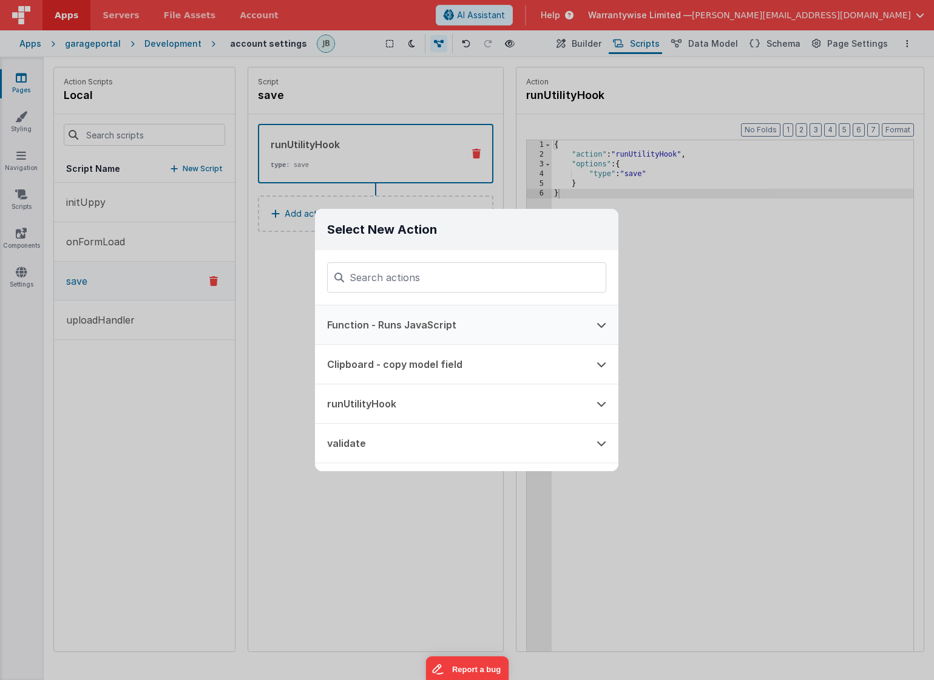
click at [400, 328] on button "Function - Runs JavaScript" at bounding box center [449, 324] width 269 height 39
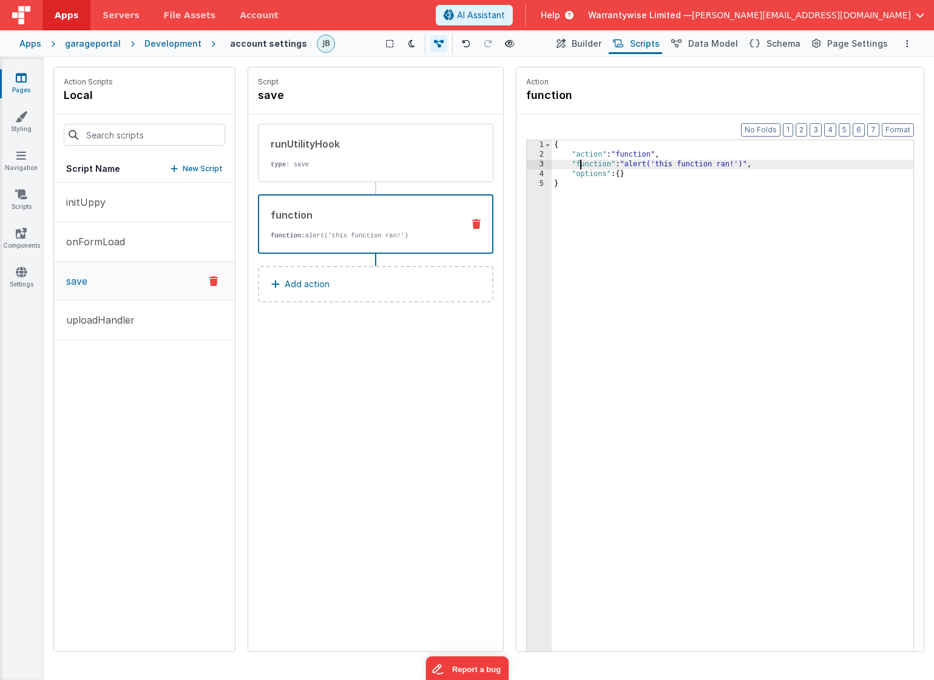
click at [581, 166] on div "{ "action" : "function" , "function" : "alert('this function ran!')" , "options…" at bounding box center [733, 424] width 362 height 568
click at [531, 165] on div "3" at bounding box center [539, 165] width 25 height 10
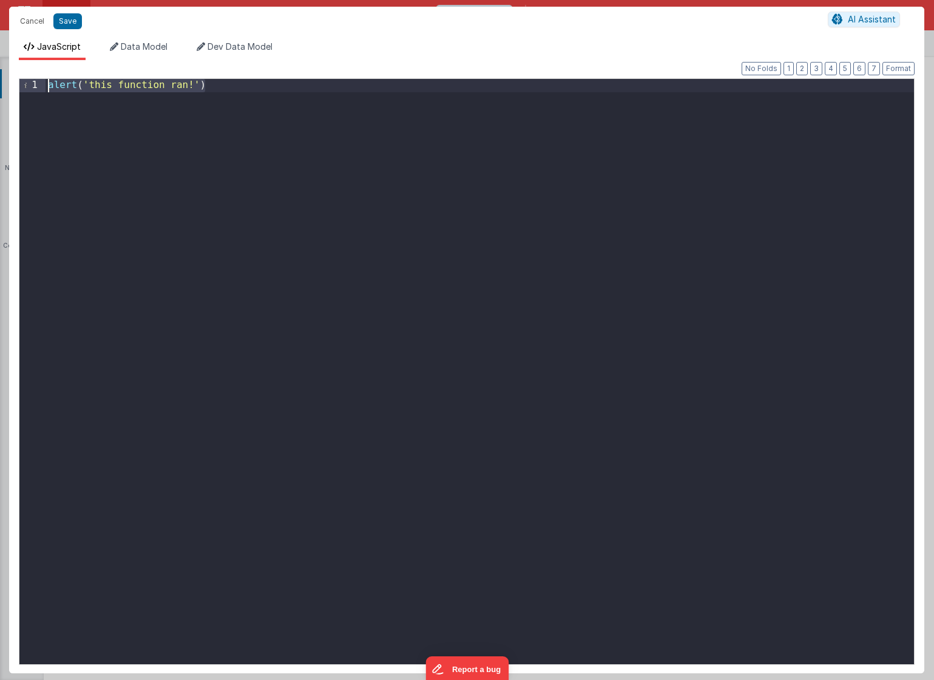
drag, startPoint x: 239, startPoint y: 90, endPoint x: -17, endPoint y: 81, distance: 256.3
click at [0, 81] on html "Cancel Save AI Assistant JavaScript Data Model Dev Data Model Format 7 6 5 4 3 …" at bounding box center [467, 340] width 934 height 680
click at [61, 24] on button "Save" at bounding box center [67, 21] width 29 height 16
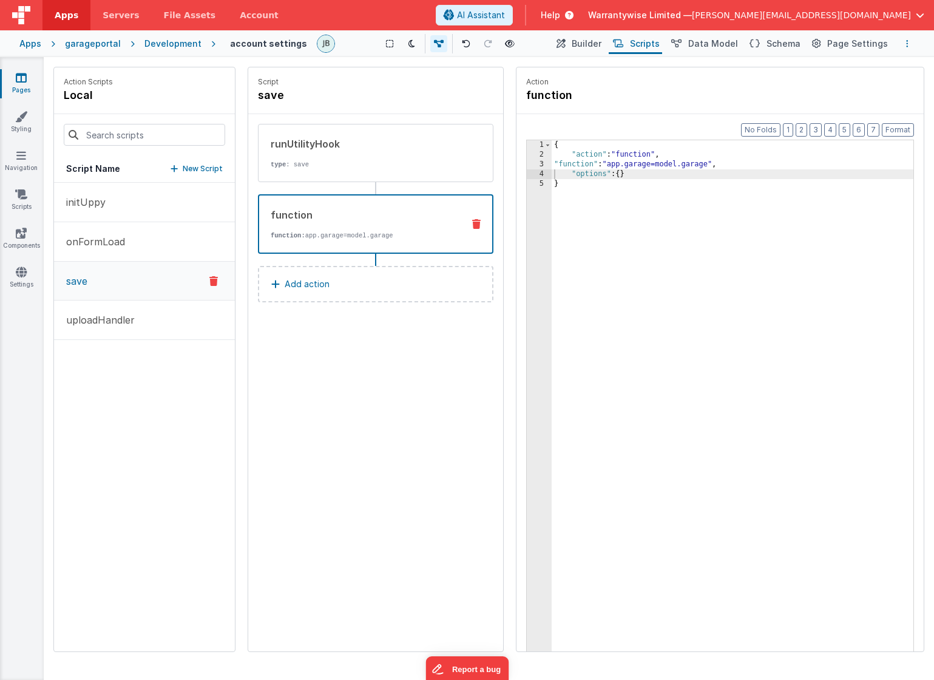
click at [910, 43] on button "Options" at bounding box center [907, 43] width 15 height 15
click at [857, 69] on p "Save" at bounding box center [837, 67] width 76 height 12
click at [589, 42] on span "Builder" at bounding box center [587, 44] width 30 height 12
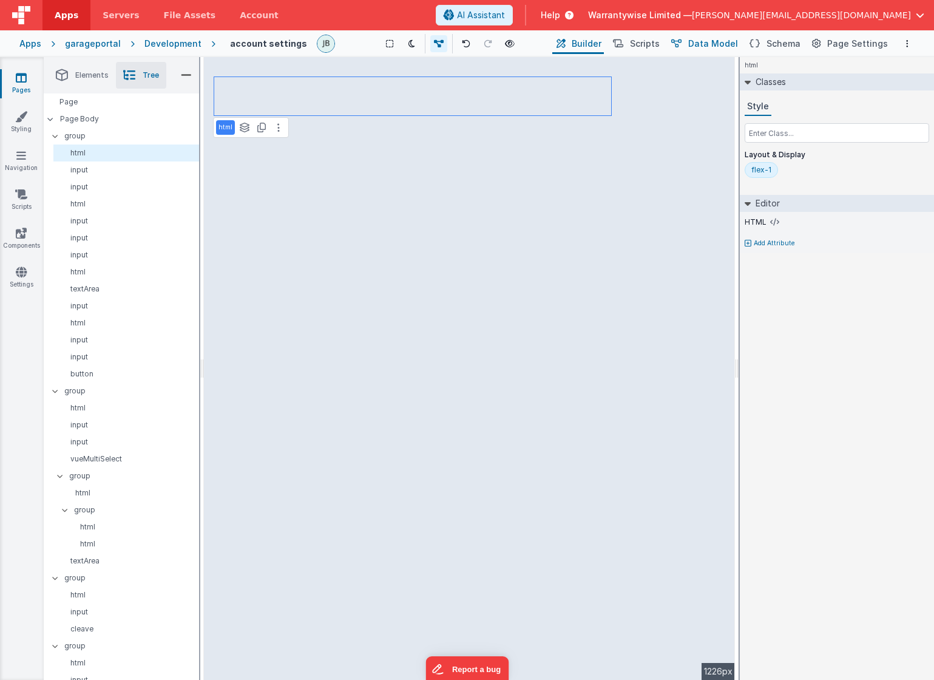
click at [709, 44] on span "Data Model" at bounding box center [713, 44] width 50 height 12
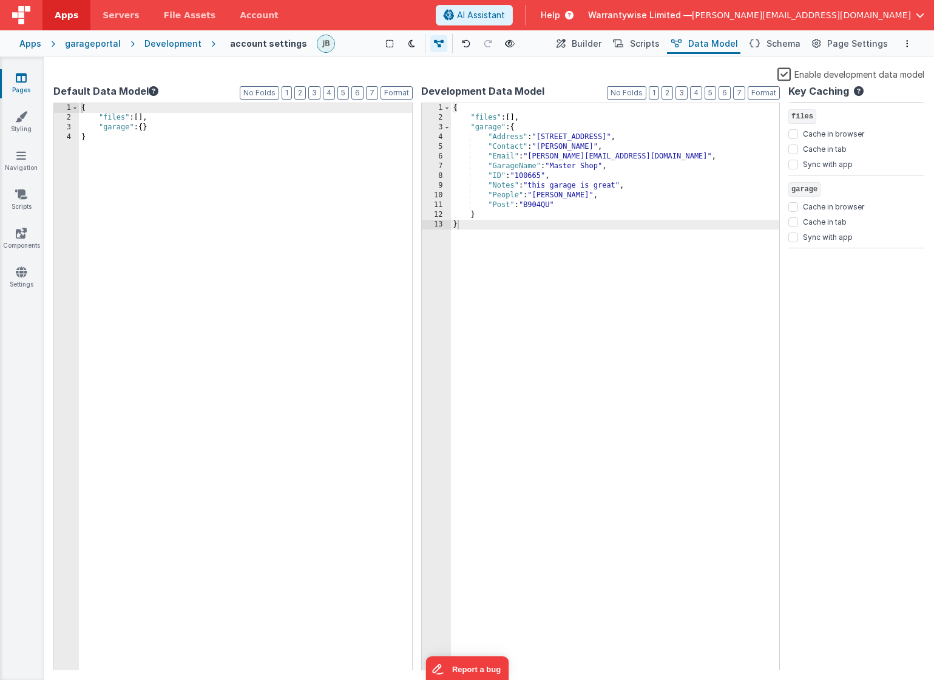
click at [825, 441] on div "Key Caching files Cache in browser Cache in tab Sync with app garage Cache in b…" at bounding box center [856, 377] width 136 height 586
click at [908, 46] on button "Options" at bounding box center [907, 43] width 15 height 15
click at [861, 69] on p "Save" at bounding box center [837, 67] width 76 height 12
click at [637, 42] on button "Scripts" at bounding box center [635, 43] width 53 height 21
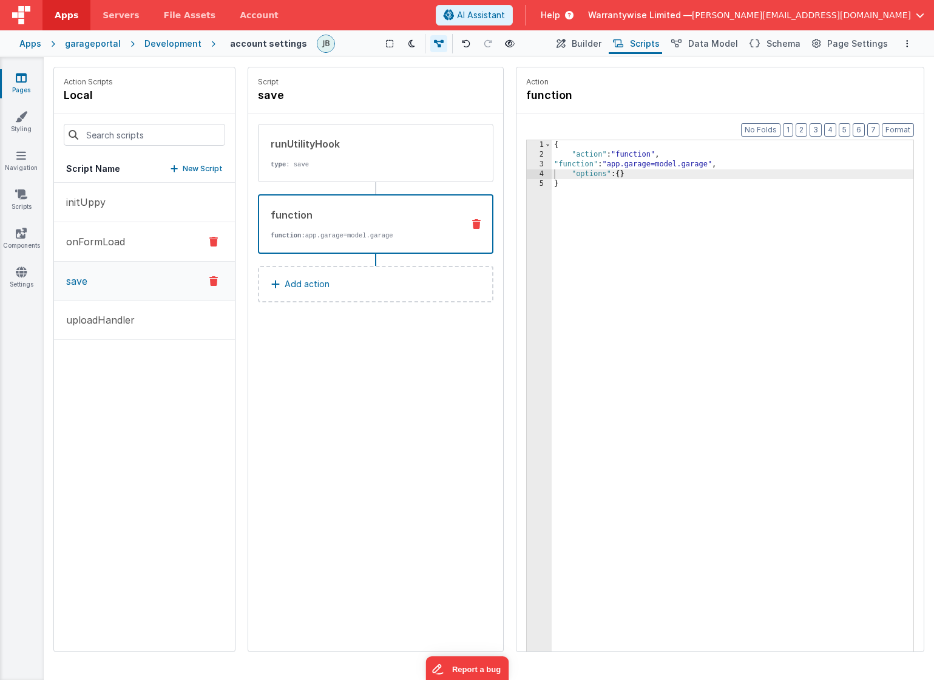
click at [104, 240] on p "onFormLoad" at bounding box center [92, 241] width 66 height 15
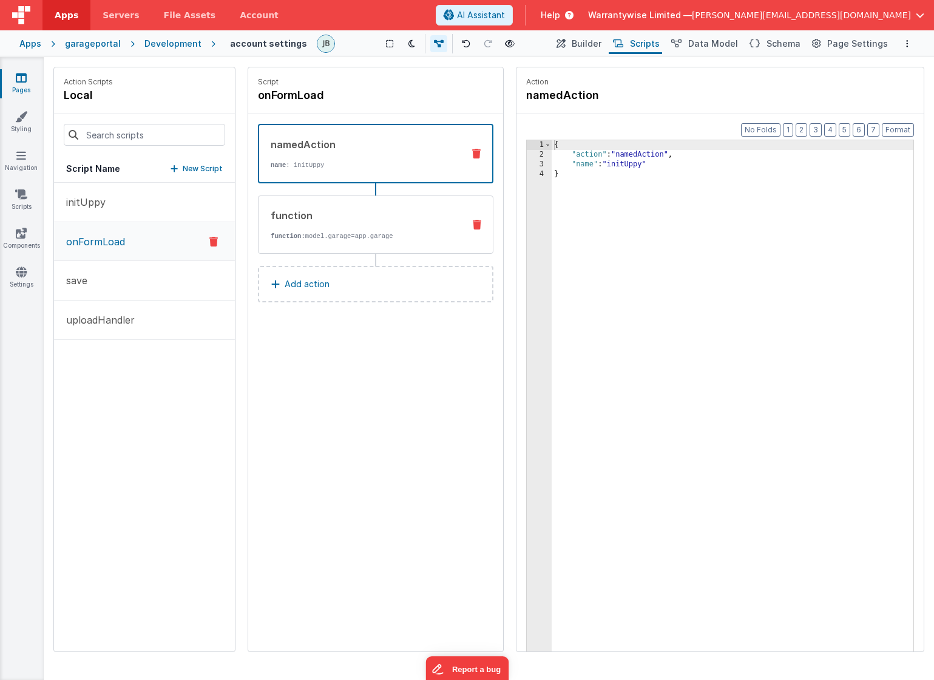
click at [359, 214] on div "function" at bounding box center [362, 215] width 183 height 15
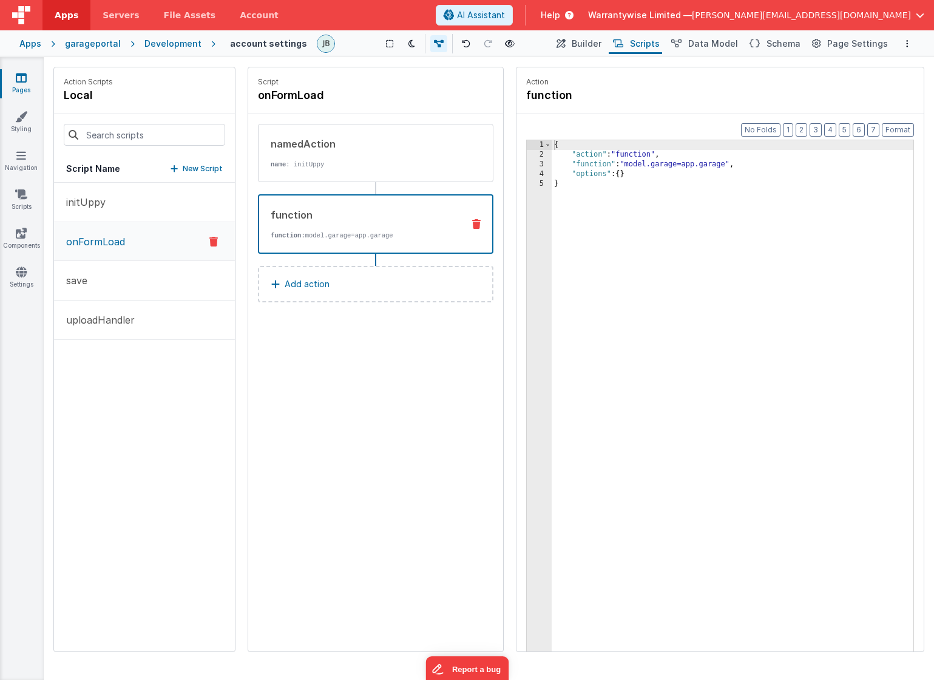
click at [581, 161] on div "{ "action" : "function" , "function" : "model.garage=app.garage" , "options" : …" at bounding box center [733, 424] width 362 height 568
click at [529, 163] on div "3" at bounding box center [539, 165] width 25 height 10
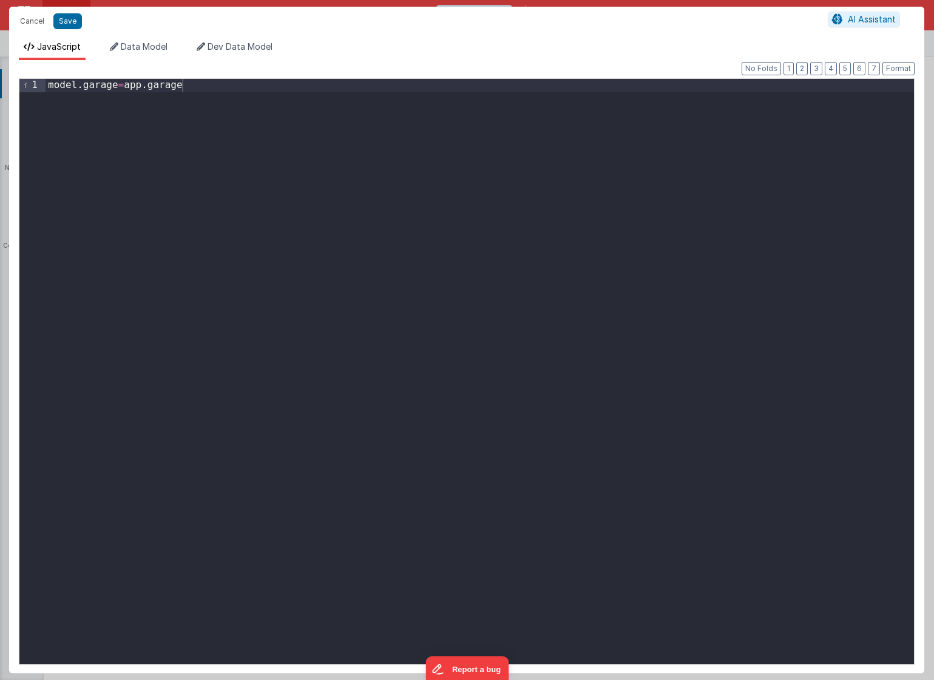
click at [136, 89] on div "model . garage = app . garage" at bounding box center [480, 384] width 868 height 611
click at [189, 84] on div "model . garage = app . garage" at bounding box center [480, 384] width 868 height 611
drag, startPoint x: 198, startPoint y: 89, endPoint x: 179, endPoint y: 90, distance: 19.5
click at [179, 90] on div "model . garage = app . garage" at bounding box center [480, 384] width 868 height 611
drag, startPoint x: 187, startPoint y: 86, endPoint x: 169, endPoint y: 86, distance: 18.2
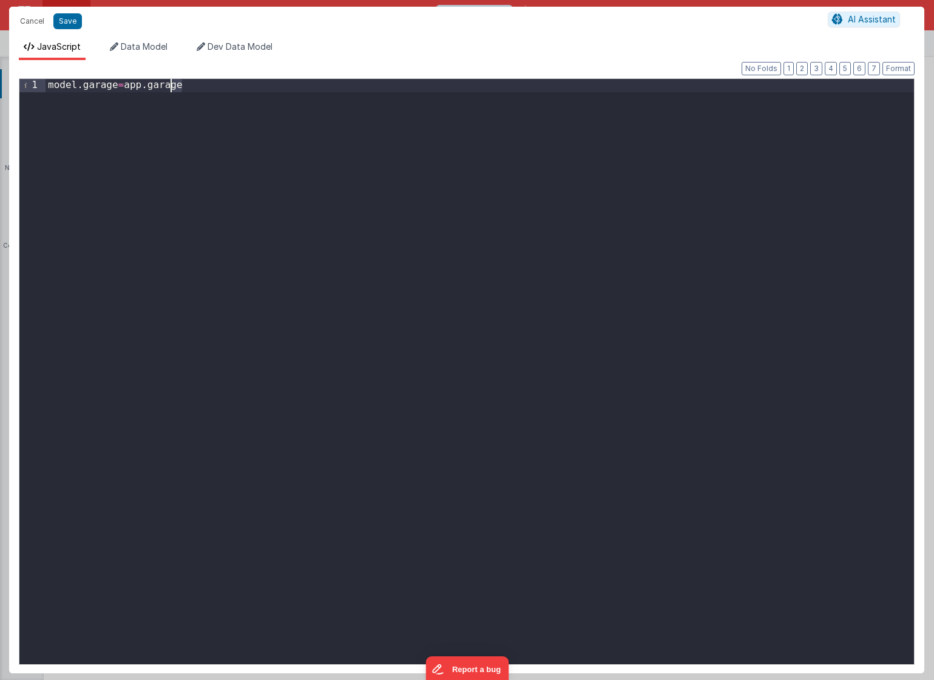
click at [169, 86] on div "model . garage = app . garage" at bounding box center [480, 384] width 868 height 611
click at [126, 88] on div "model . garage = app . garage" at bounding box center [480, 384] width 868 height 611
click at [234, 85] on div "model . garage = _ . clone ( app . garage" at bounding box center [480, 384] width 868 height 611
click at [69, 20] on button "Save" at bounding box center [67, 21] width 29 height 16
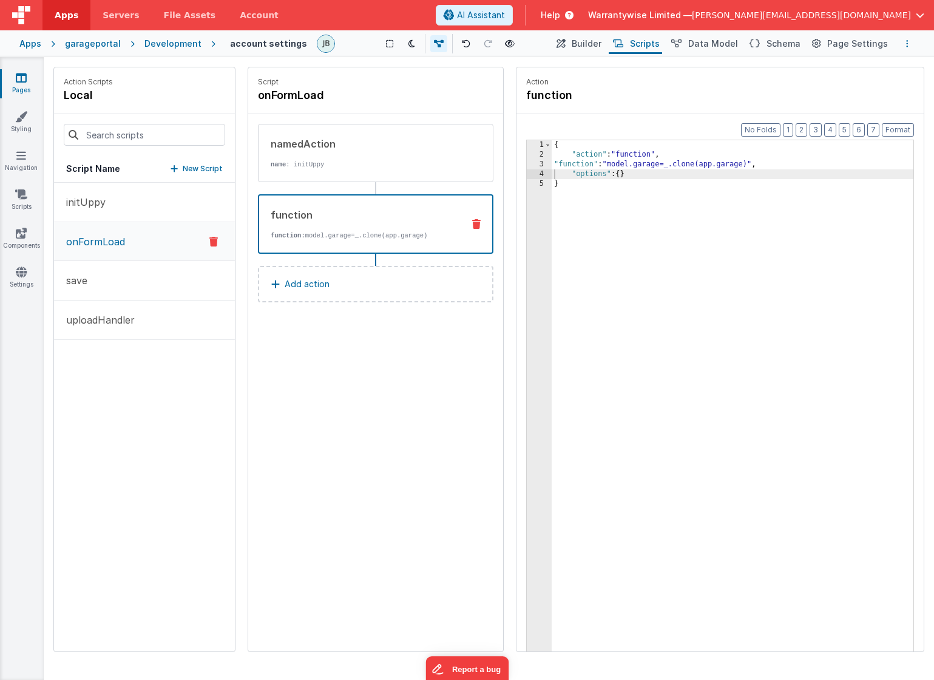
click at [905, 40] on button "Options" at bounding box center [907, 43] width 15 height 15
click at [840, 70] on p "Save" at bounding box center [837, 67] width 76 height 12
click at [135, 279] on button "save" at bounding box center [144, 280] width 181 height 39
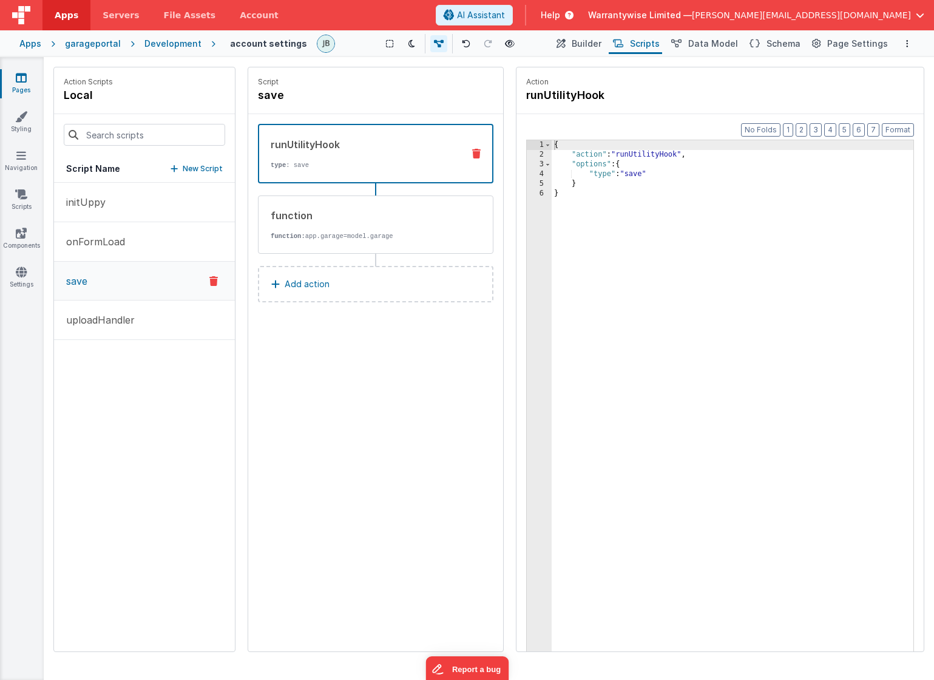
click at [348, 290] on button "Add action" at bounding box center [375, 284] width 235 height 36
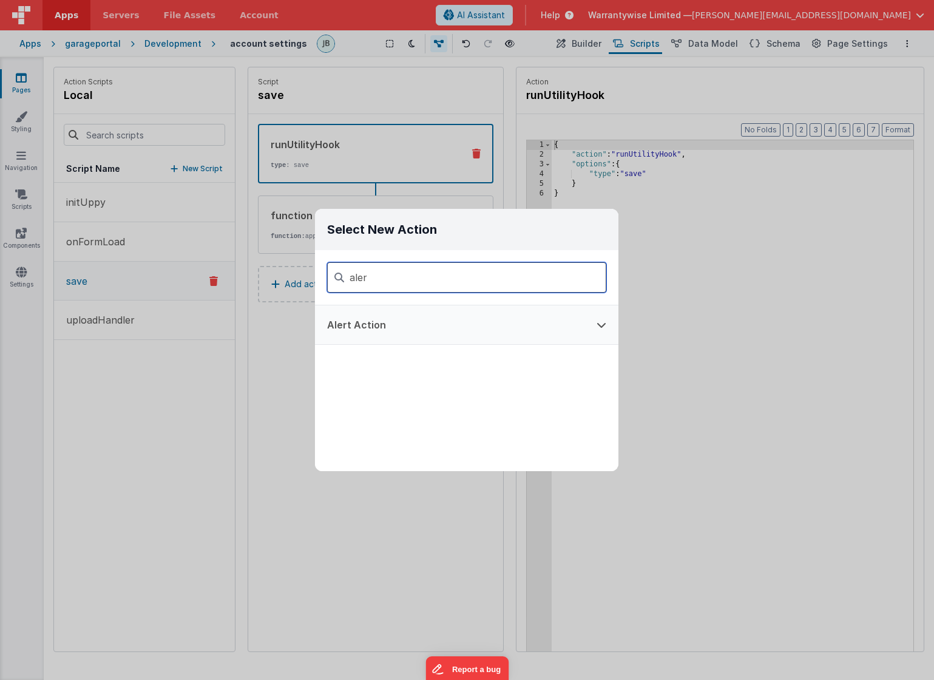
type input "aler"
click at [386, 326] on button "Alert Action" at bounding box center [449, 324] width 269 height 39
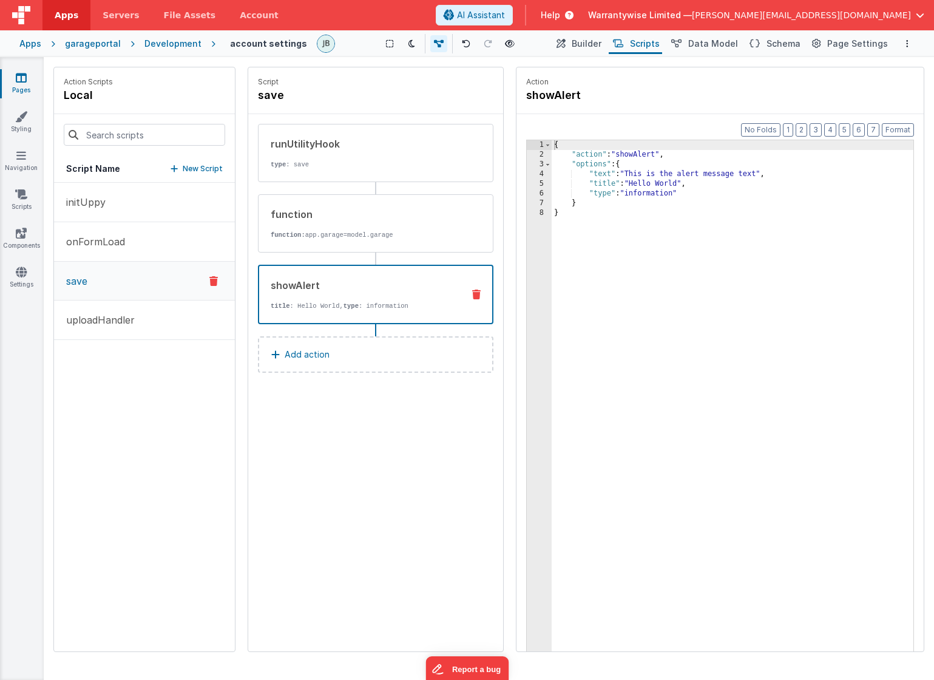
click at [616, 175] on div "{ "action" : "showAlert" , "options" : { "text" : "This is the alert message te…" at bounding box center [733, 424] width 362 height 568
click at [530, 175] on div "4" at bounding box center [539, 174] width 25 height 10
click at [644, 179] on div "{ "action" : "showAlert" , "options" : { "text" : "This is the alert message te…" at bounding box center [733, 424] width 362 height 568
drag, startPoint x: 629, startPoint y: 174, endPoint x: 759, endPoint y: 175, distance: 129.9
click at [759, 175] on div "{ "action" : "showAlert" , "options" : { "text" : "This is the alert message te…" at bounding box center [733, 424] width 362 height 568
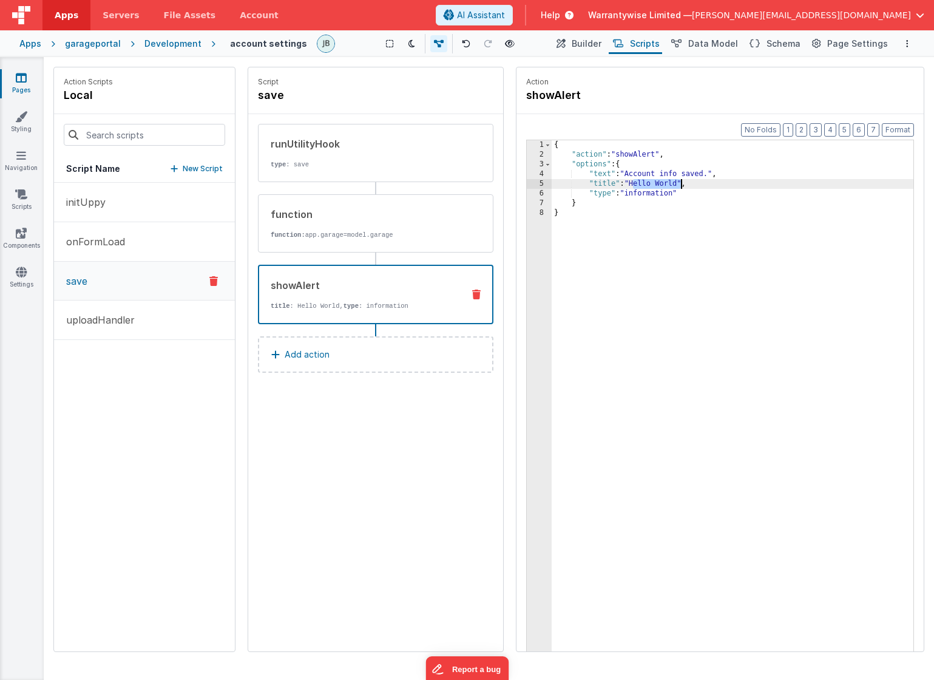
drag, startPoint x: 634, startPoint y: 184, endPoint x: 682, endPoint y: 183, distance: 48.0
click at [682, 183] on div "{ "action" : "showAlert" , "options" : { "text" : "Account info saved." , "titl…" at bounding box center [733, 424] width 362 height 568
drag, startPoint x: 711, startPoint y: 175, endPoint x: 730, endPoint y: 193, distance: 25.8
click at [711, 176] on div "{ "action" : "showAlert" , "options" : { "text" : "Account info saved." , "titl…" at bounding box center [733, 424] width 362 height 568
drag, startPoint x: 682, startPoint y: 181, endPoint x: 633, endPoint y: 183, distance: 48.6
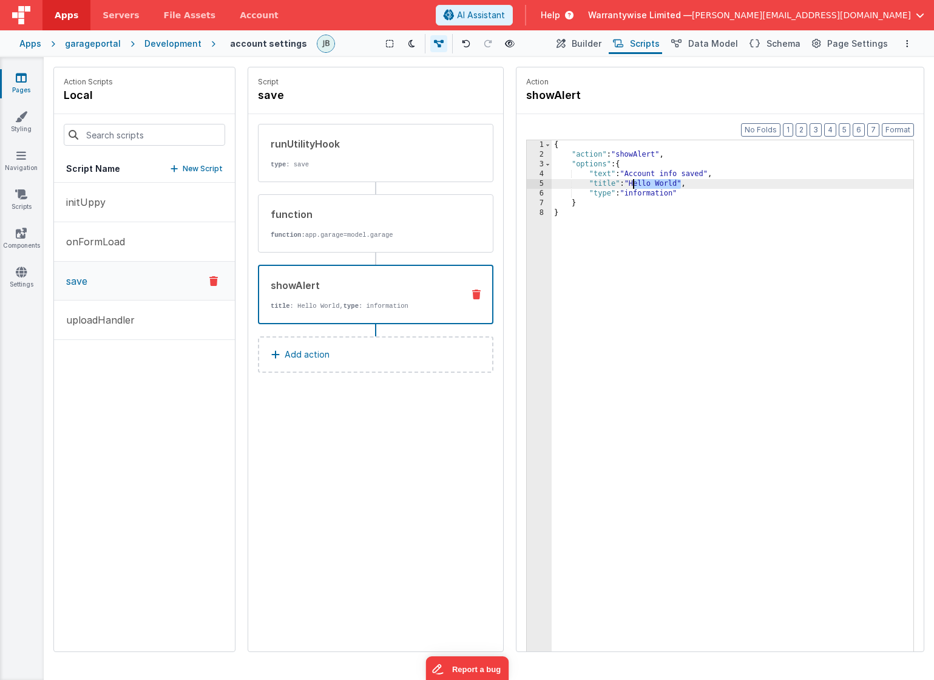
click at [633, 183] on div "{ "action" : "showAlert" , "options" : { "text" : "Account info saved" , "title…" at bounding box center [733, 424] width 362 height 568
click at [645, 194] on div "{ "action" : "showAlert" , "options" : { "text" : "Account info saved" , "title…" at bounding box center [733, 424] width 362 height 568
click at [907, 42] on icon "Options" at bounding box center [907, 43] width 2 height 8
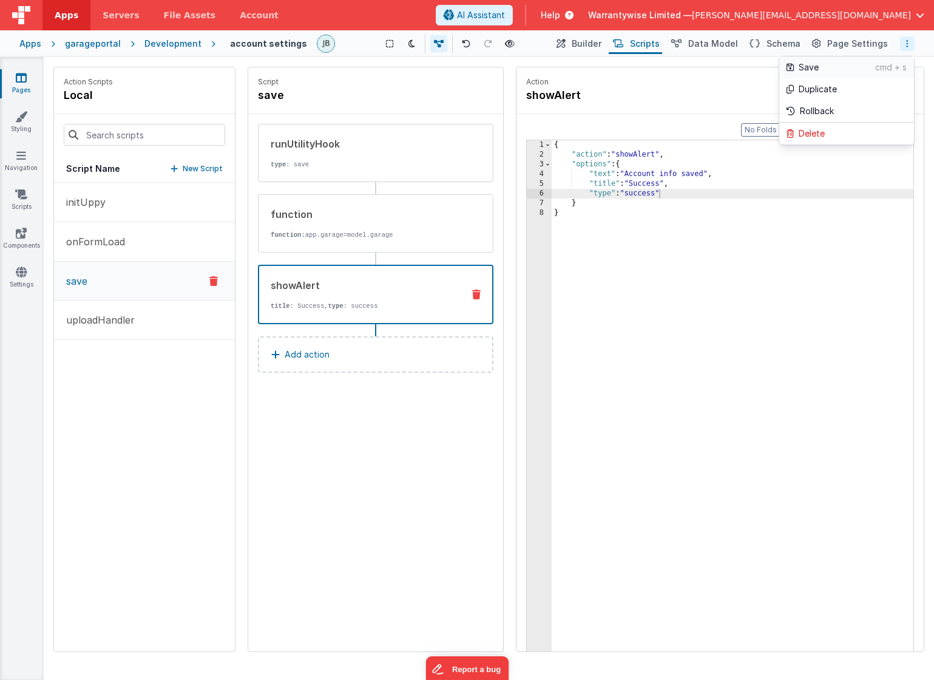
click at [856, 67] on p "Save" at bounding box center [837, 67] width 76 height 12
click at [160, 41] on div "Development" at bounding box center [172, 44] width 57 height 12
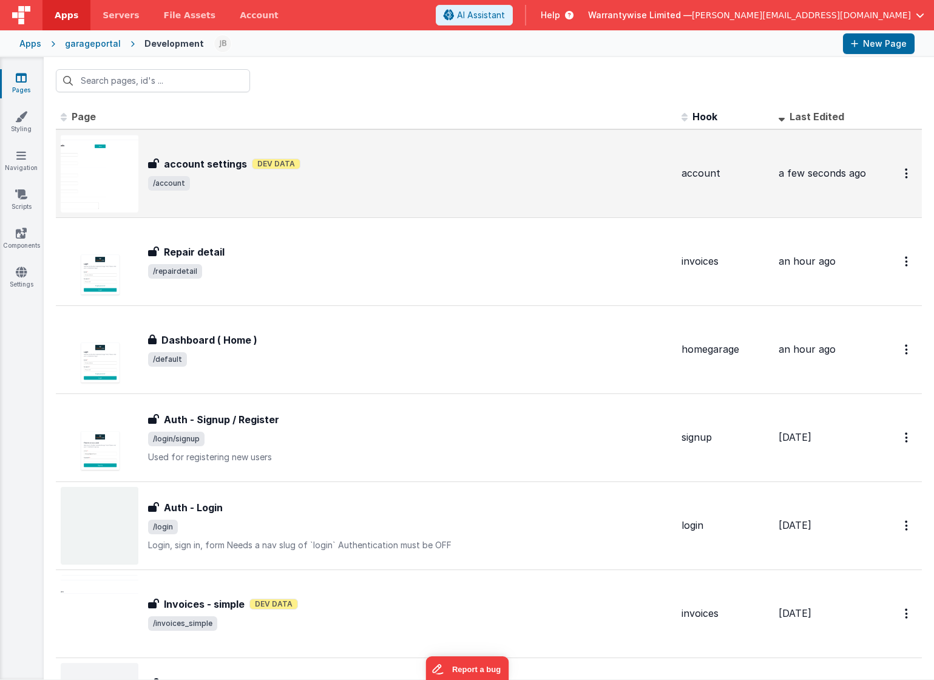
click at [312, 178] on span "/account" at bounding box center [410, 183] width 524 height 15
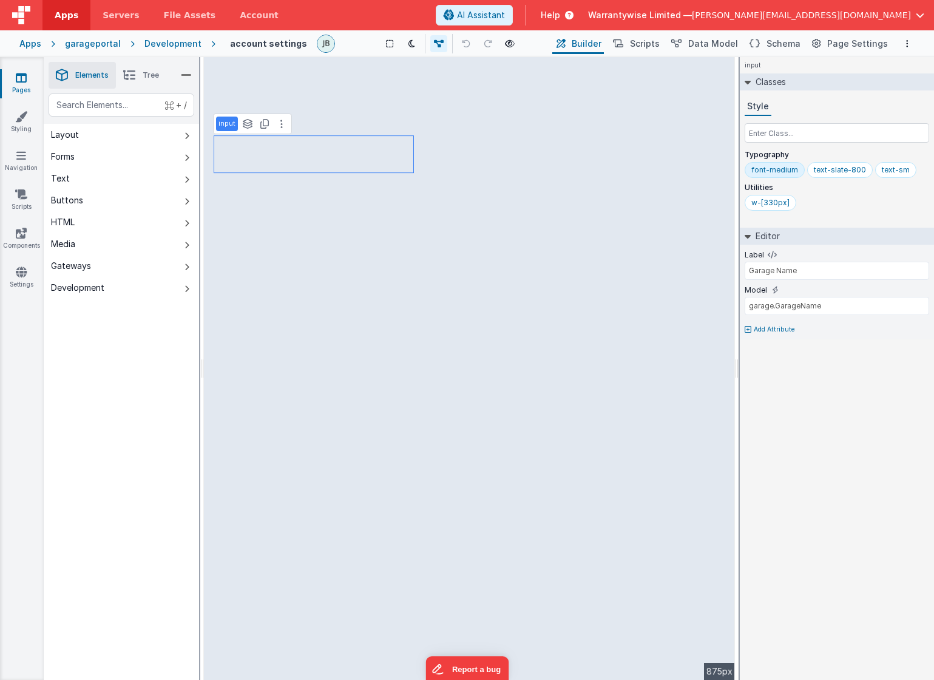
click at [771, 330] on p "Add Attribute" at bounding box center [774, 330] width 41 height 10
click at [903, 42] on button "Options" at bounding box center [907, 43] width 15 height 15
click at [841, 66] on p "Save" at bounding box center [837, 67] width 76 height 12
click at [919, 325] on div at bounding box center [917, 325] width 10 height 10
click at [904, 42] on button "Options" at bounding box center [907, 43] width 15 height 15
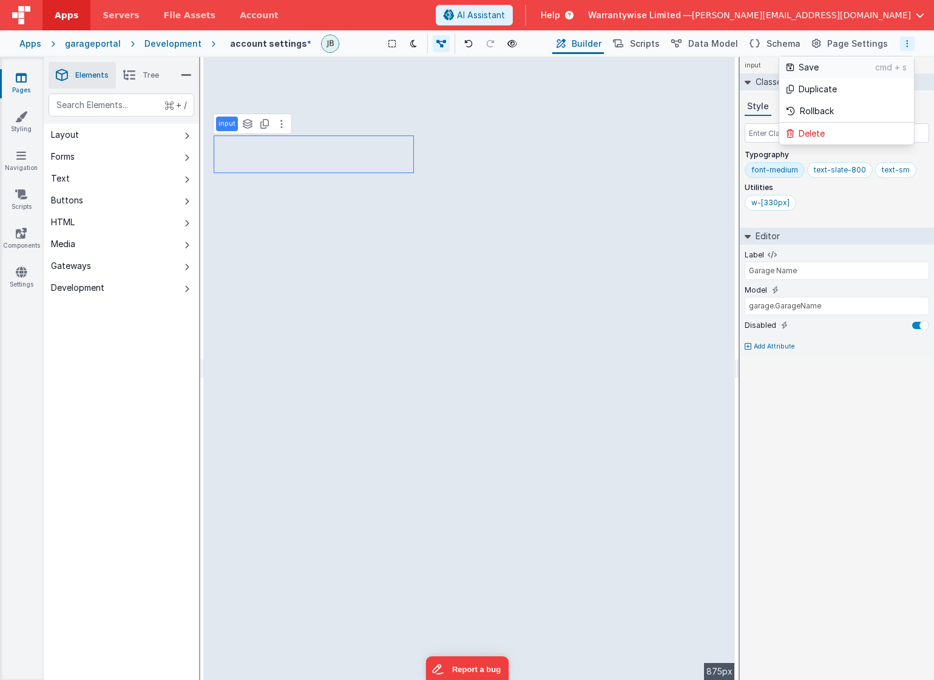
click at [876, 67] on p "cmd + s" at bounding box center [891, 67] width 32 height 12
click at [772, 328] on label "Disabled" at bounding box center [761, 325] width 32 height 10
click at [781, 326] on icon at bounding box center [784, 325] width 7 height 10
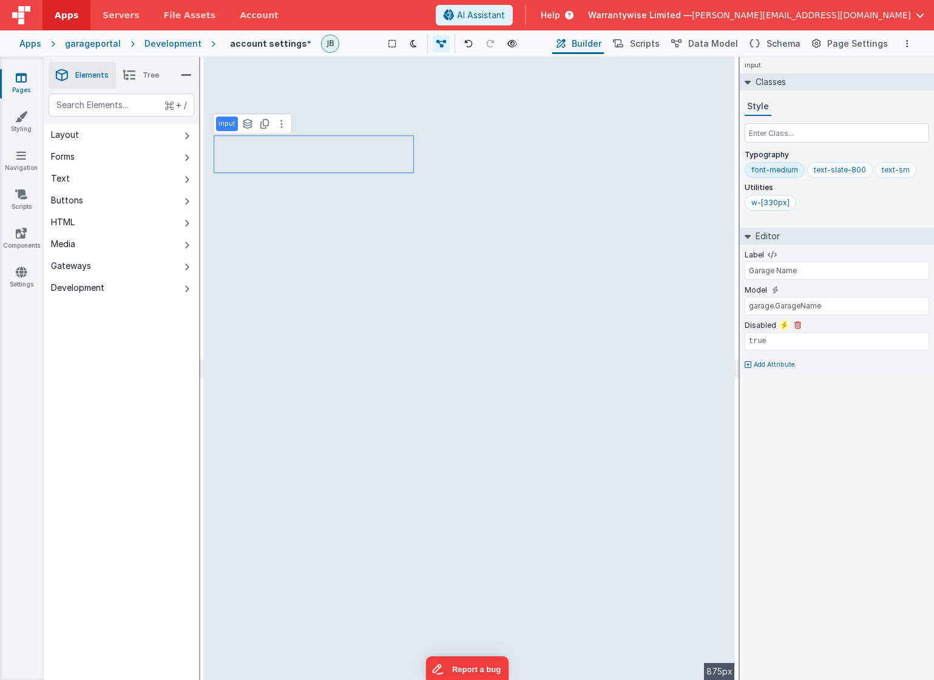
click at [781, 326] on icon at bounding box center [784, 325] width 7 height 10
click at [796, 327] on icon at bounding box center [797, 325] width 7 height 7
click at [782, 328] on p "Add Attribute" at bounding box center [774, 330] width 41 height 10
click at [918, 324] on div at bounding box center [917, 325] width 10 height 10
click at [907, 43] on icon "Options" at bounding box center [907, 43] width 2 height 8
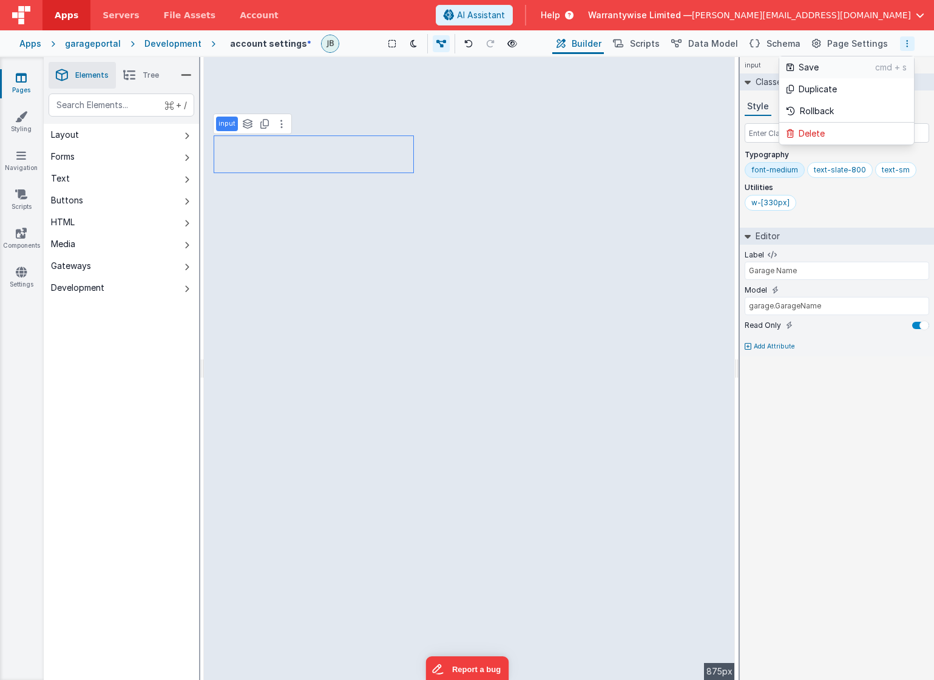
click at [864, 69] on p "Save" at bounding box center [837, 67] width 76 height 12
click at [802, 324] on icon at bounding box center [802, 325] width 7 height 7
click at [785, 141] on input "text" at bounding box center [837, 132] width 184 height 19
click at [790, 137] on input "text" at bounding box center [837, 132] width 184 height 19
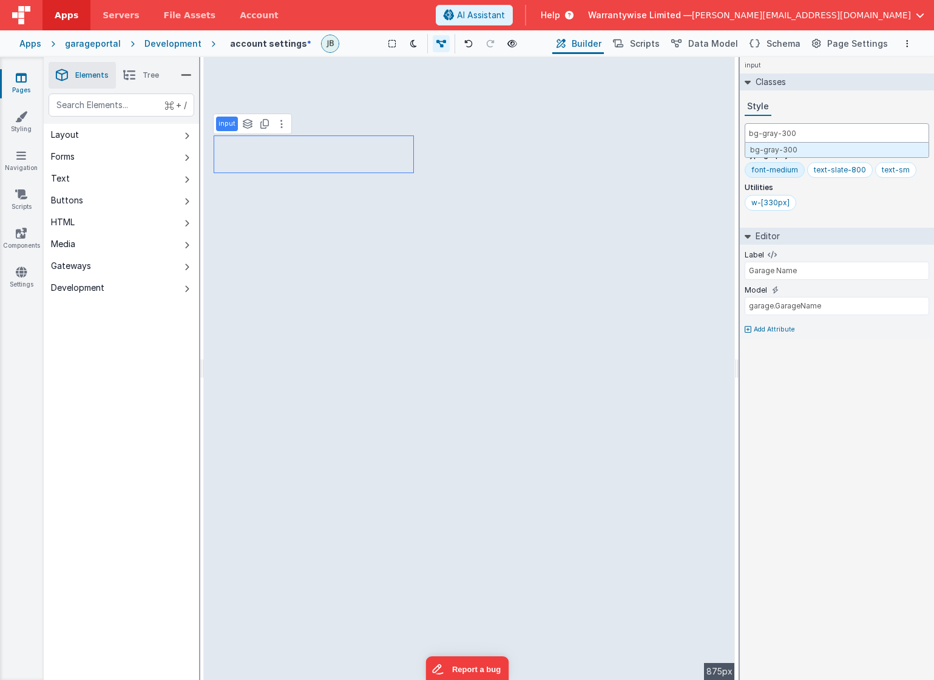
type input "bg-gray-300"
click at [827, 474] on div "input Classes Style bg-gray-300 bg-gray-300 Typography font-medium text-slate-8…" at bounding box center [837, 368] width 194 height 623
click at [766, 329] on p "Add Attribute" at bounding box center [774, 330] width 41 height 10
click at [921, 323] on div at bounding box center [917, 325] width 10 height 10
click at [907, 42] on icon "Options" at bounding box center [907, 43] width 2 height 8
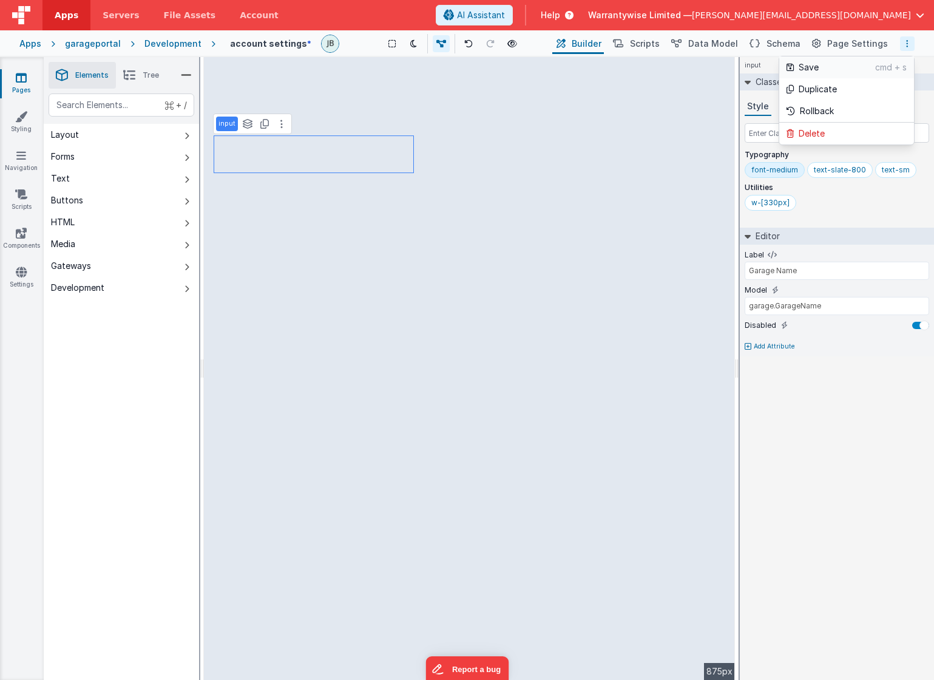
click at [851, 66] on p "Save" at bounding box center [837, 67] width 76 height 12
click at [21, 120] on icon at bounding box center [21, 116] width 12 height 12
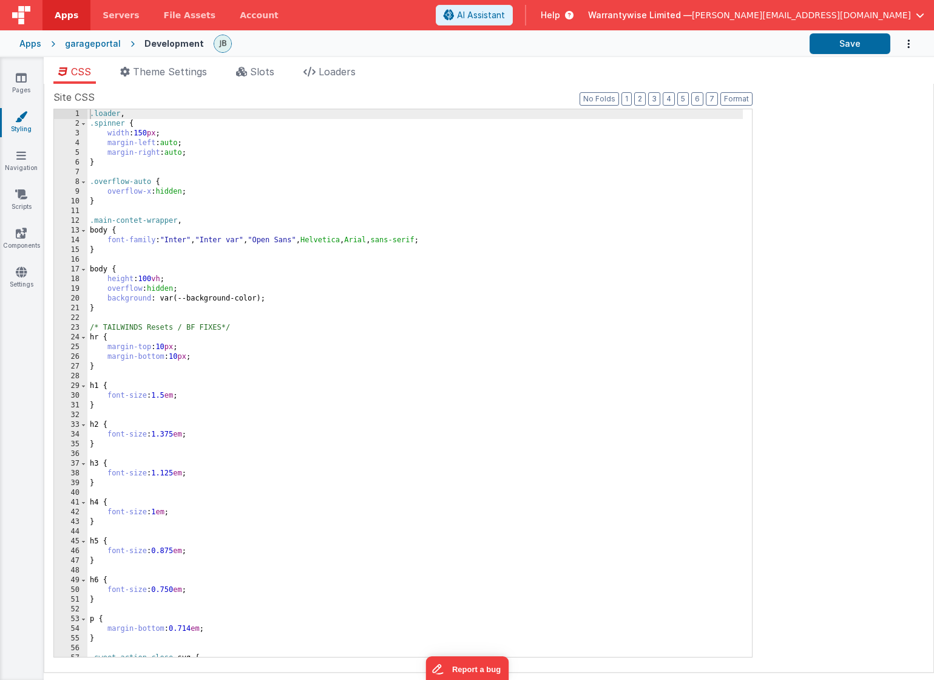
click at [481, 325] on div ".loader , .spinner { width : 150 px ; margin-left : auto ; margin-right : auto …" at bounding box center [414, 392] width 655 height 567
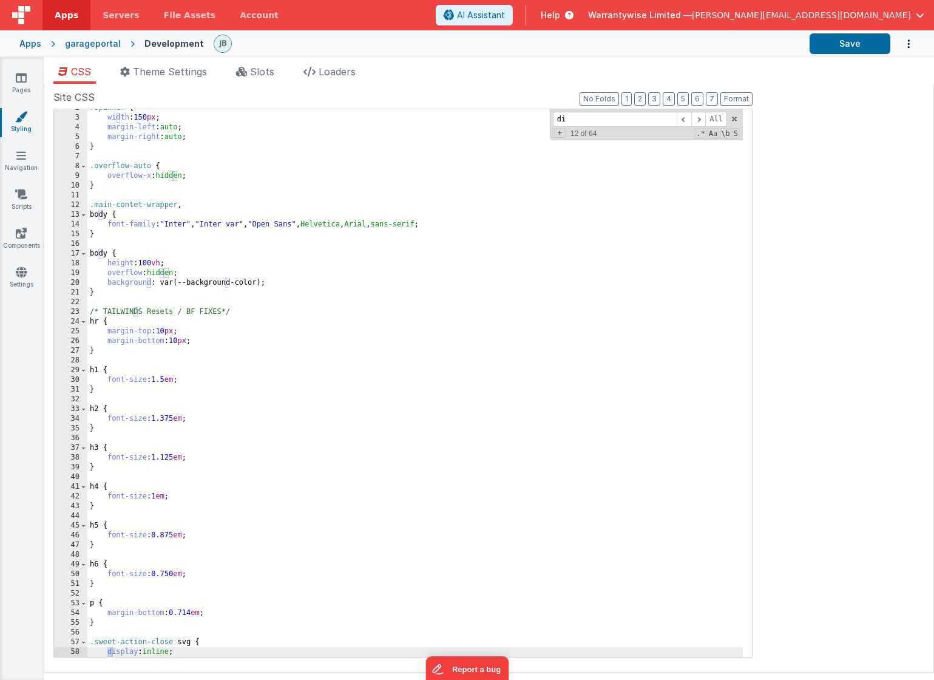
scroll to position [16, 0]
type input "d"
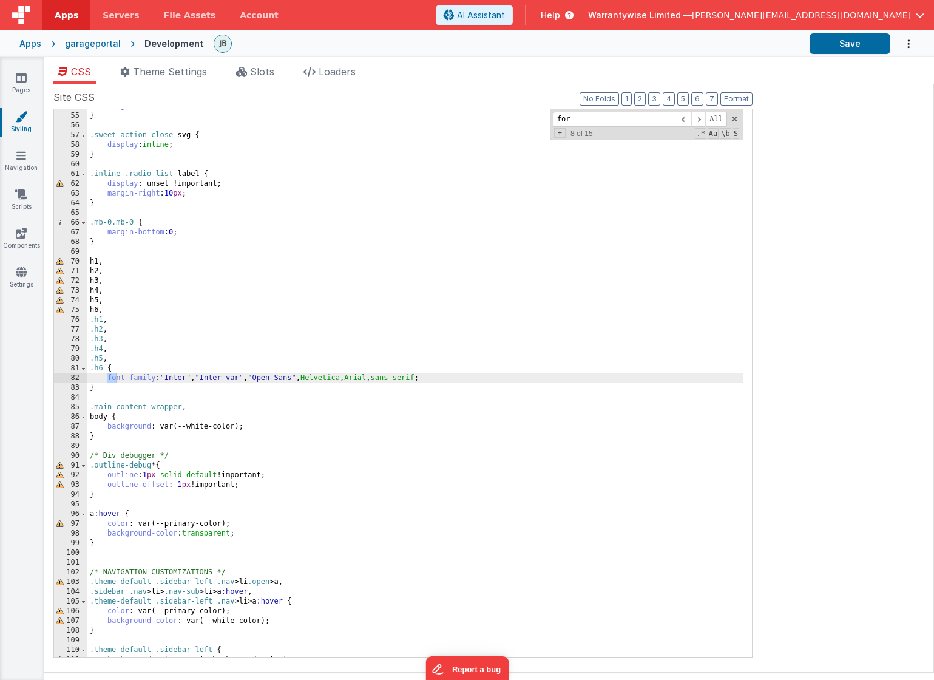
scroll to position [523, 0]
type input "f"
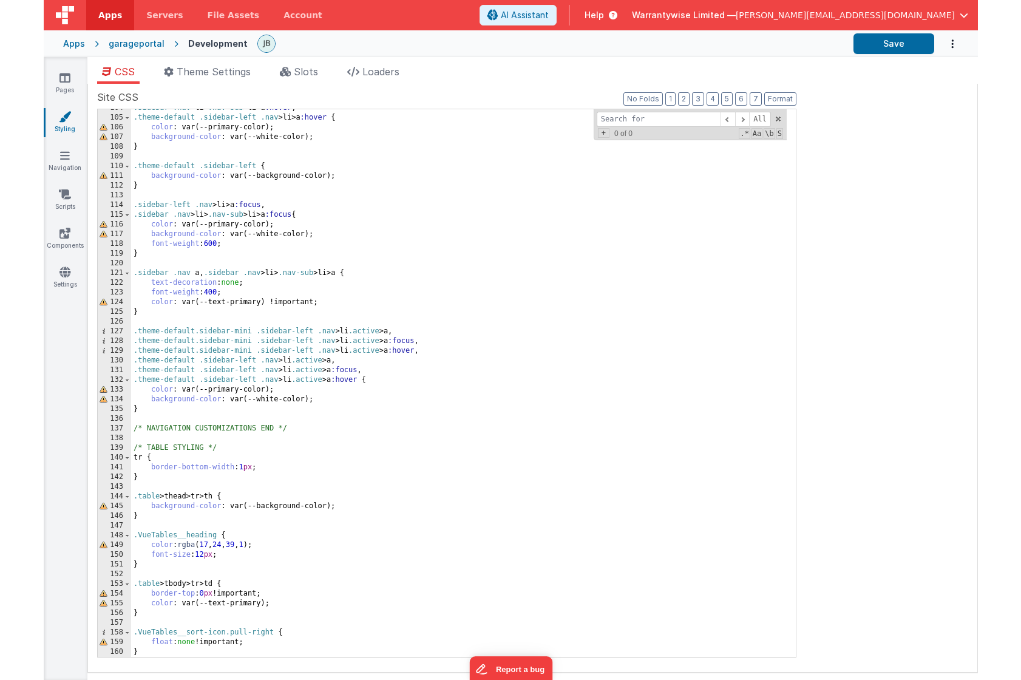
scroll to position [0, 0]
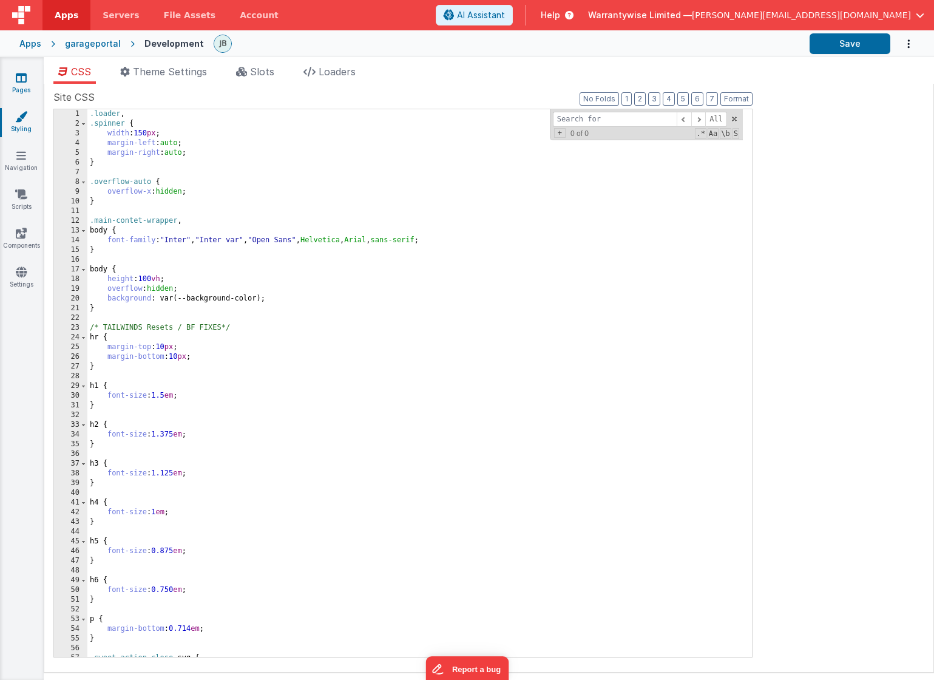
click at [26, 81] on icon at bounding box center [21, 78] width 11 height 12
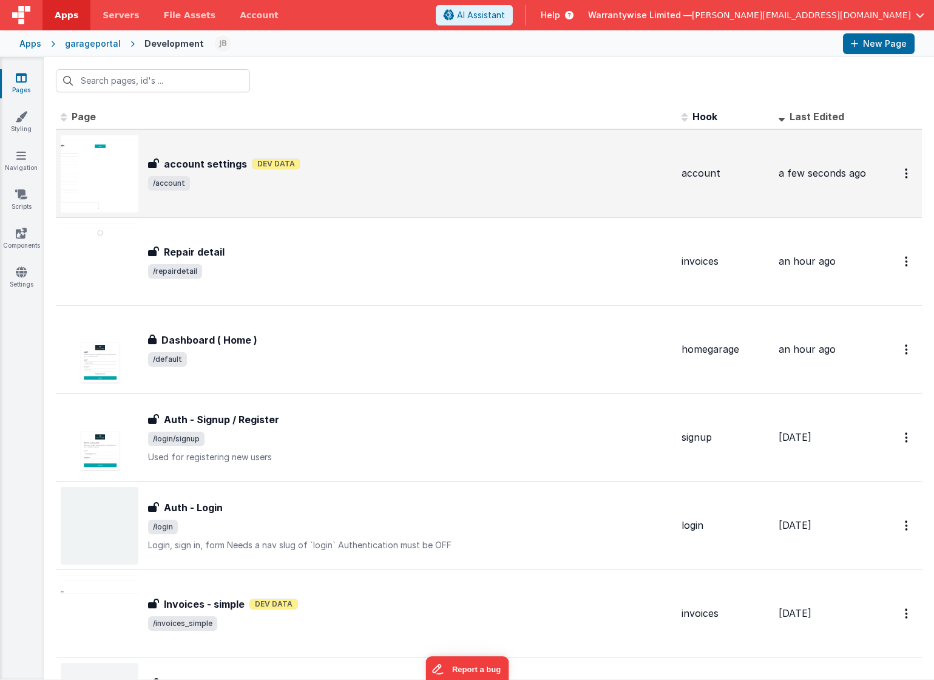
click at [270, 184] on span "/account" at bounding box center [410, 183] width 524 height 15
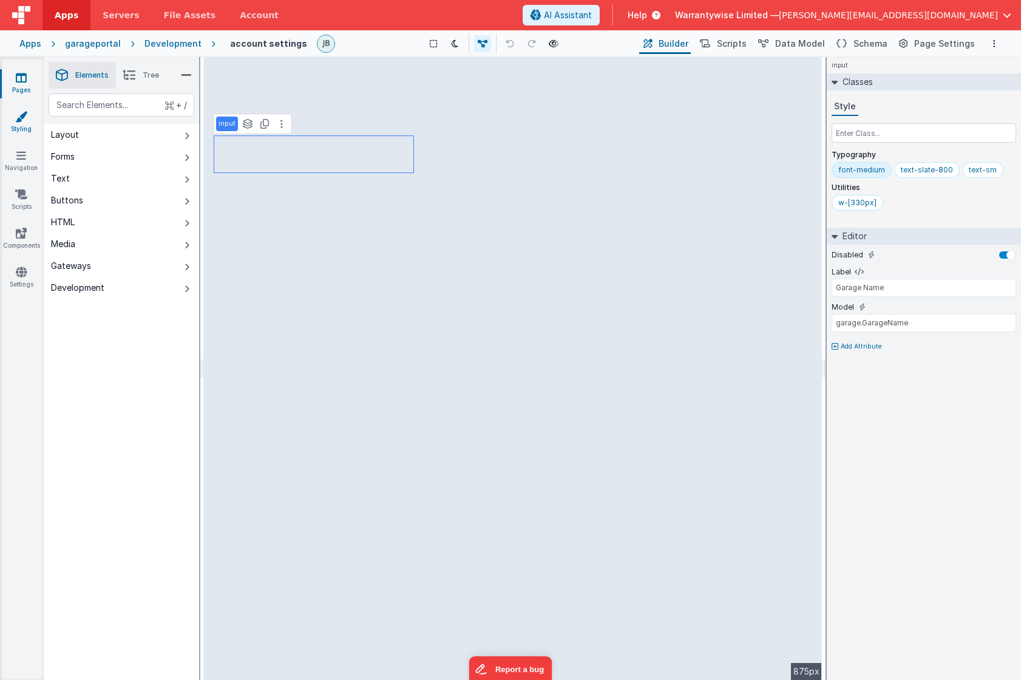
click at [28, 114] on link "Styling" at bounding box center [21, 122] width 44 height 24
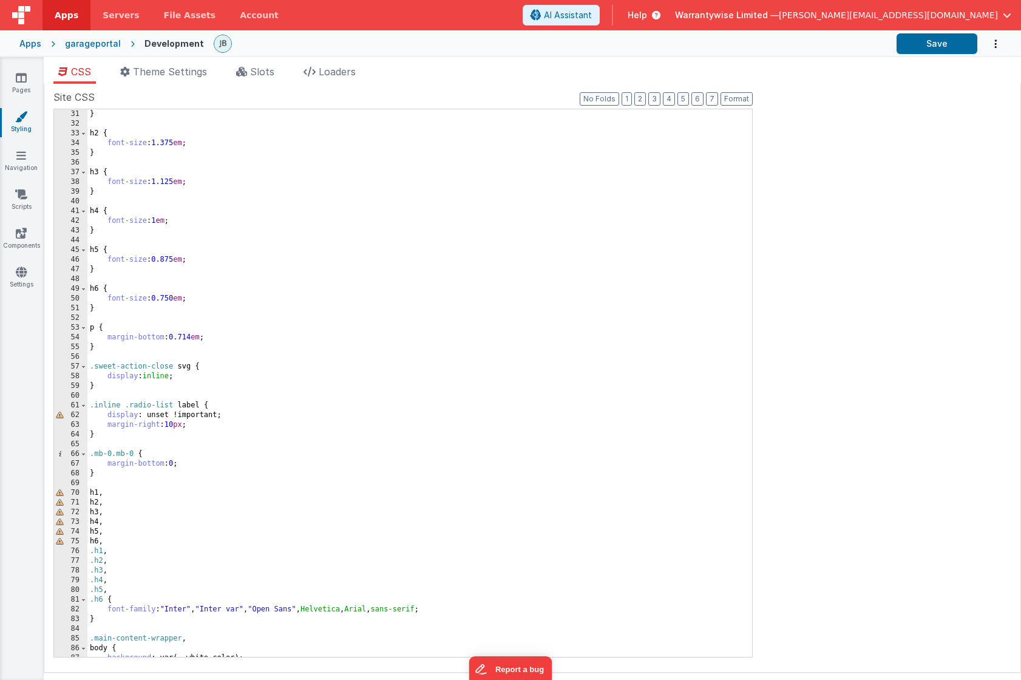
scroll to position [1006, 0]
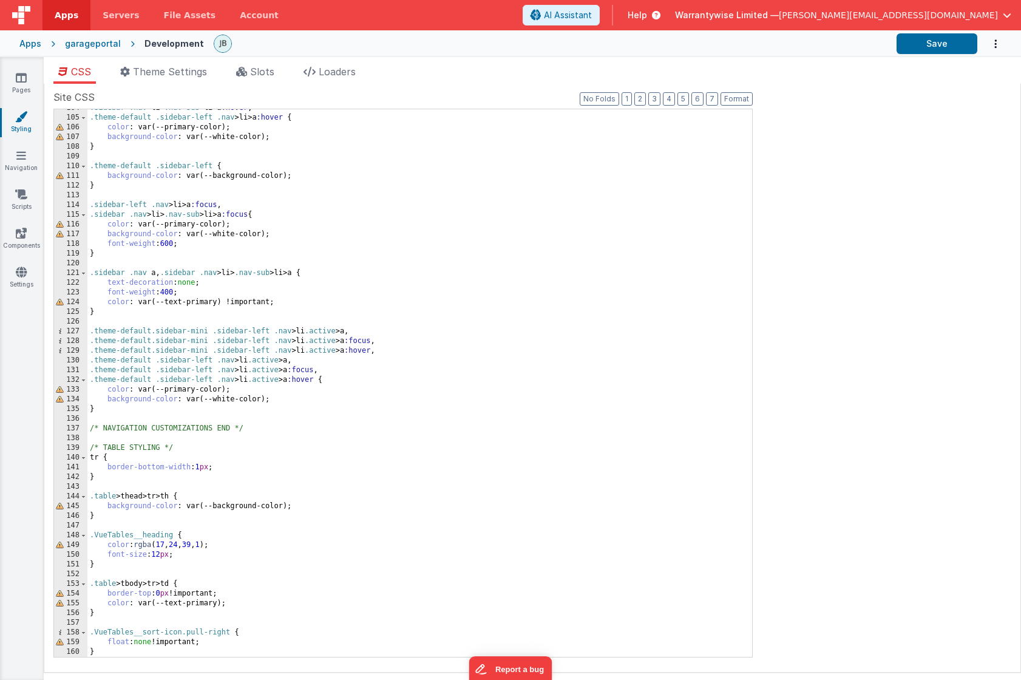
click at [227, 654] on div ".sidebar .nav > li > .nav-sub > li > a :hover , .theme-default .sidebar-left .n…" at bounding box center [414, 386] width 655 height 567
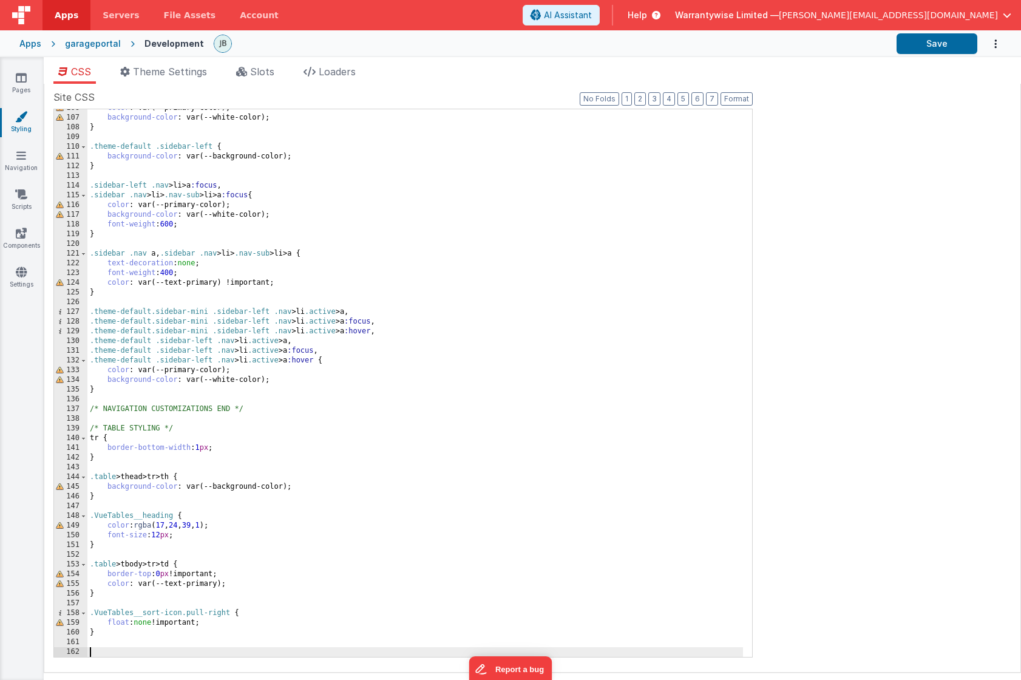
scroll to position [1026, 0]
click at [561, 652] on div "color : var(--primary-color); background-color : var(--white-color); } .theme-d…" at bounding box center [414, 386] width 655 height 567
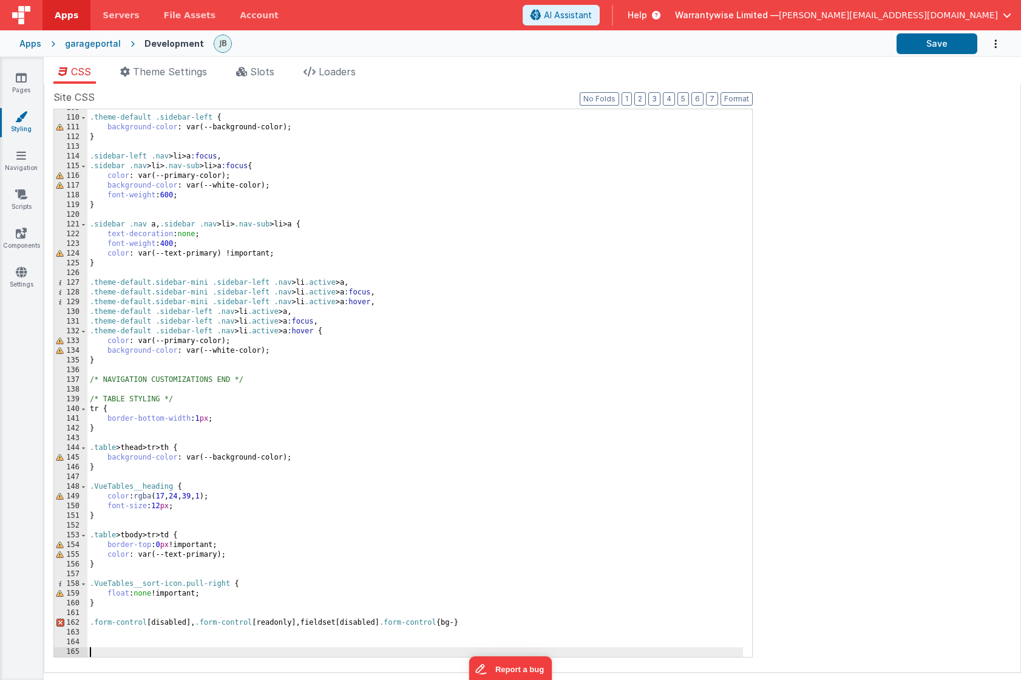
scroll to position [1064, 0]
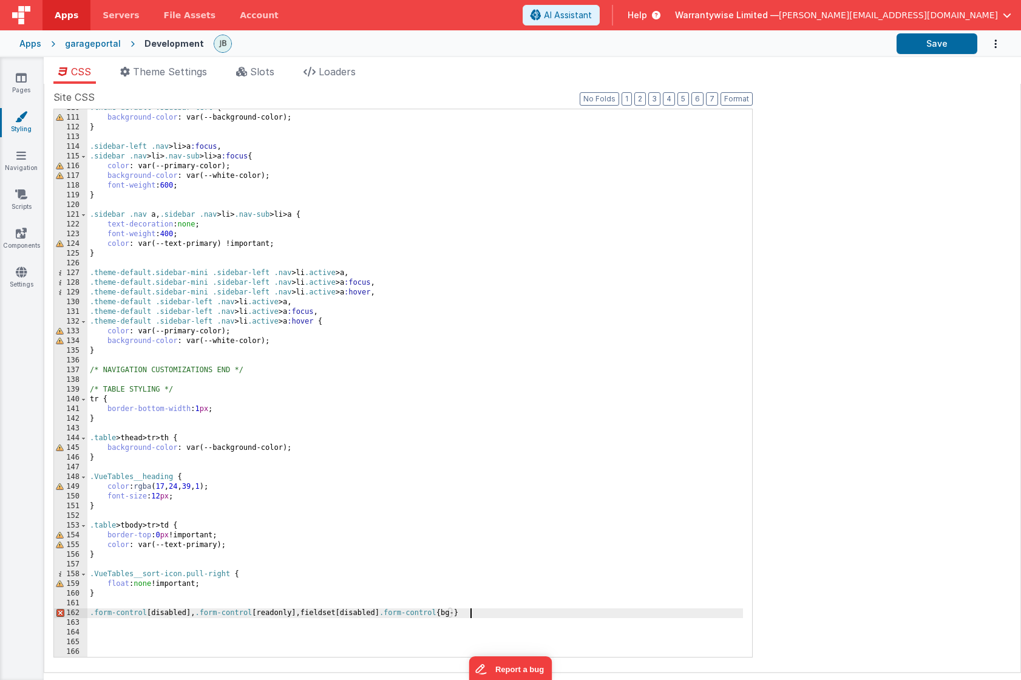
drag, startPoint x: 499, startPoint y: 617, endPoint x: 485, endPoint y: 617, distance: 14.0
click at [499, 617] on div ".theme-default .sidebar-left { background-color : var(--background-color); } .s…" at bounding box center [414, 386] width 655 height 567
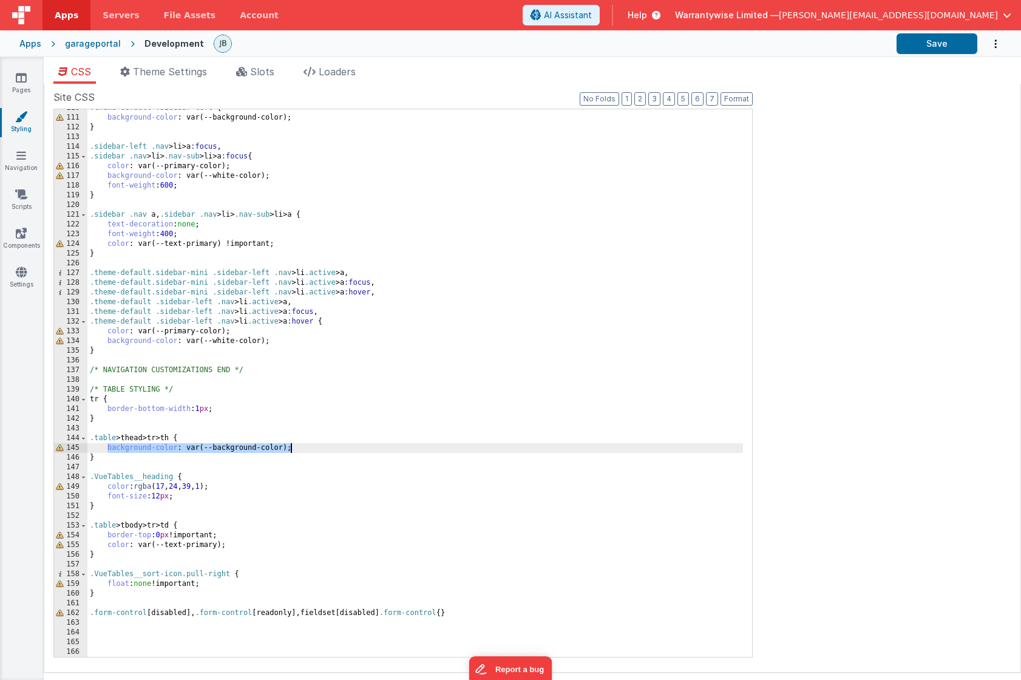
drag, startPoint x: 107, startPoint y: 449, endPoint x: 342, endPoint y: 447, distance: 234.9
click at [342, 447] on div ".theme-default .sidebar-left { background-color : var(--background-color); } .s…" at bounding box center [414, 386] width 655 height 567
click at [465, 615] on div ".theme-default .sidebar-left { background-color : var(--background-color); } .s…" at bounding box center [414, 386] width 655 height 567
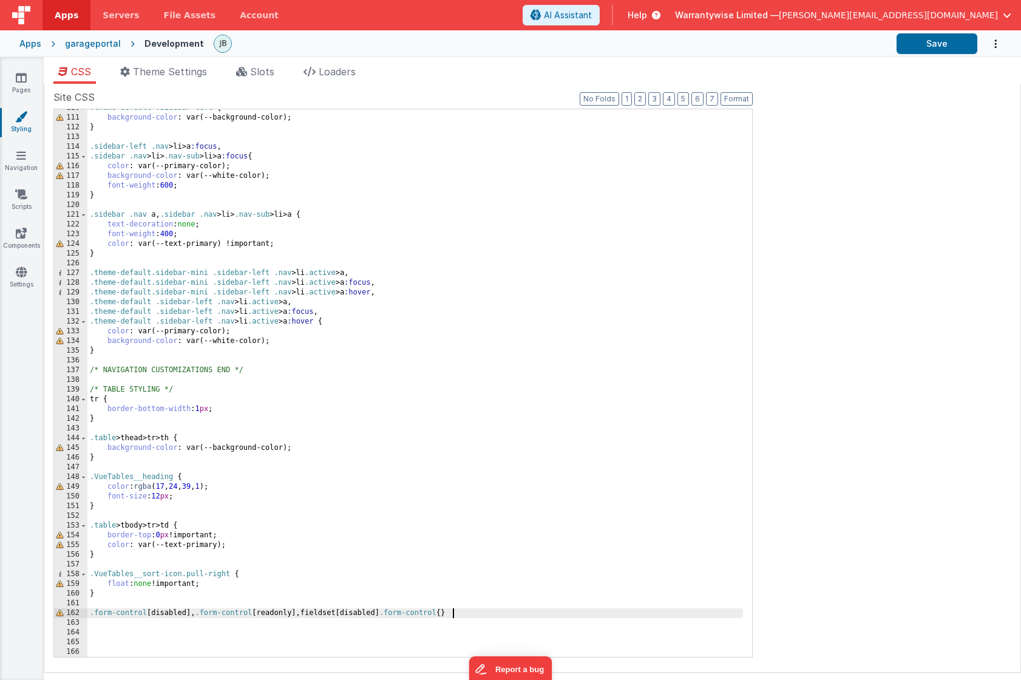
click at [453, 614] on div ".theme-default .sidebar-left { background-color : var(--background-color); } .s…" at bounding box center [414, 386] width 655 height 567
drag, startPoint x: 531, startPoint y: 613, endPoint x: 632, endPoint y: 611, distance: 100.8
click at [632, 611] on div ".theme-default .sidebar-left { background-color : var(--background-color); } .s…" at bounding box center [414, 386] width 655 height 567
click at [533, 614] on div ".theme-default .sidebar-left { background-color : var(--background-color); } .s…" at bounding box center [414, 386] width 655 height 567
click at [572, 613] on div ".theme-default .sidebar-left { background-color : var(--background-color); } .s…" at bounding box center [414, 386] width 655 height 567
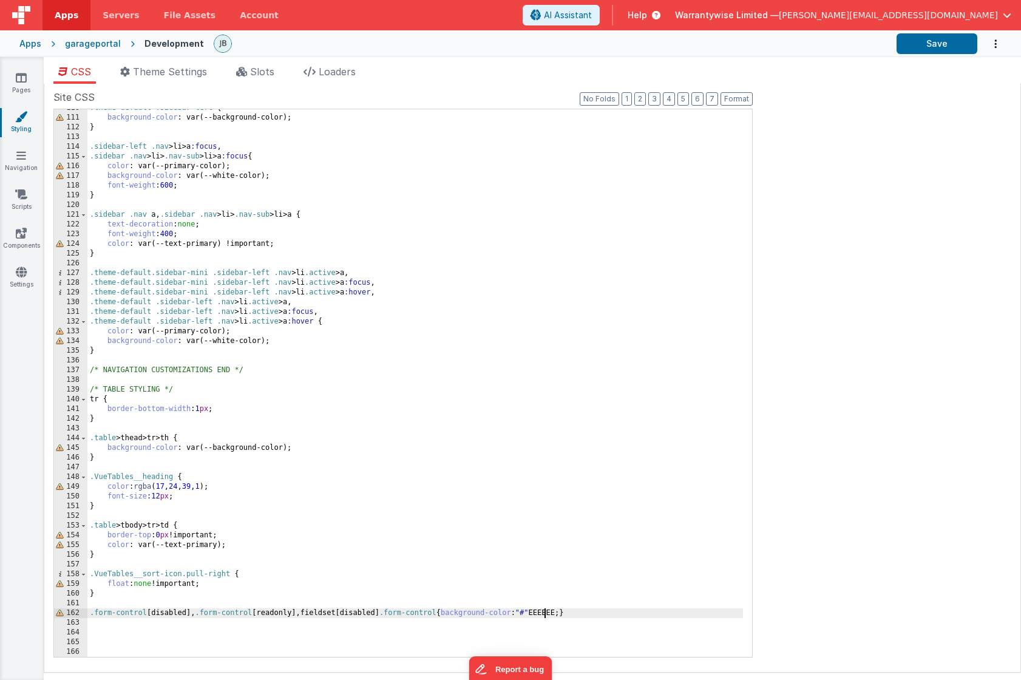
click at [544, 614] on div ".theme-default .sidebar-left { background-color : var(--background-color); } .s…" at bounding box center [414, 386] width 655 height 567
drag, startPoint x: 530, startPoint y: 615, endPoint x: 563, endPoint y: 611, distance: 33.0
click at [563, 611] on div ".theme-default .sidebar-left { background-color : var(--background-color); } .s…" at bounding box center [414, 386] width 655 height 567
click at [929, 49] on button "Save" at bounding box center [936, 43] width 81 height 21
click at [537, 612] on div ".theme-default .sidebar-left { background-color : var(--background-color); } .s…" at bounding box center [414, 386] width 655 height 567
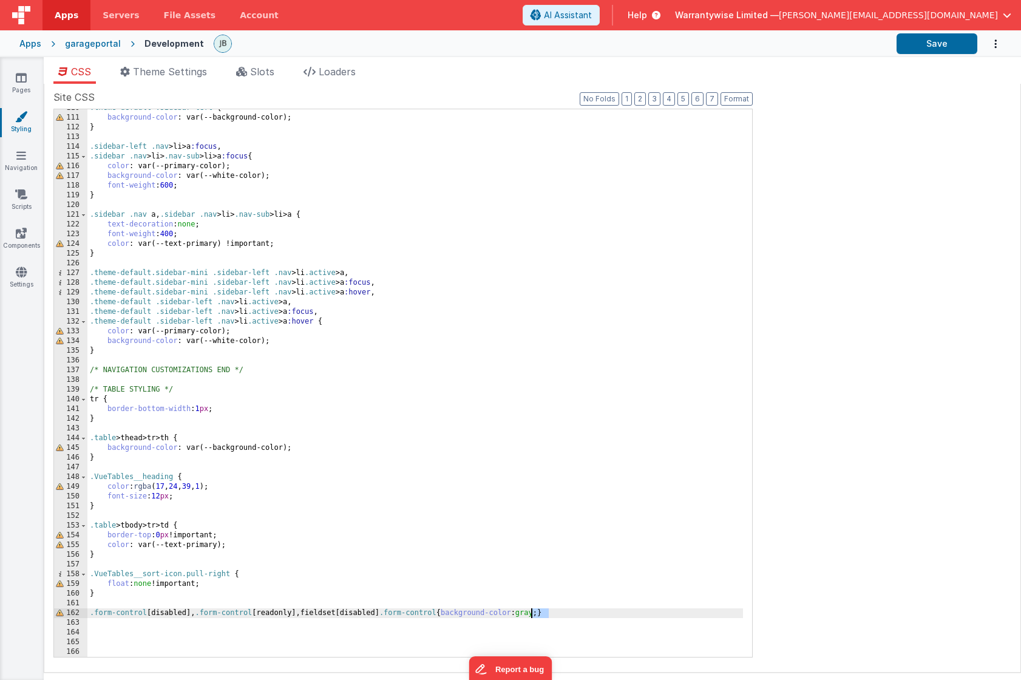
click at [537, 612] on div ".theme-default .sidebar-left { background-color : var(--background-color); } .s…" at bounding box center [414, 386] width 655 height 567
click at [535, 612] on div ".theme-default .sidebar-left { background-color : var(--background-color); } .s…" at bounding box center [414, 386] width 655 height 567
click at [932, 42] on button "Save" at bounding box center [936, 43] width 81 height 21
click at [569, 614] on div ".theme-default .sidebar-left { background-color : var(--background-color); } .s…" at bounding box center [414, 386] width 655 height 567
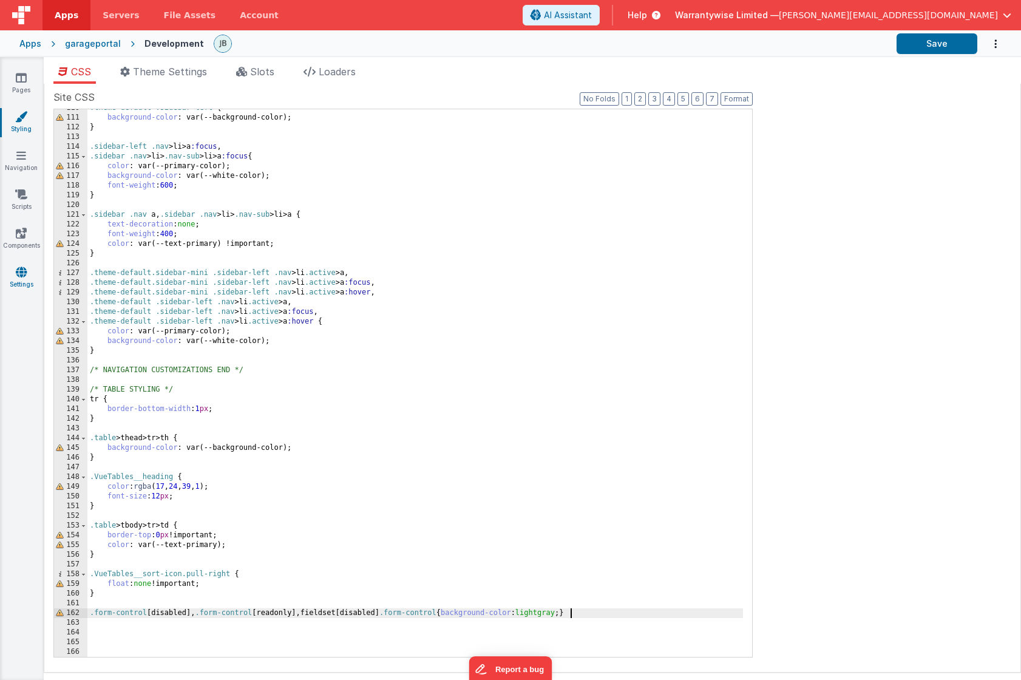
click at [16, 274] on icon at bounding box center [21, 272] width 11 height 12
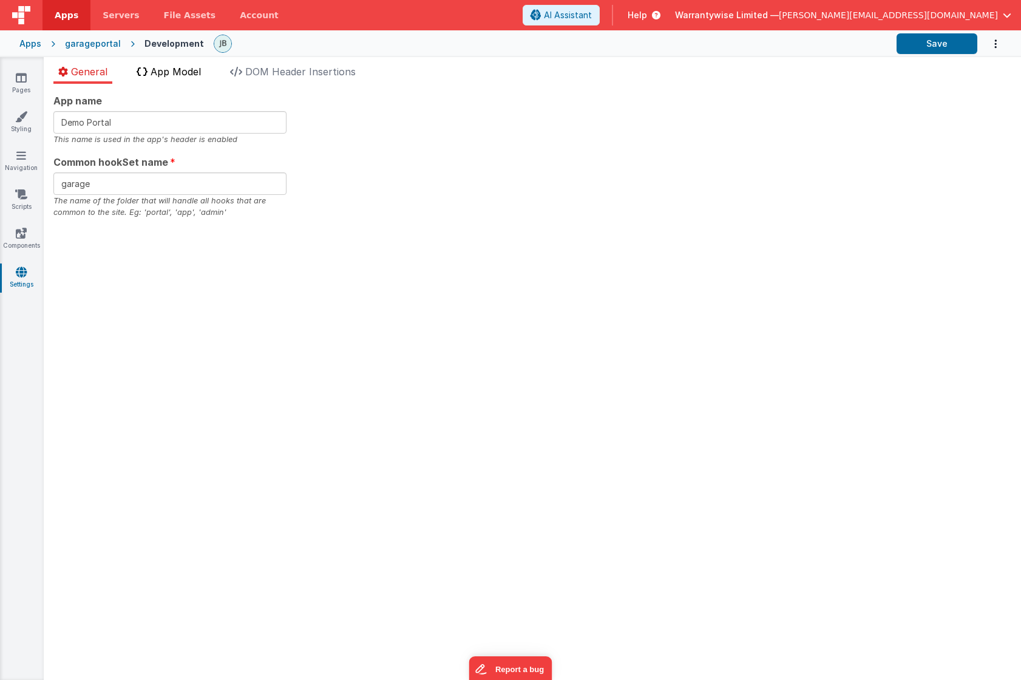
click at [173, 70] on span "App Model" at bounding box center [176, 72] width 50 height 12
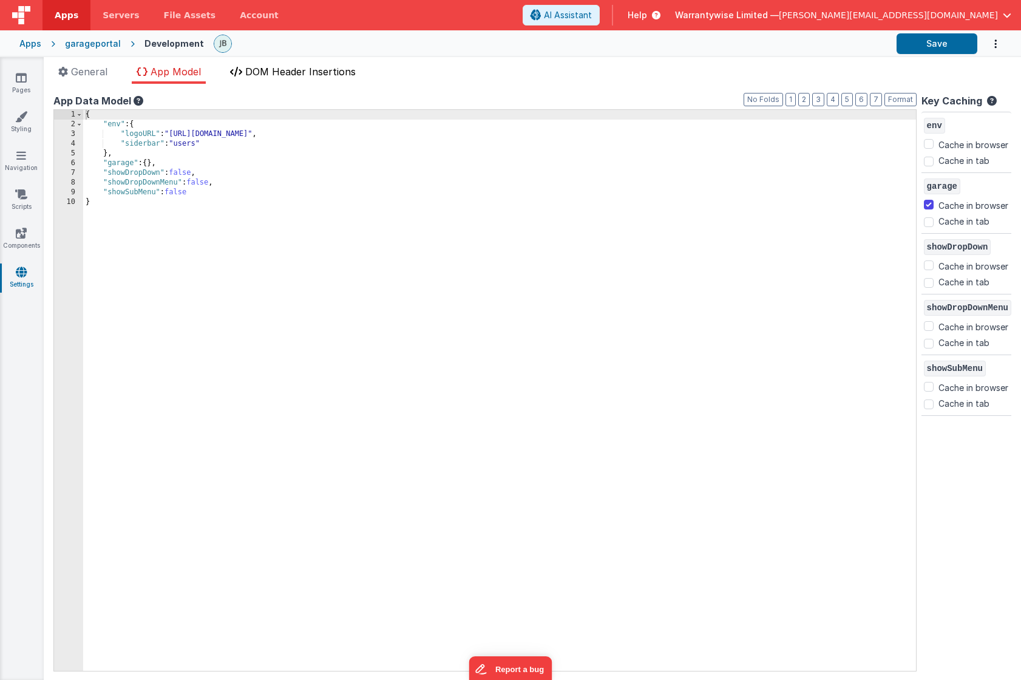
click at [310, 75] on span "DOM Header Insertions" at bounding box center [300, 72] width 110 height 12
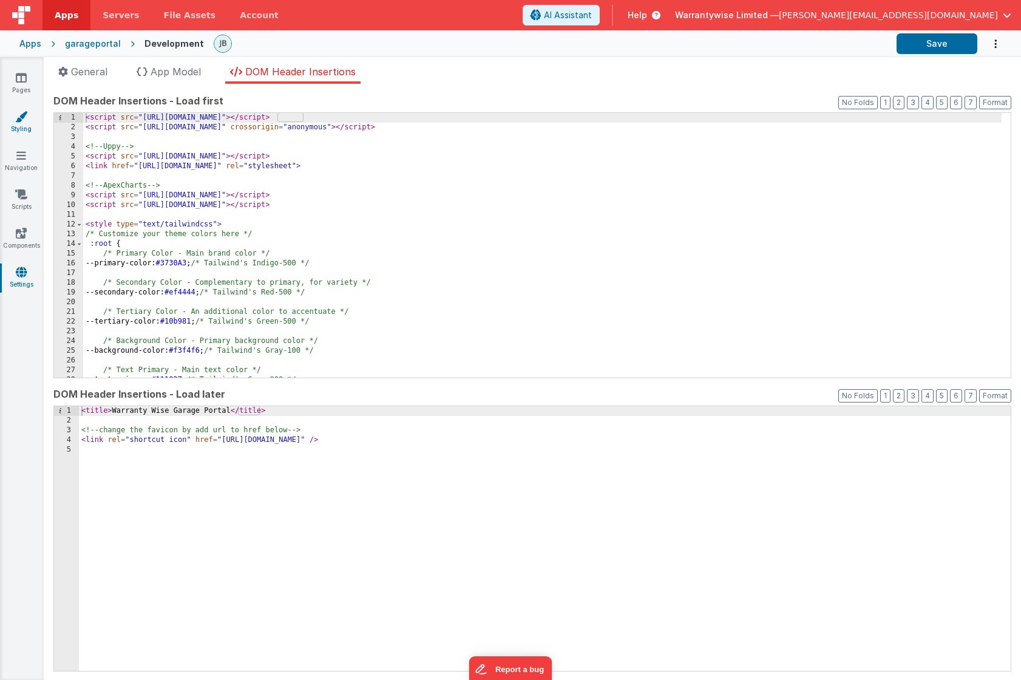
click at [24, 119] on icon at bounding box center [21, 116] width 12 height 12
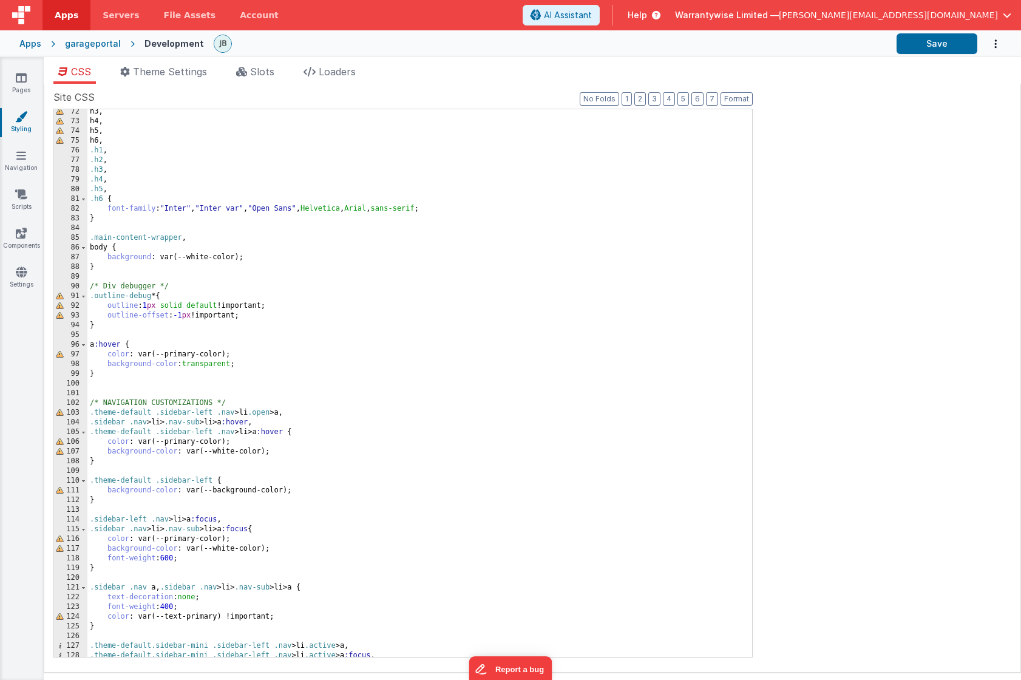
scroll to position [765, 0]
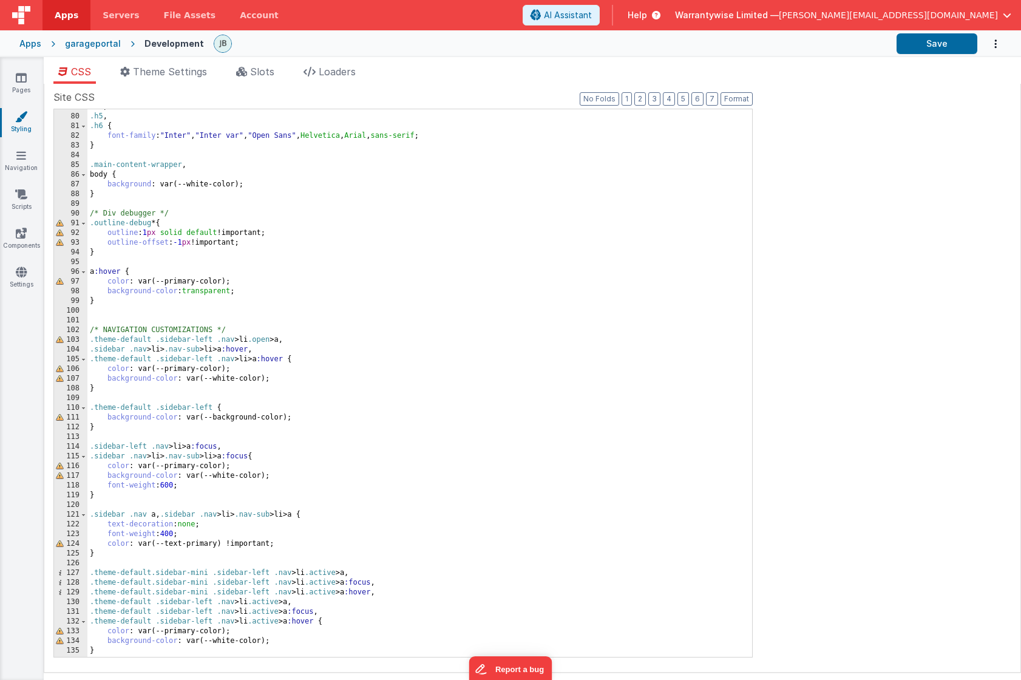
click at [81, 38] on div "garageportal" at bounding box center [93, 44] width 56 height 12
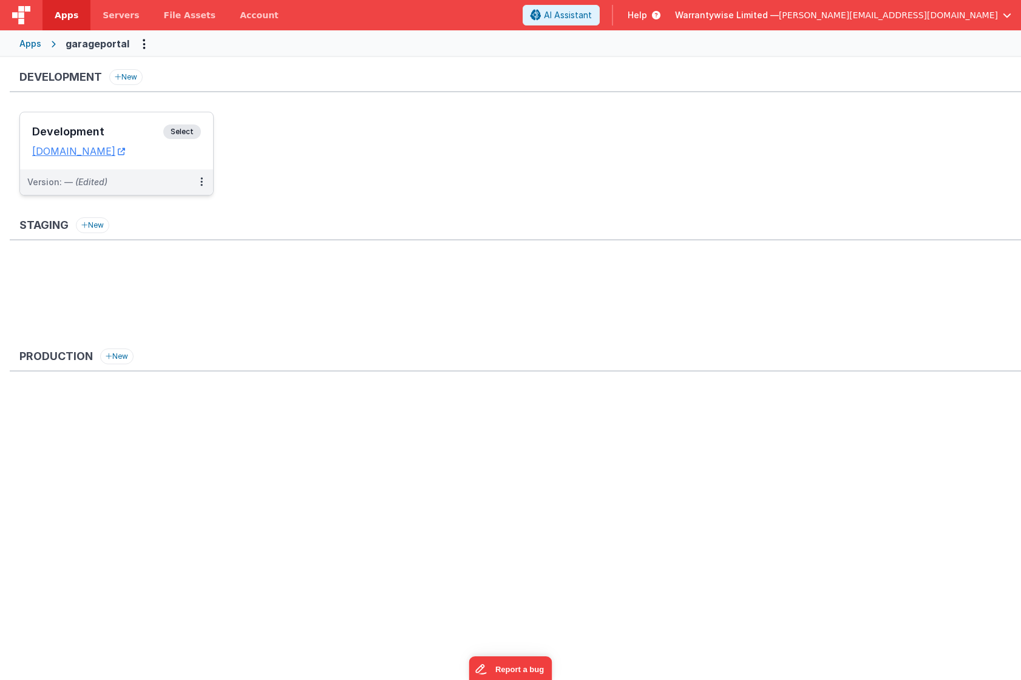
click at [136, 141] on div "Development Select" at bounding box center [116, 134] width 169 height 21
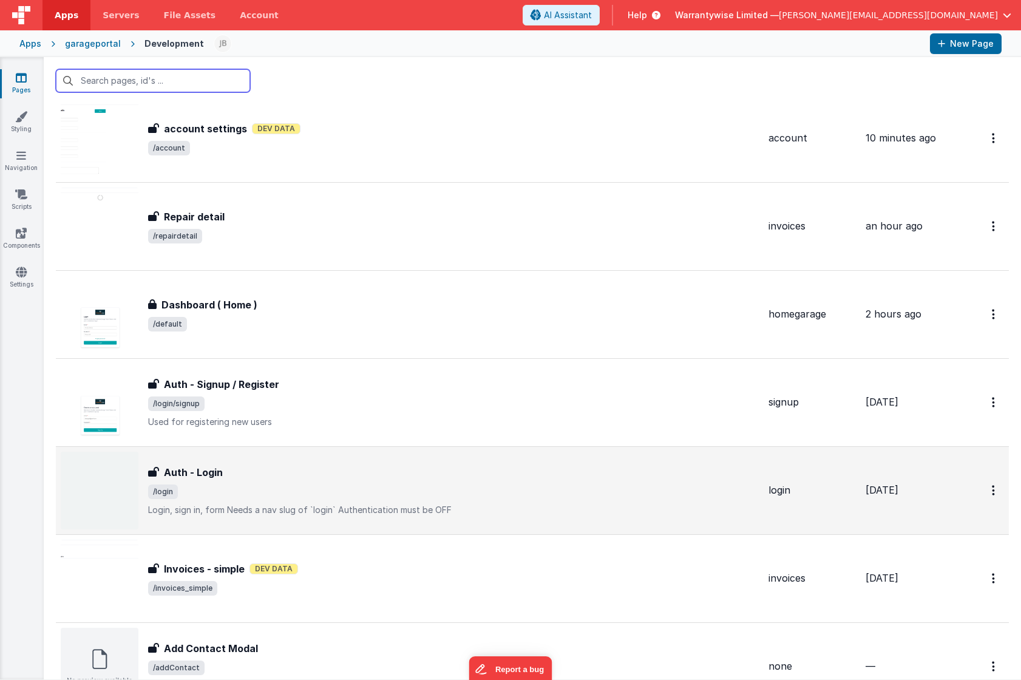
scroll to position [38, 0]
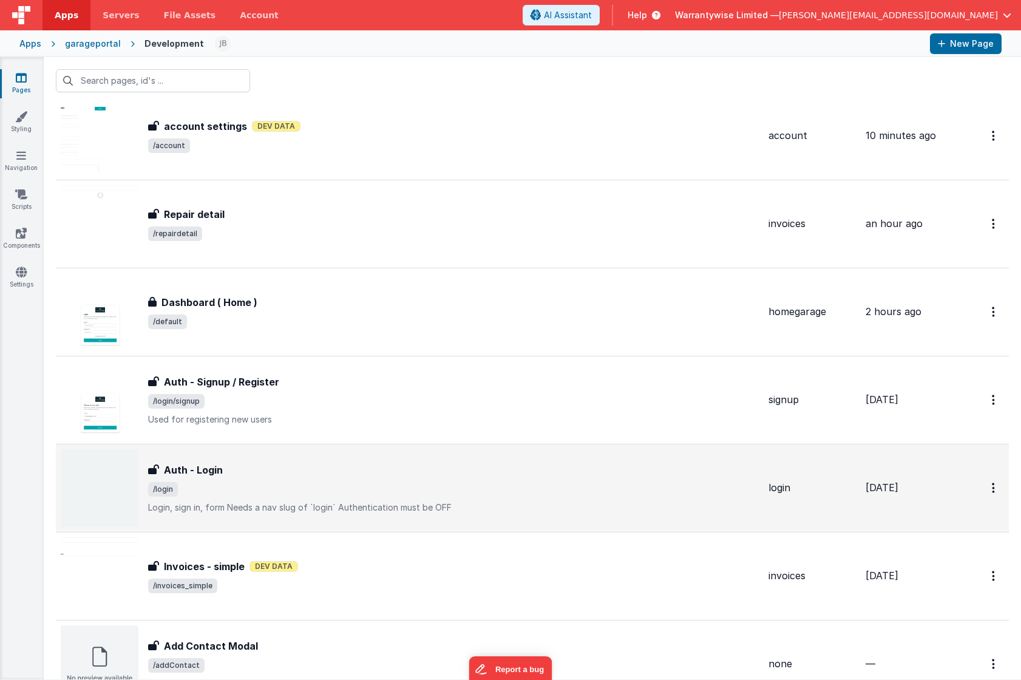
click at [303, 478] on div "Auth - Login Auth - Login /login Login, sign in, formNeeds a nav slug of `logi…" at bounding box center [453, 487] width 611 height 51
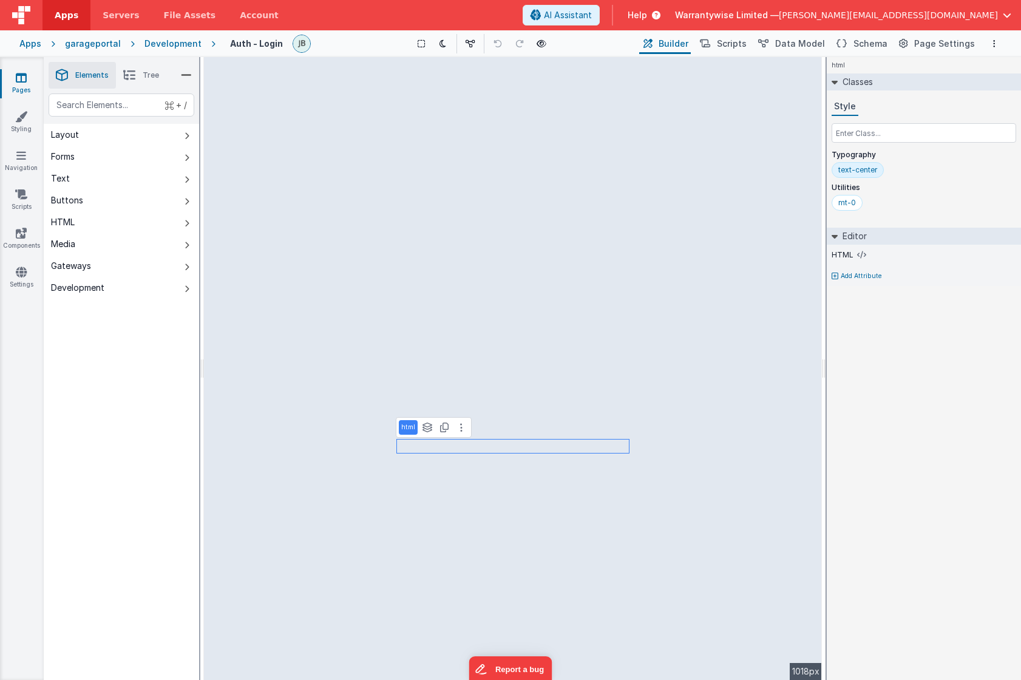
click at [175, 44] on div "Development" at bounding box center [172, 44] width 57 height 12
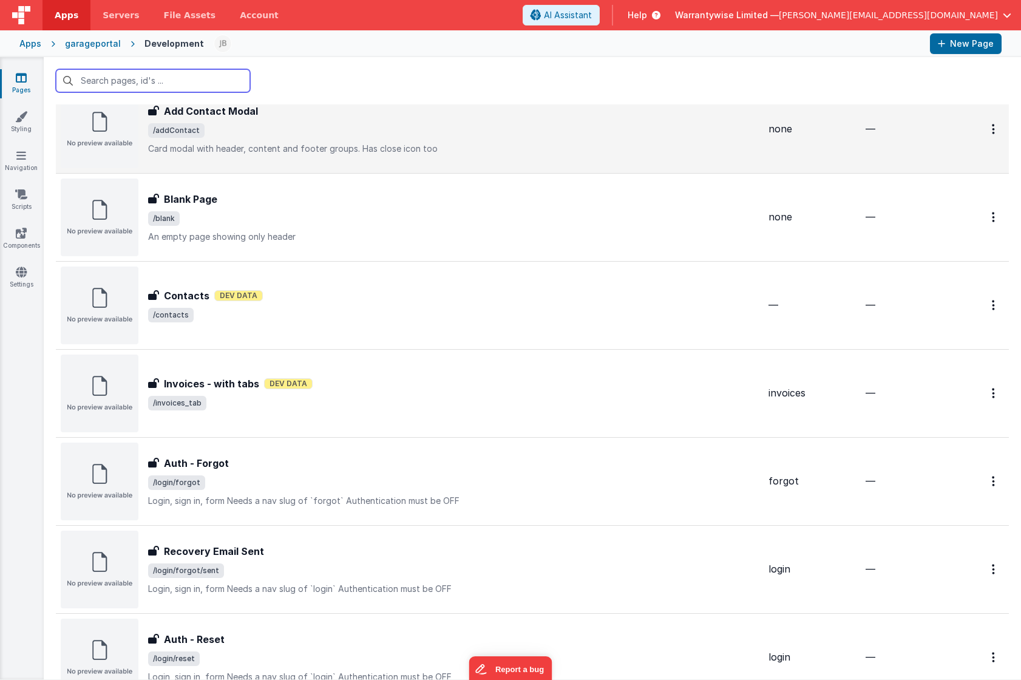
scroll to position [819, 0]
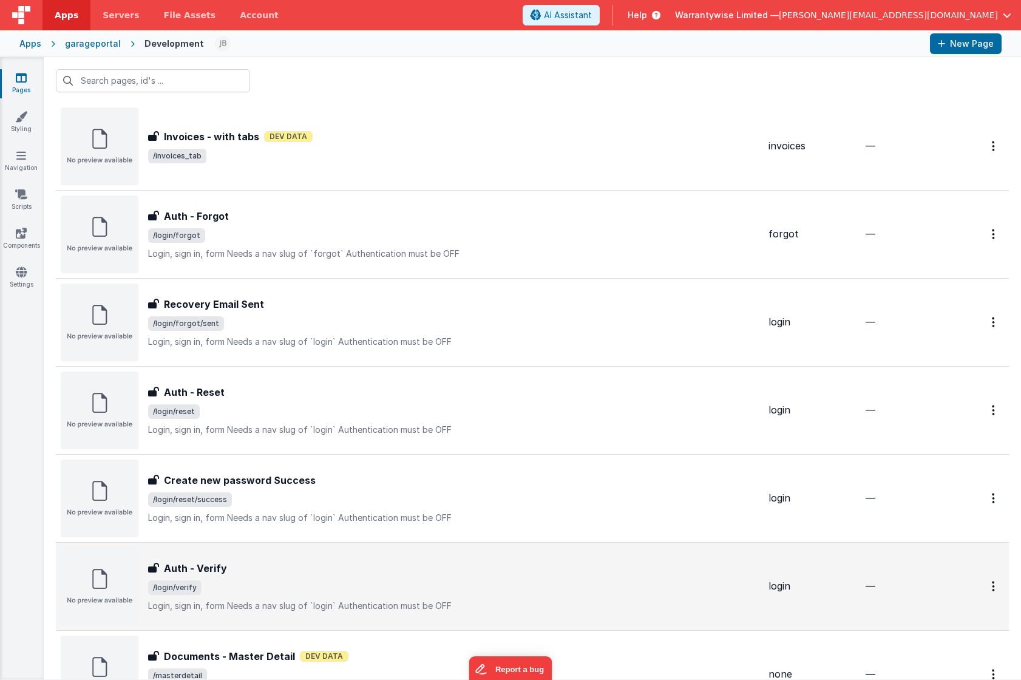
click at [318, 570] on div "Auth - Verify" at bounding box center [453, 568] width 611 height 15
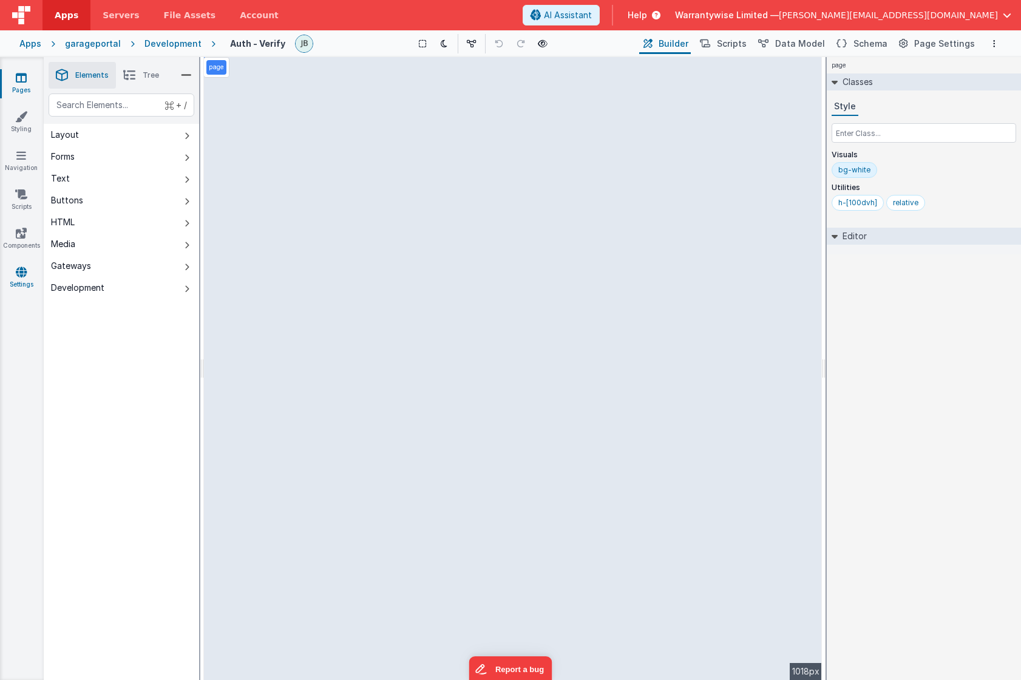
click at [29, 274] on link "Settings" at bounding box center [21, 278] width 44 height 24
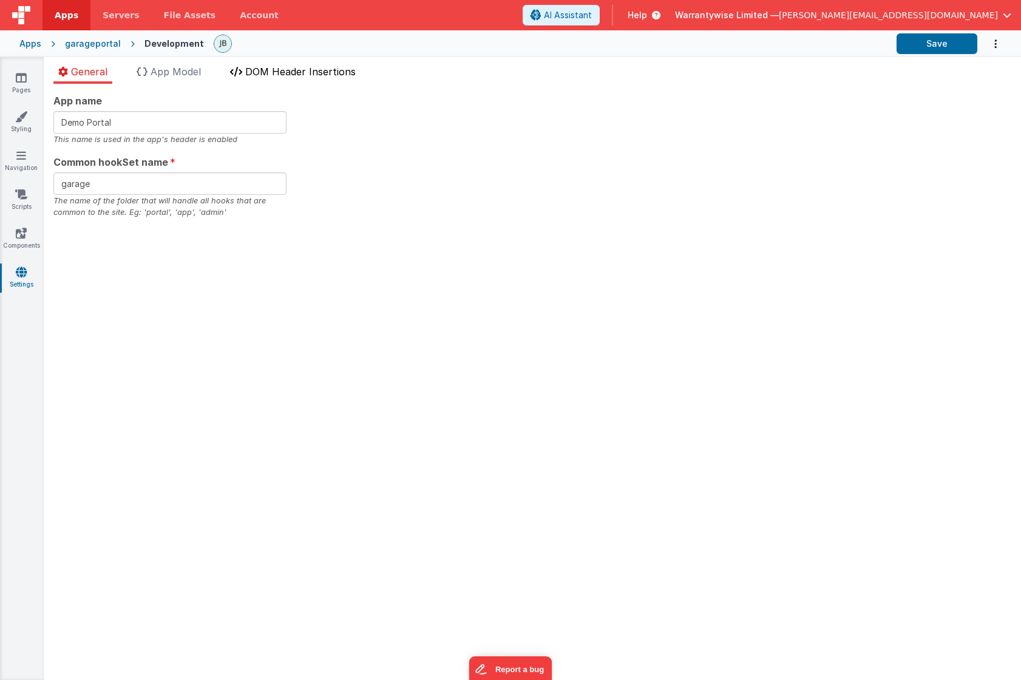
click at [252, 75] on span "DOM Header Insertions" at bounding box center [300, 72] width 110 height 12
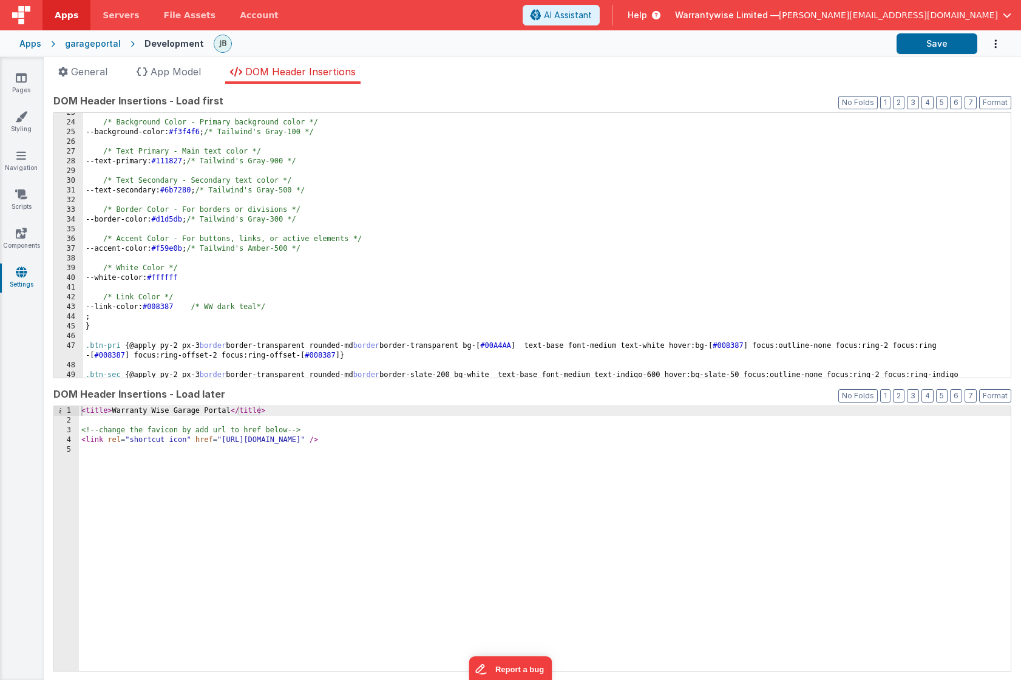
scroll to position [218, 0]
click at [262, 308] on div "/* Background Color - Primary background color */ --background-color: #f3f4f6 ;…" at bounding box center [542, 255] width 918 height 294
drag, startPoint x: 296, startPoint y: 308, endPoint x: 214, endPoint y: 308, distance: 81.9
click at [214, 308] on div "/* Background Color - Primary background color */ --background-color: #f3f4f6 ;…" at bounding box center [542, 255] width 918 height 294
click at [322, 302] on div "/* Background Color - Primary background color */ --background-color: #f3f4f6 ;…" at bounding box center [542, 255] width 918 height 294
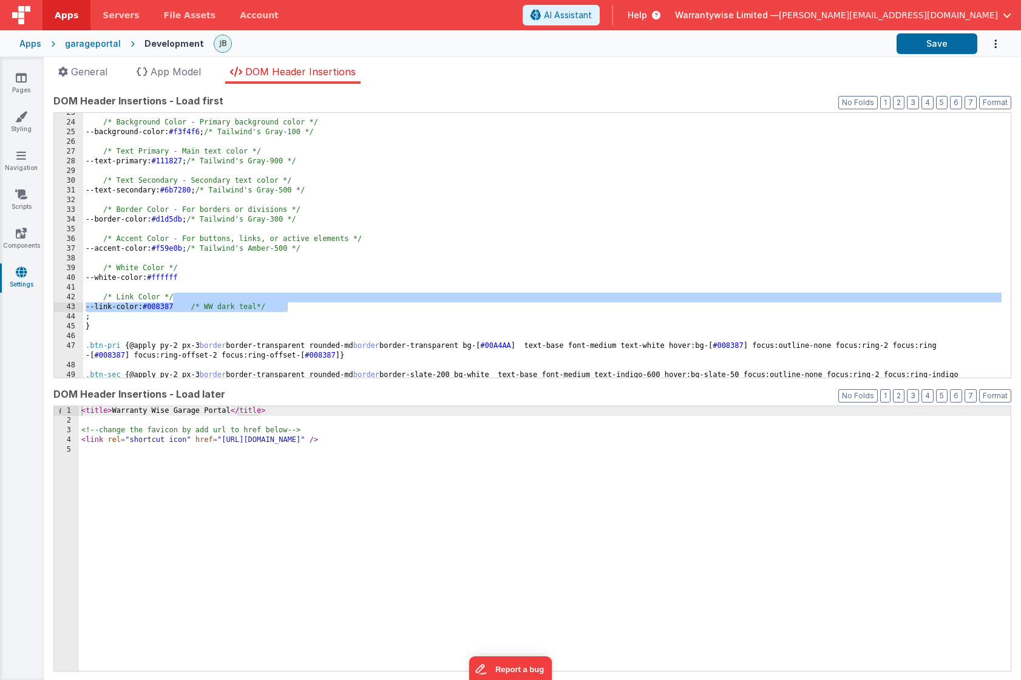
click at [92, 38] on div "garageportal" at bounding box center [93, 44] width 56 height 12
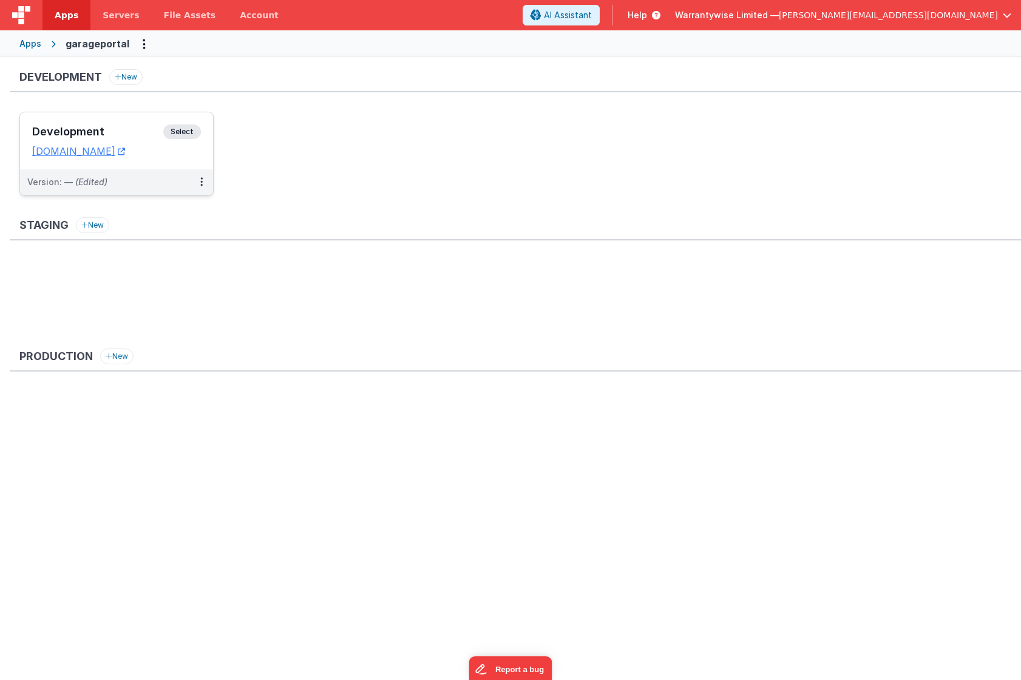
click at [101, 126] on div "Development Select" at bounding box center [116, 134] width 169 height 21
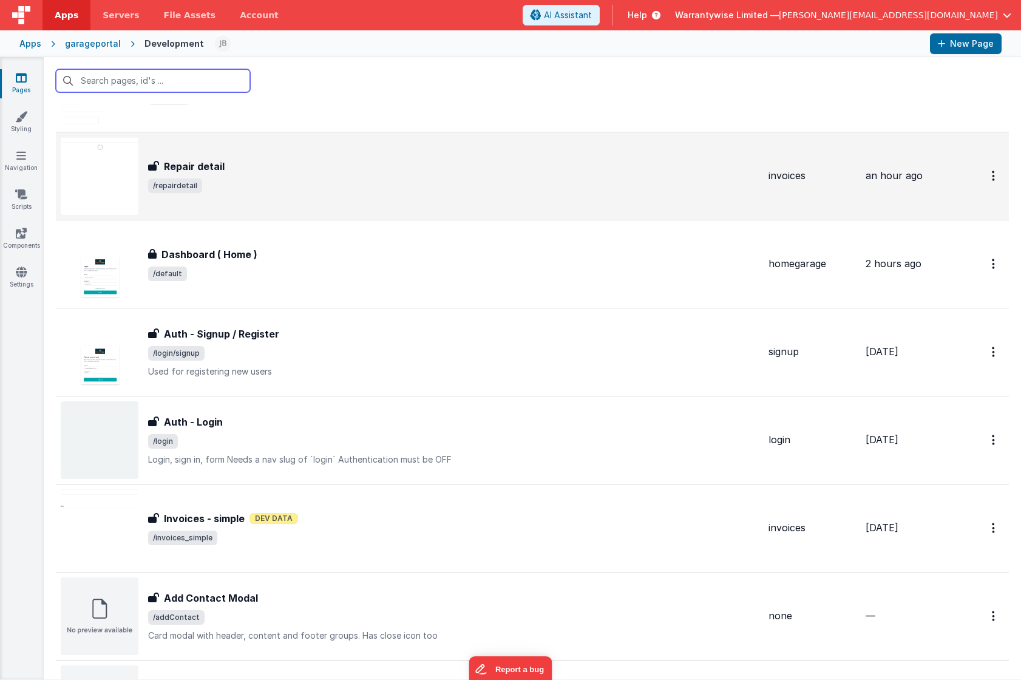
scroll to position [247, 0]
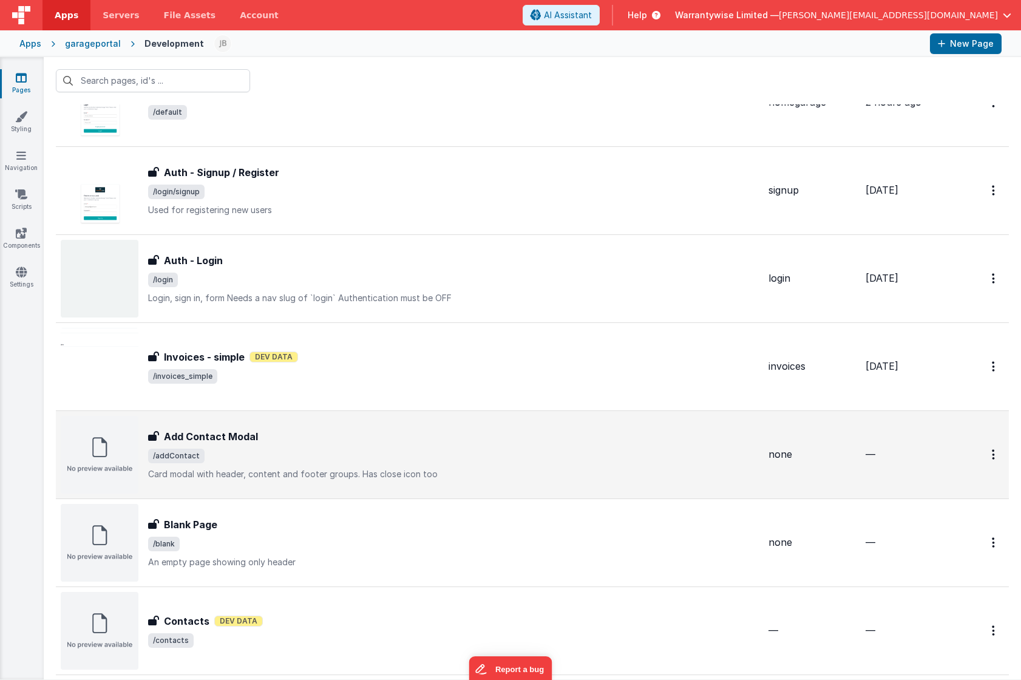
click at [298, 445] on div "Add Contact Modal Add Contact Modal /addContact Card modal with header, content…" at bounding box center [453, 454] width 611 height 51
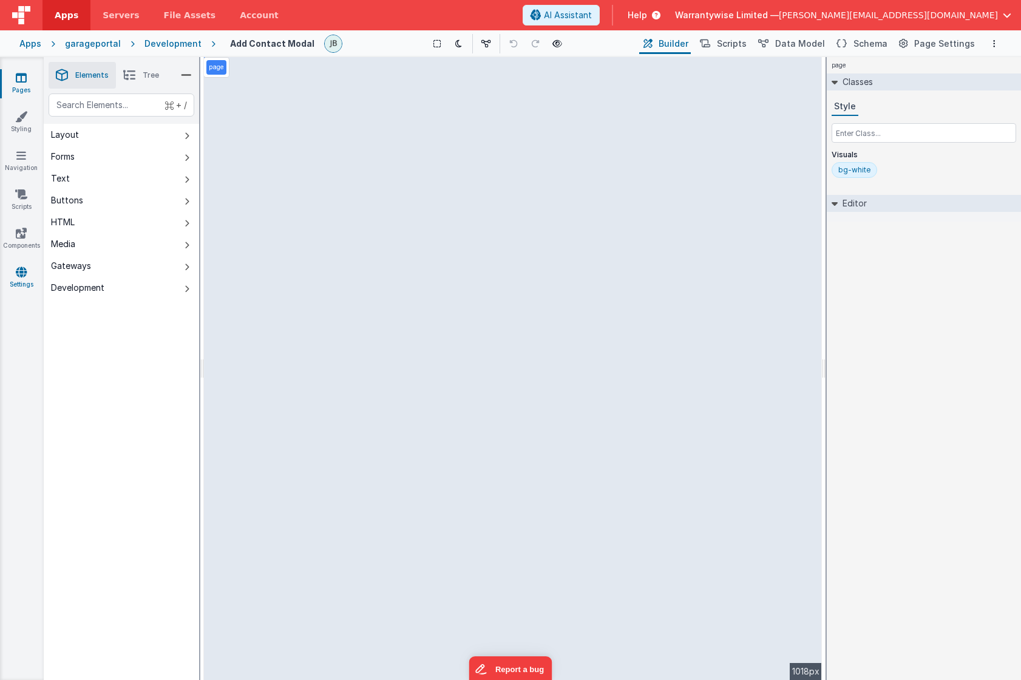
click at [19, 272] on icon at bounding box center [21, 272] width 11 height 12
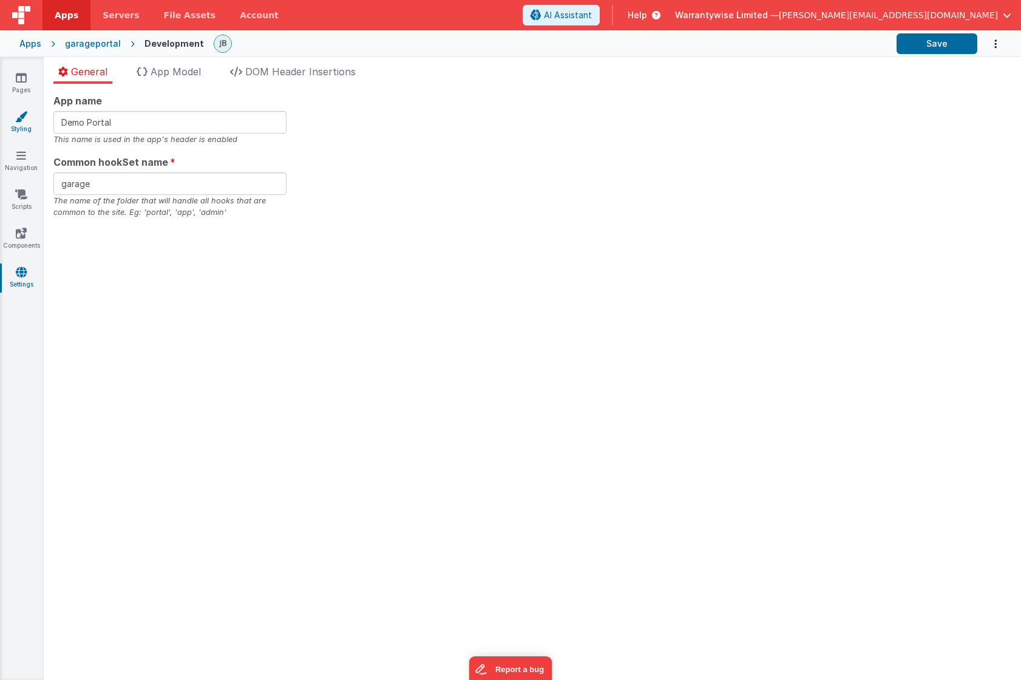
click at [18, 120] on icon at bounding box center [21, 116] width 12 height 12
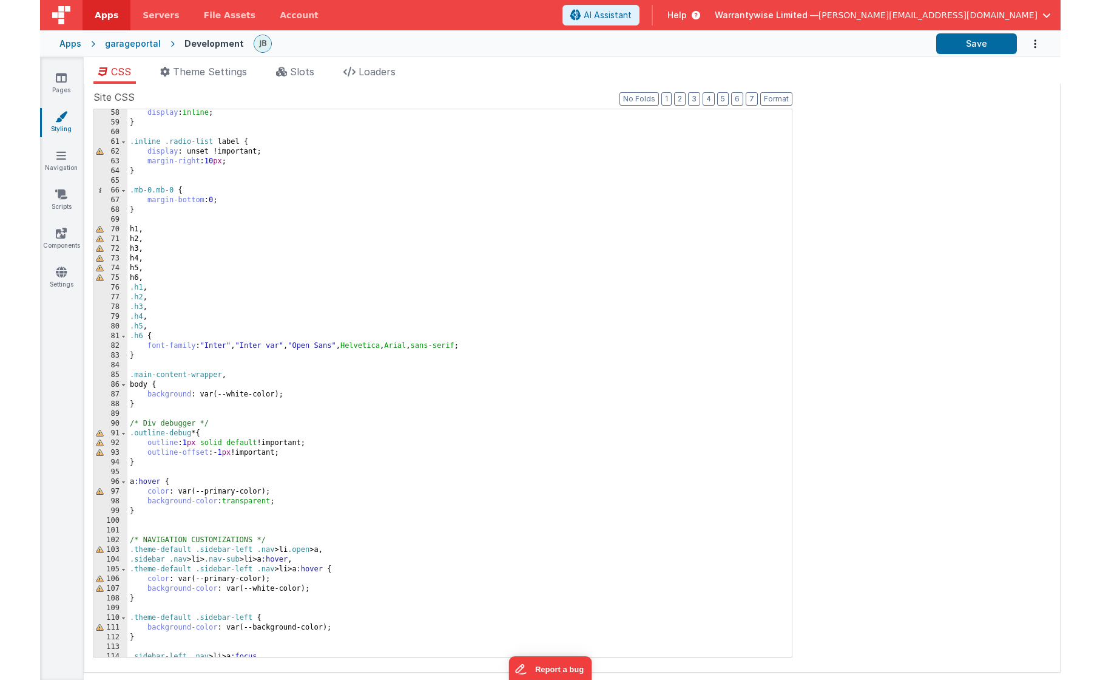
scroll to position [628, 0]
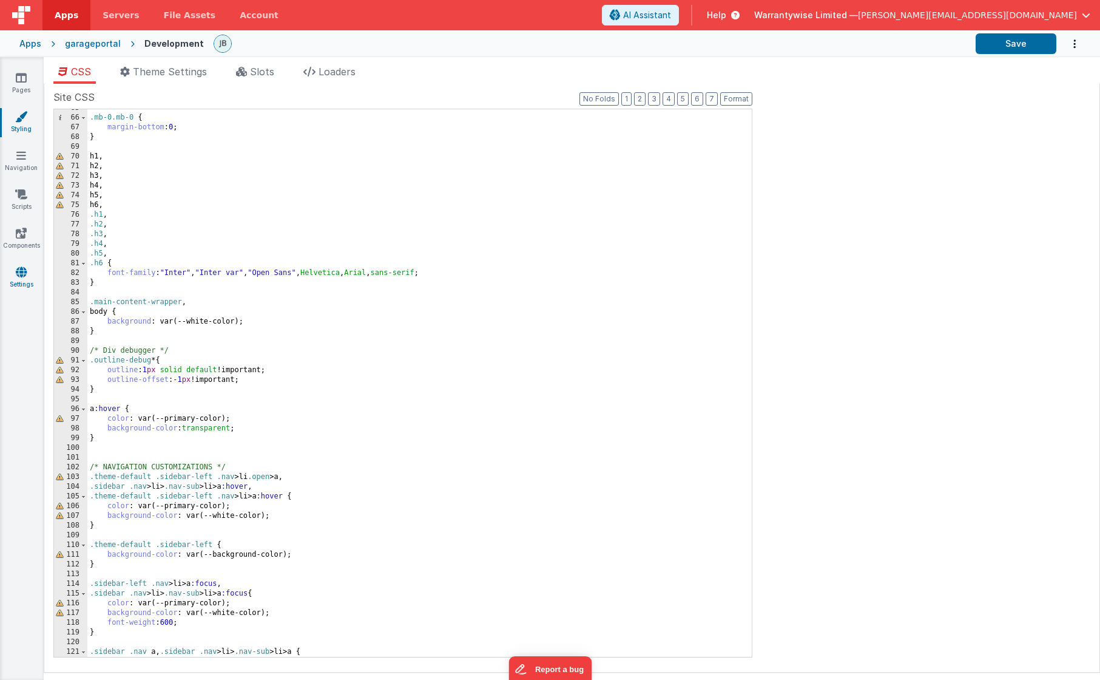
click at [24, 280] on link "Settings" at bounding box center [21, 278] width 44 height 24
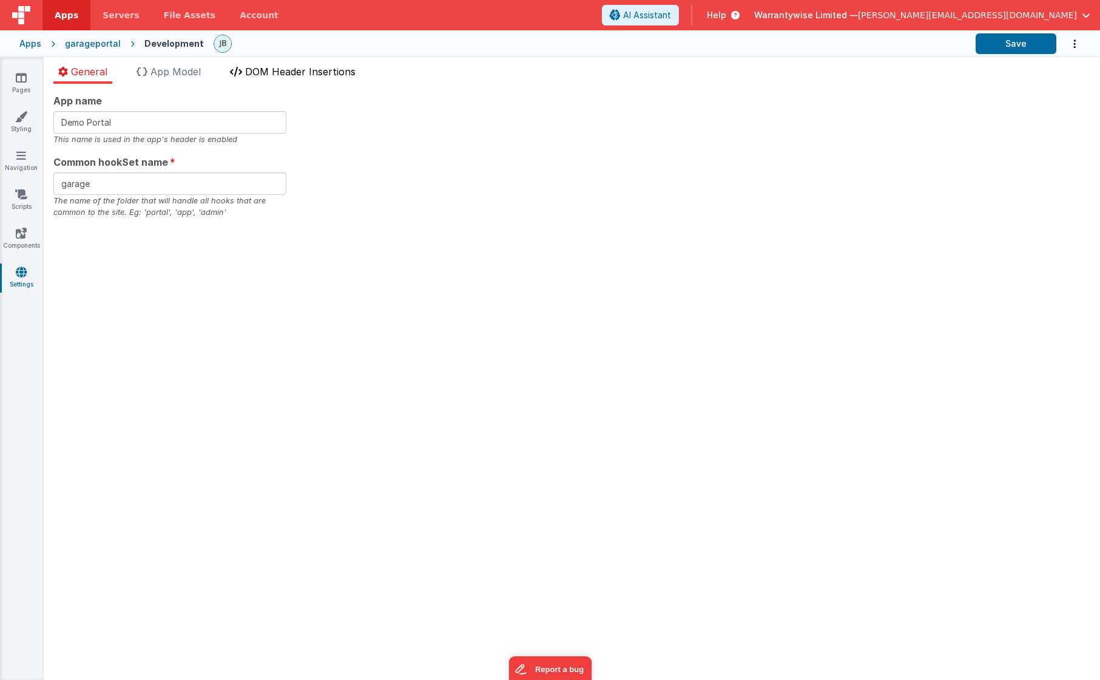
click at [294, 75] on span "DOM Header Insertions" at bounding box center [300, 72] width 110 height 12
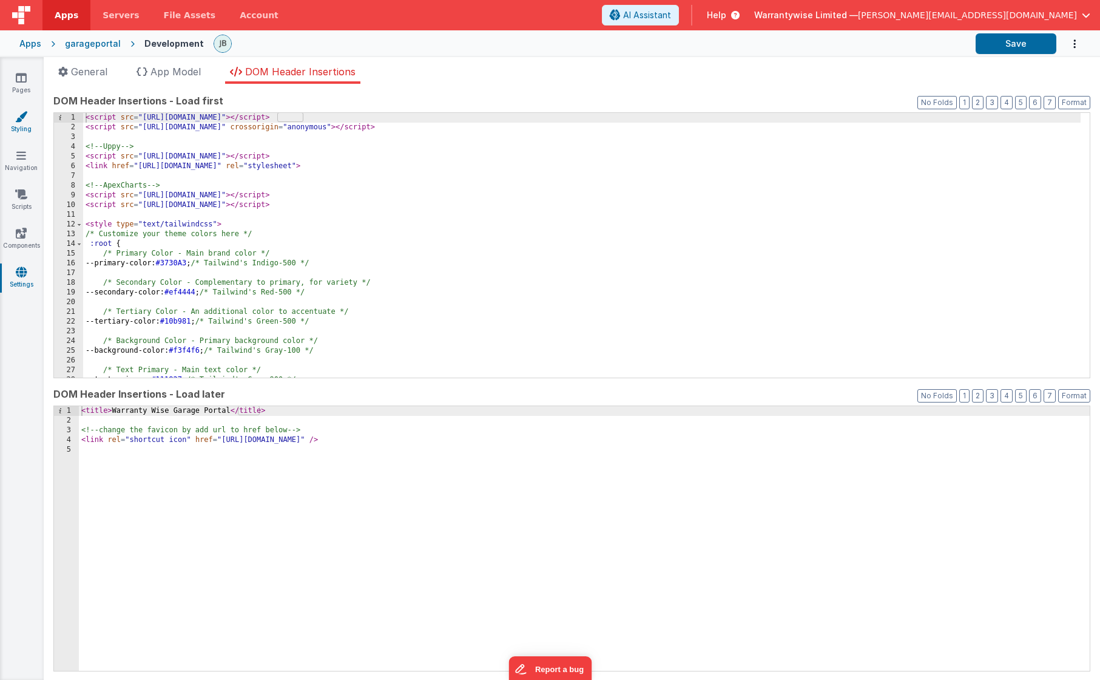
click at [23, 121] on icon at bounding box center [21, 116] width 12 height 12
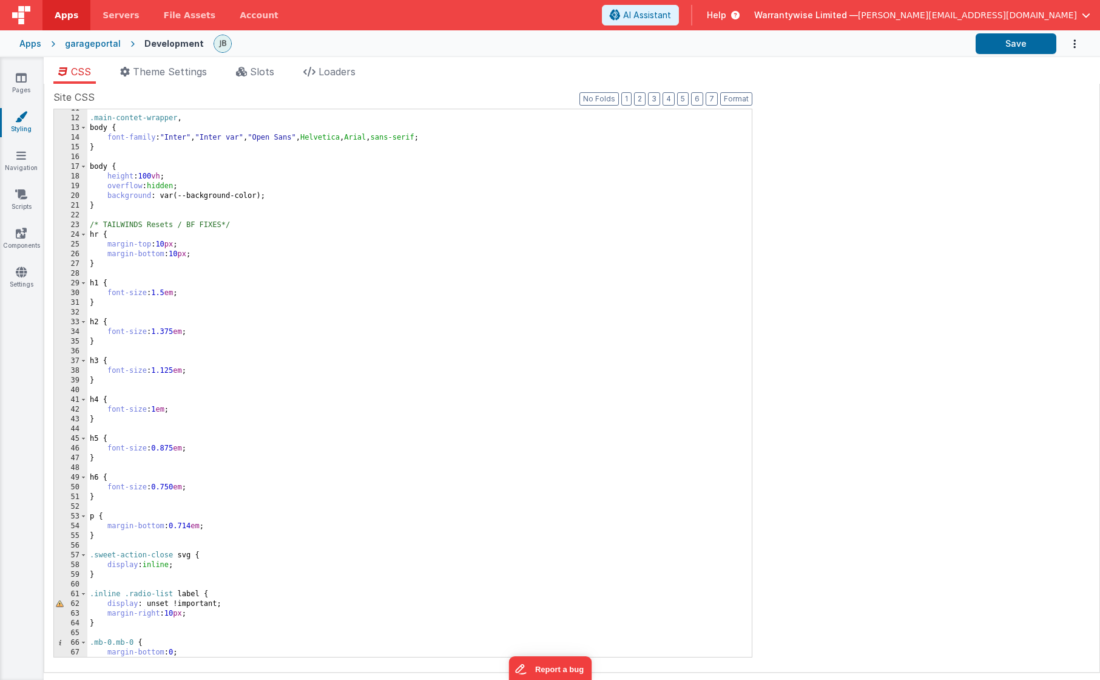
scroll to position [106, 0]
click at [663, 316] on div ".main-contet-wrapper , body { font-family : " Inter " , " Inter var " , " Open …" at bounding box center [414, 383] width 655 height 567
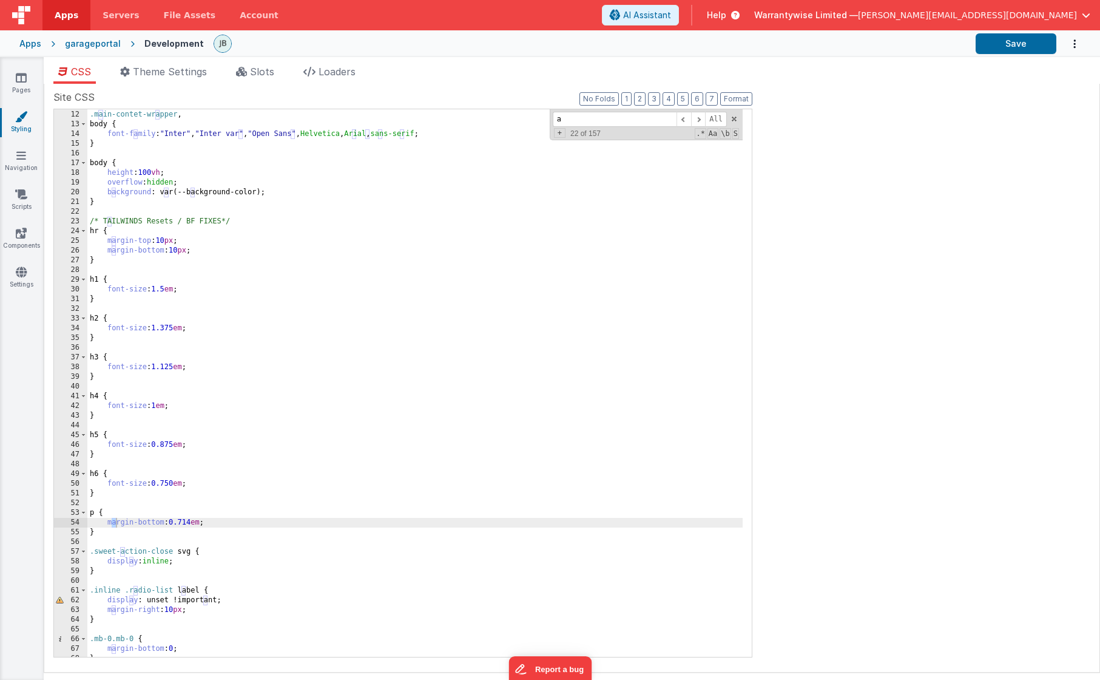
scroll to position [901, 0]
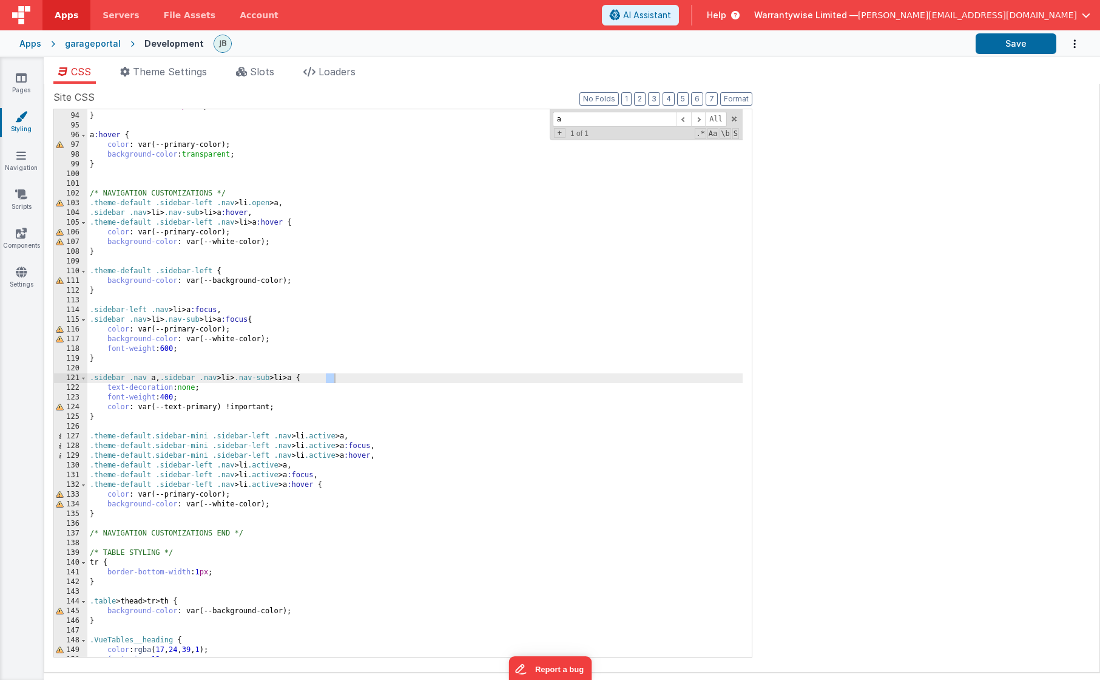
type input "a"
click at [29, 79] on link "Pages" at bounding box center [21, 84] width 44 height 24
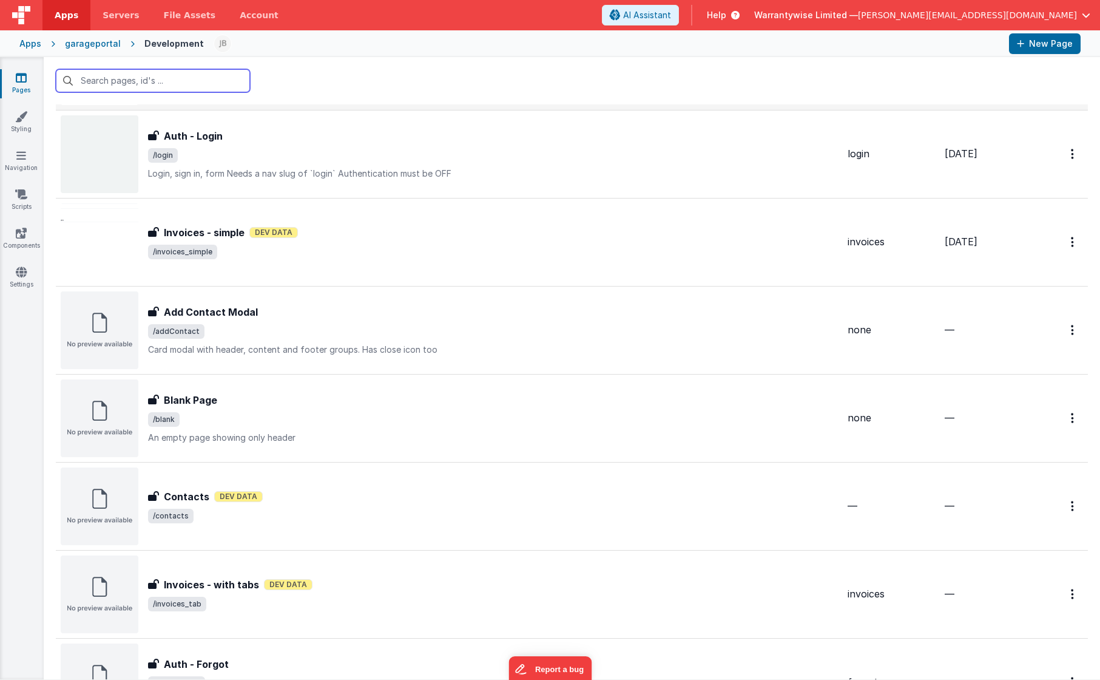
scroll to position [577, 0]
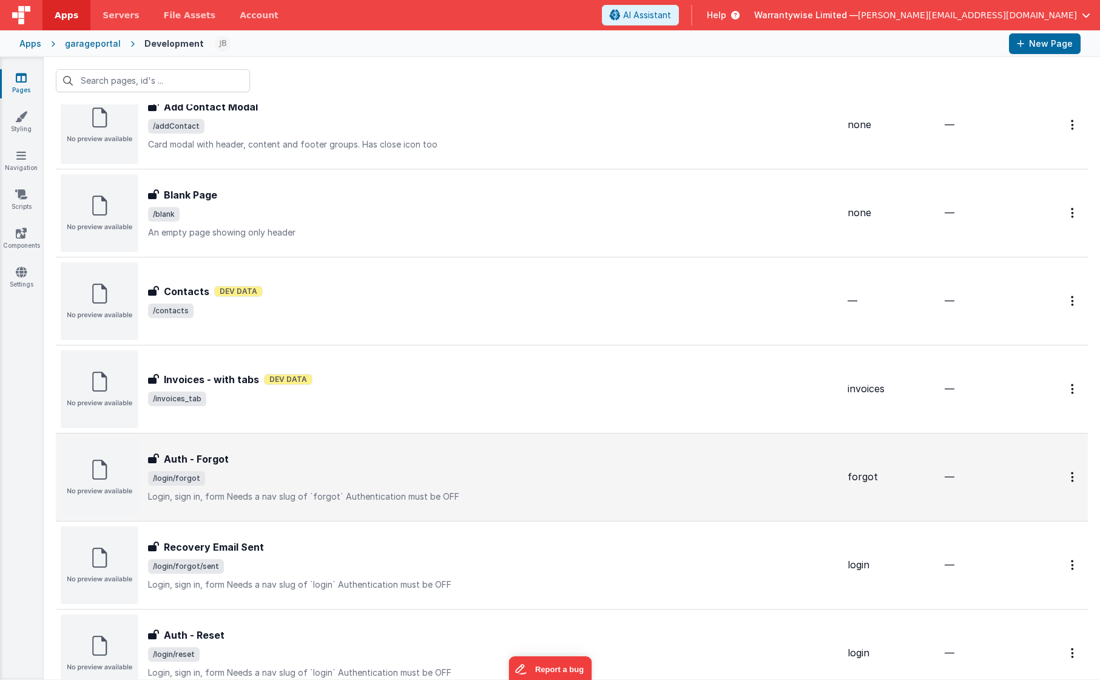
click at [346, 473] on span "/login/forgot" at bounding box center [493, 478] width 690 height 15
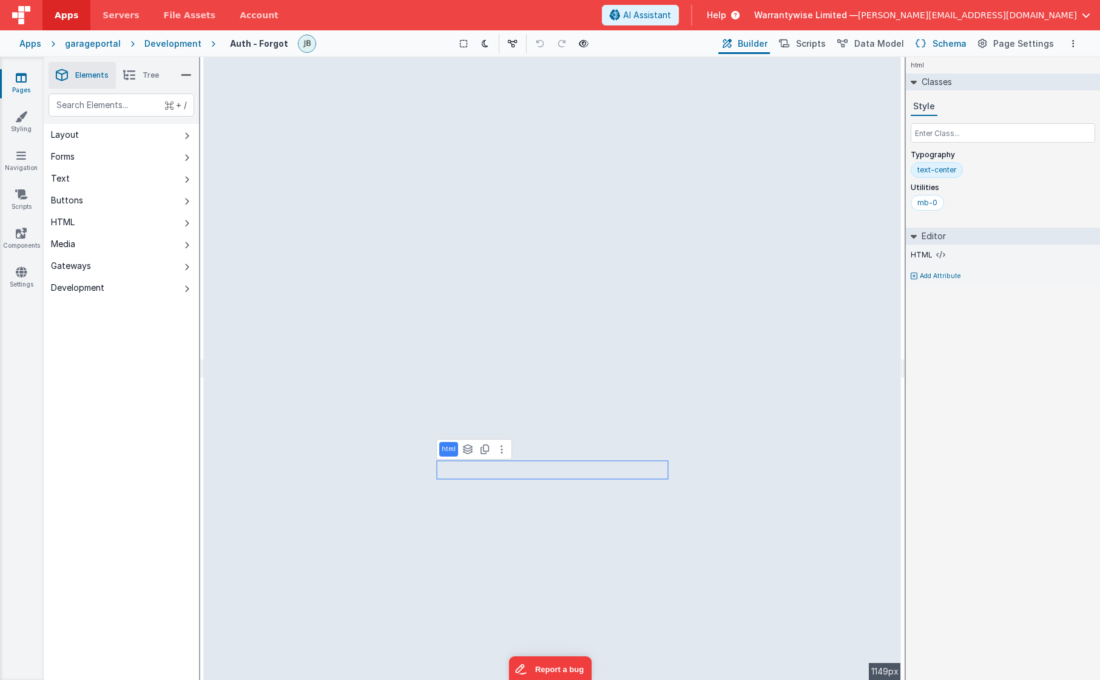
click at [944, 47] on span "Schema" at bounding box center [950, 44] width 34 height 12
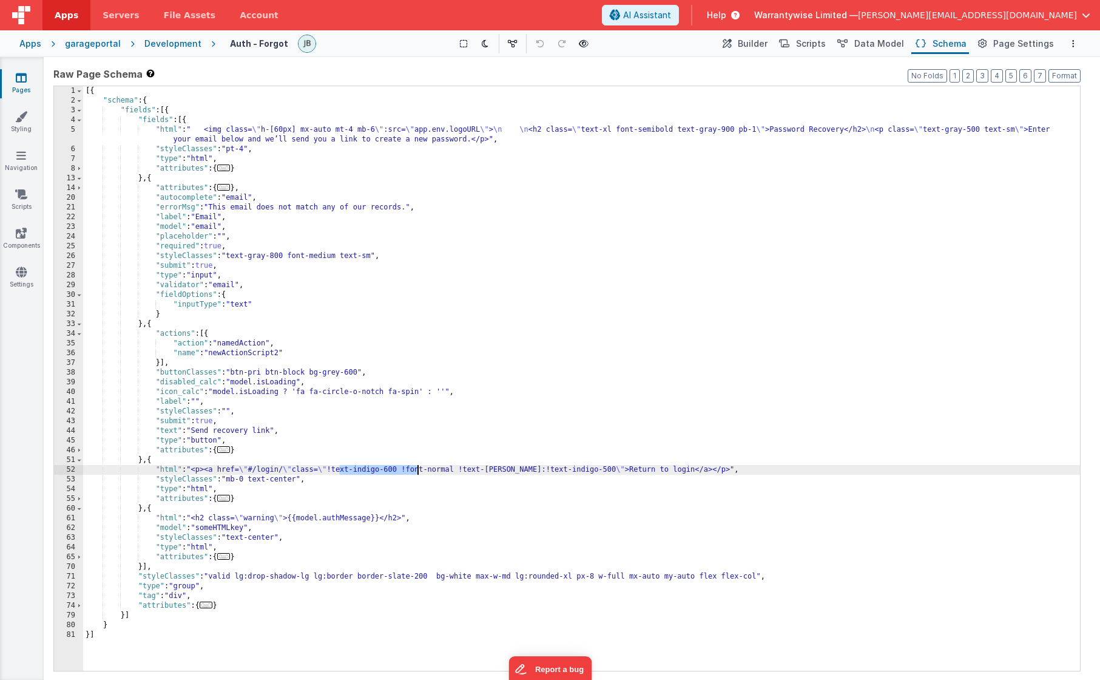
drag, startPoint x: 340, startPoint y: 471, endPoint x: 419, endPoint y: 471, distance: 78.3
click at [419, 471] on div "[{ "schema" : { "fields" : [{ "fields" : [{ "html" : " <img class= \" h-[60px] …" at bounding box center [581, 388] width 997 height 604
click at [456, 504] on div "[{ "schema" : { "fields" : [{ "fields" : [{ "html" : " <img class= \" h-[60px] …" at bounding box center [581, 388] width 997 height 604
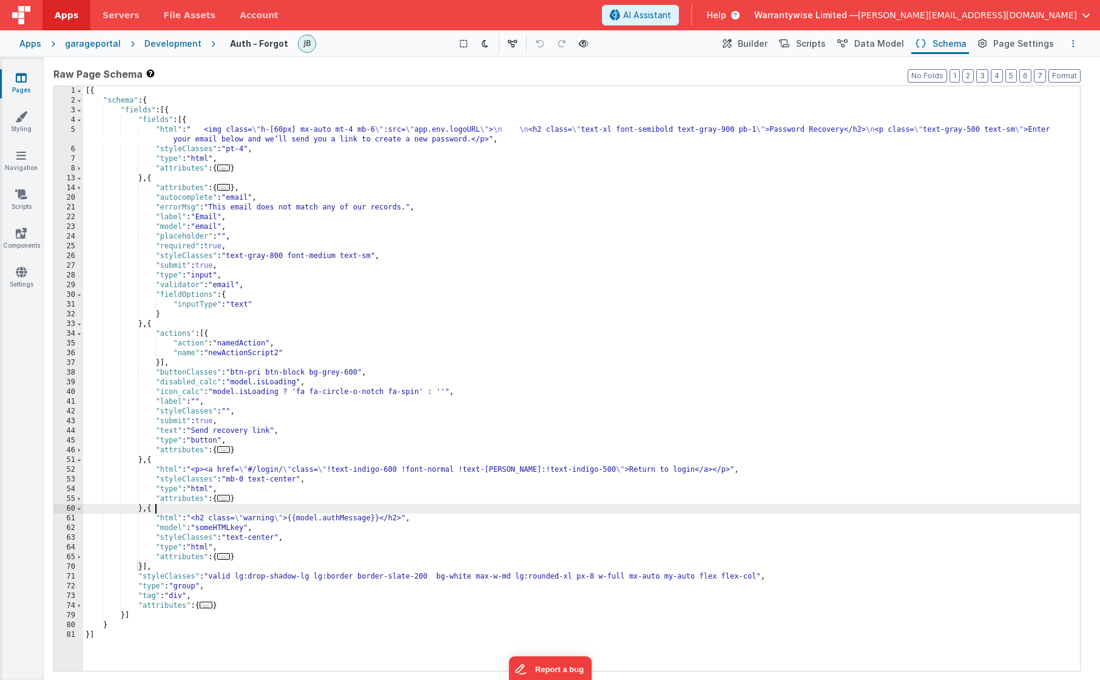
click at [1068, 46] on button "Options" at bounding box center [1073, 43] width 15 height 15
click at [1035, 67] on p "Save" at bounding box center [1003, 67] width 76 height 12
